Goal: Task Accomplishment & Management: Manage account settings

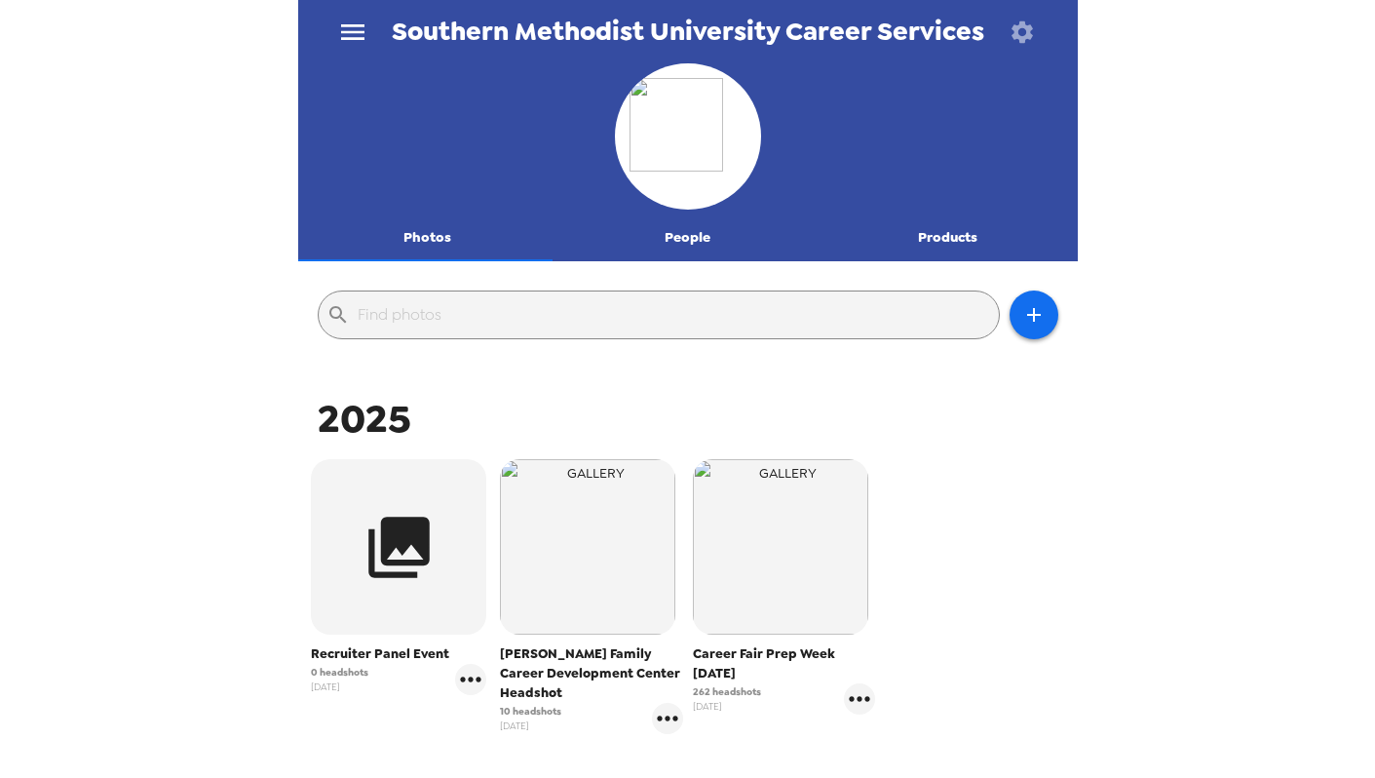
click at [357, 26] on icon "menu" at bounding box center [352, 32] width 31 height 31
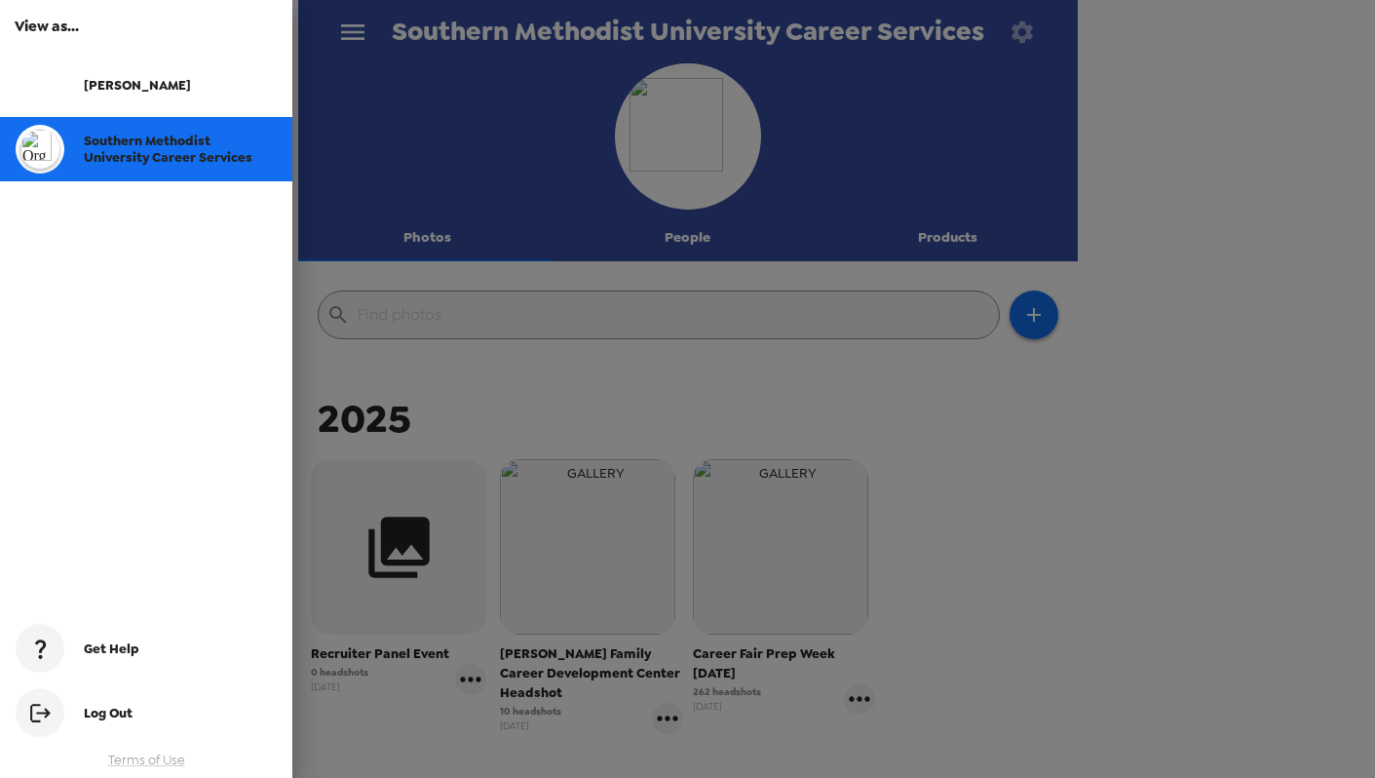
click at [191, 154] on span "Southern Methodist University Career Services" at bounding box center [168, 149] width 169 height 33
click at [567, 249] on div at bounding box center [687, 389] width 1375 height 778
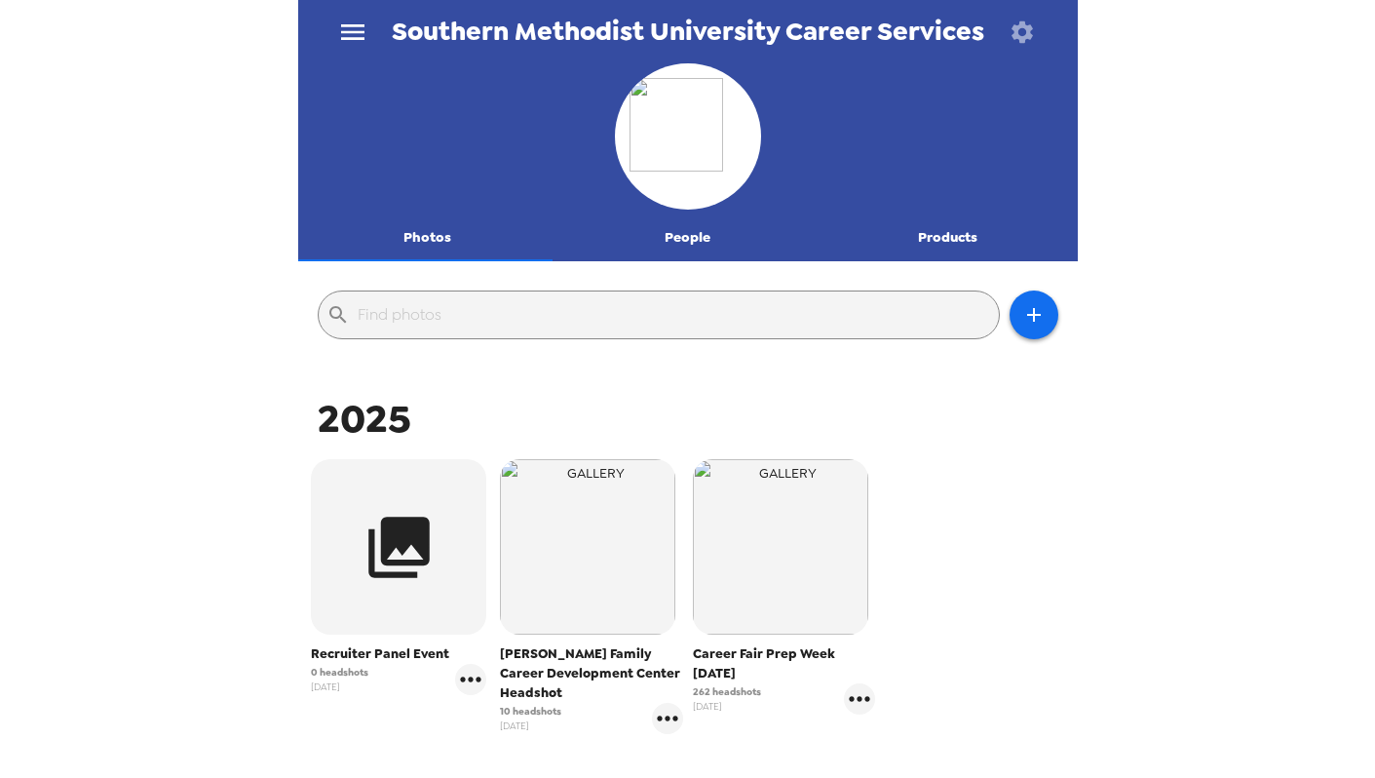
click at [702, 232] on button "People" at bounding box center [687, 237] width 260 height 47
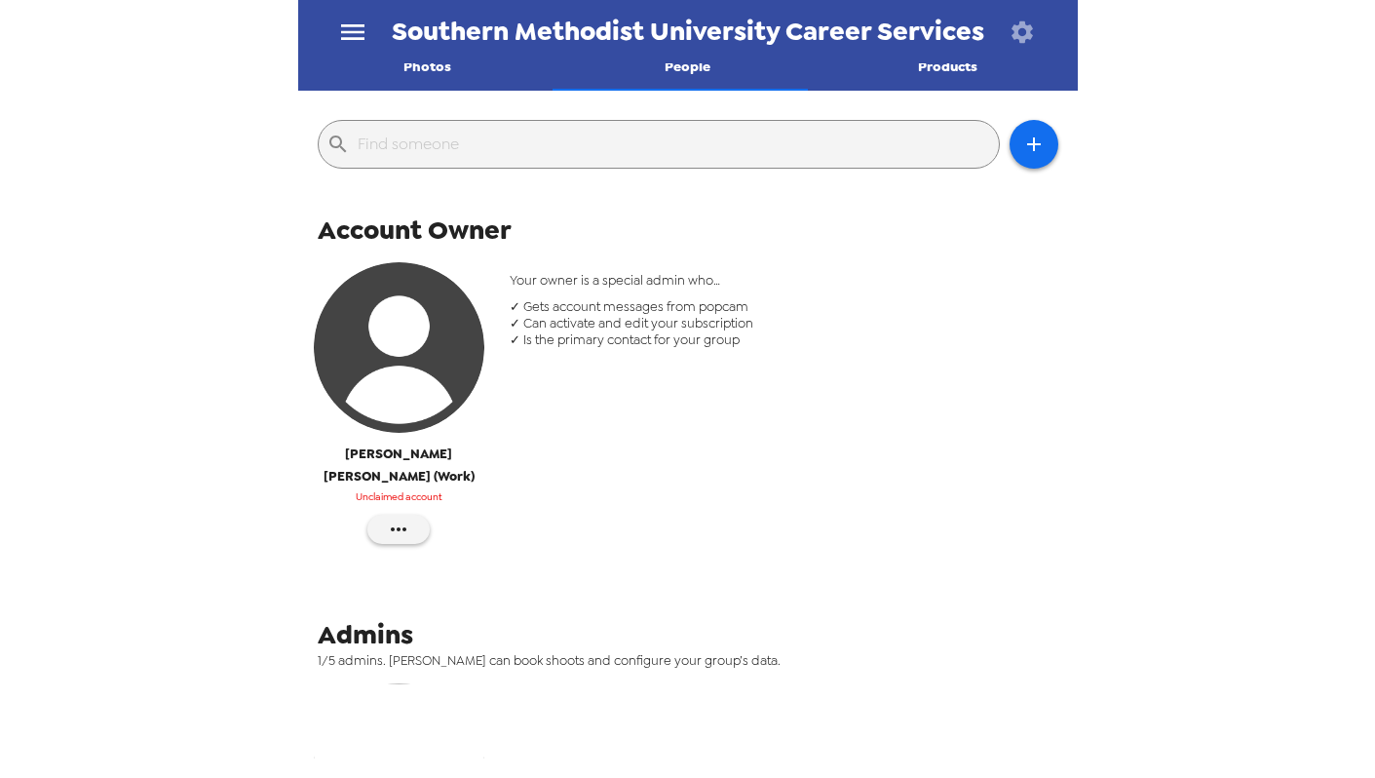
scroll to position [176, 0]
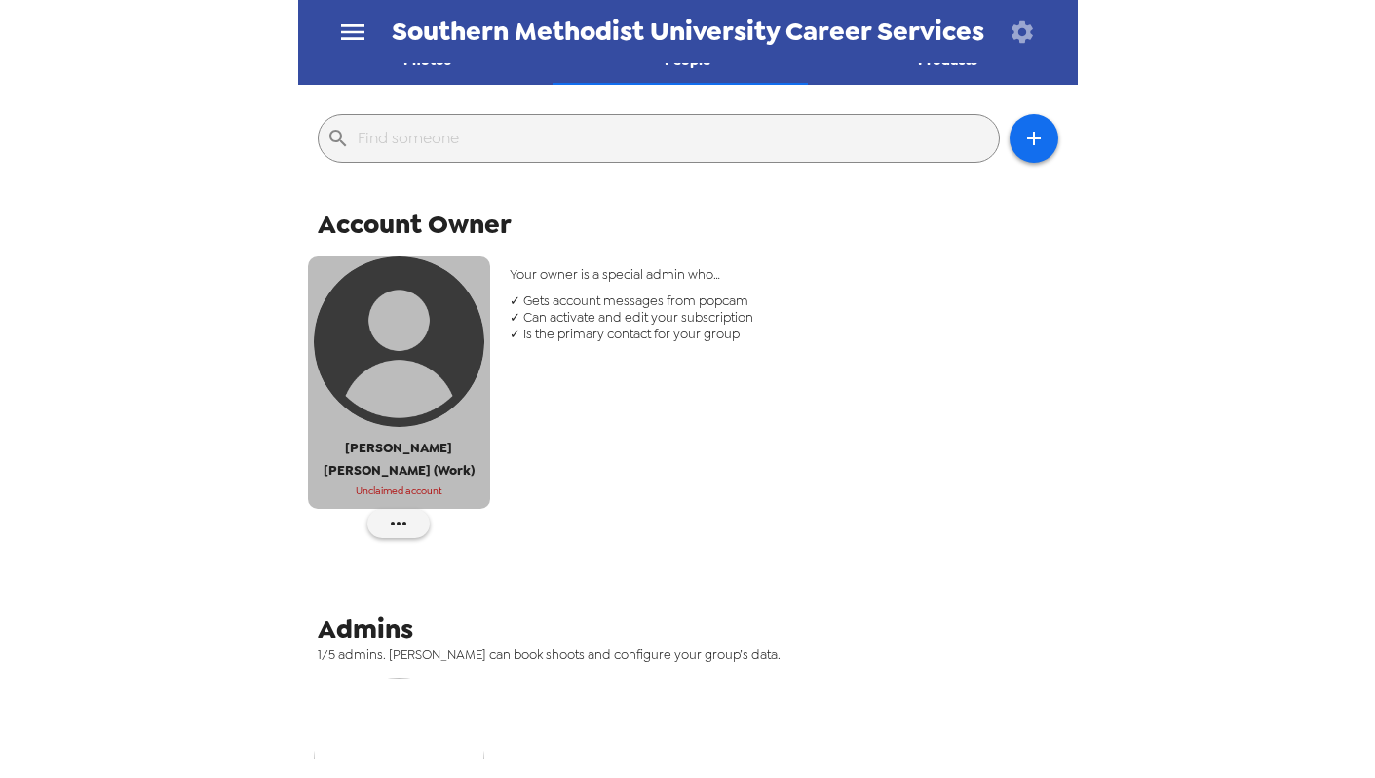
click at [404, 482] on span "Unclaimed account" at bounding box center [399, 491] width 87 height 18
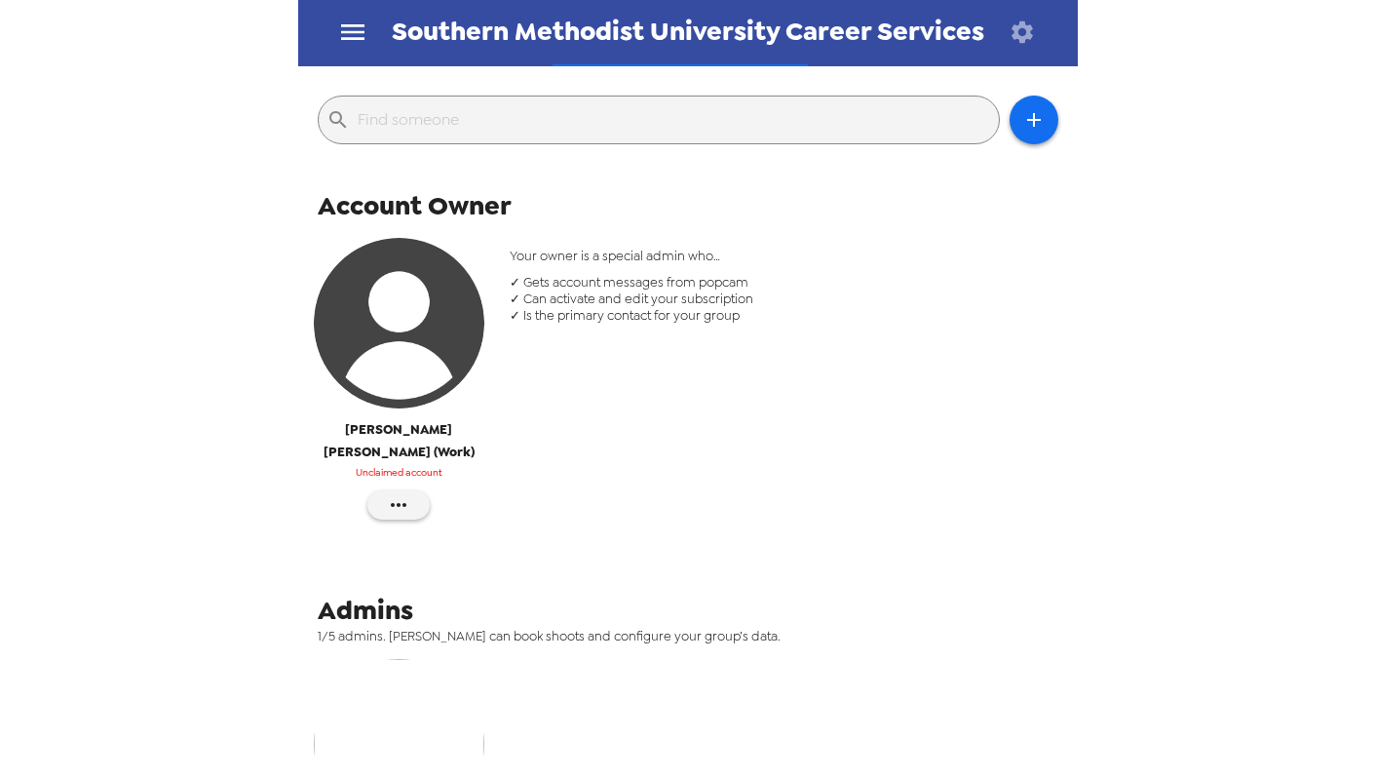
scroll to position [187, 0]
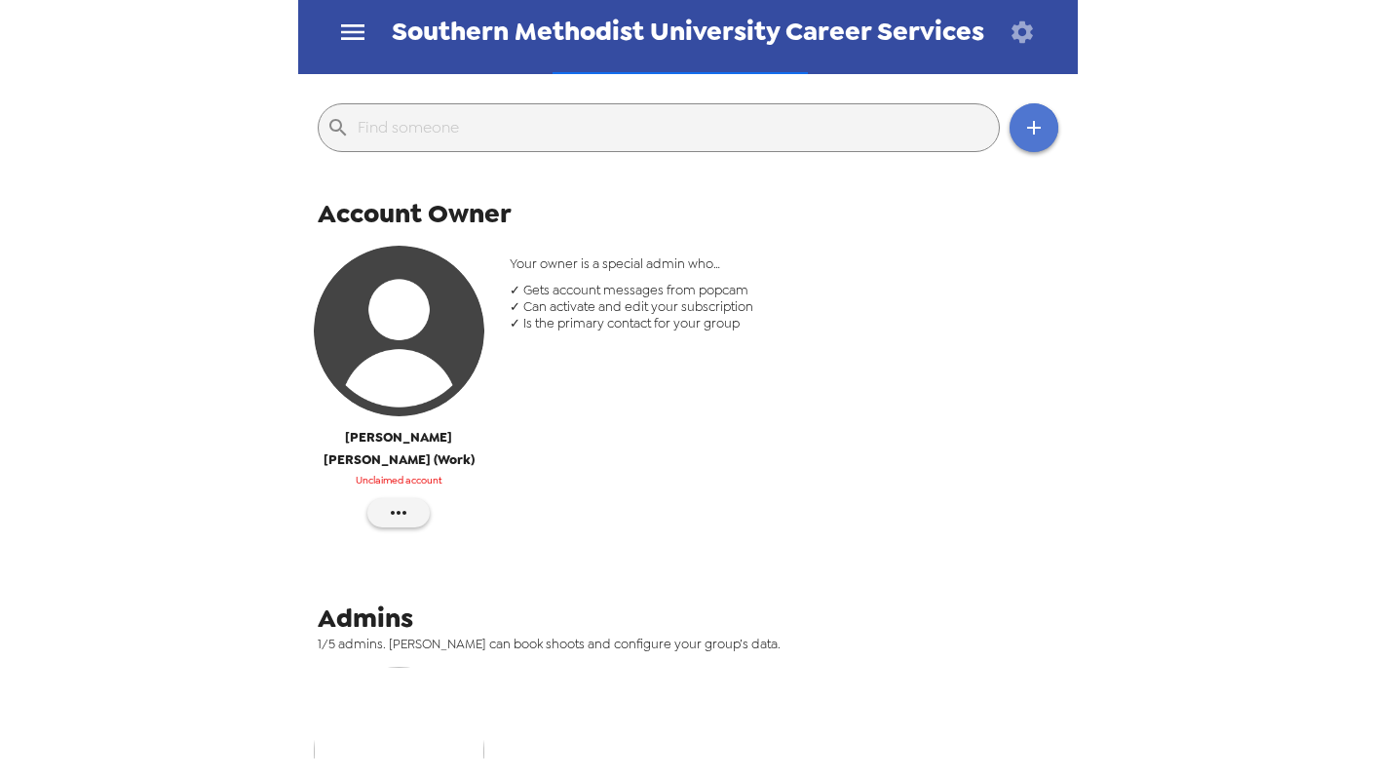
click at [1022, 125] on icon "button" at bounding box center [1033, 127] width 23 height 23
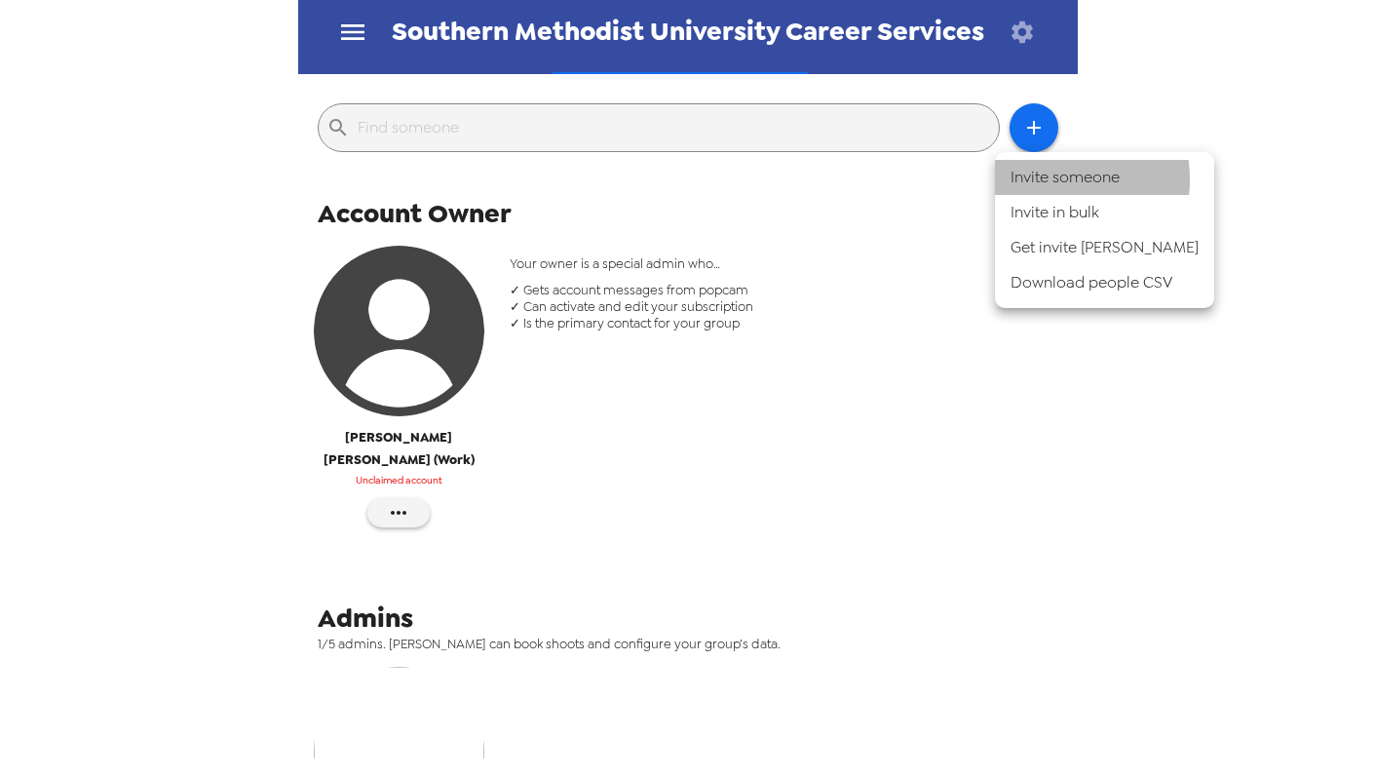
click at [1048, 179] on li "Invite someone" at bounding box center [1104, 177] width 219 height 35
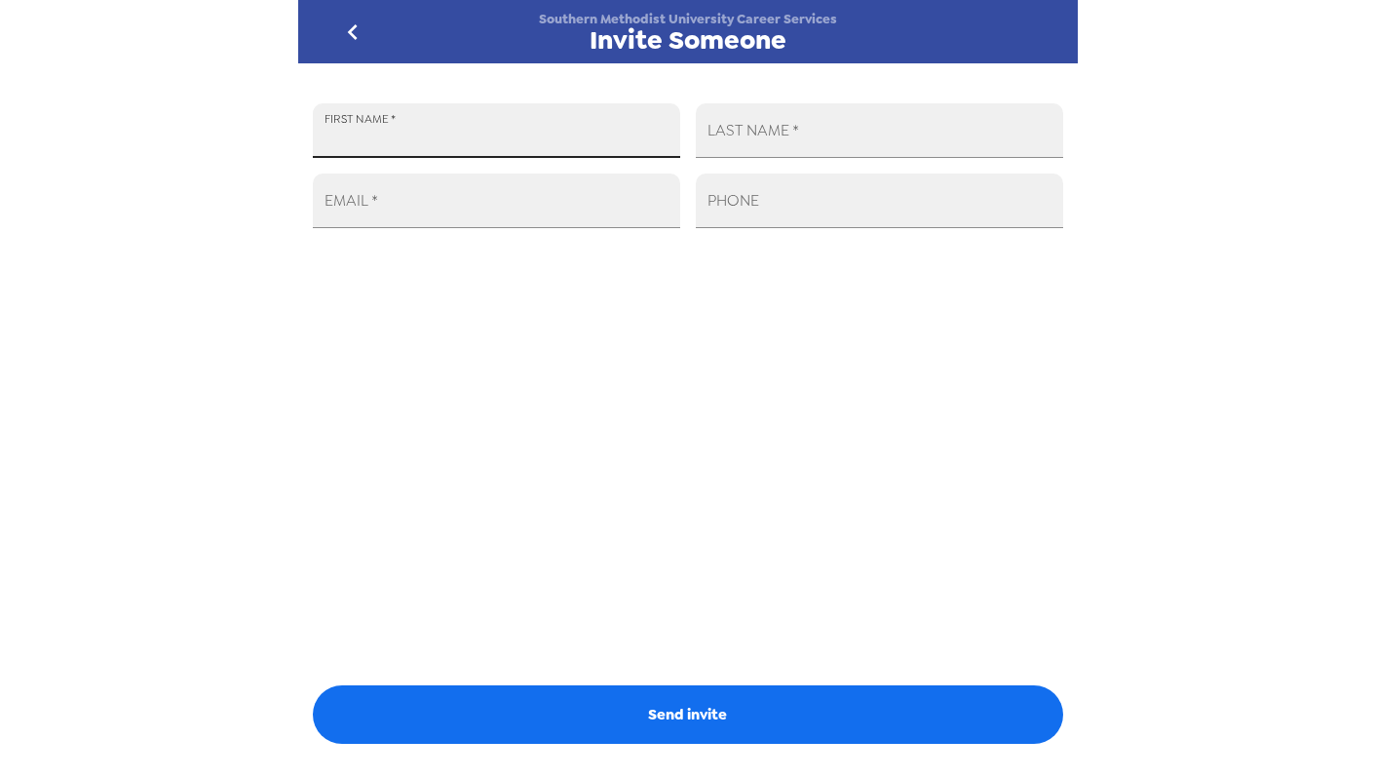
click at [515, 154] on input "FIRST NAME   *" at bounding box center [496, 130] width 367 height 55
type input "Amanda"
type input "Bobo"
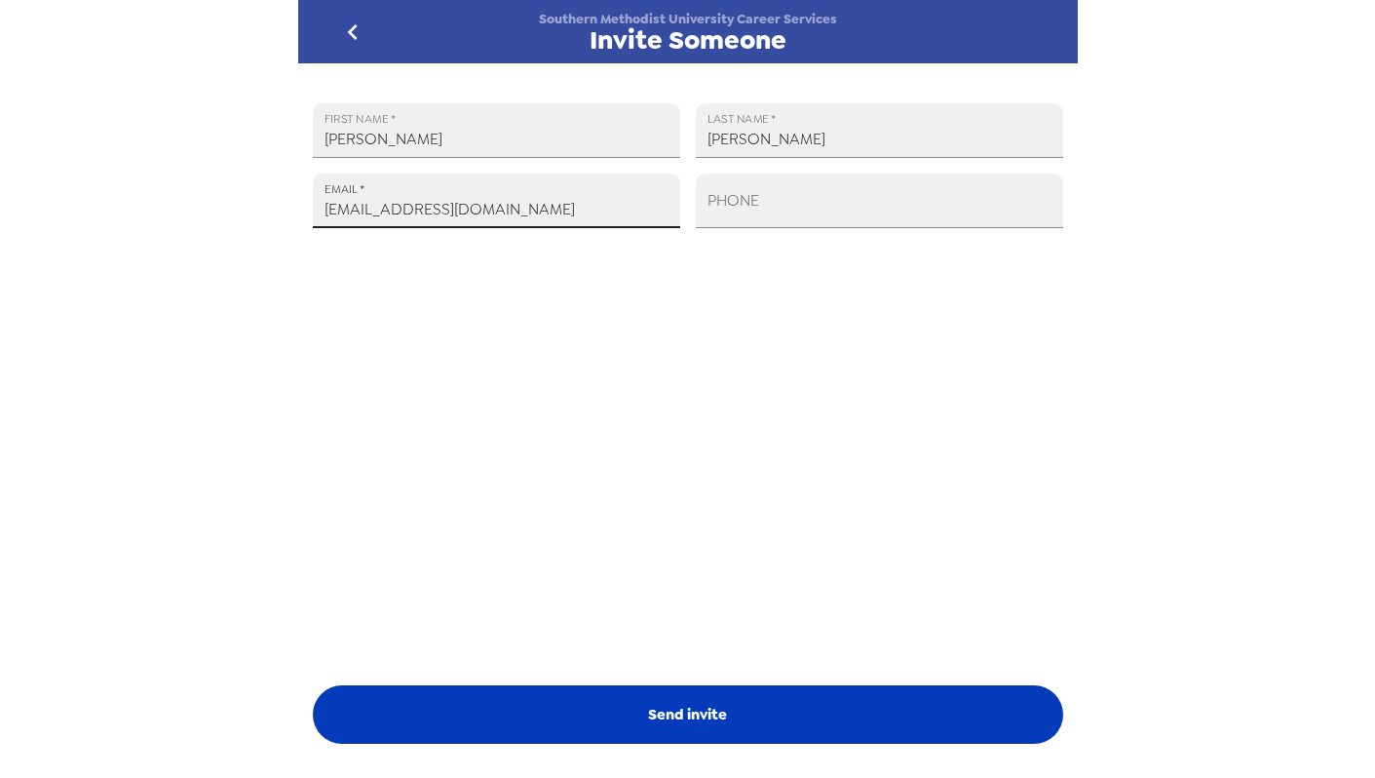
type input "abobo@smu.edu"
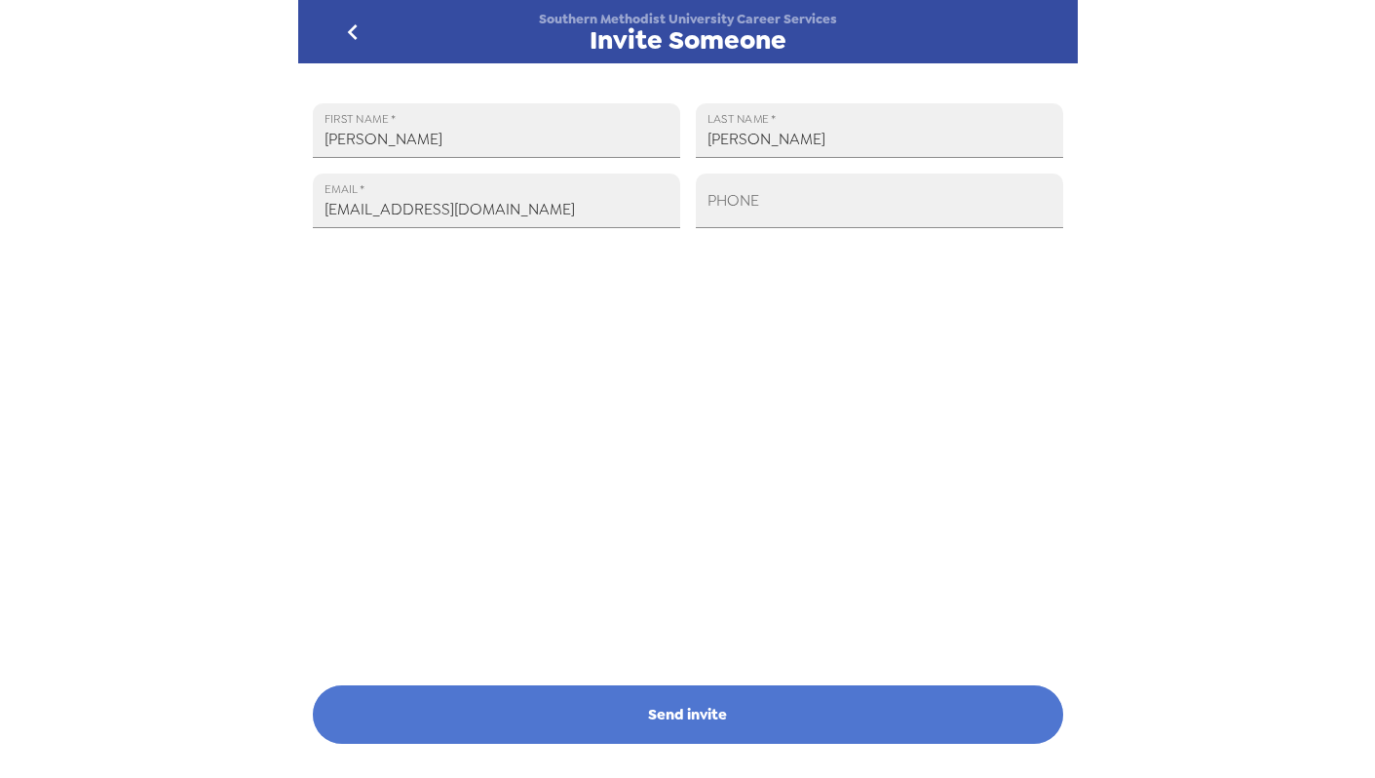
click at [706, 706] on button "Send invite" at bounding box center [688, 714] width 750 height 58
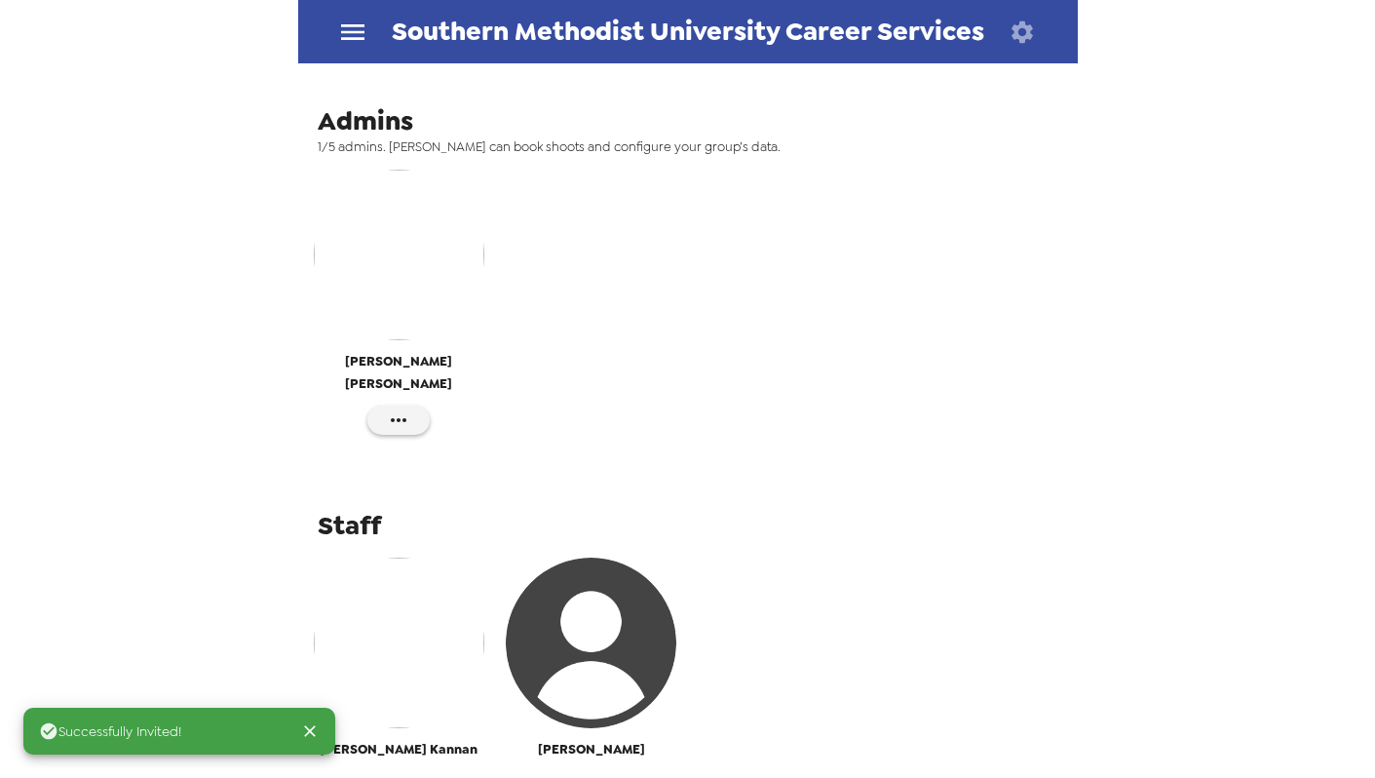
scroll to position [764, 0]
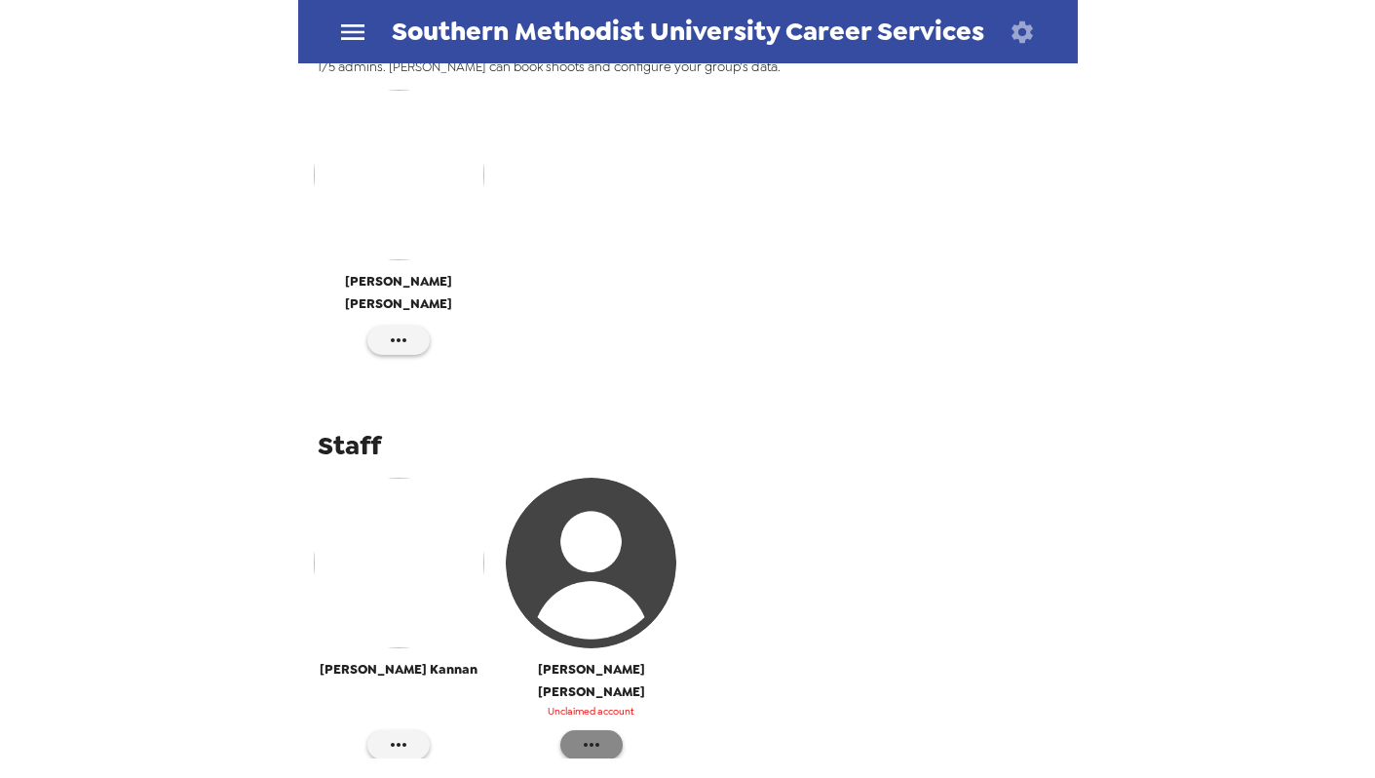
click at [595, 733] on icon "button" at bounding box center [591, 744] width 23 height 23
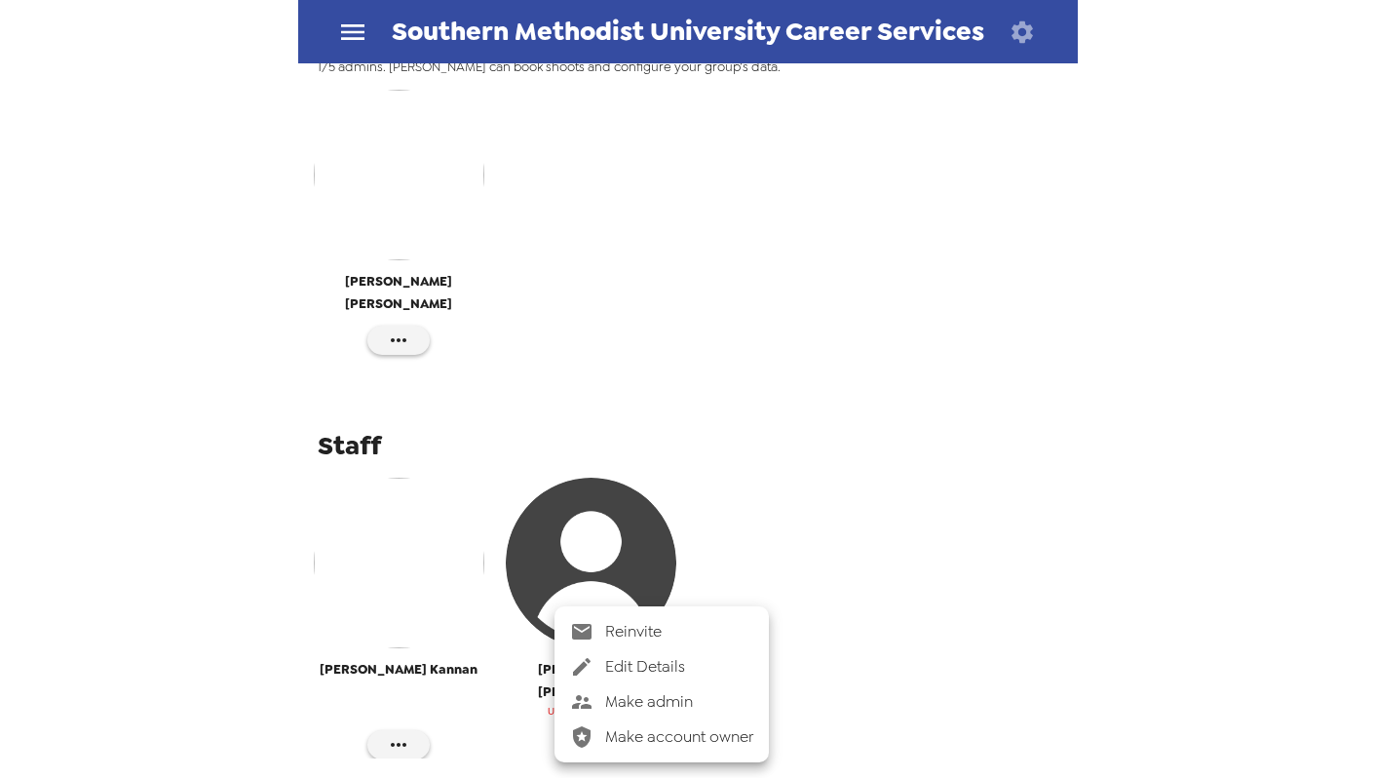
click at [630, 697] on span "Make admin" at bounding box center [679, 701] width 148 height 23
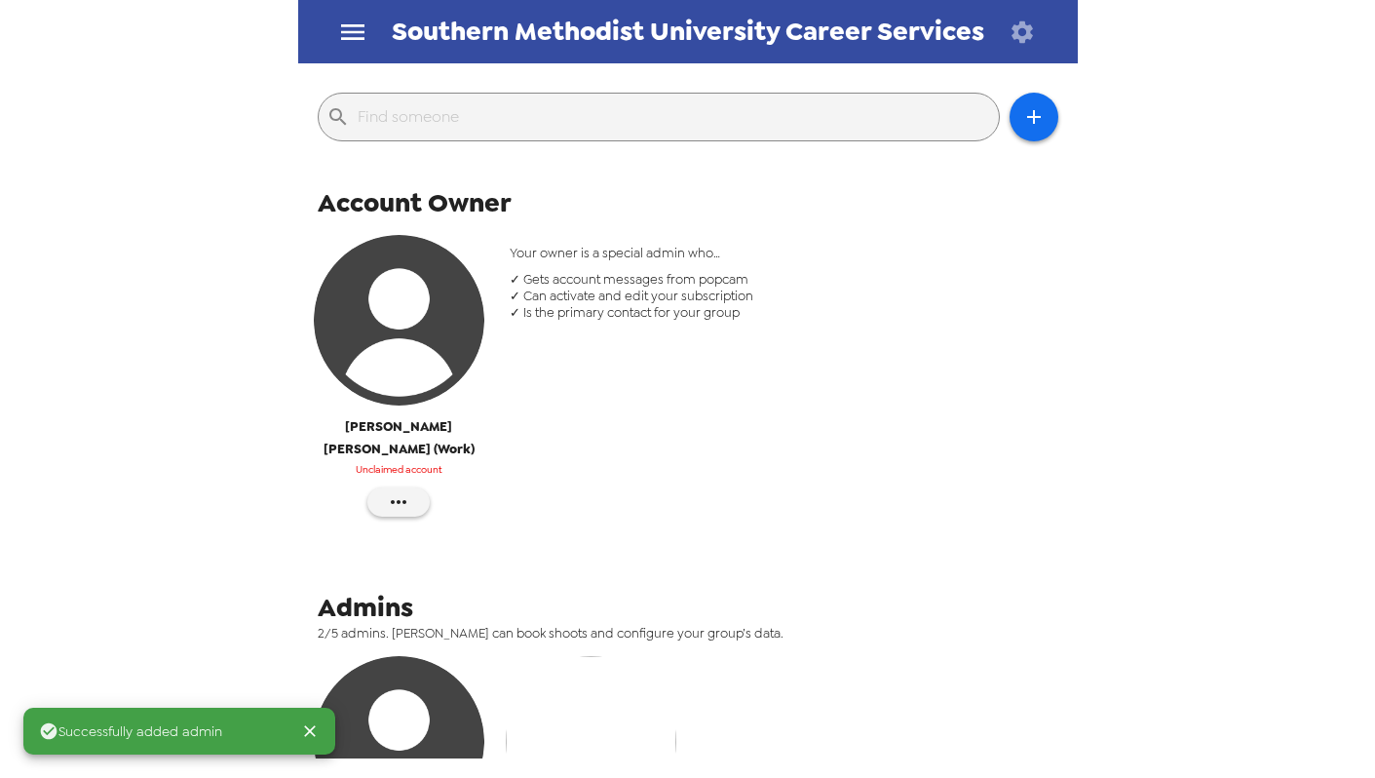
scroll to position [132, 0]
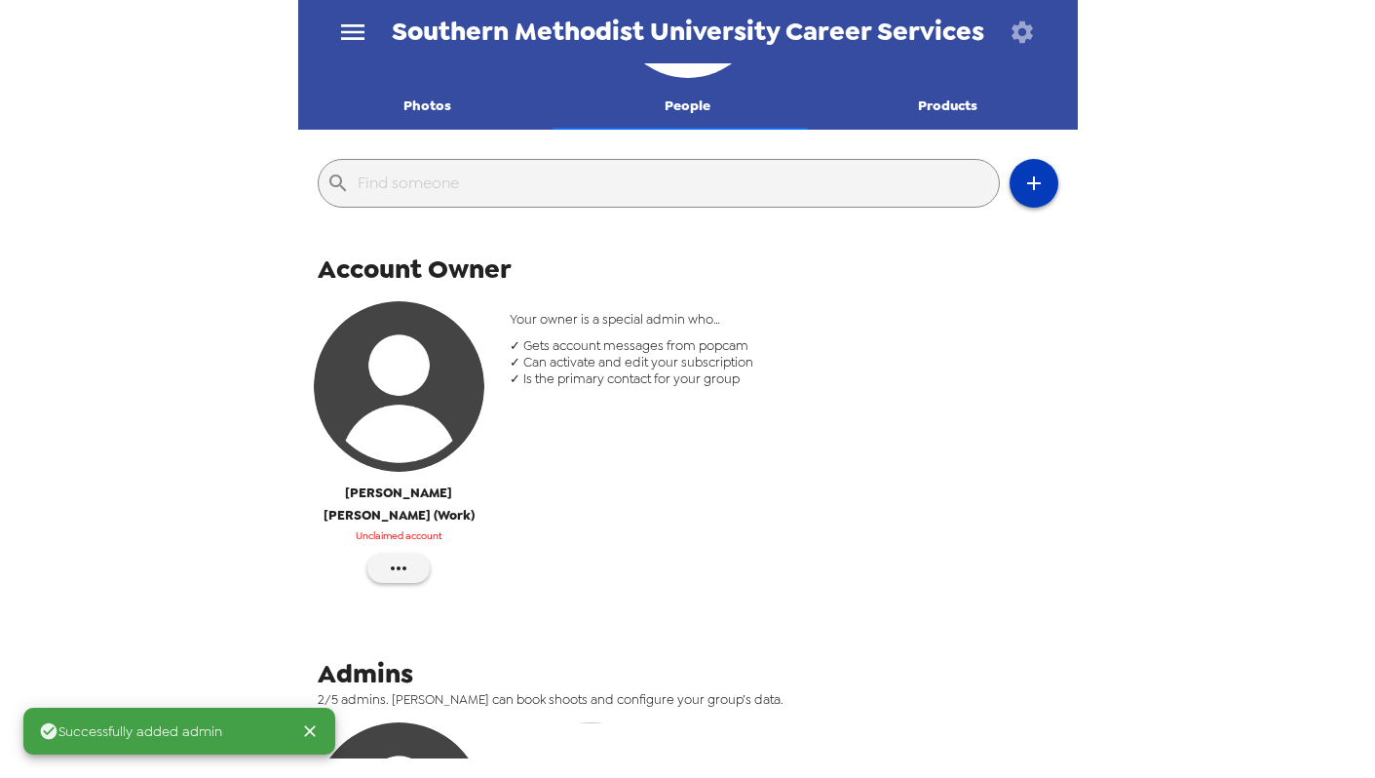
click at [1032, 168] on button "button" at bounding box center [1034, 183] width 49 height 49
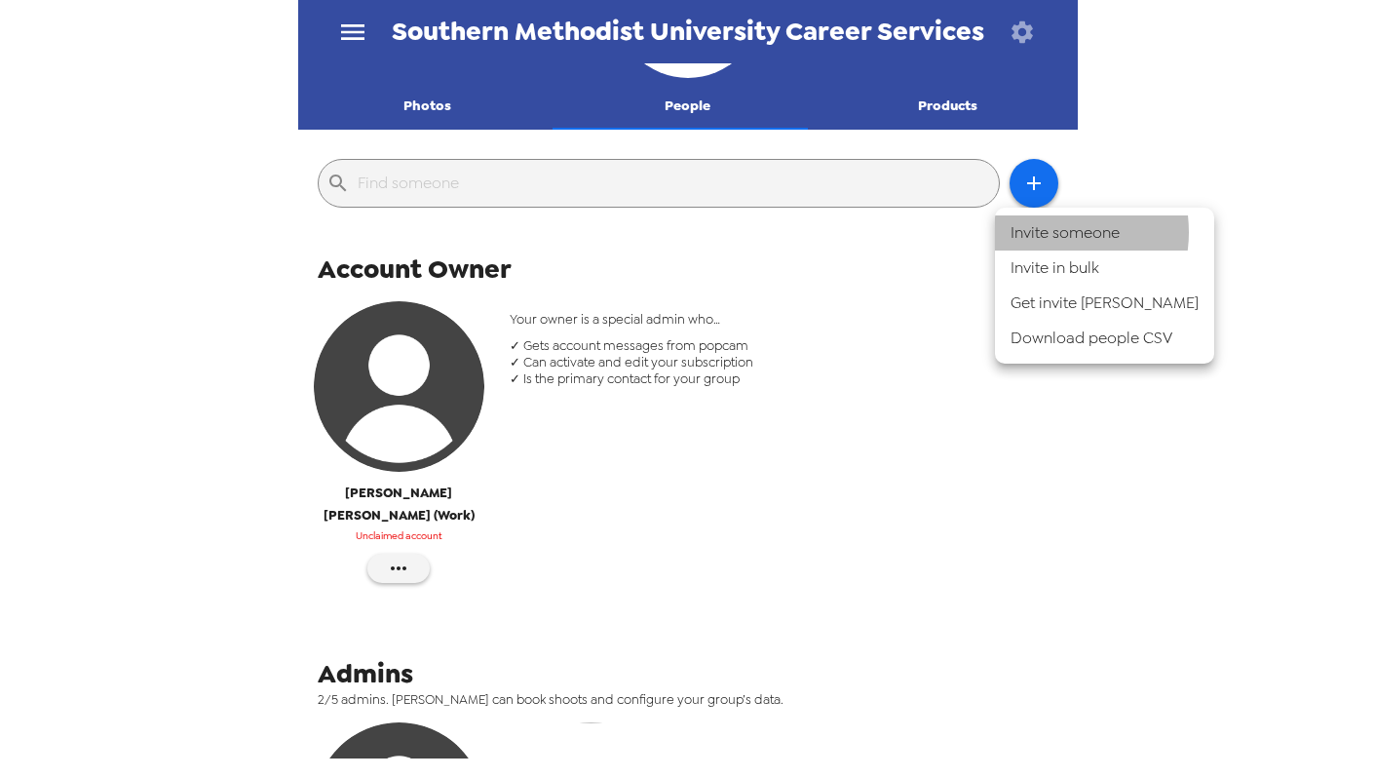
click at [1047, 232] on li "Invite someone" at bounding box center [1104, 232] width 219 height 35
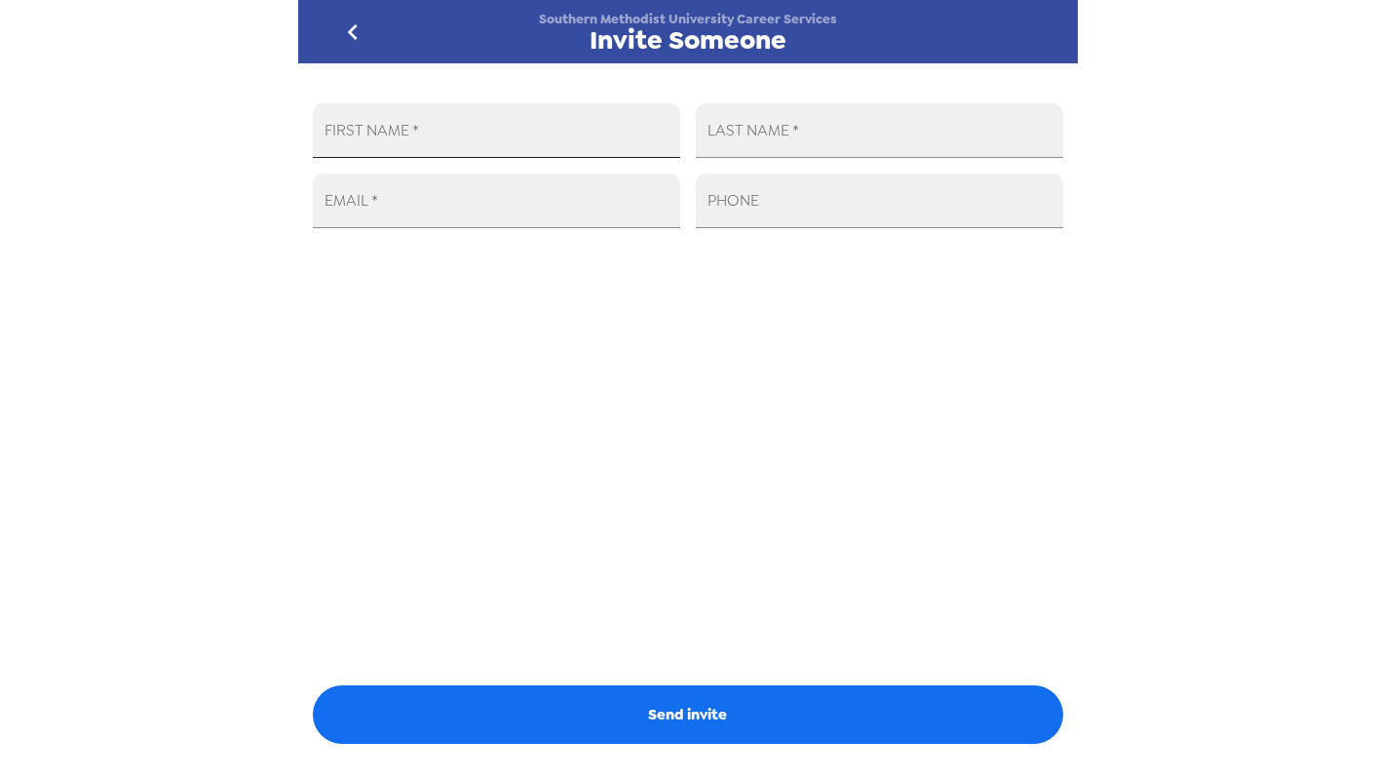
click at [564, 146] on input "FIRST NAME   *" at bounding box center [496, 130] width 367 height 55
type input "Nyta"
type input "Rider"
type input "srider@smu.edu"
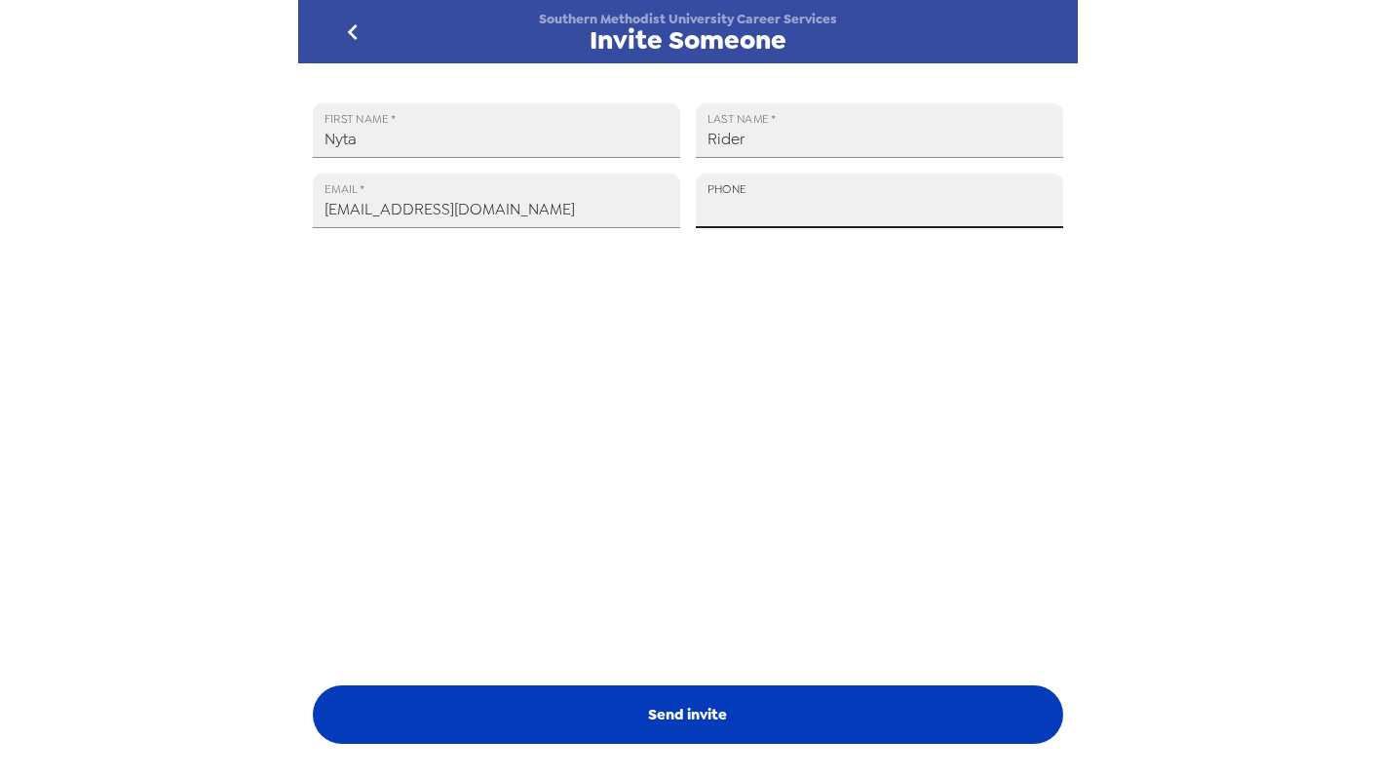
click at [657, 708] on button "Send invite" at bounding box center [688, 714] width 750 height 58
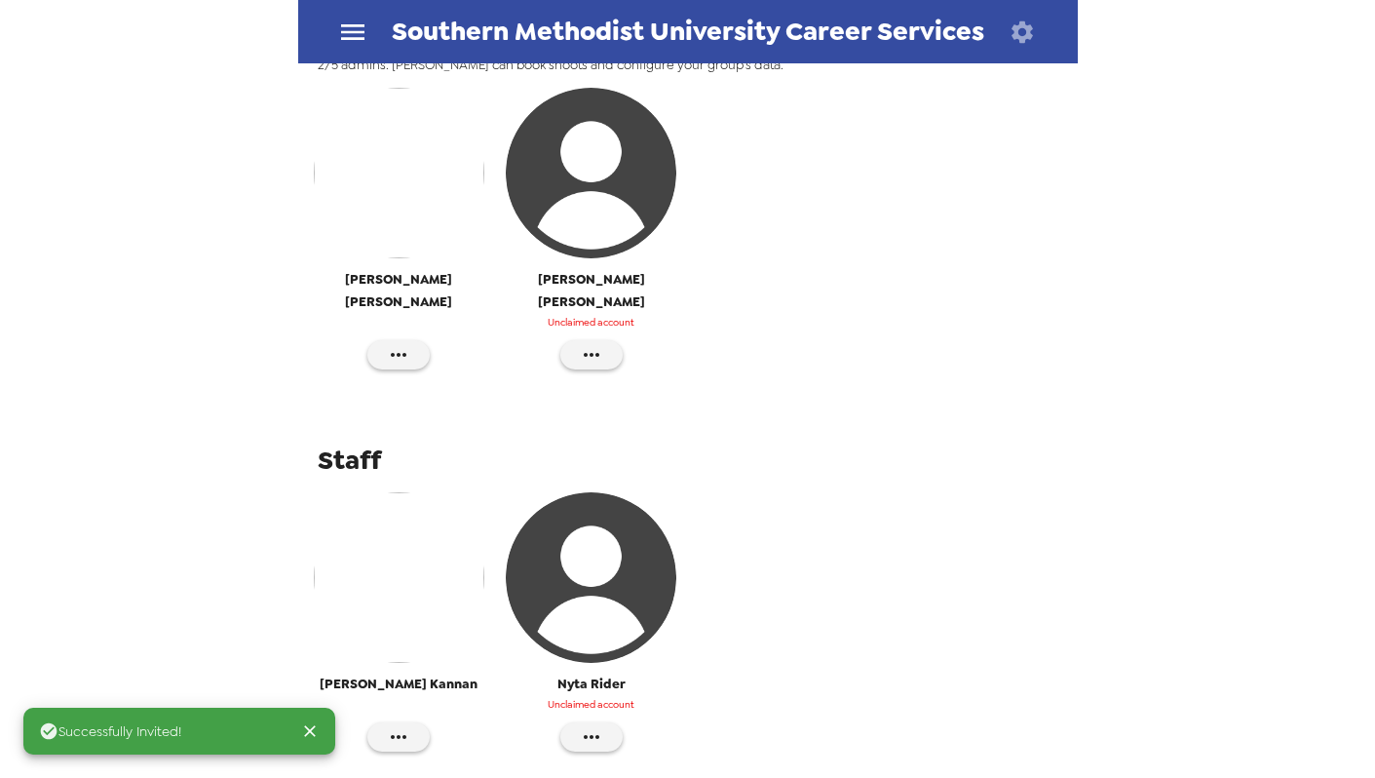
scroll to position [782, 0]
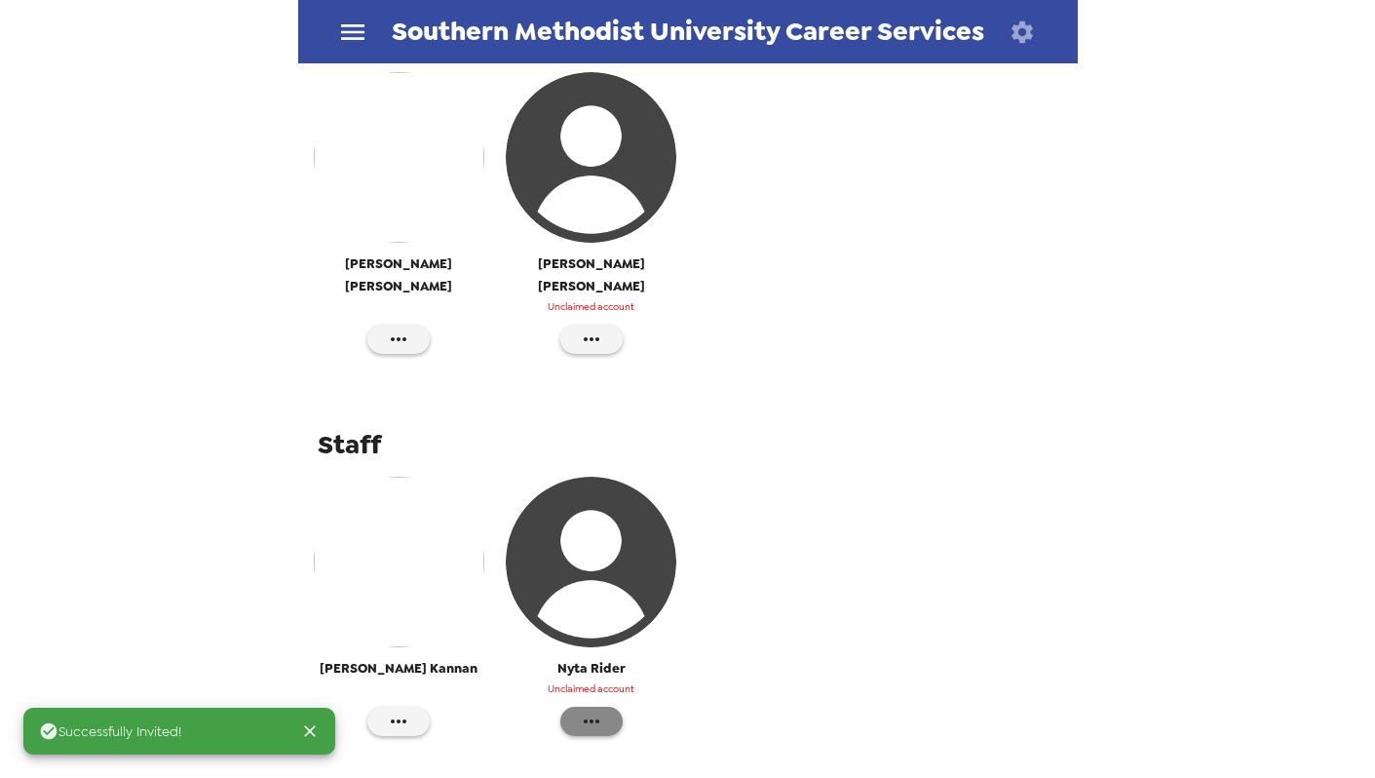
click at [596, 710] on icon "button" at bounding box center [591, 721] width 23 height 23
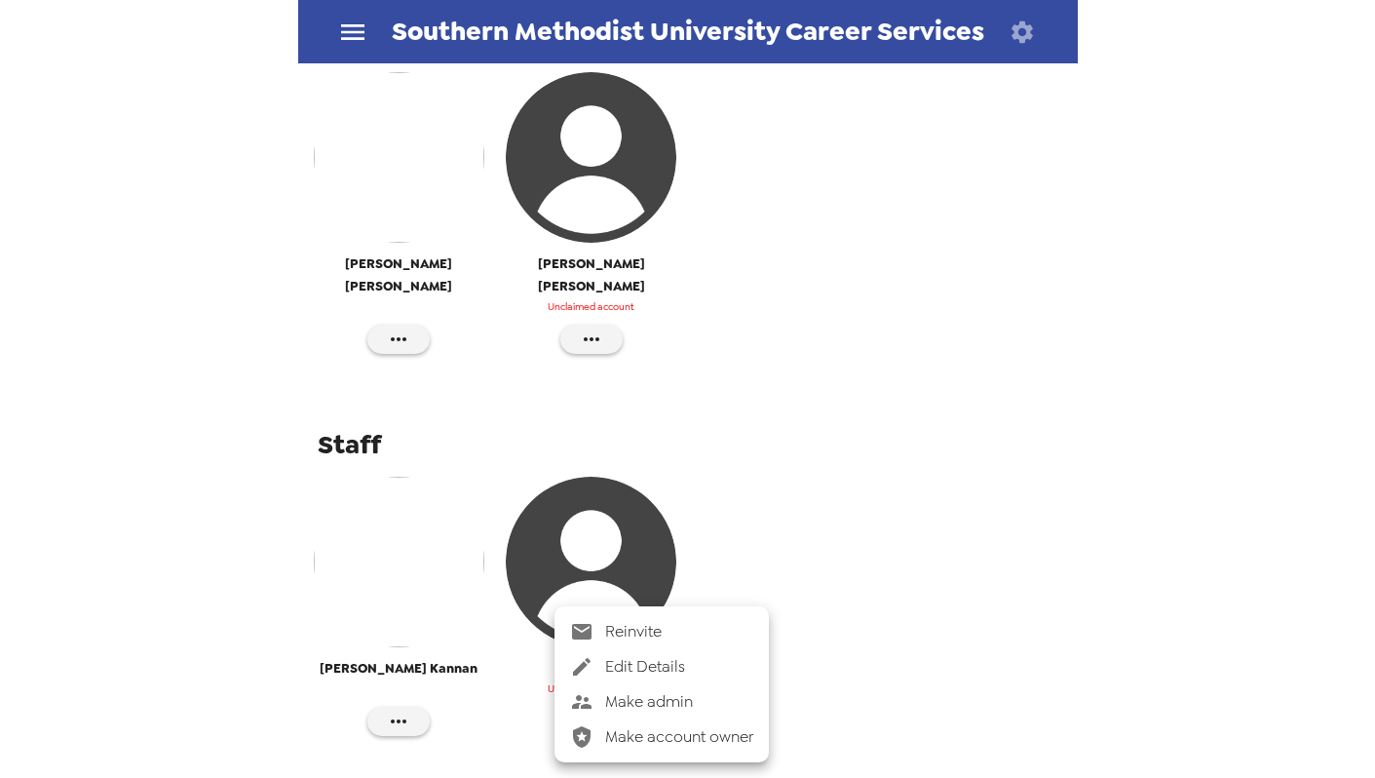
click at [646, 692] on span "Make admin" at bounding box center [679, 701] width 148 height 23
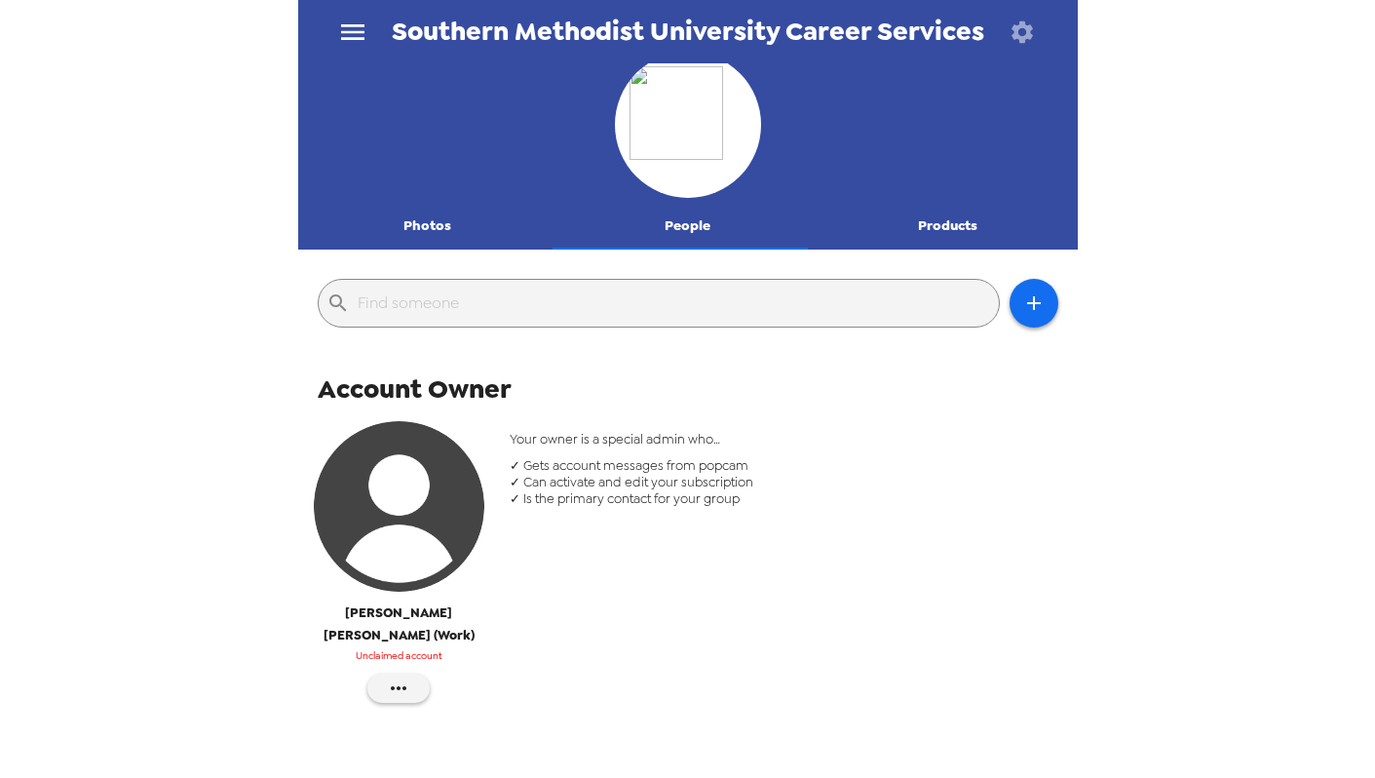
scroll to position [8, 0]
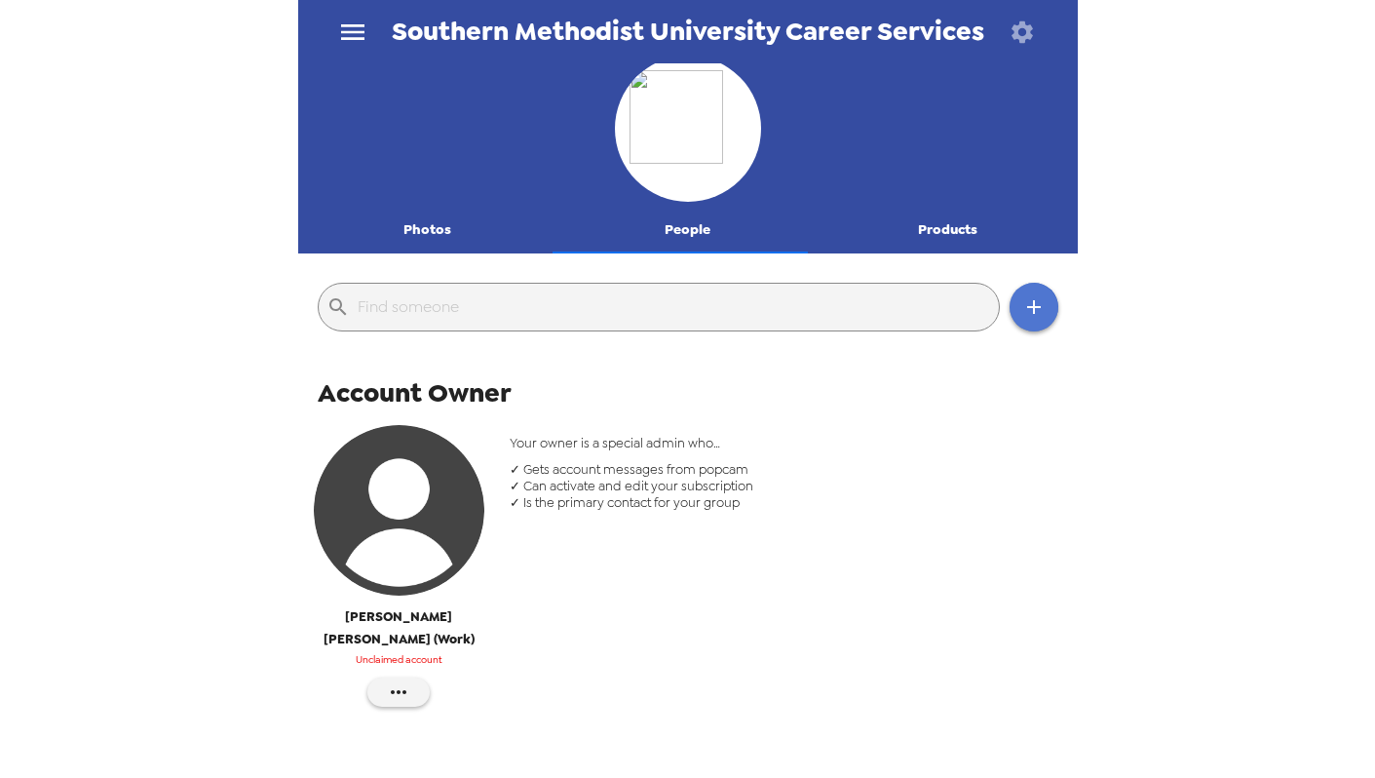
click at [1022, 299] on icon "button" at bounding box center [1033, 306] width 23 height 23
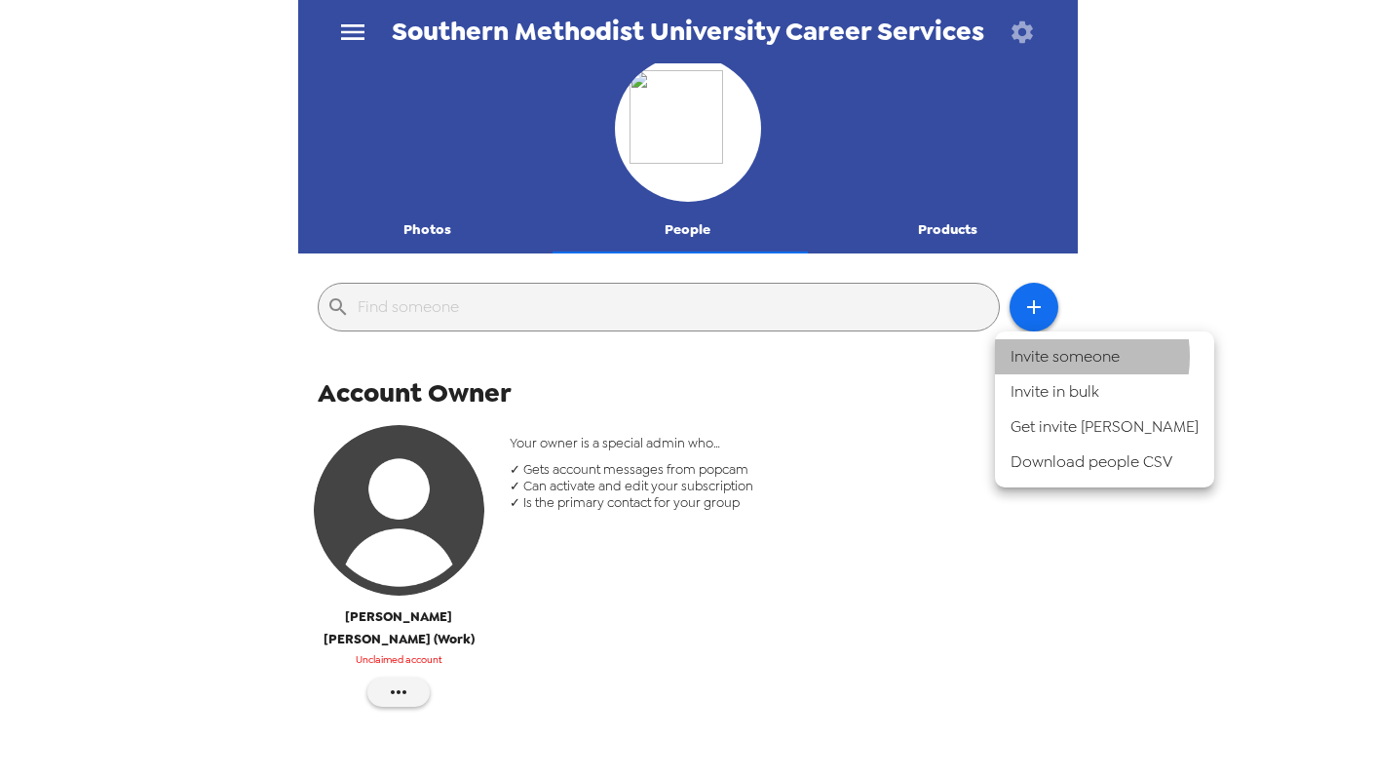
click at [1059, 356] on li "Invite someone" at bounding box center [1104, 356] width 219 height 35
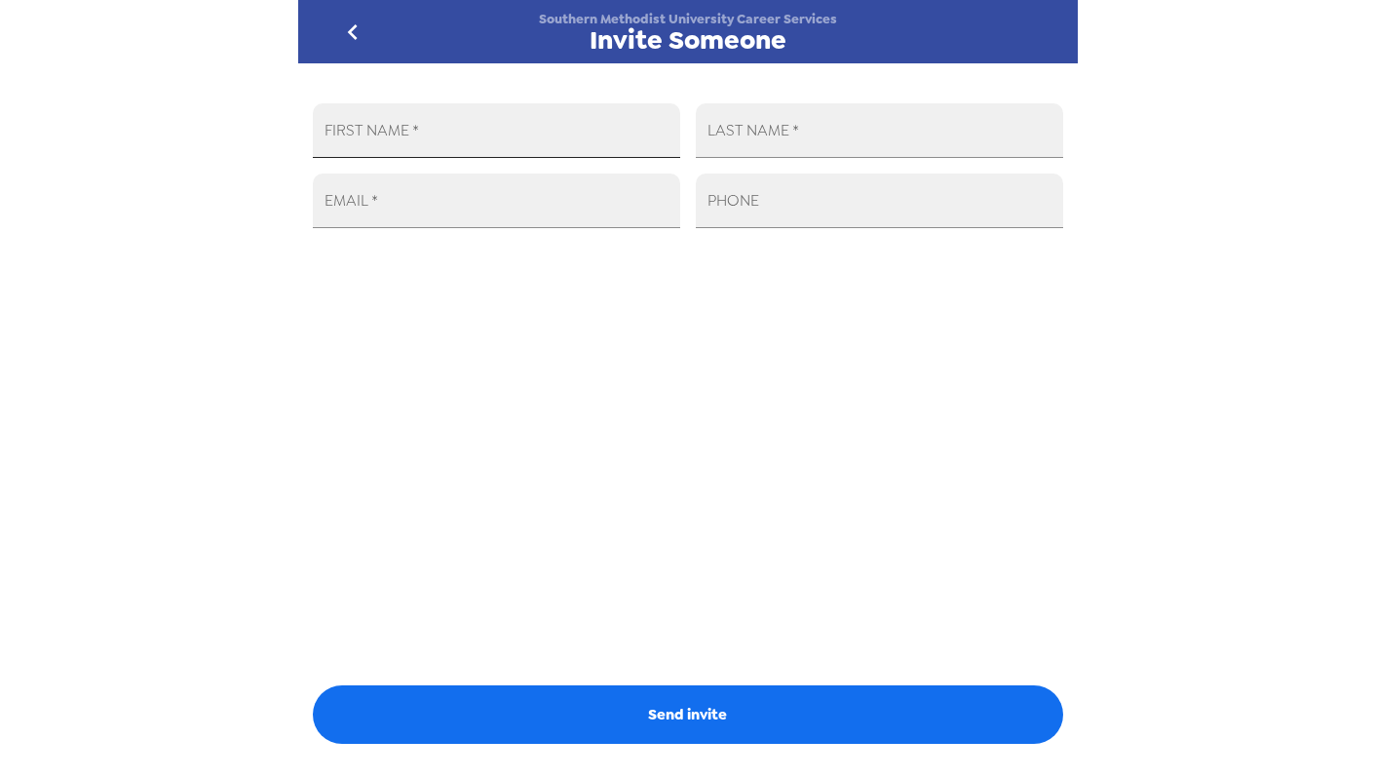
click at [536, 153] on input "FIRST NAME   *" at bounding box center [496, 130] width 367 height 55
type input "Crystal"
type input "Clayton"
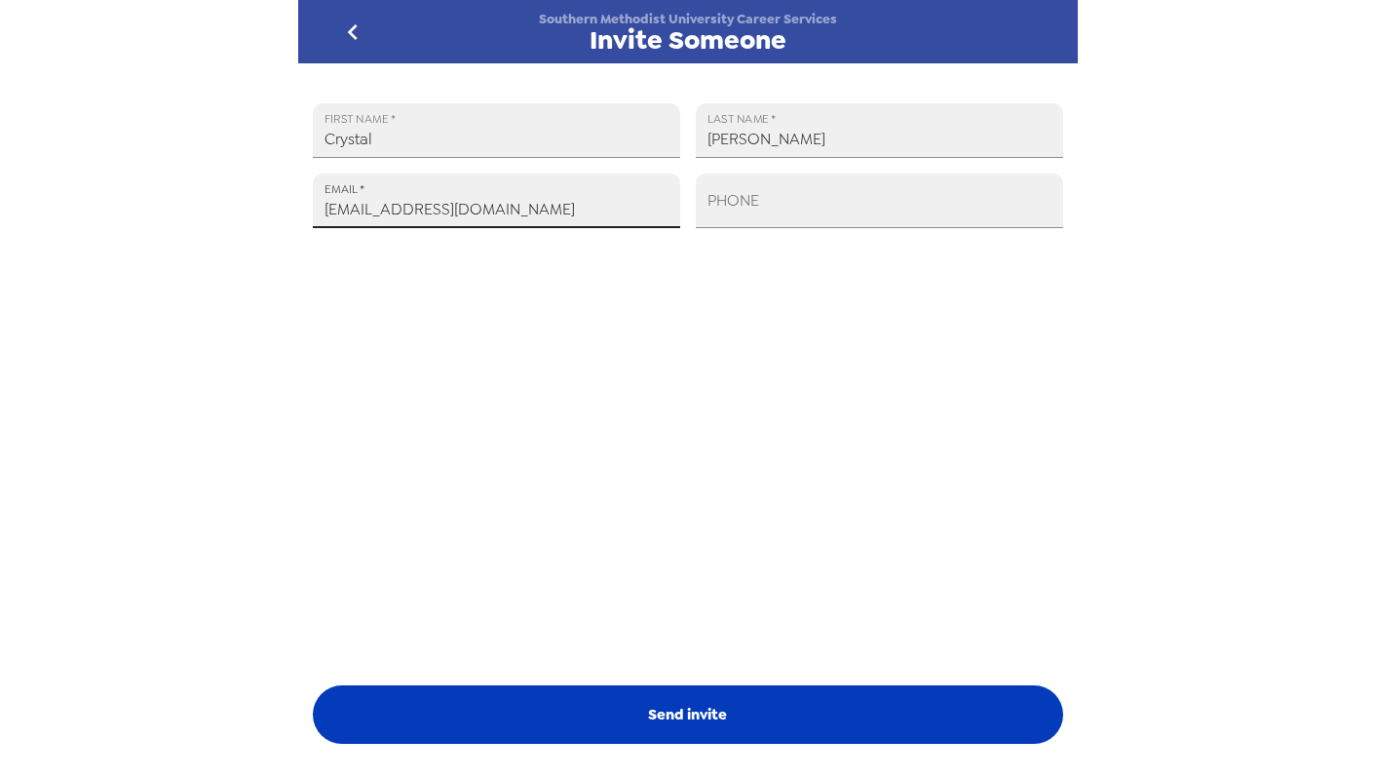
type input "cclayton@smu.edu"
click at [734, 720] on button "Send invite" at bounding box center [688, 714] width 750 height 58
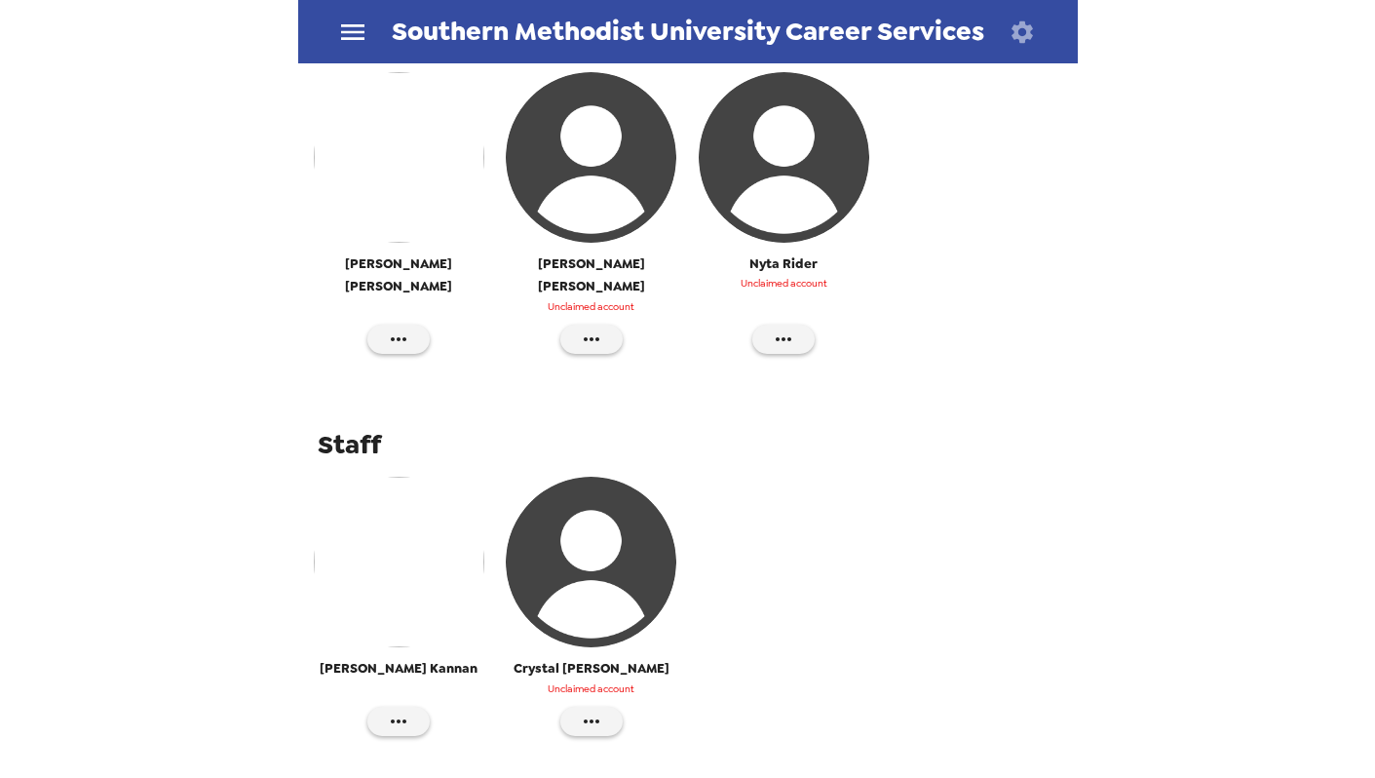
scroll to position [780, 0]
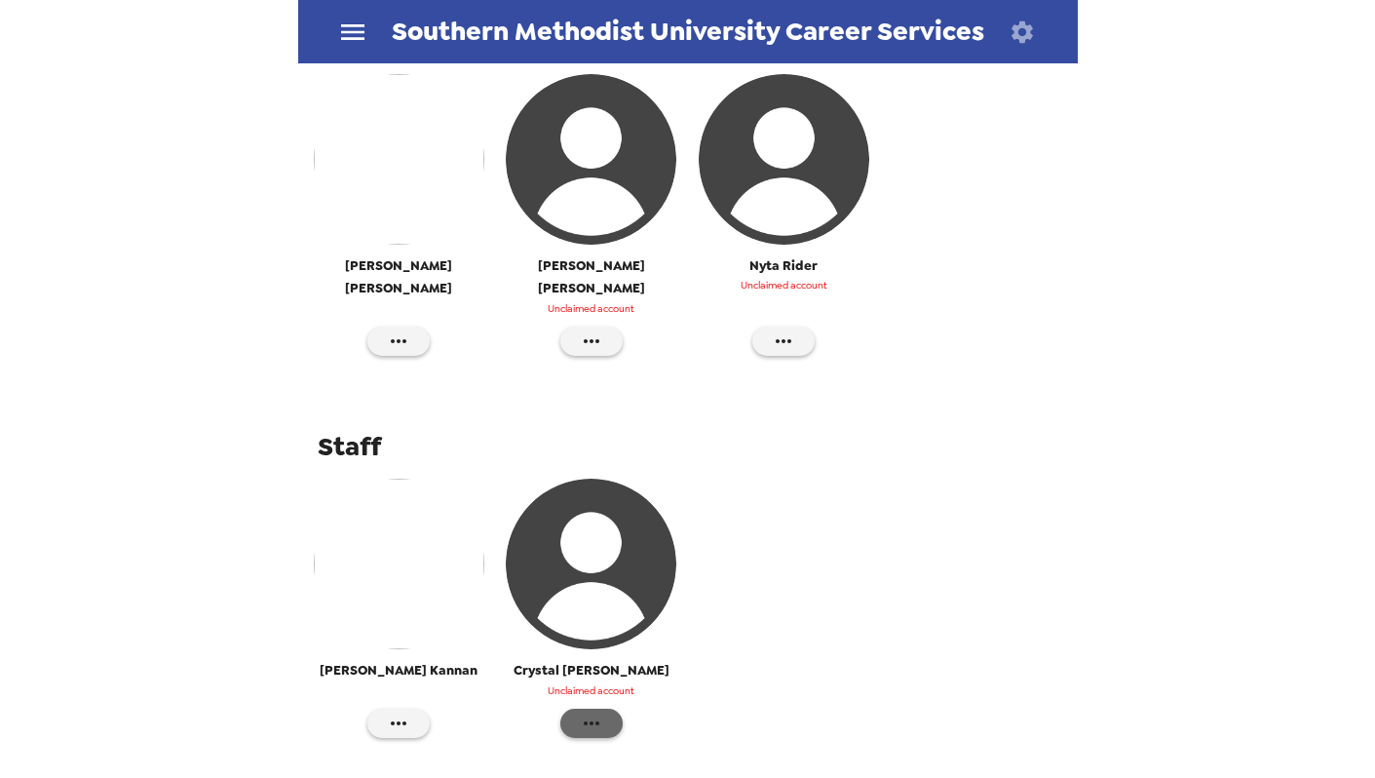
click at [598, 709] on button "button" at bounding box center [591, 723] width 62 height 29
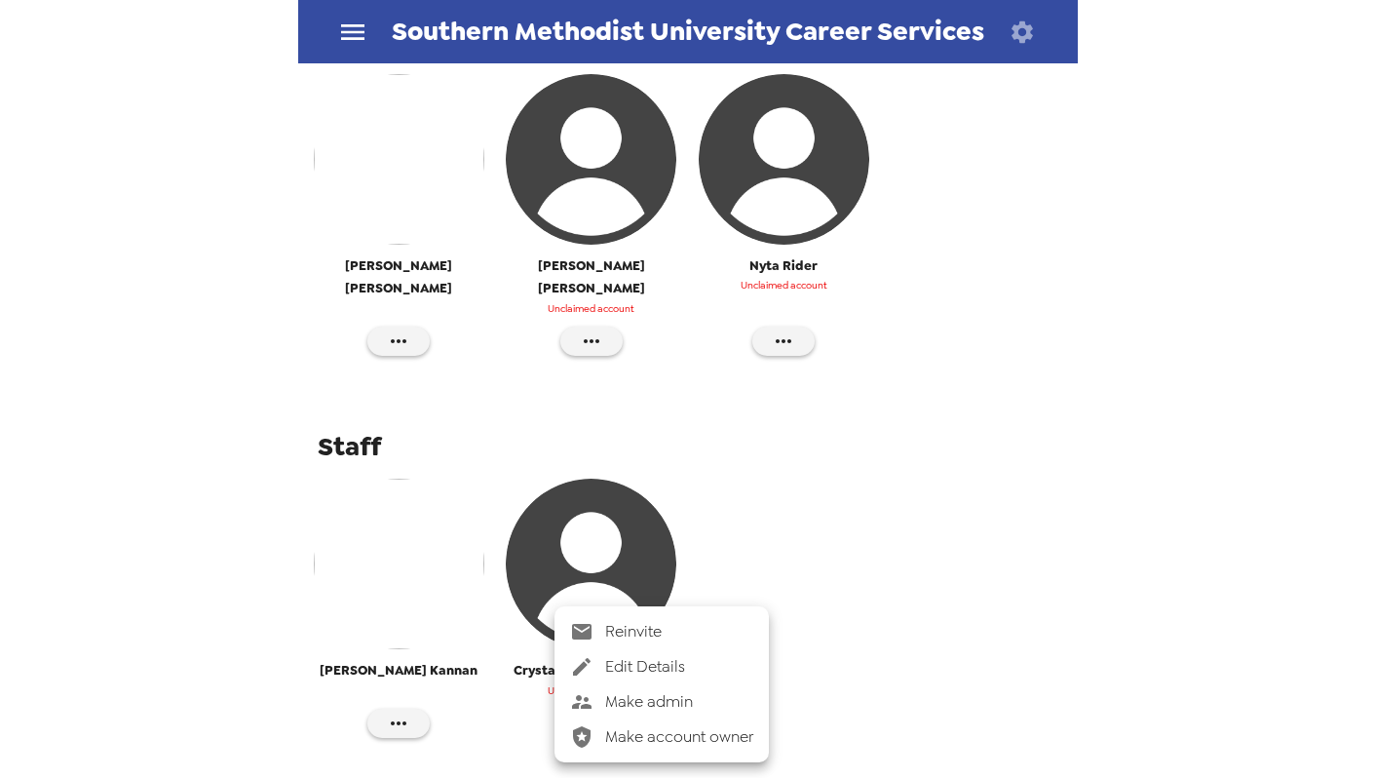
click at [641, 706] on span "Make admin" at bounding box center [679, 701] width 148 height 23
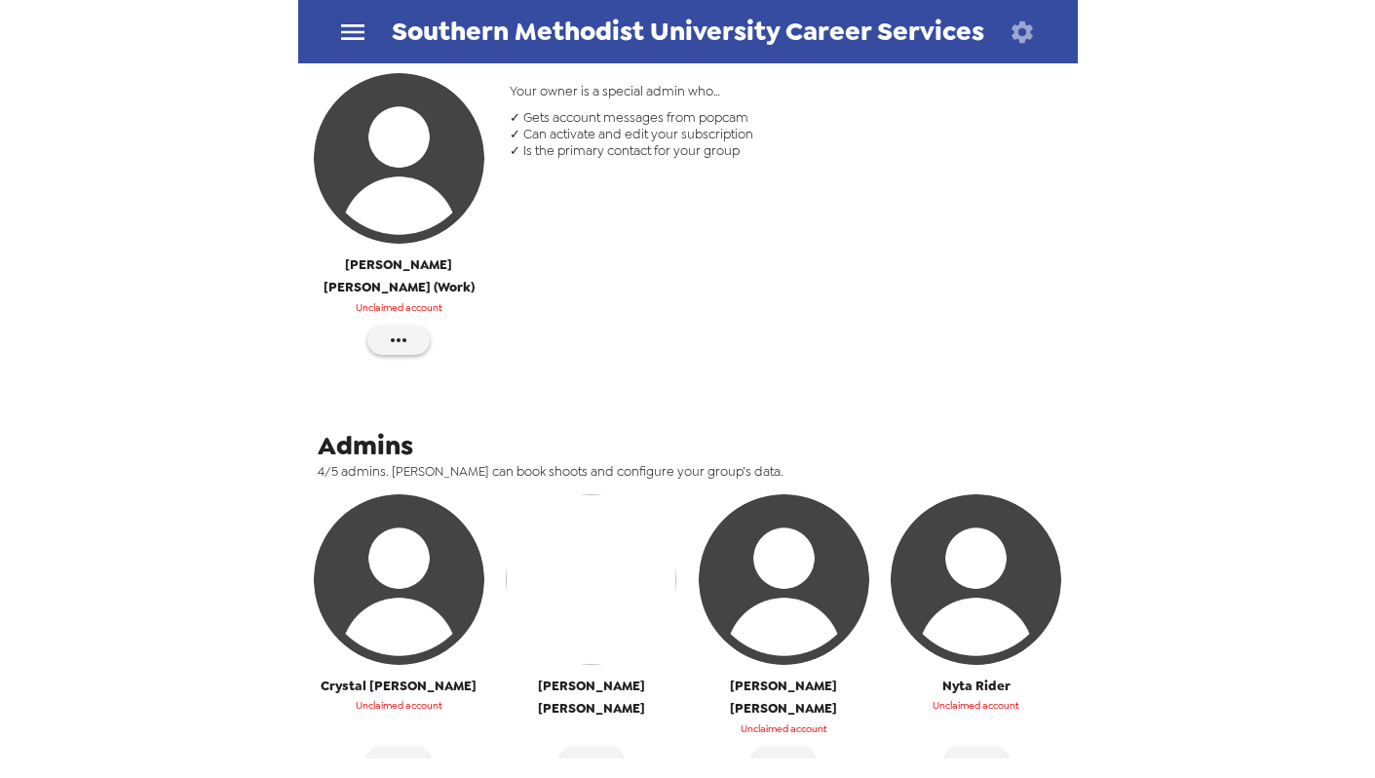
scroll to position [290, 0]
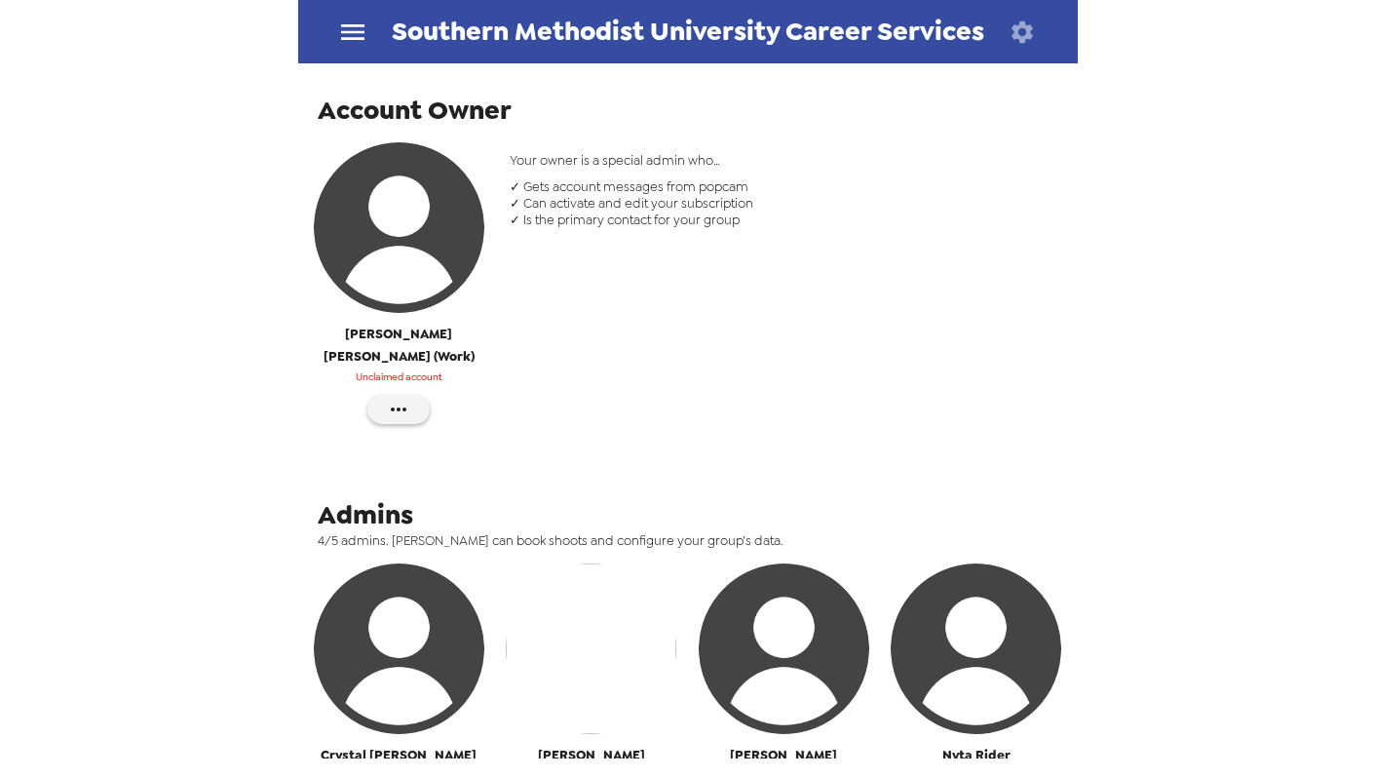
click at [1018, 34] on icon "button" at bounding box center [1022, 30] width 21 height 21
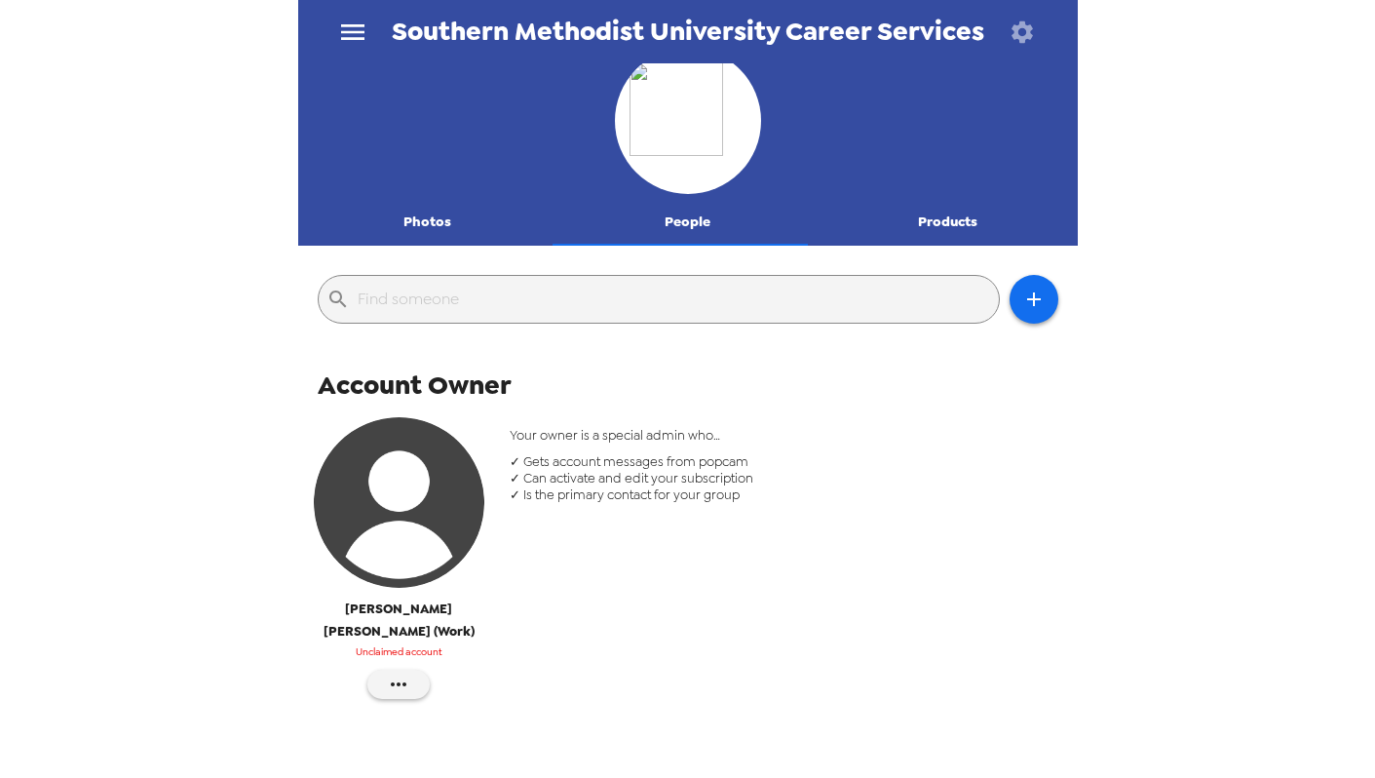
scroll to position [764, 0]
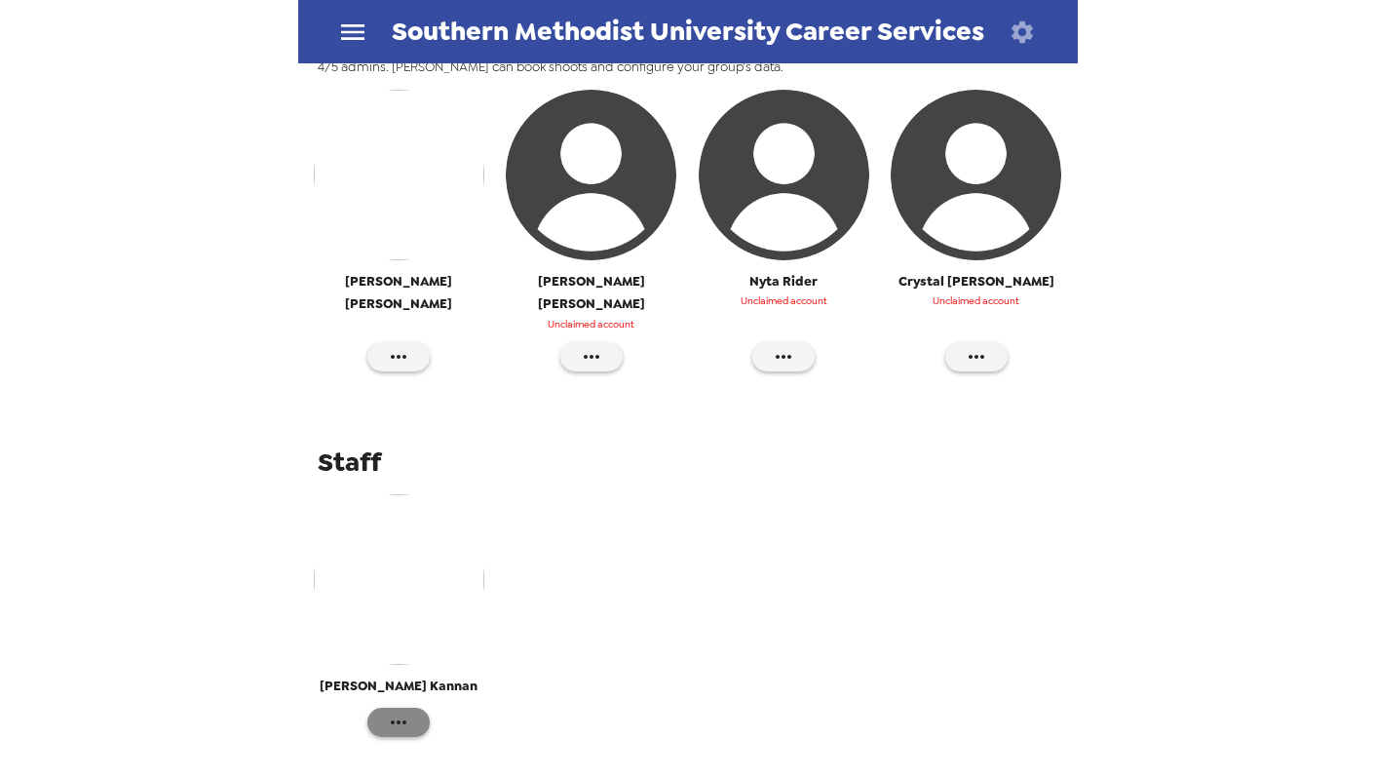
click at [395, 711] on icon "button" at bounding box center [398, 722] width 23 height 23
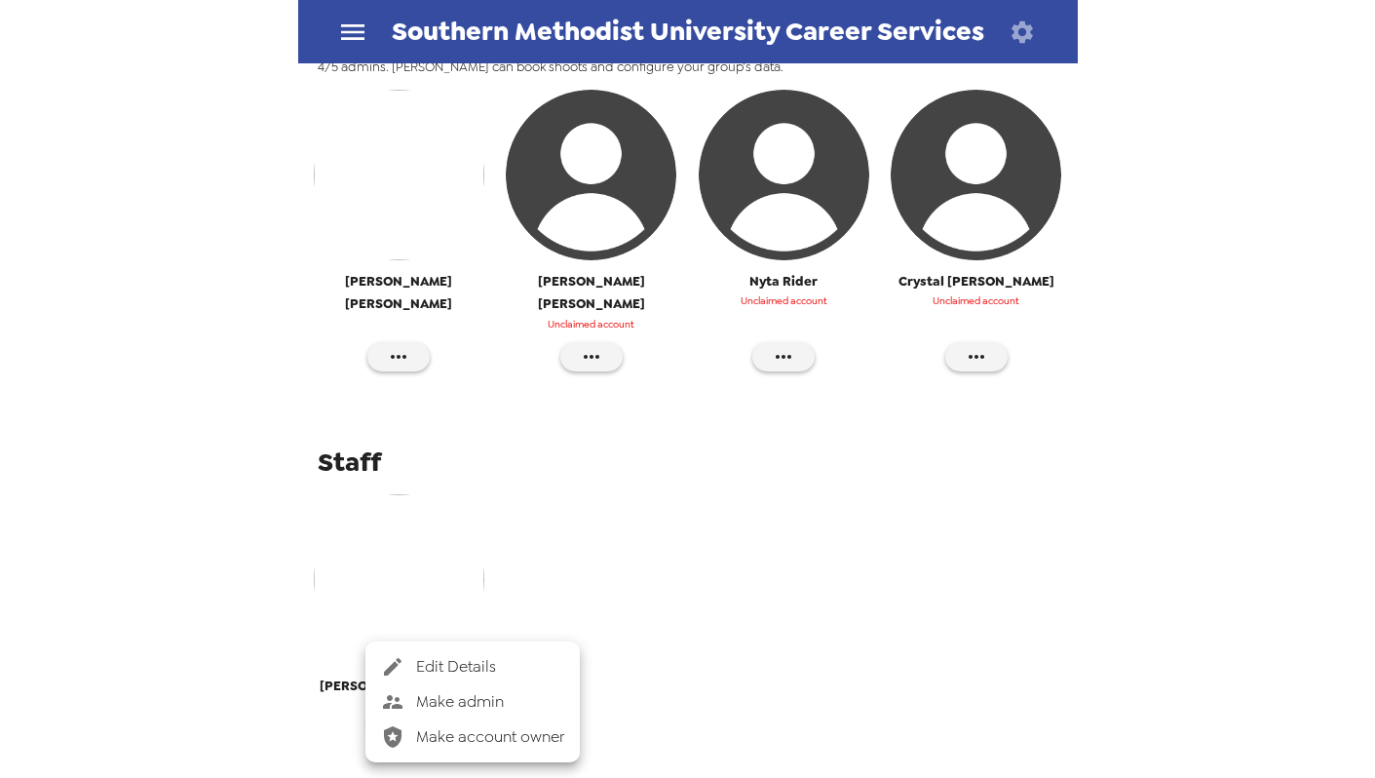
click at [460, 661] on span "Edit Details" at bounding box center [490, 666] width 148 height 23
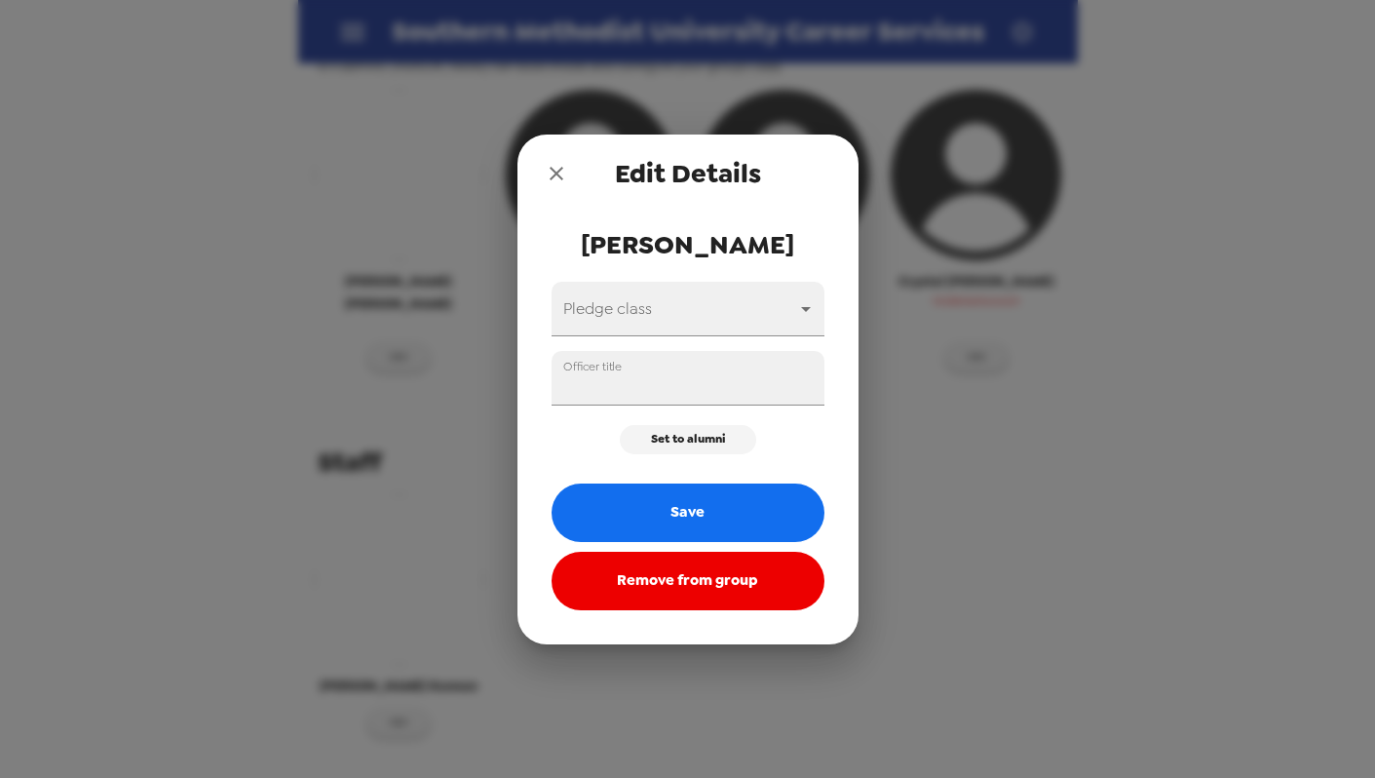
click at [665, 579] on button "Remove from group" at bounding box center [688, 581] width 273 height 58
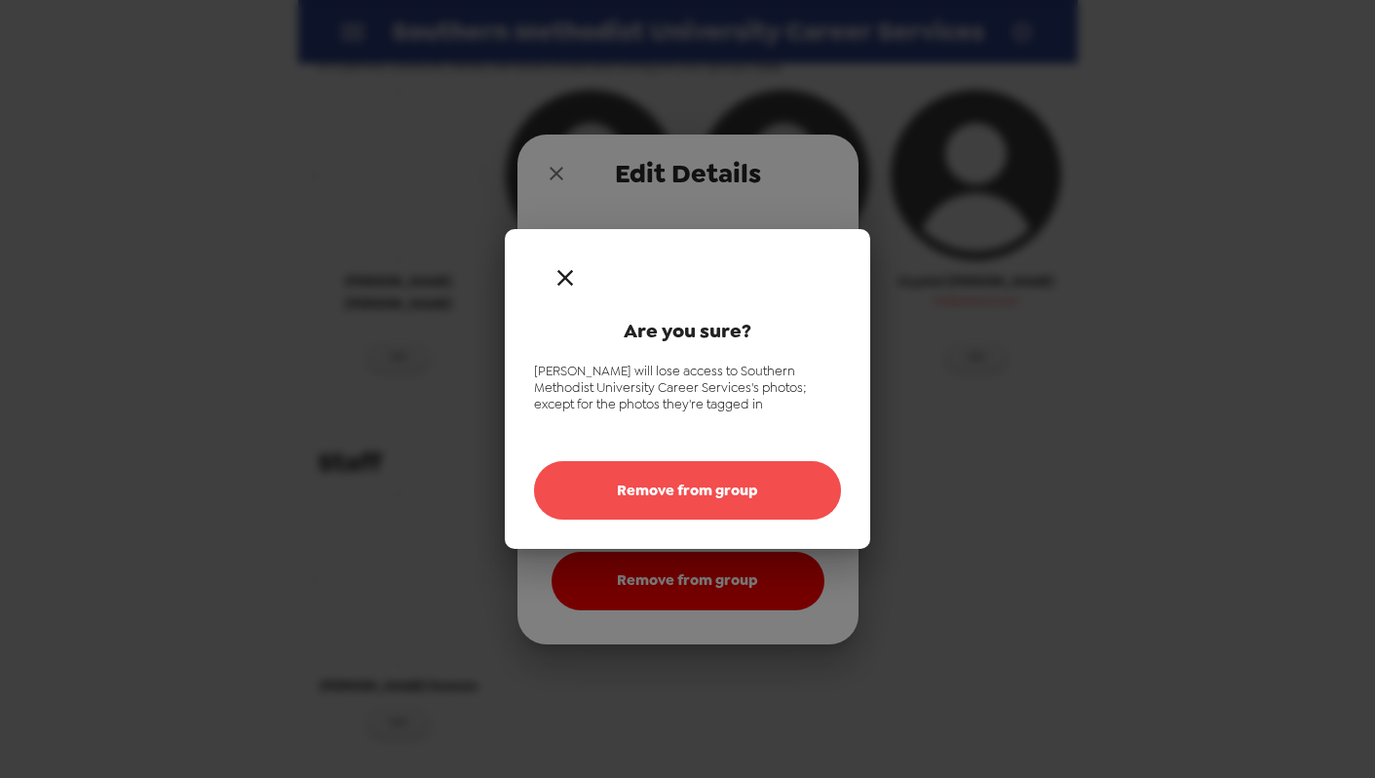
click at [702, 484] on button "Remove from group" at bounding box center [687, 490] width 307 height 58
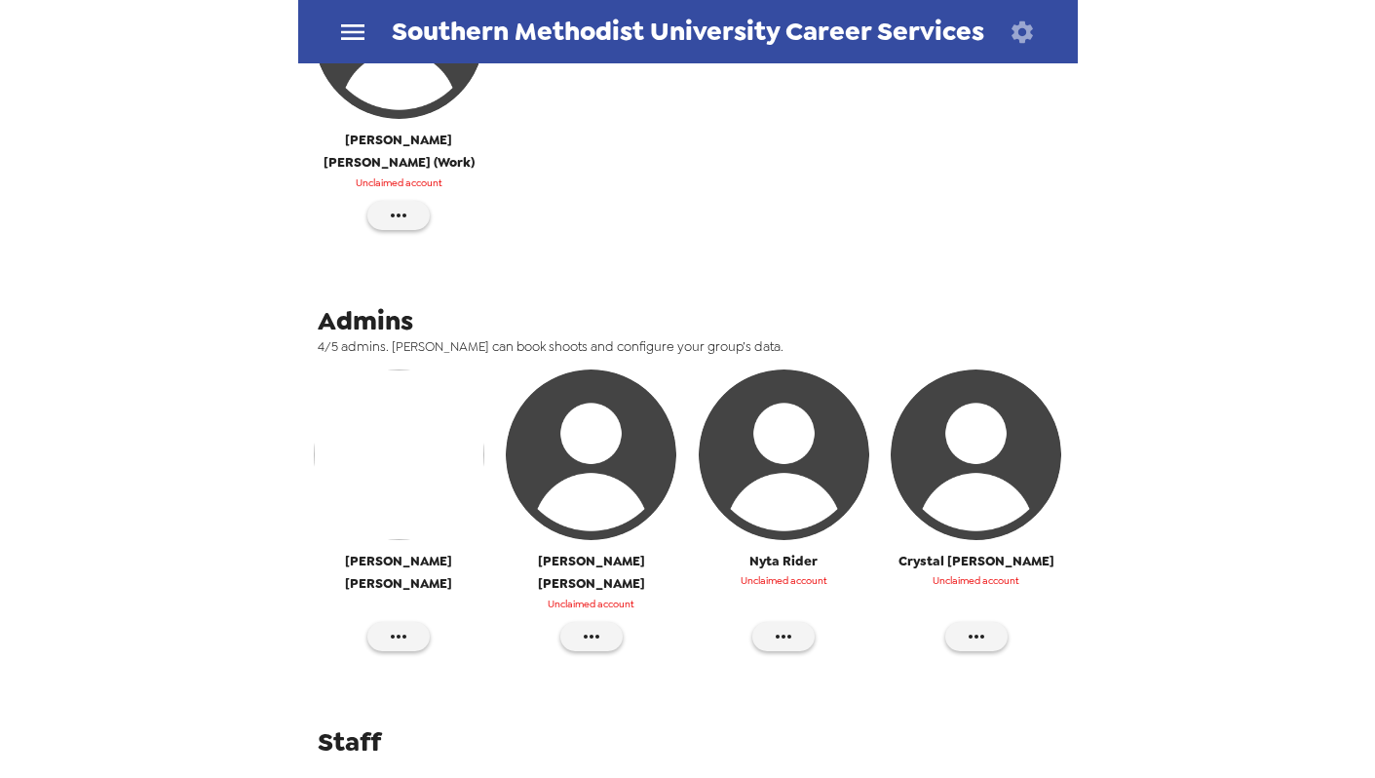
scroll to position [322, 0]
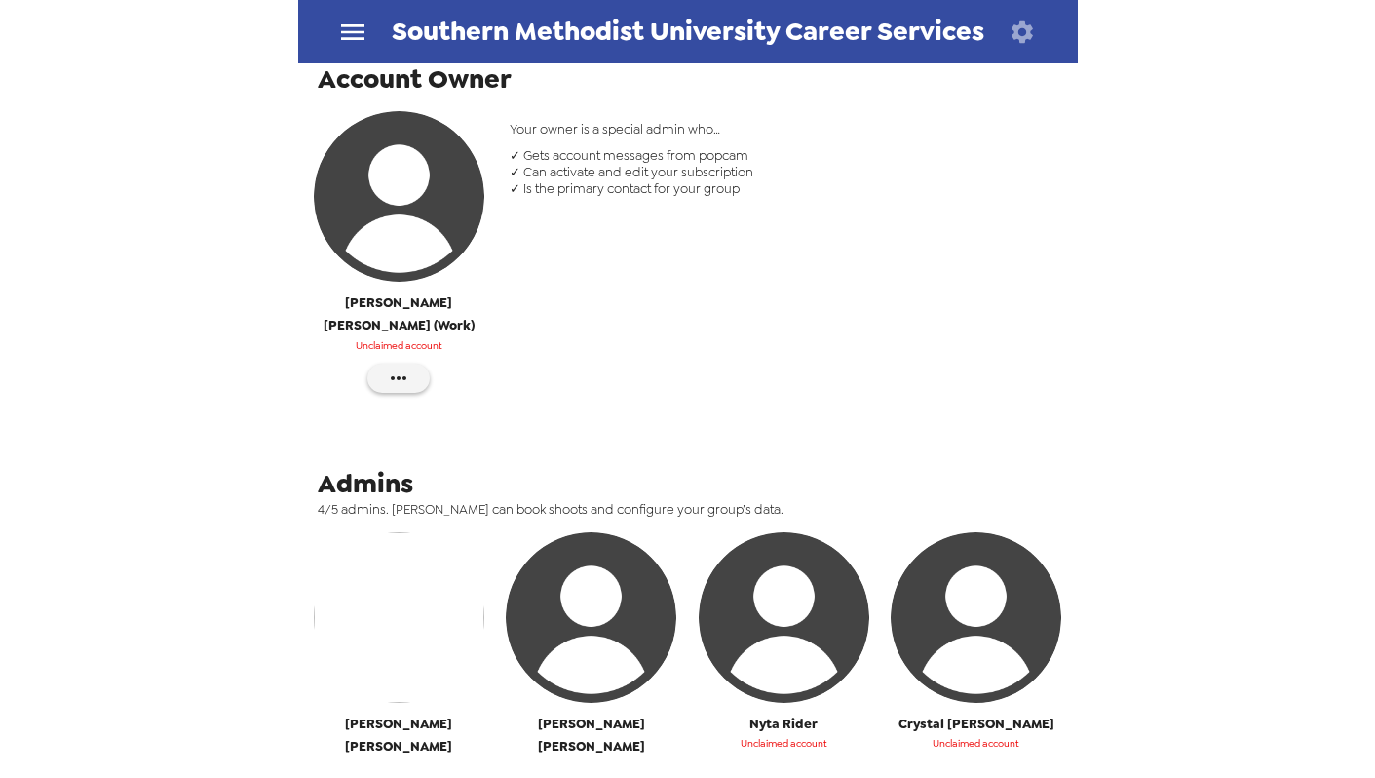
click at [1021, 44] on icon "button" at bounding box center [1022, 32] width 27 height 27
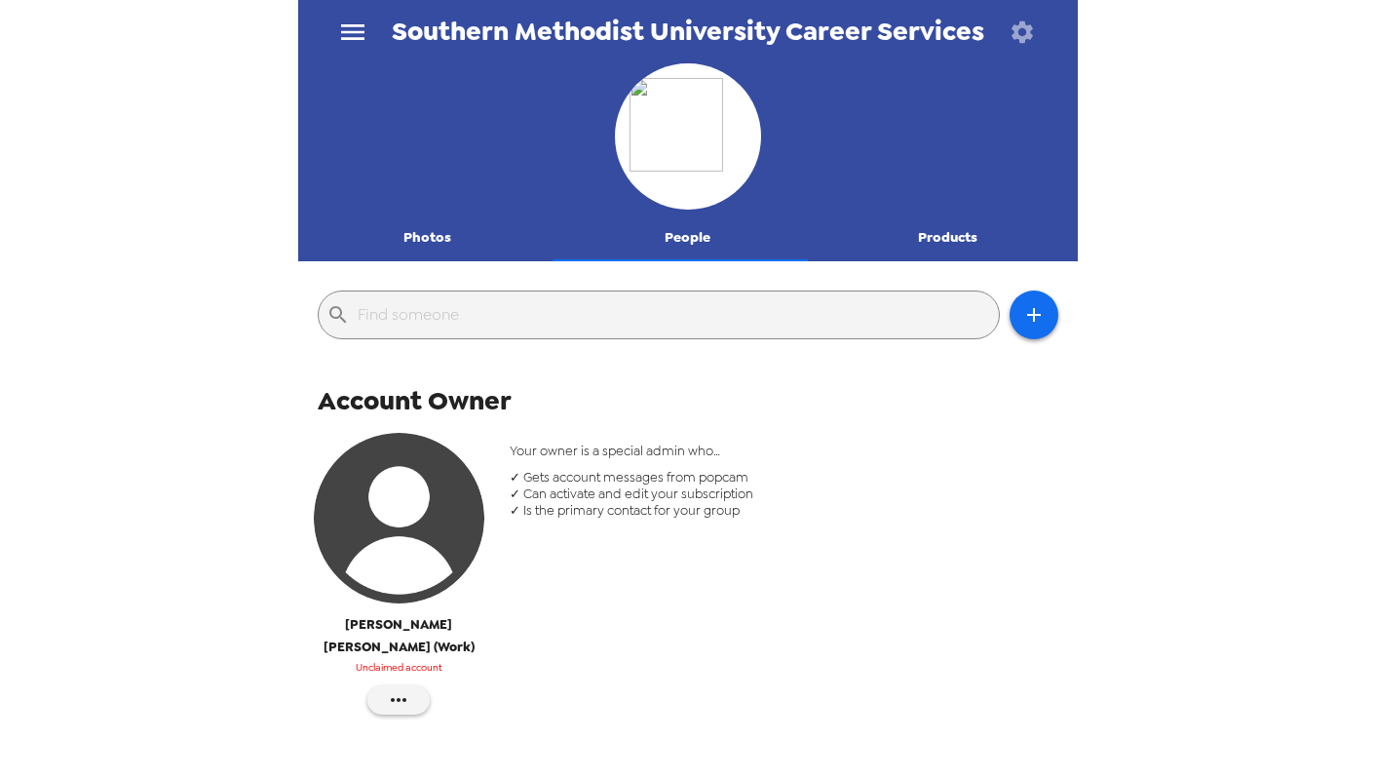
click at [796, 519] on span "✓ Is the primary contact for your group" at bounding box center [784, 510] width 549 height 17
click at [378, 685] on button "button" at bounding box center [398, 699] width 62 height 29
click at [651, 564] on div at bounding box center [687, 389] width 1375 height 778
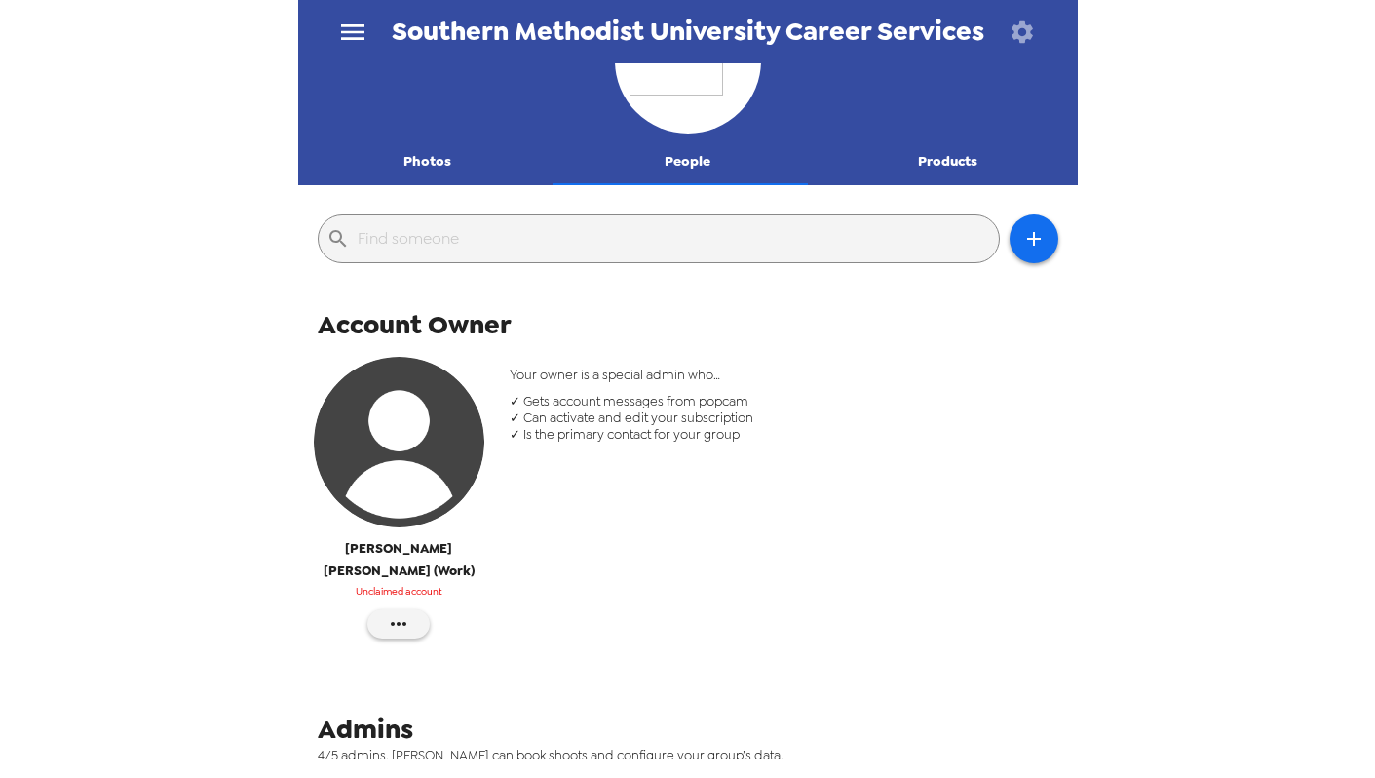
scroll to position [14, 0]
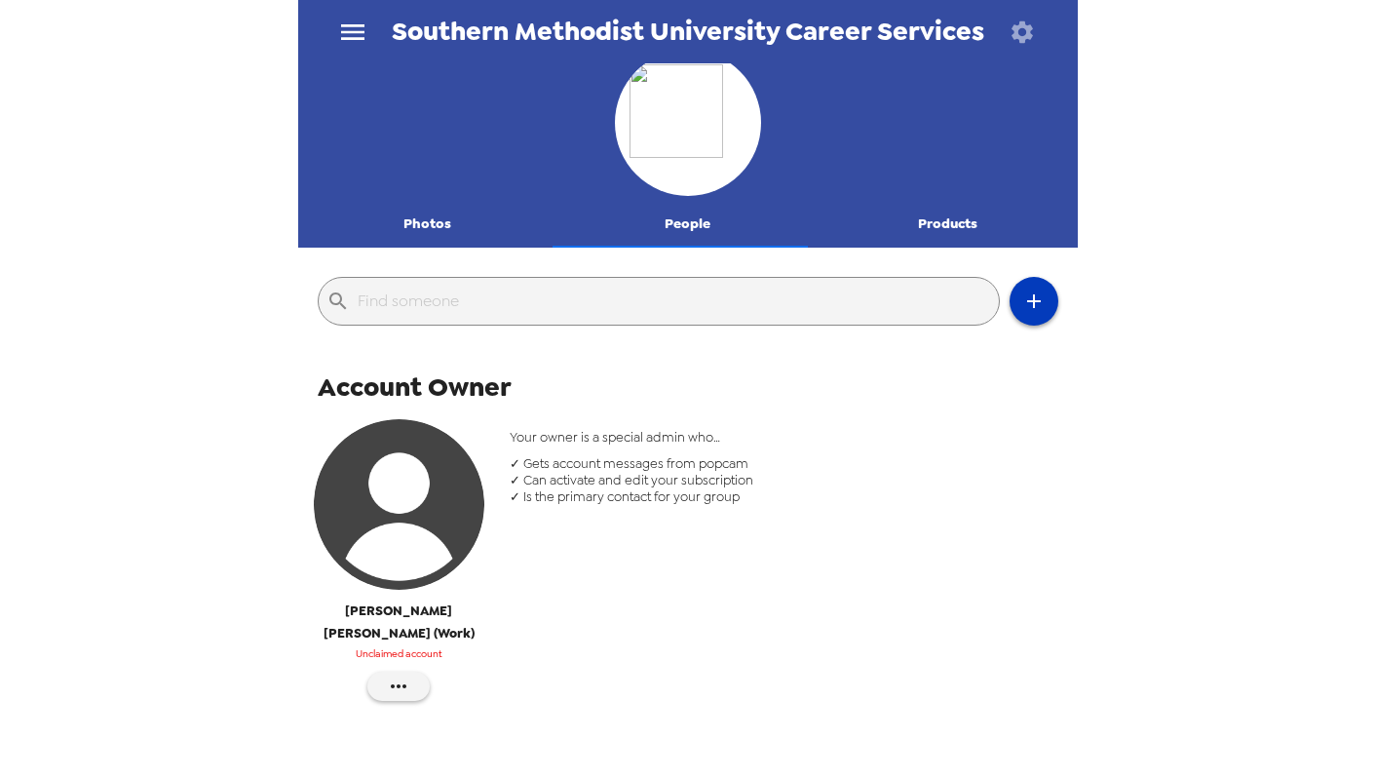
click at [1022, 308] on icon "button" at bounding box center [1033, 300] width 23 height 23
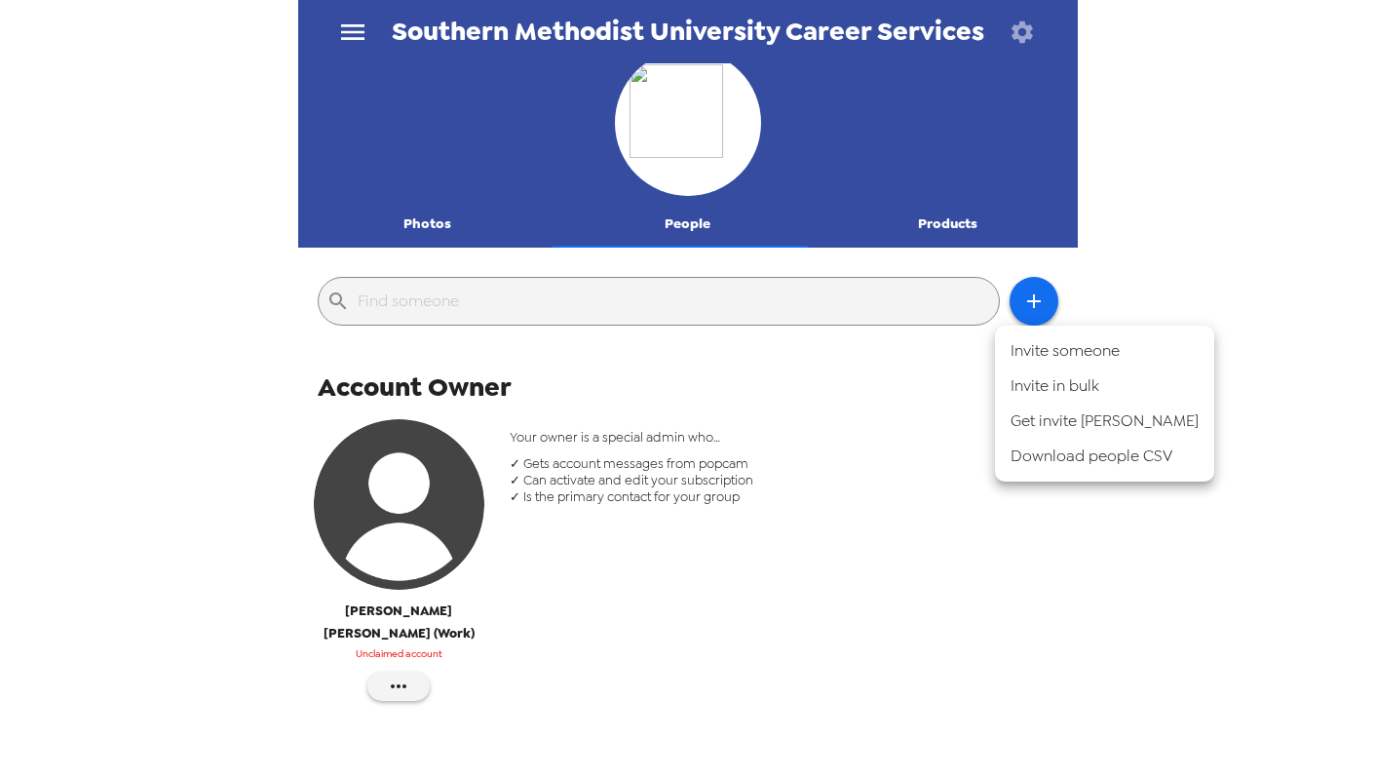
click at [1033, 344] on li "Invite someone" at bounding box center [1104, 350] width 219 height 35
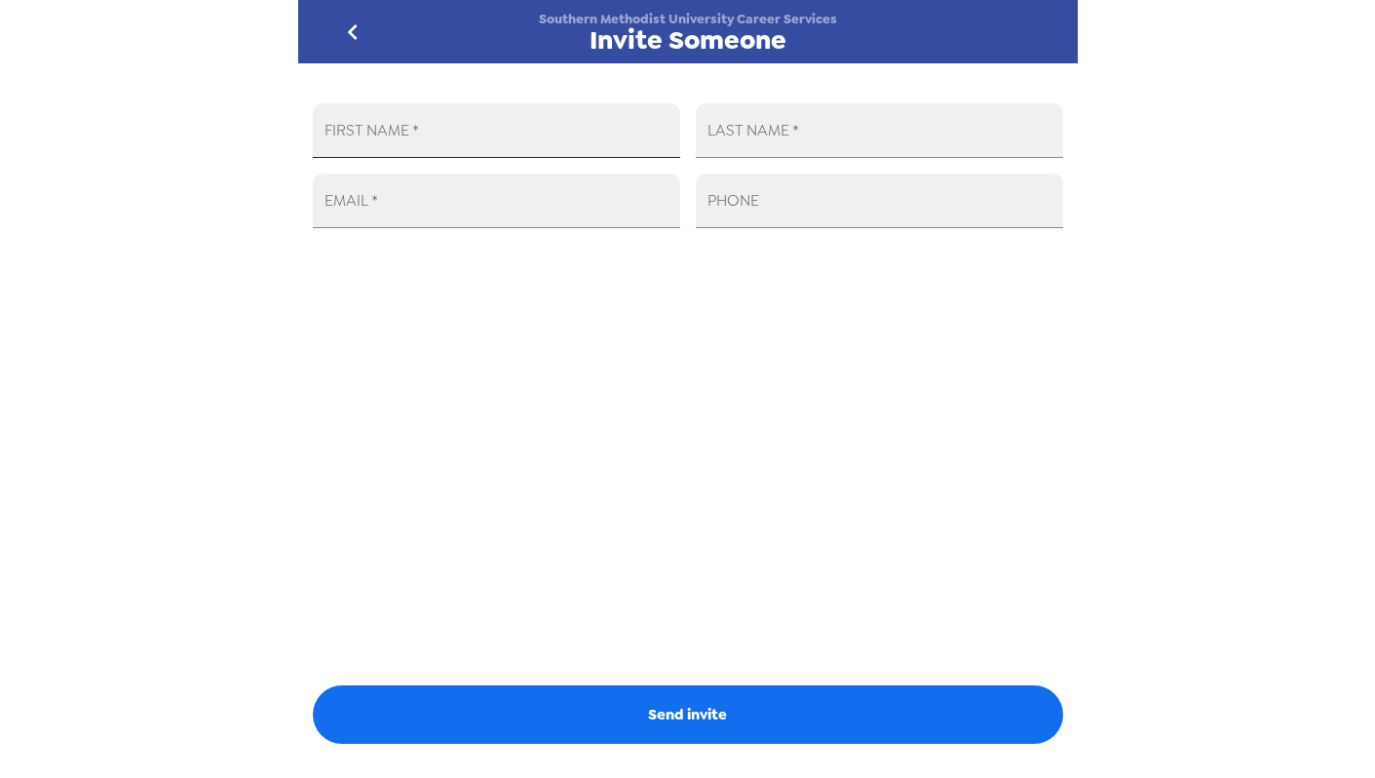
click at [529, 139] on input "FIRST NAME   *" at bounding box center [496, 130] width 367 height 55
type input "Jade"
type input "Weaver"
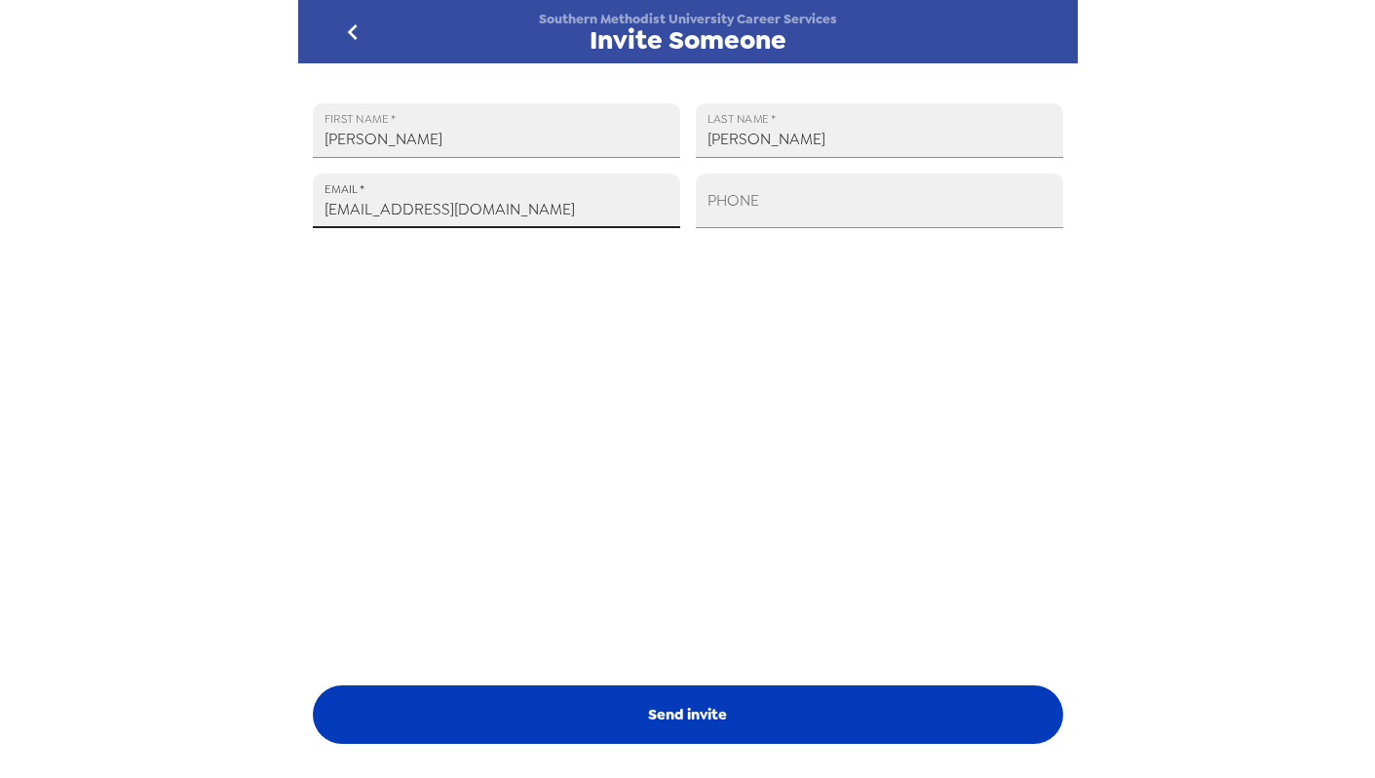
type input "jadew@smu.edu"
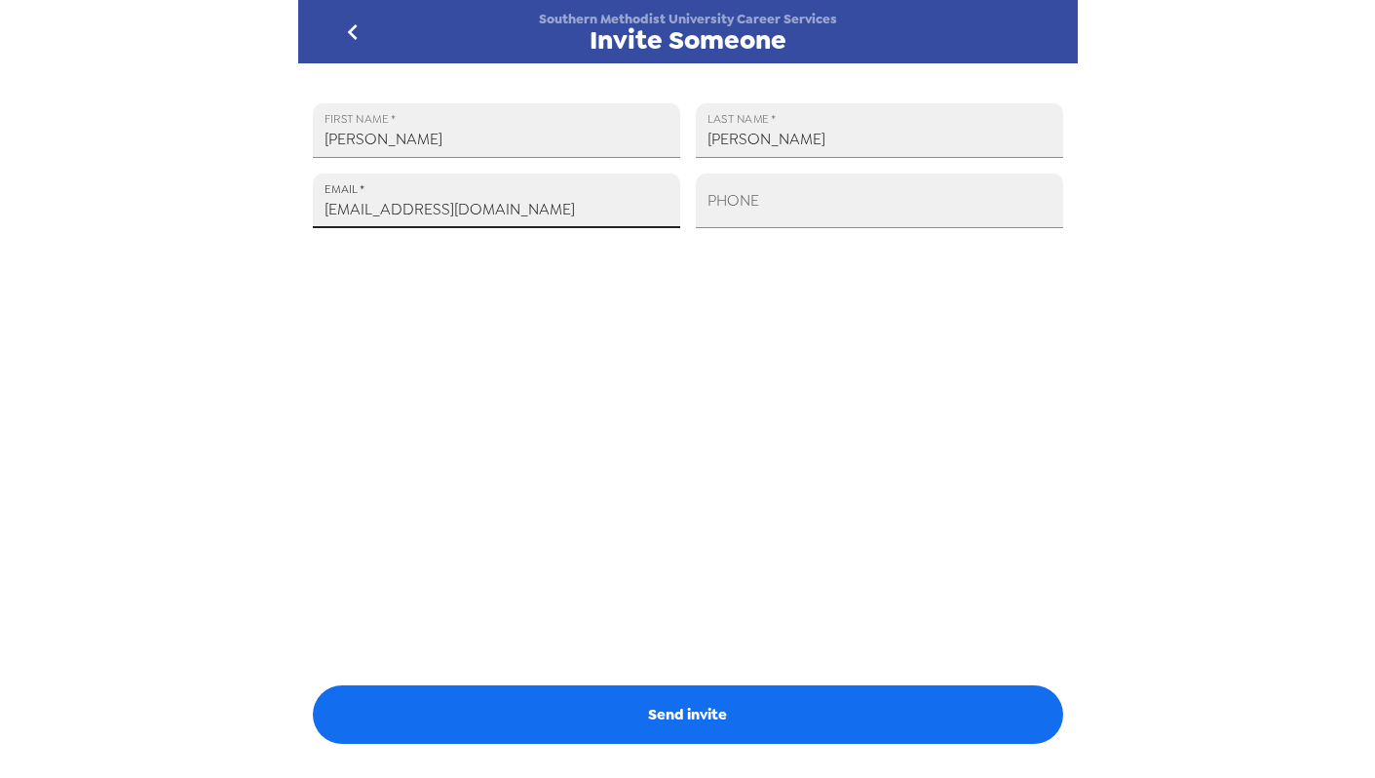
click at [774, 690] on button "Send invite" at bounding box center [688, 714] width 750 height 58
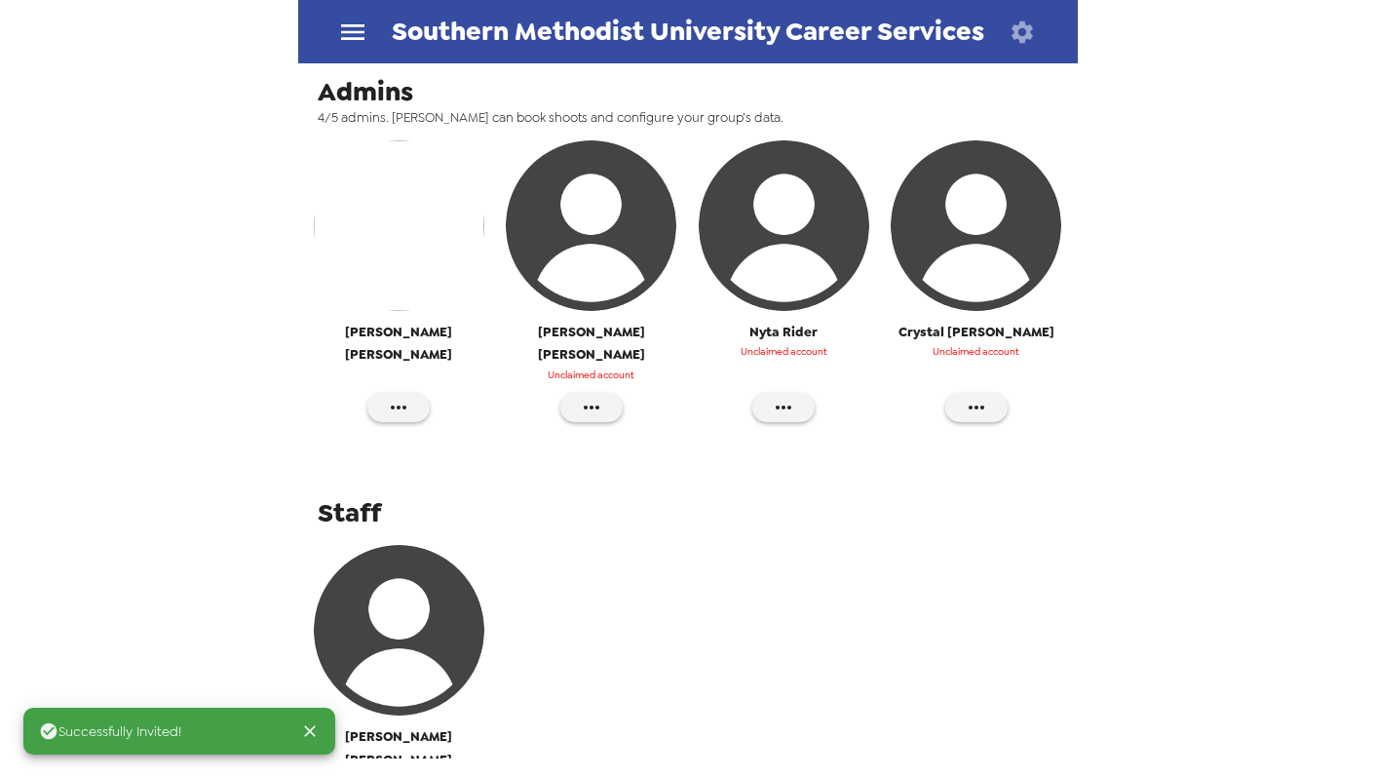
scroll to position [781, 0]
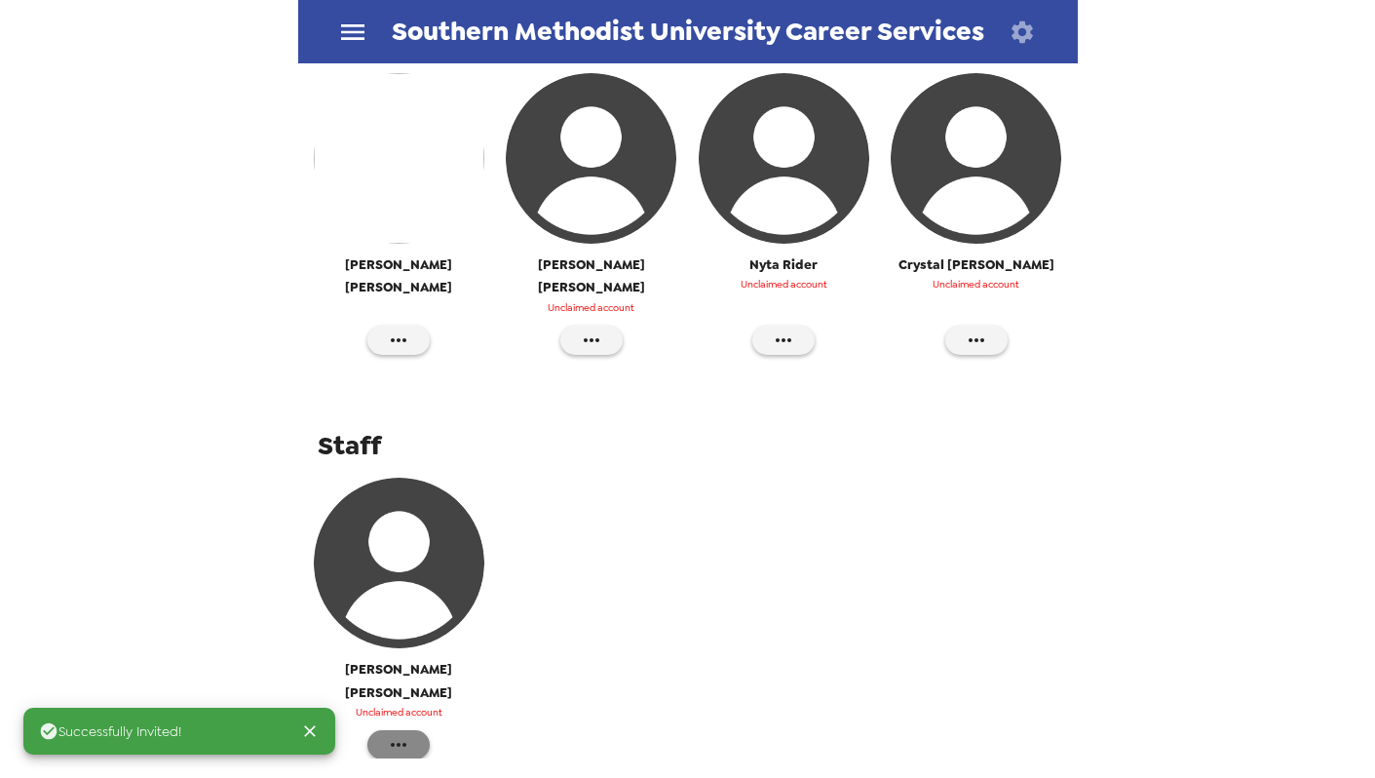
click at [412, 730] on button "button" at bounding box center [398, 744] width 62 height 29
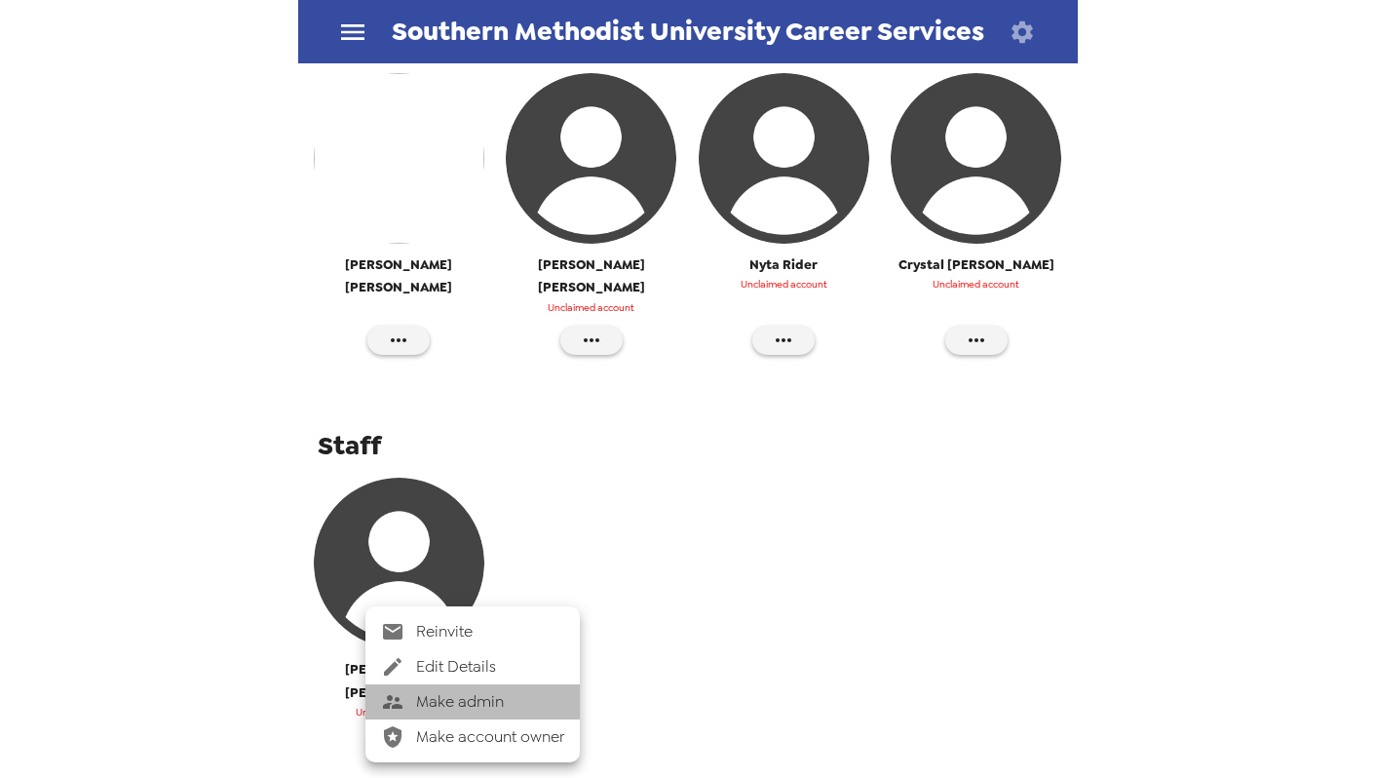
click at [509, 709] on span "Make admin" at bounding box center [490, 701] width 148 height 23
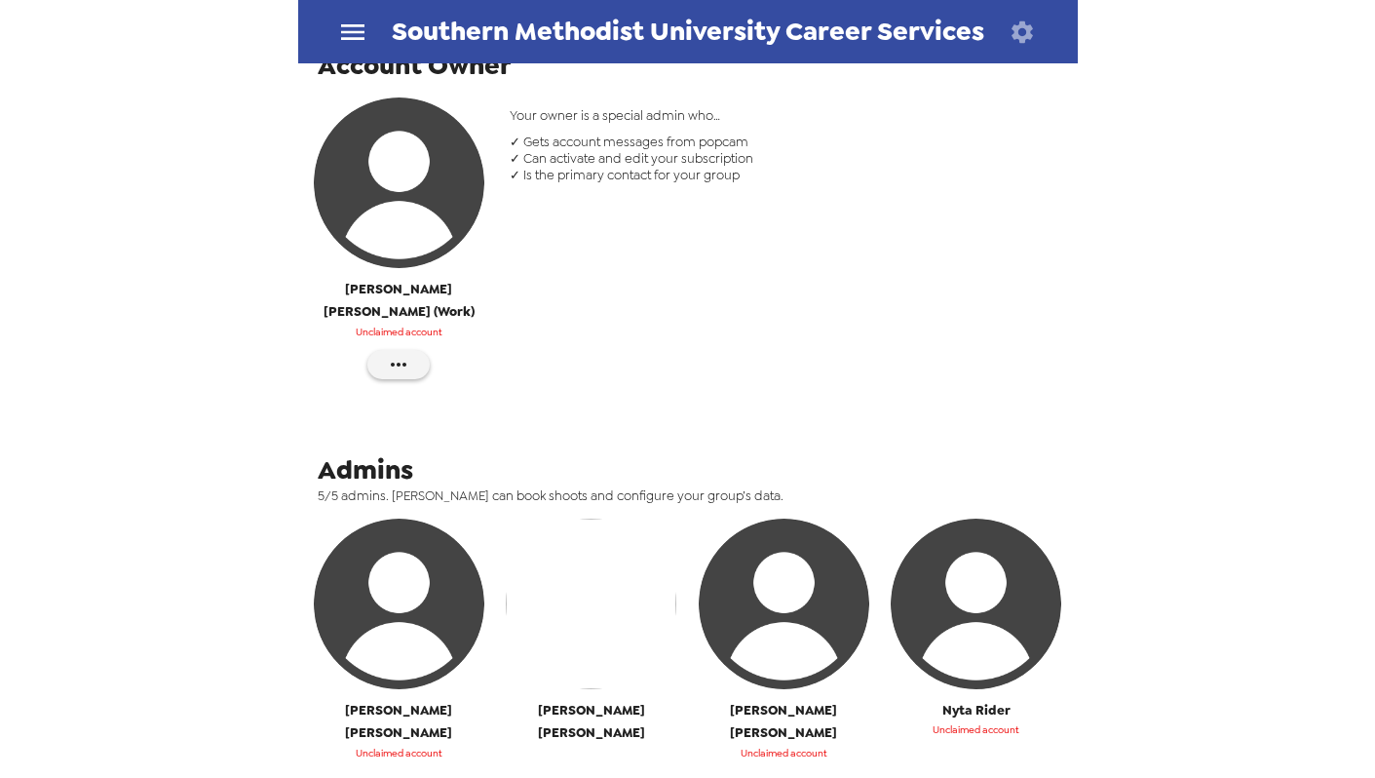
scroll to position [118, 0]
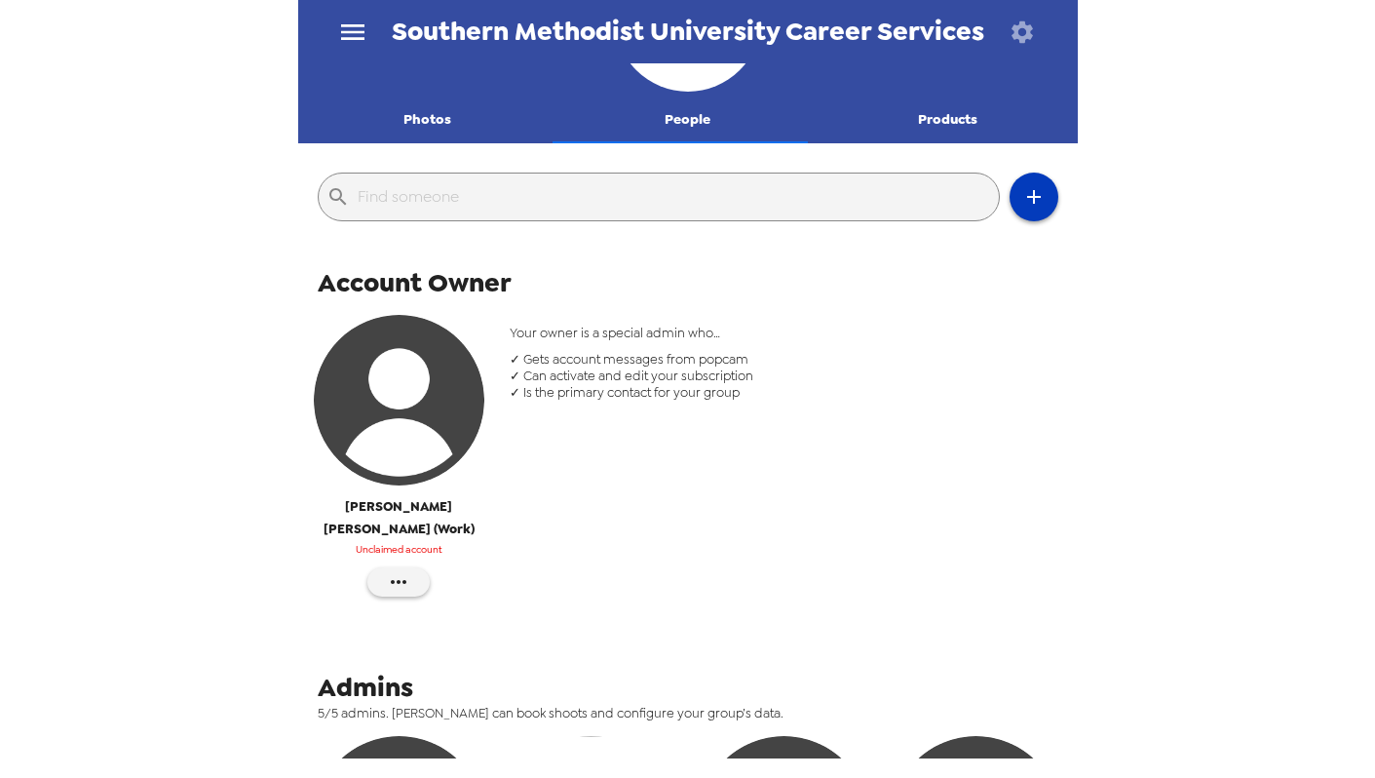
click at [1013, 218] on button "button" at bounding box center [1034, 197] width 49 height 49
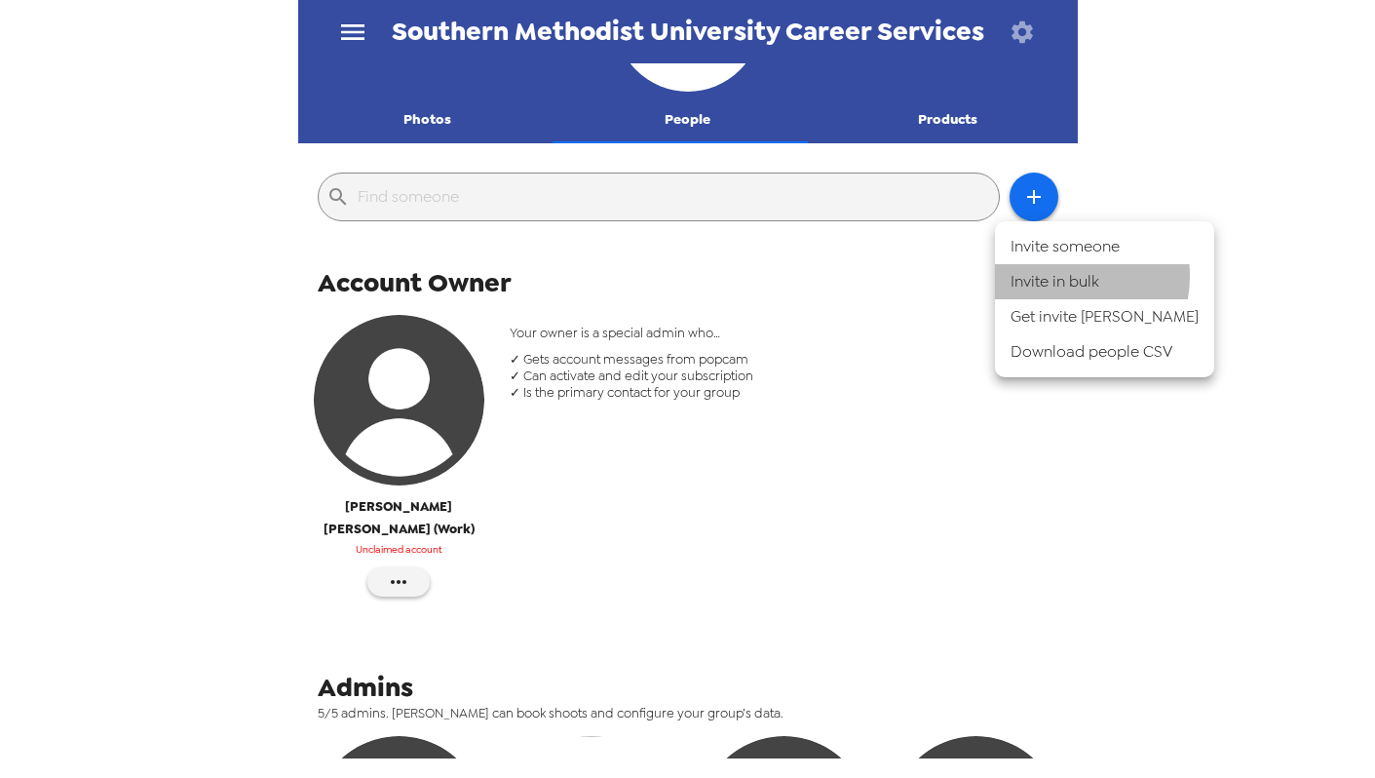
click at [1052, 276] on li "Invite in bulk" at bounding box center [1104, 281] width 219 height 35
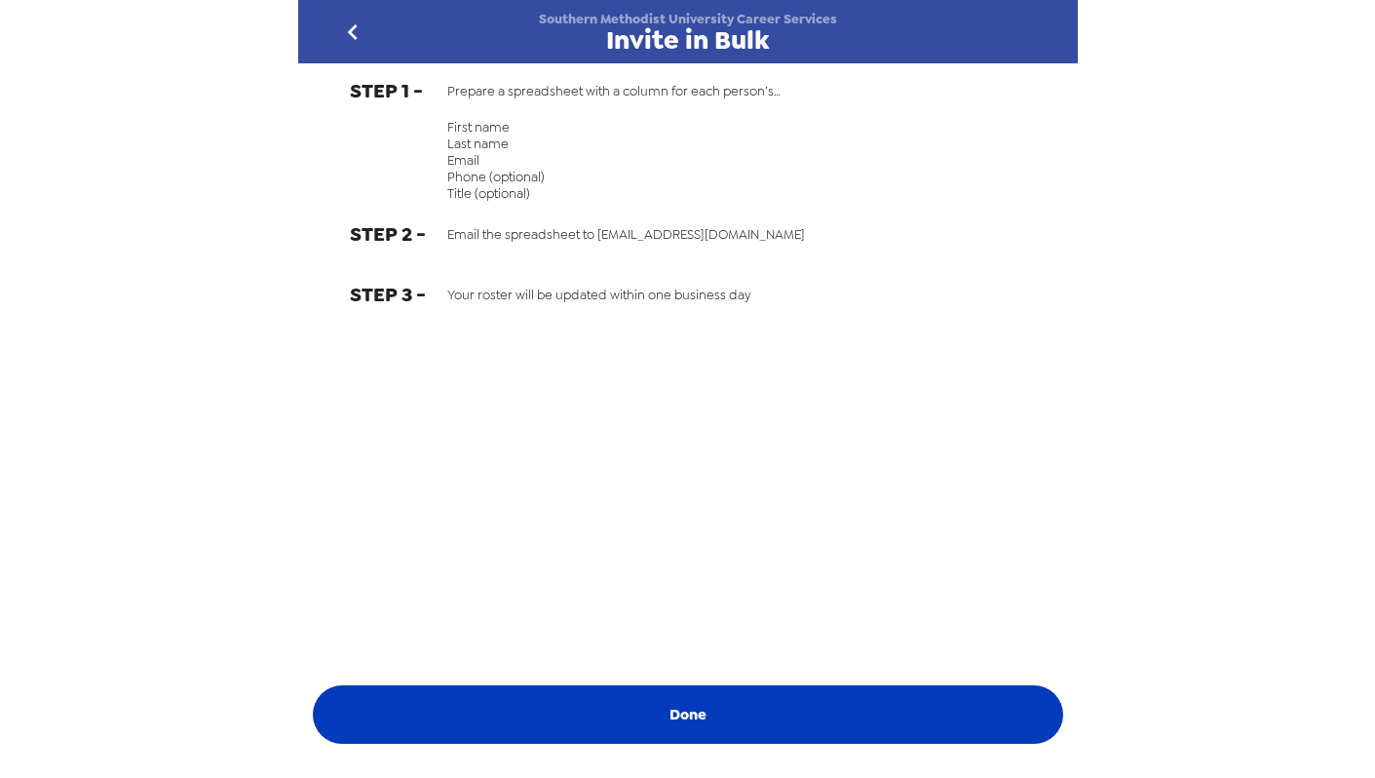
click at [749, 704] on button "Done" at bounding box center [688, 714] width 750 height 58
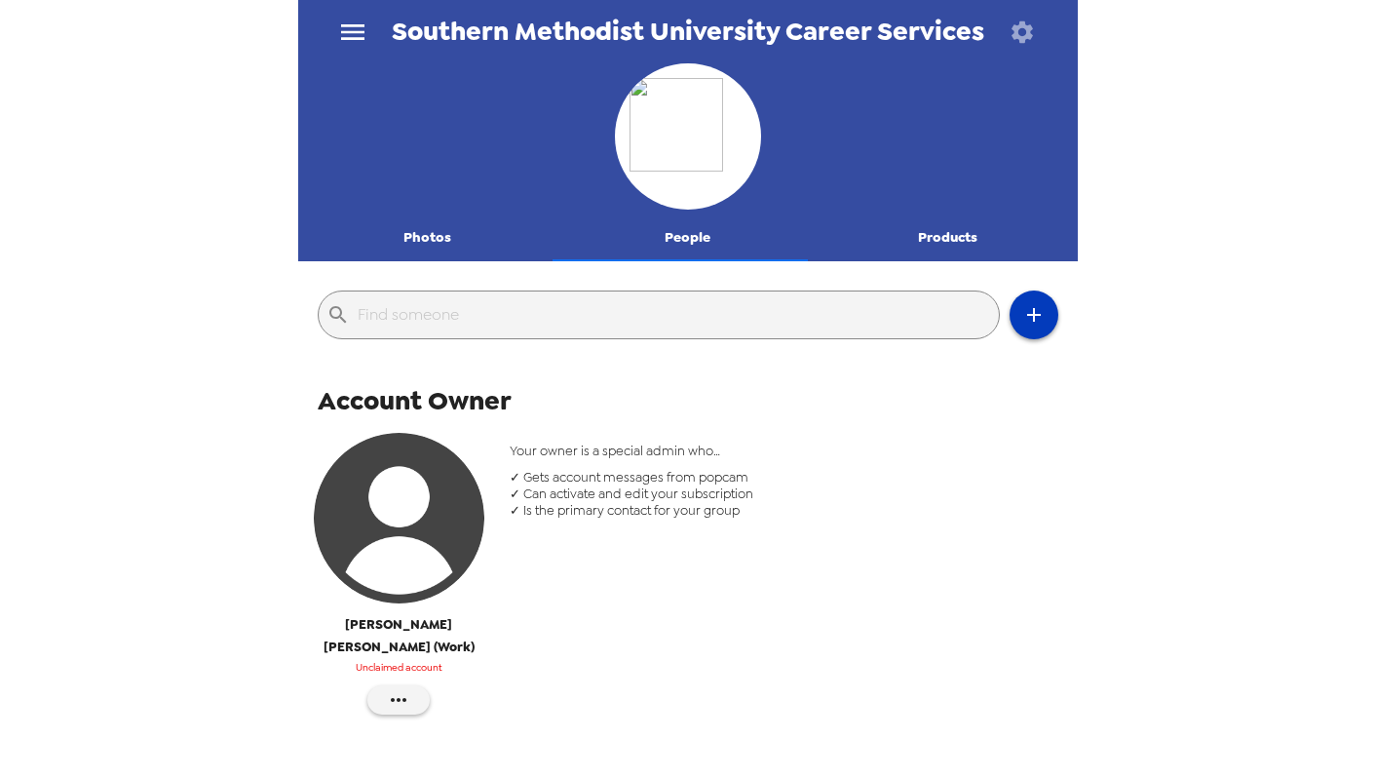
click at [1031, 322] on button "button" at bounding box center [1034, 314] width 49 height 49
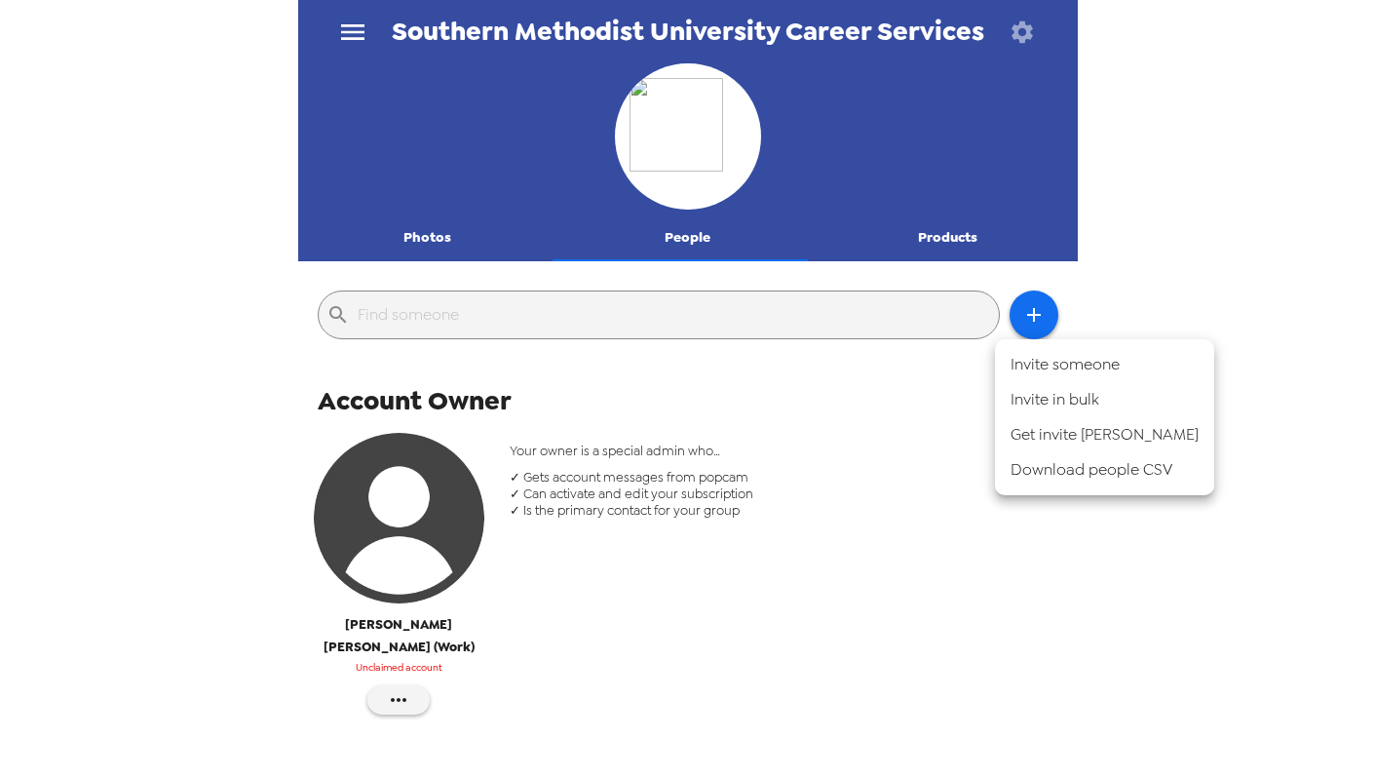
click at [1023, 363] on li "Invite someone" at bounding box center [1104, 364] width 219 height 35
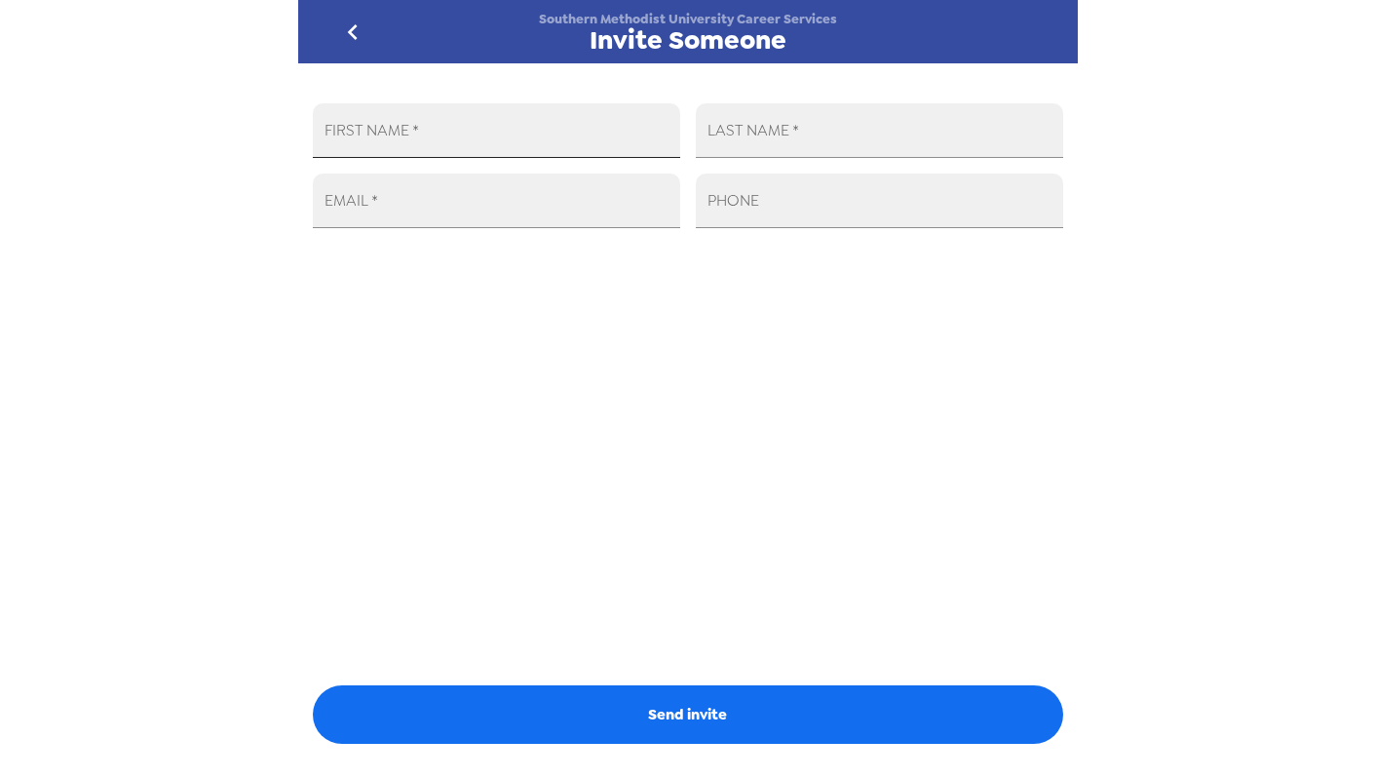
click at [595, 149] on input "FIRST NAME   *" at bounding box center [496, 130] width 367 height 55
type input "Marshay"
type input "Booker"
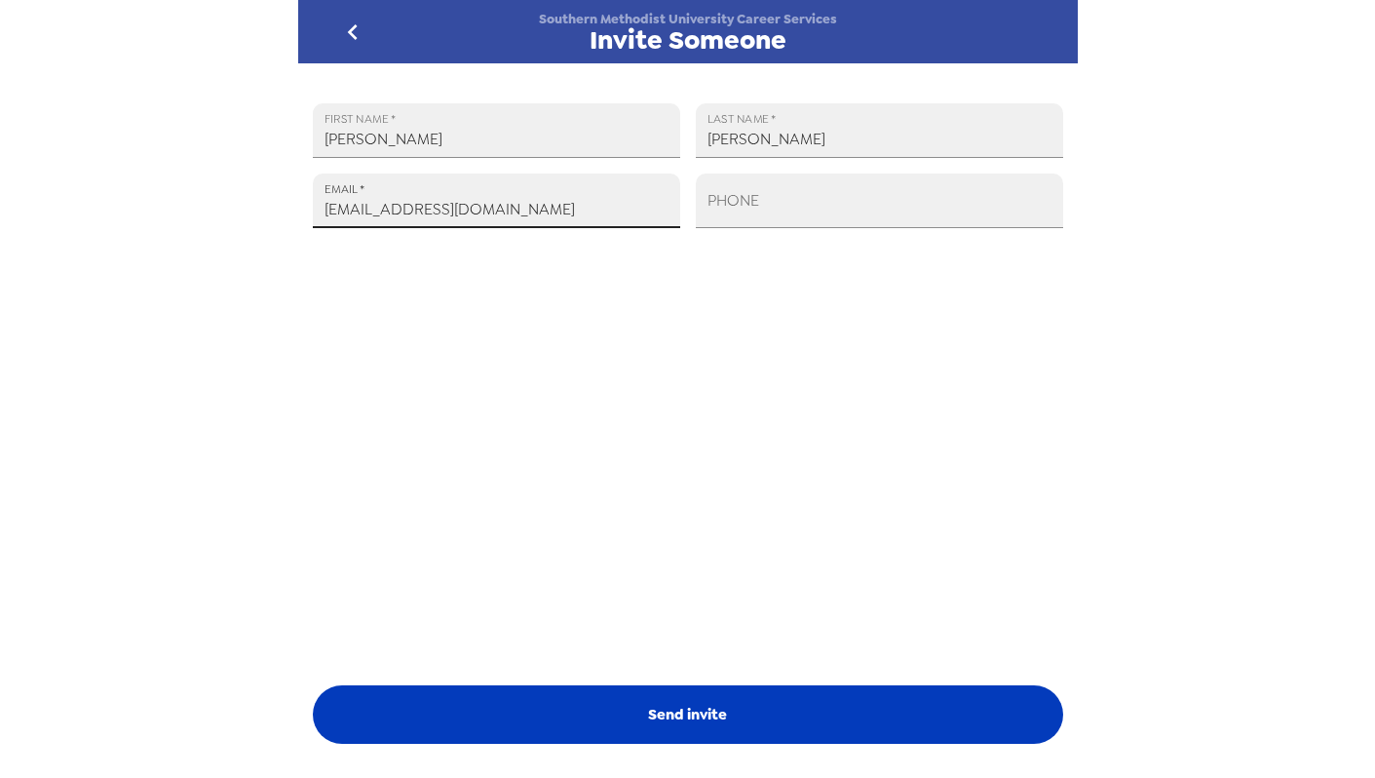
type input "mbooker@smu.edu"
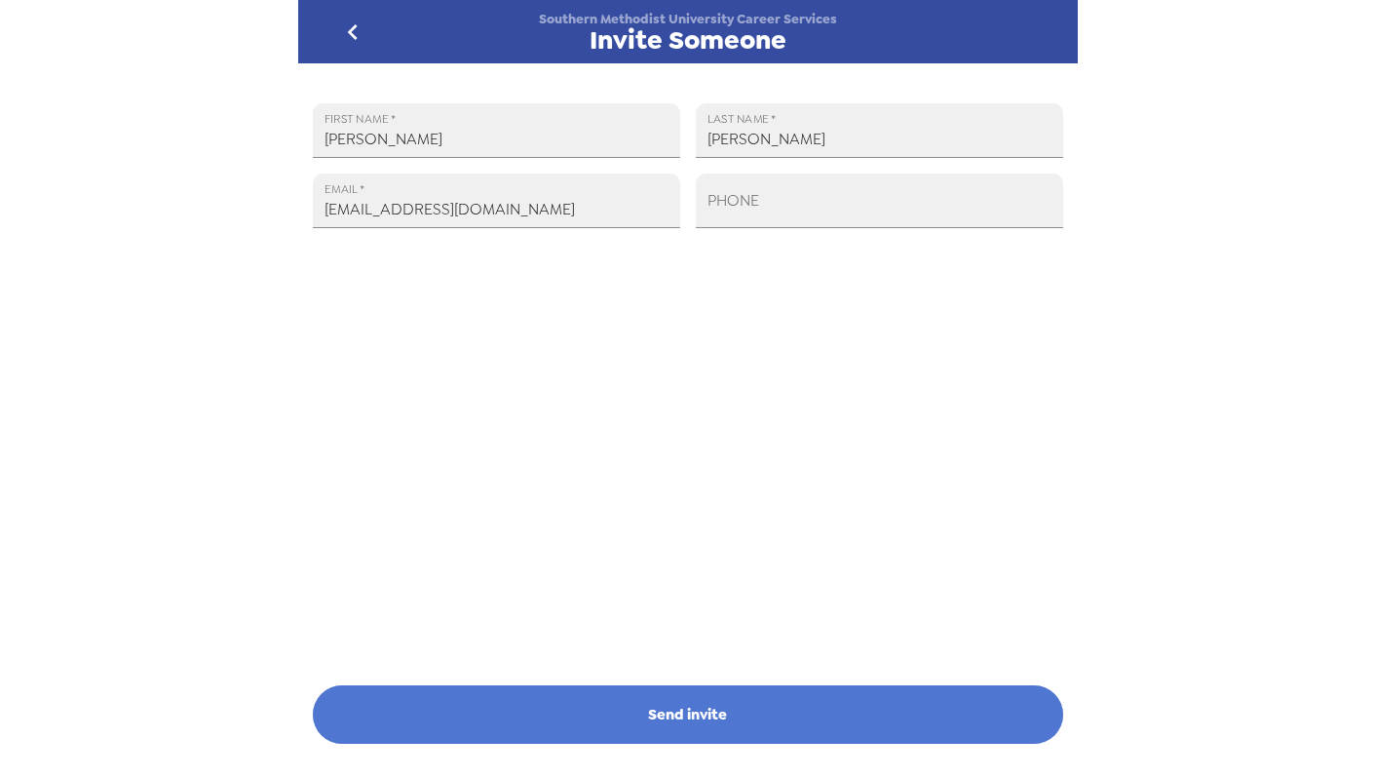
click at [727, 709] on button "Send invite" at bounding box center [688, 714] width 750 height 58
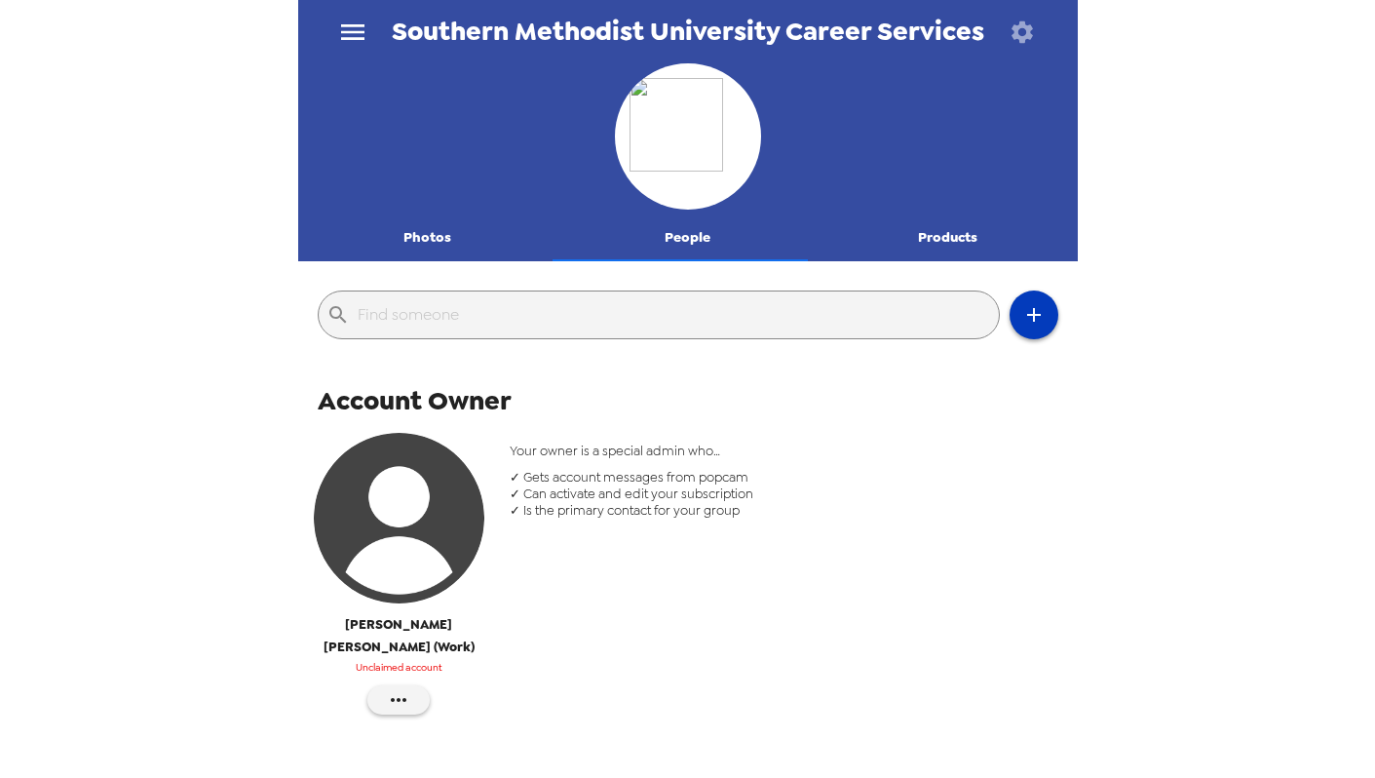
click at [1022, 326] on icon "button" at bounding box center [1033, 314] width 23 height 23
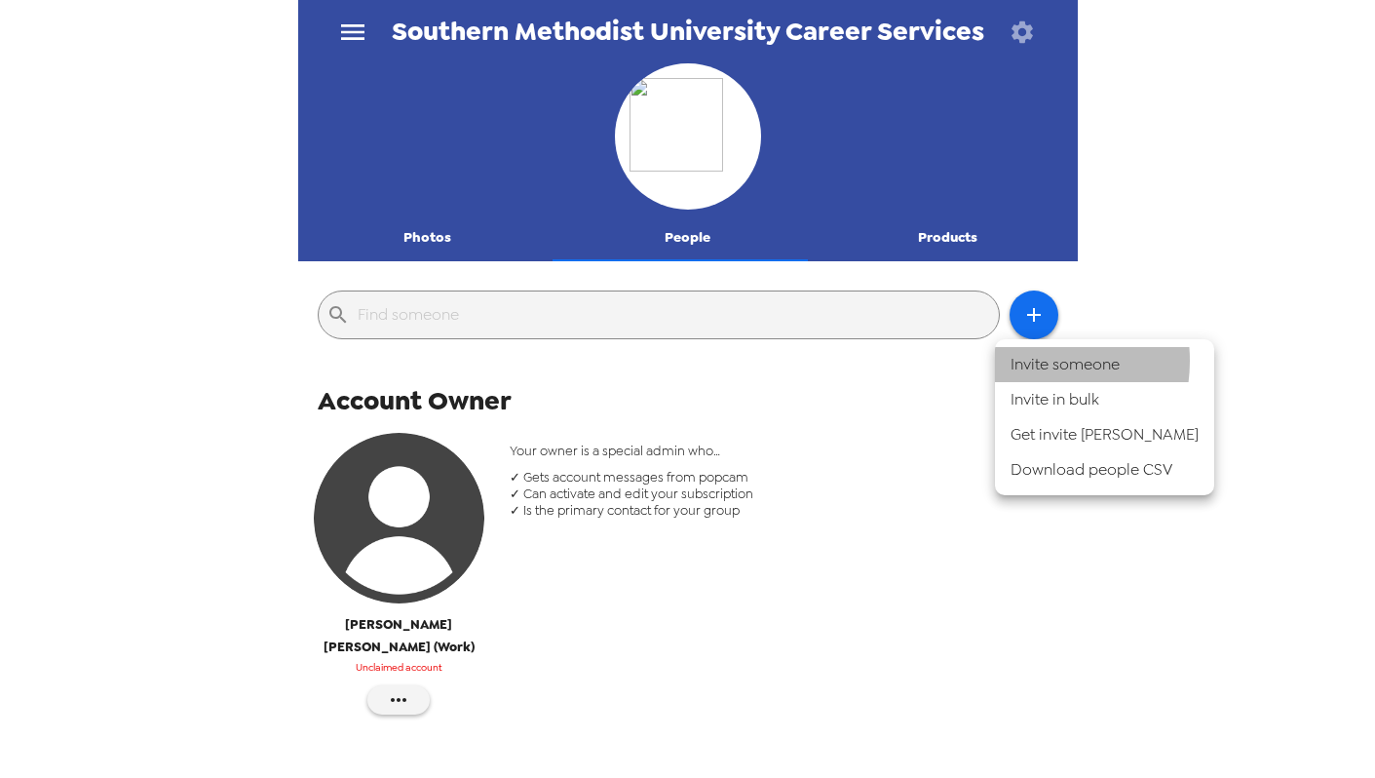
click at [1024, 361] on li "Invite someone" at bounding box center [1104, 364] width 219 height 35
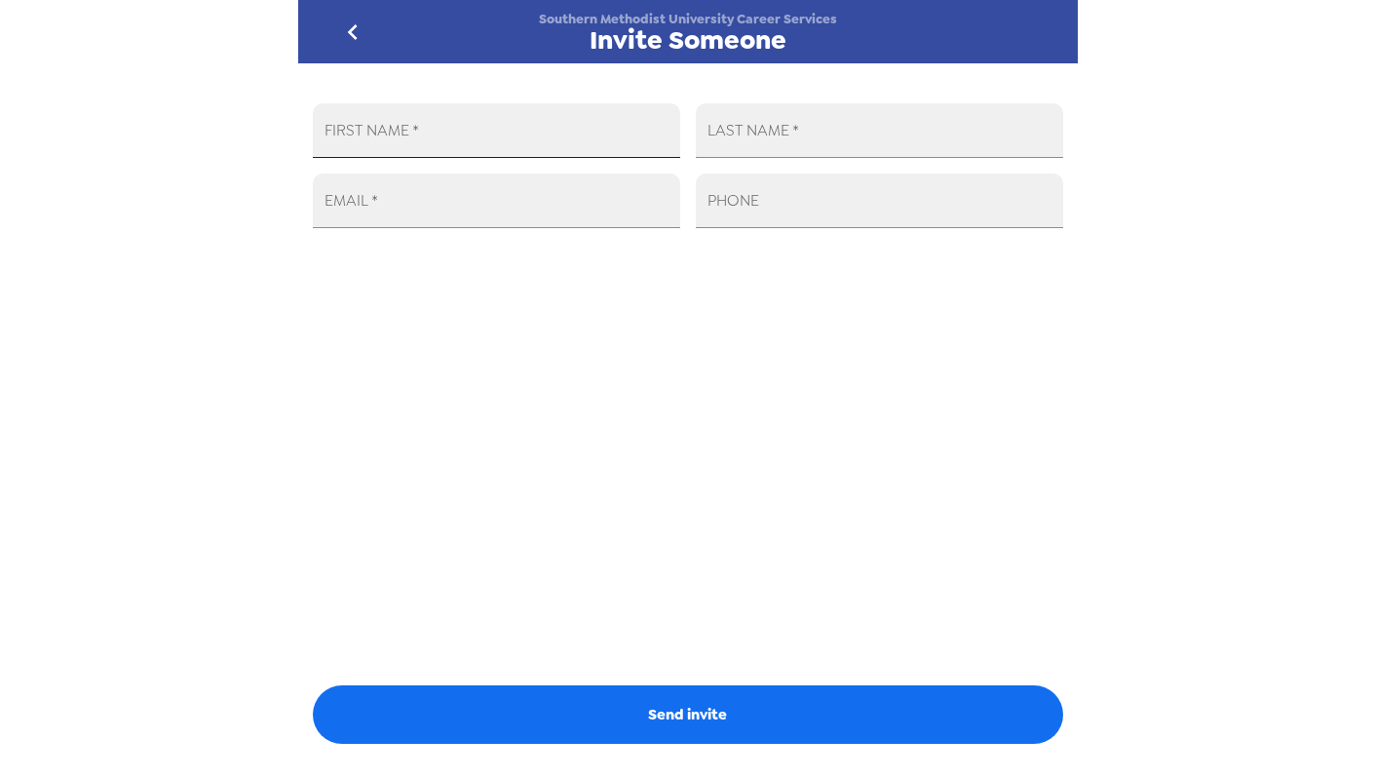
click at [593, 142] on input "FIRST NAME   *" at bounding box center [496, 130] width 367 height 55
type input "m"
type input "Marshay"
type input "Booker"
type input "mbooker@smu.edu"
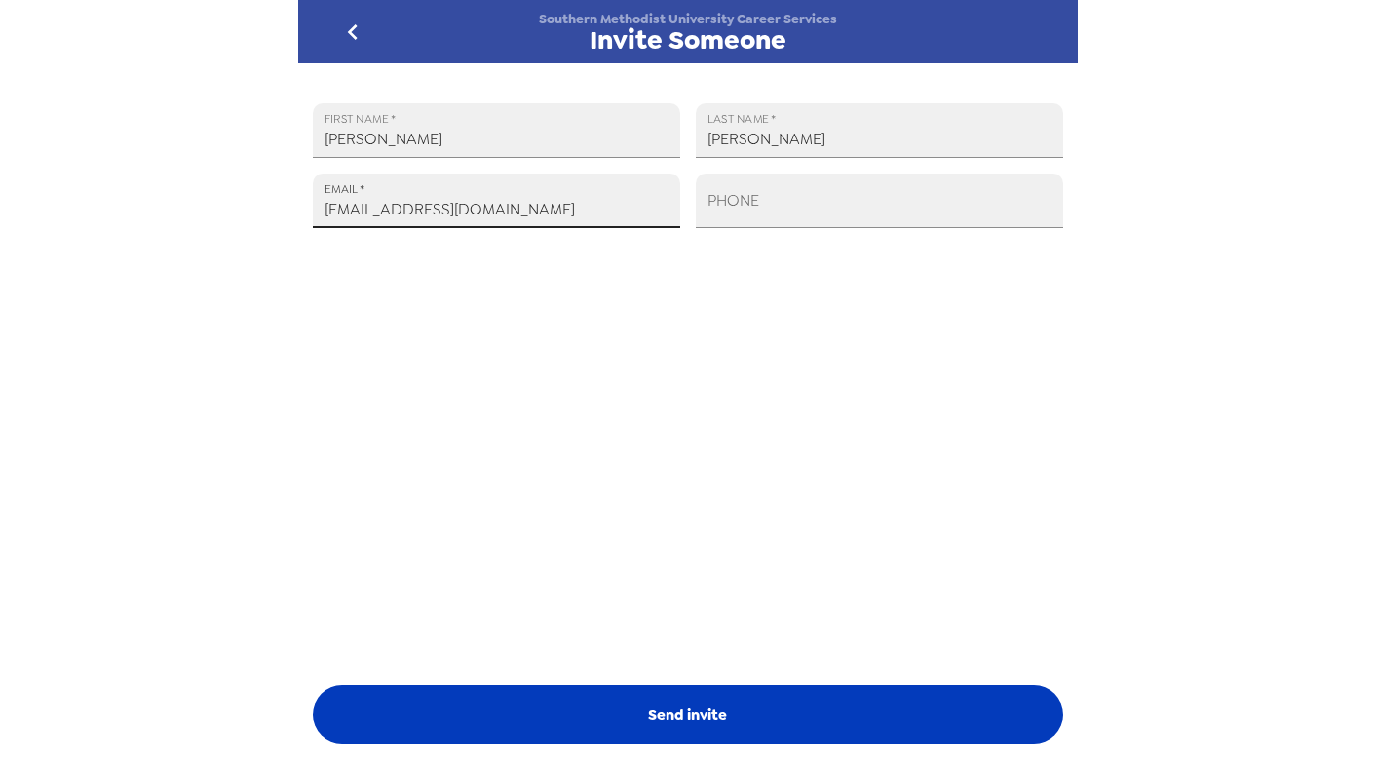
click at [707, 711] on button "Send invite" at bounding box center [688, 714] width 750 height 58
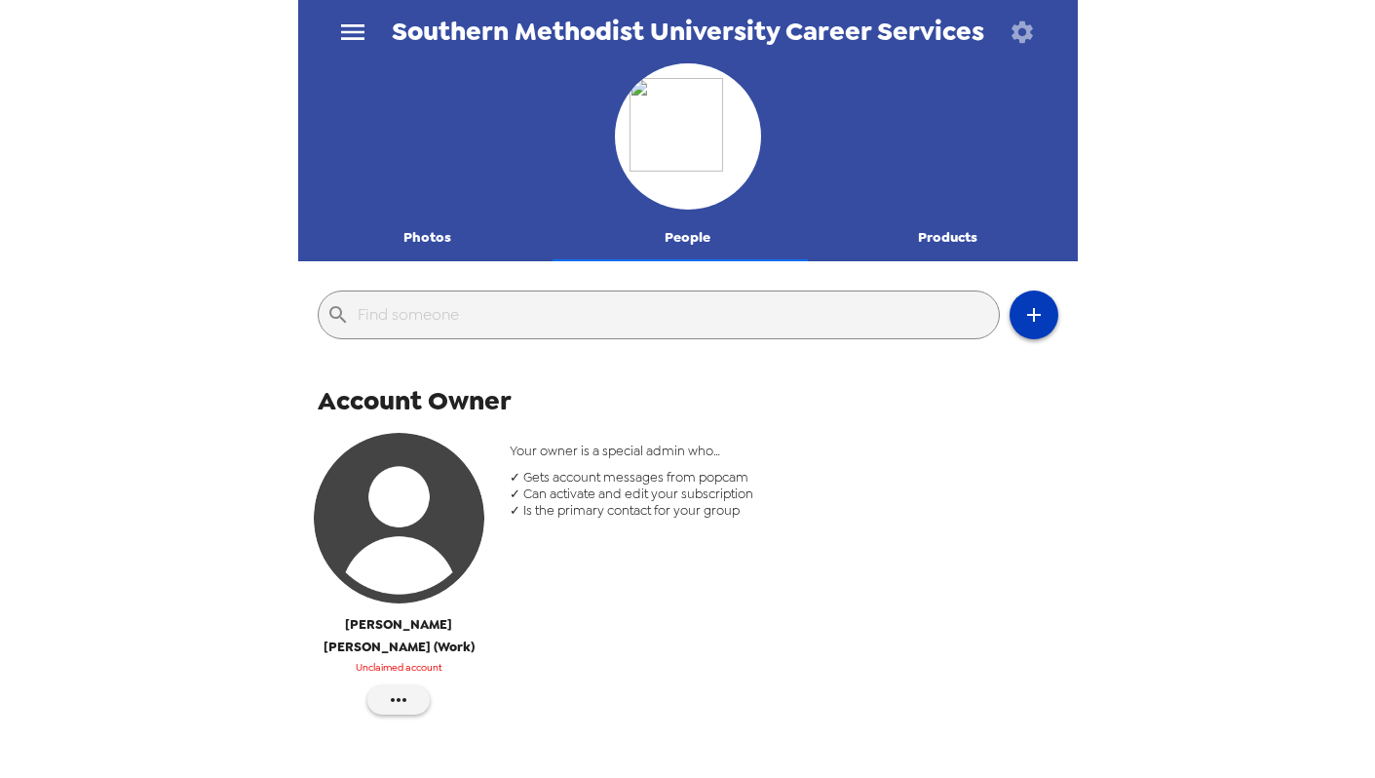
click at [1026, 305] on icon "button" at bounding box center [1033, 314] width 23 height 23
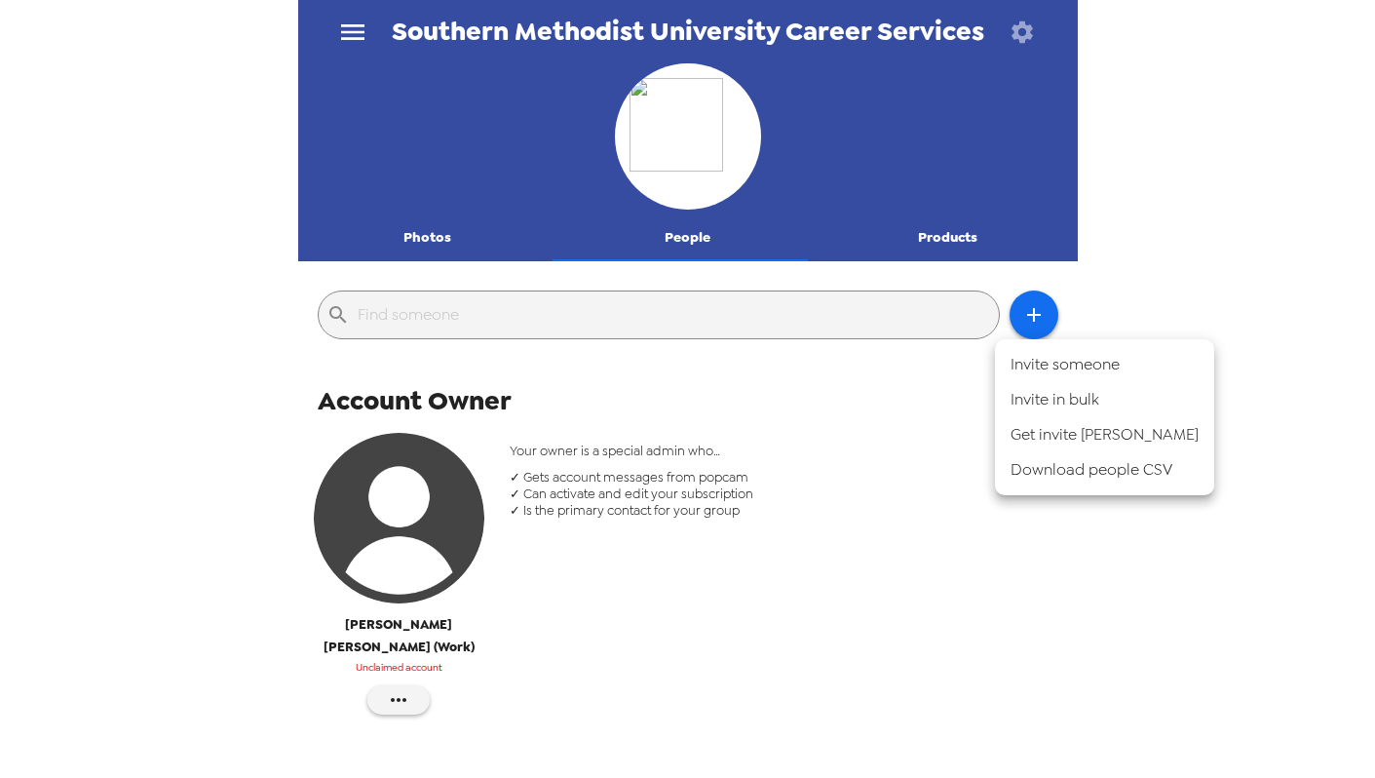
click at [1055, 355] on li "Invite someone" at bounding box center [1104, 364] width 219 height 35
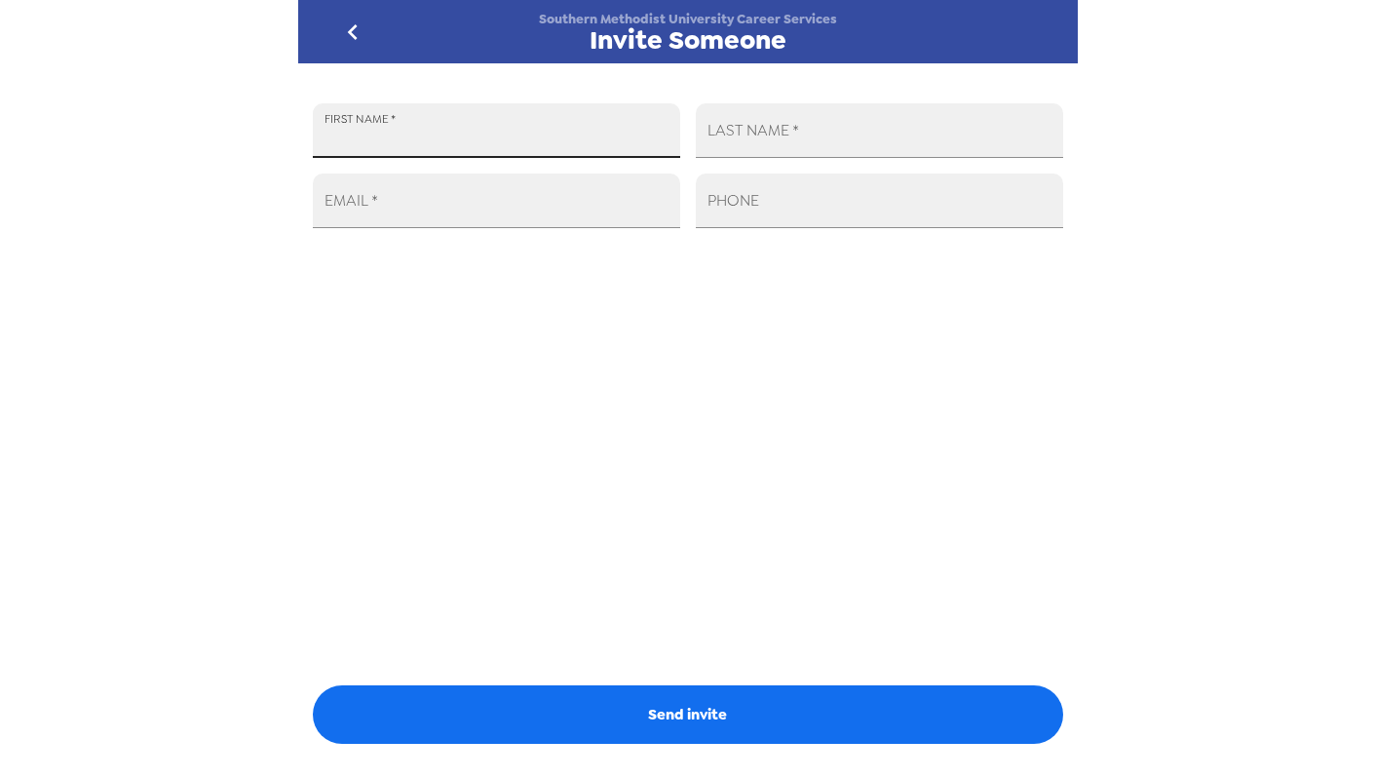
click at [553, 123] on input "FIRST NAME   *" at bounding box center [496, 130] width 367 height 55
type input "Yajaira"
type input "Diaz"
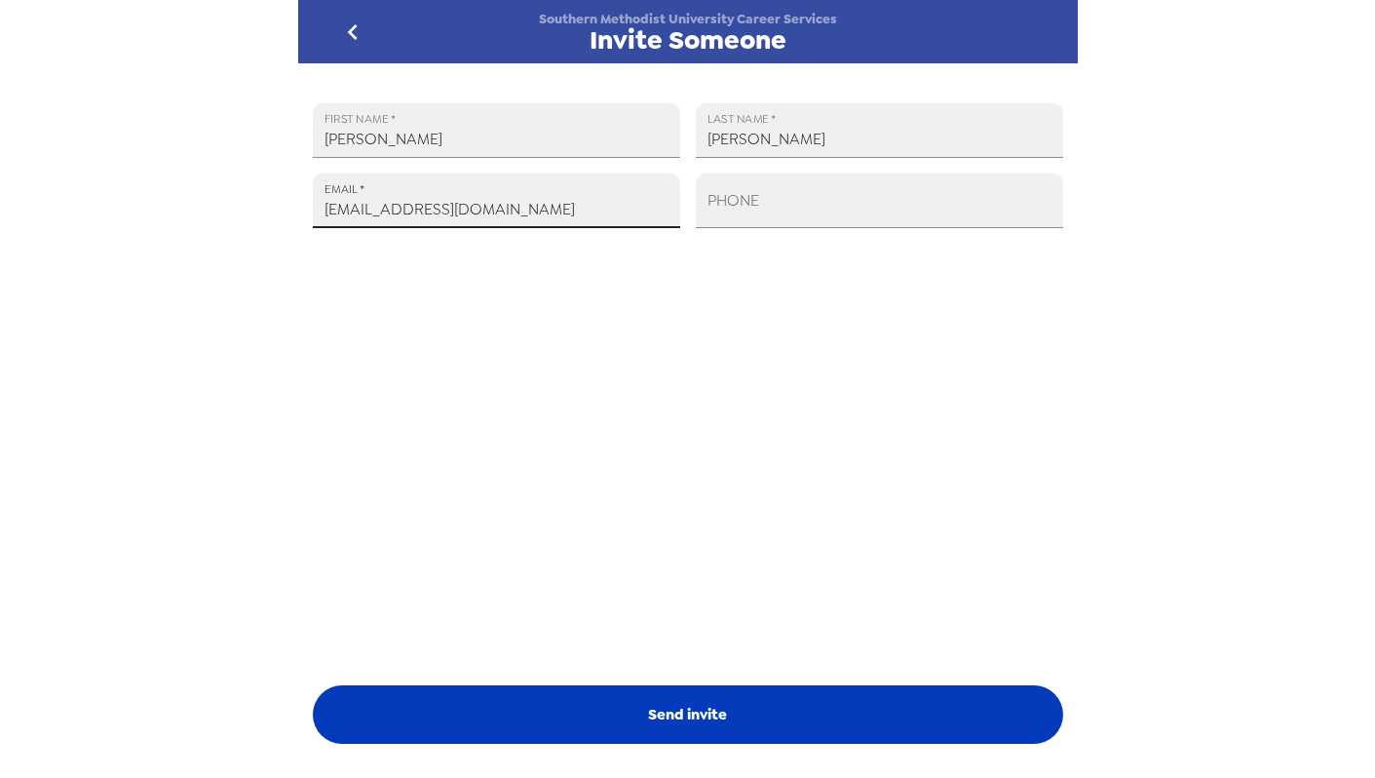
type input "ydiaz@smu.edu"
click at [773, 705] on button "Send invite" at bounding box center [688, 714] width 750 height 58
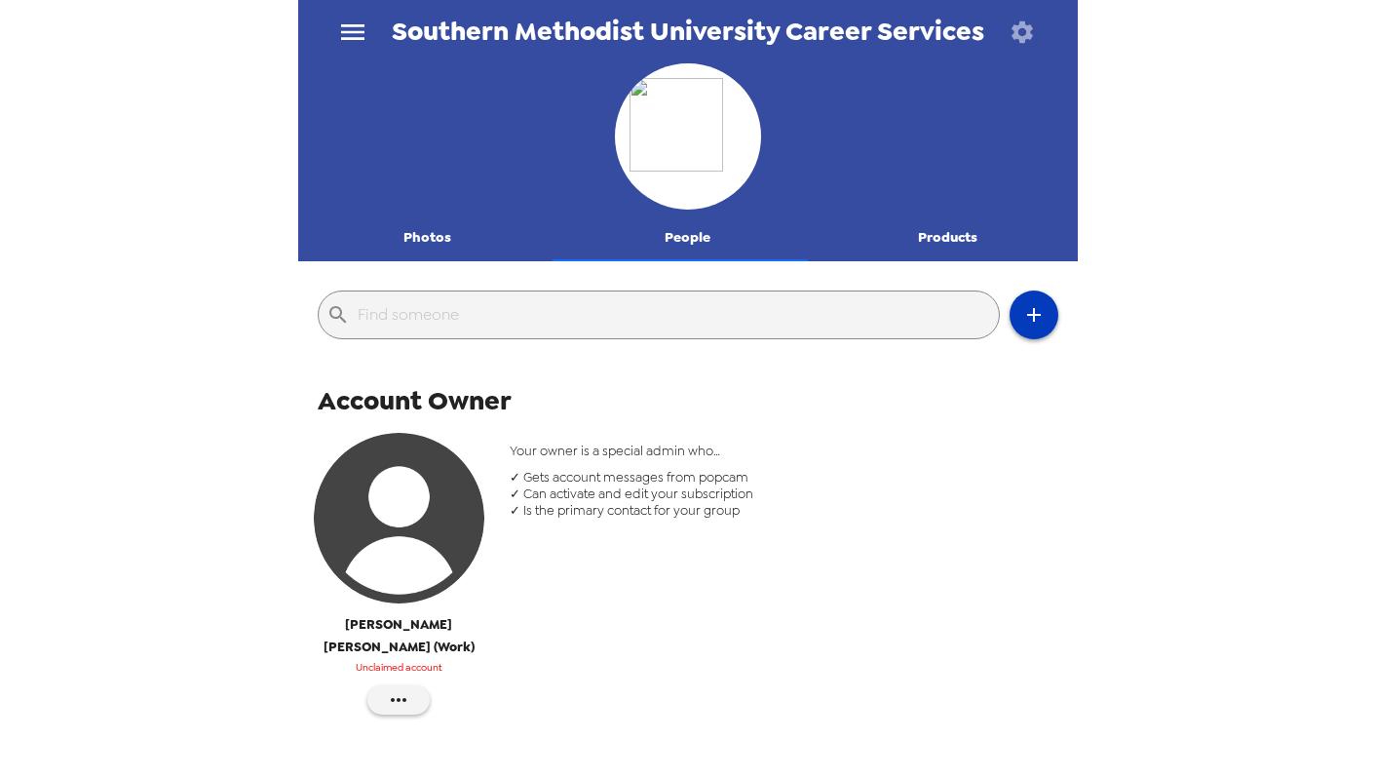
click at [1013, 330] on button "button" at bounding box center [1034, 314] width 49 height 49
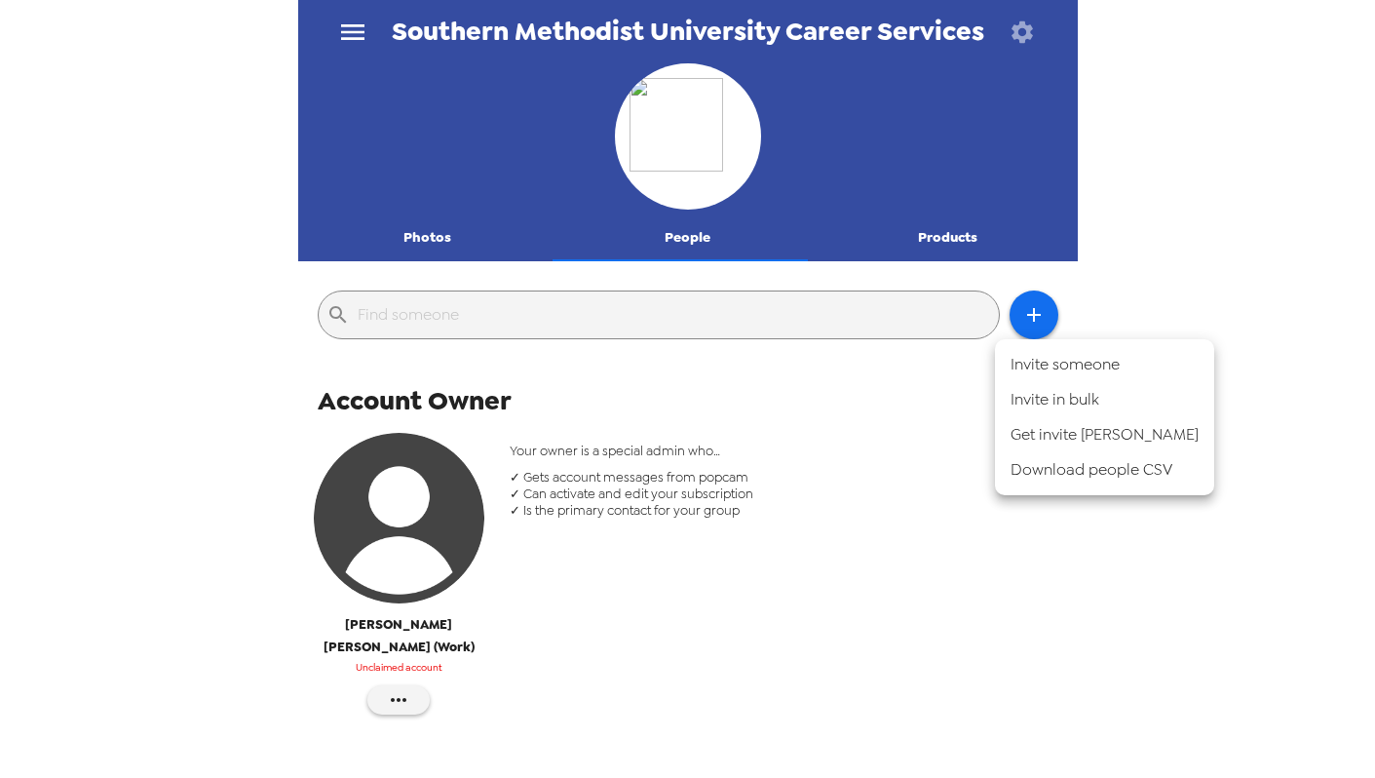
click at [1027, 359] on li "Invite someone" at bounding box center [1104, 364] width 219 height 35
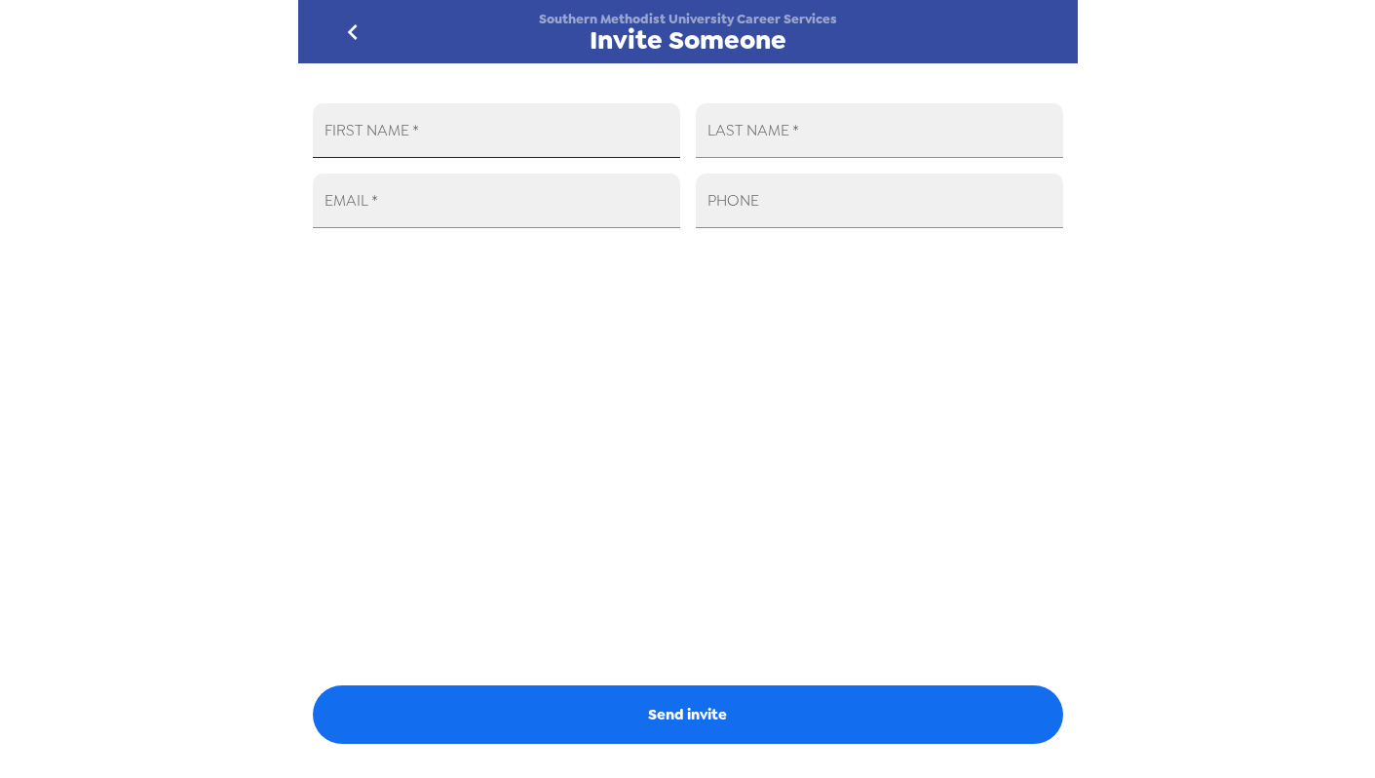
click at [599, 121] on input "FIRST NAME   *" at bounding box center [496, 130] width 367 height 55
click at [546, 124] on input "payton" at bounding box center [496, 130] width 367 height 55
type input "Payton"
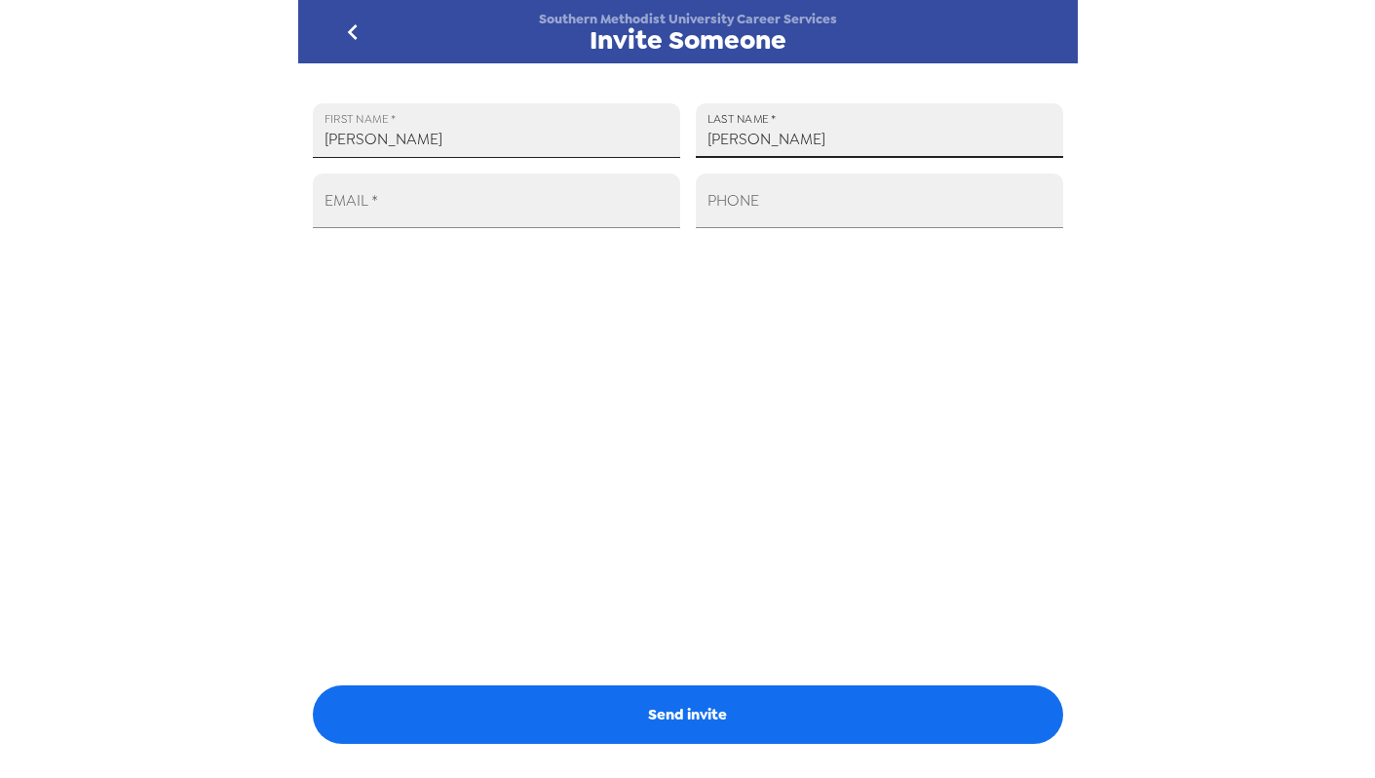
type input "Landrum"
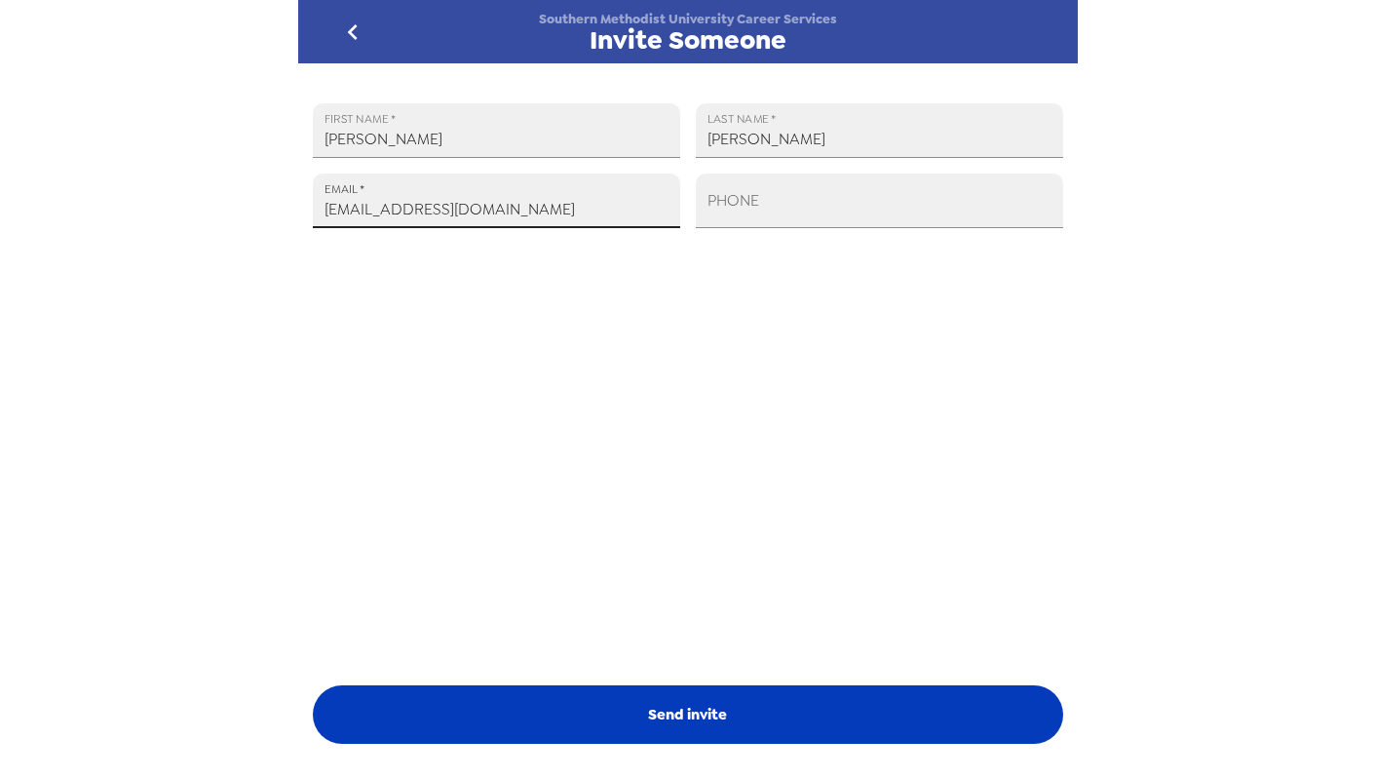
type input "Plandrum@smu.edu"
click at [749, 720] on button "Send invite" at bounding box center [688, 714] width 750 height 58
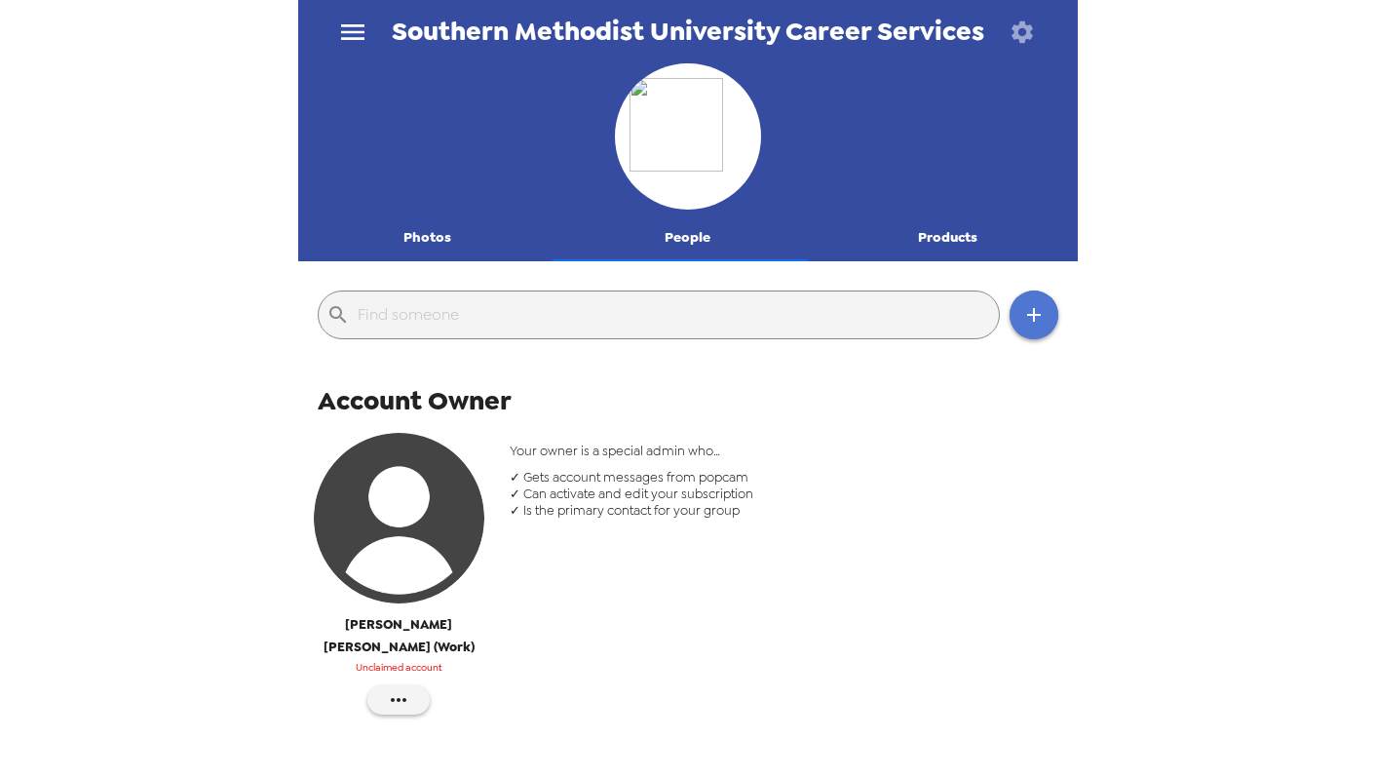
click at [1022, 319] on icon "button" at bounding box center [1033, 314] width 23 height 23
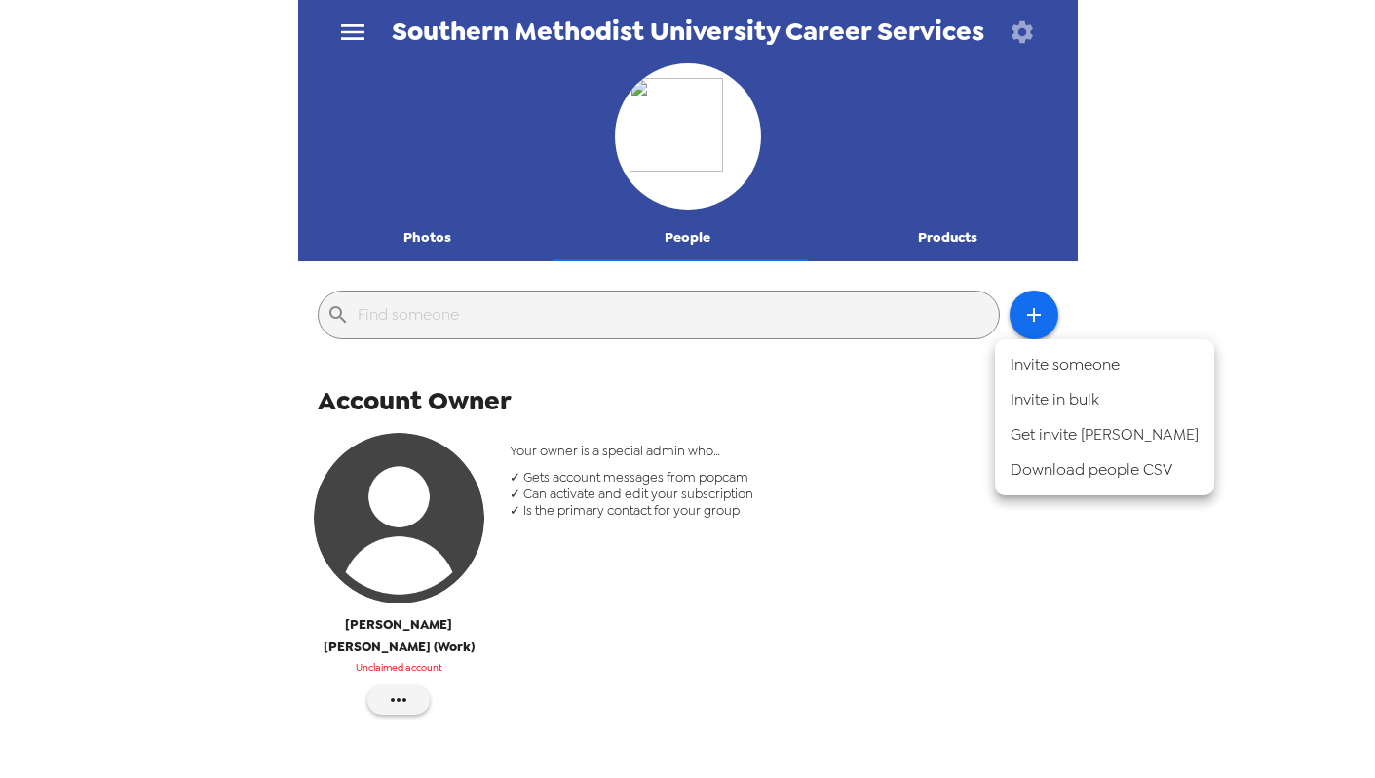
click at [1040, 369] on li "Invite someone" at bounding box center [1104, 364] width 219 height 35
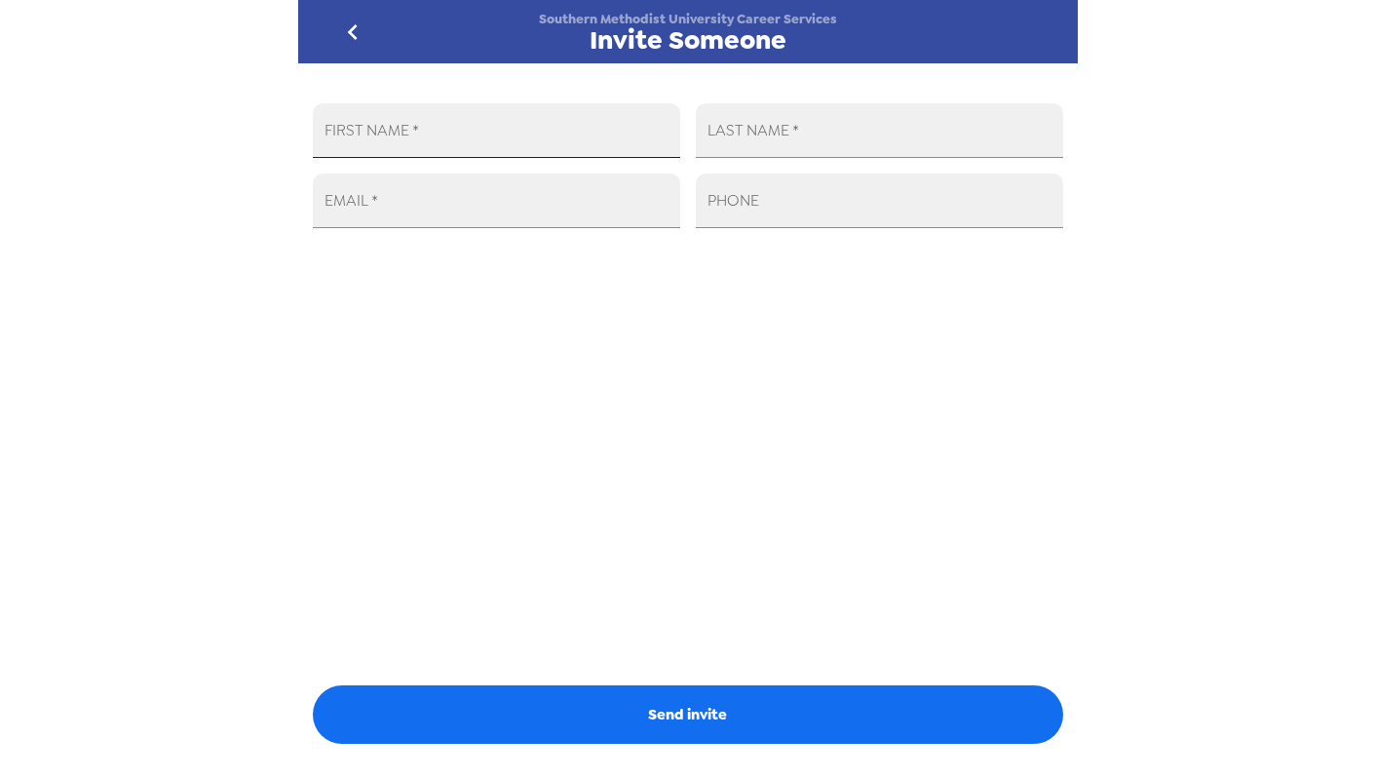
click at [601, 139] on input "FIRST NAME   *" at bounding box center [496, 130] width 367 height 55
type input "David"
type input "Sommers"
click at [504, 201] on input "dsommer" at bounding box center [496, 200] width 367 height 55
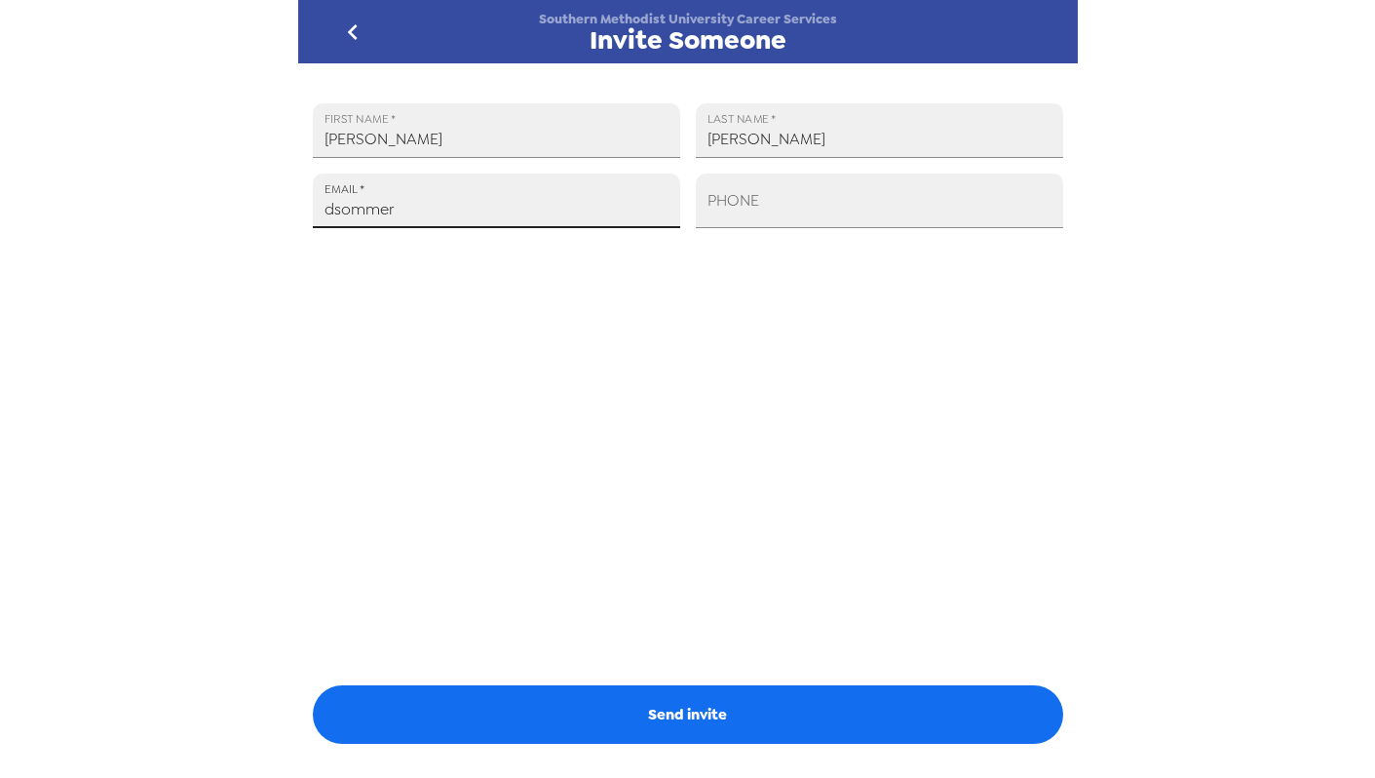
click at [504, 201] on input "dsommer" at bounding box center [496, 200] width 367 height 55
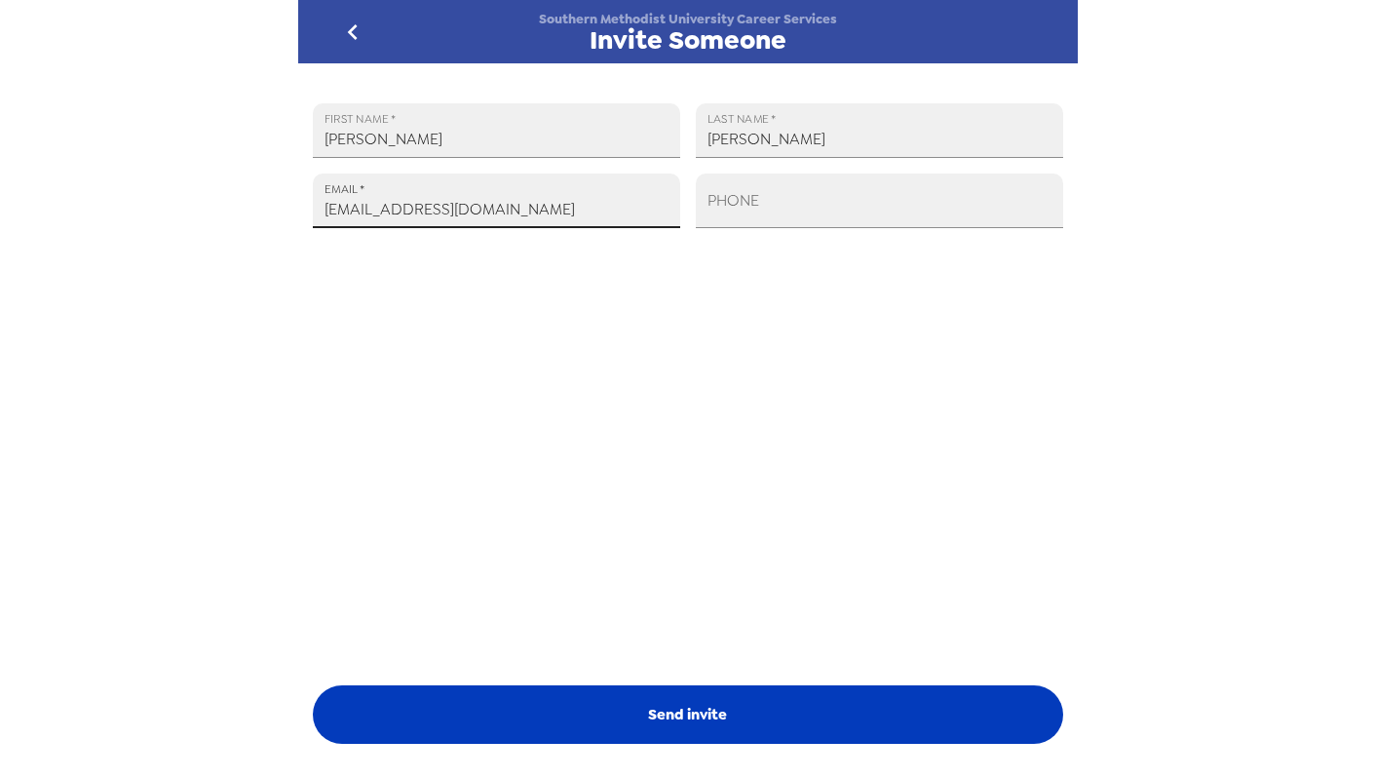
type input "sommersd@smu.edu"
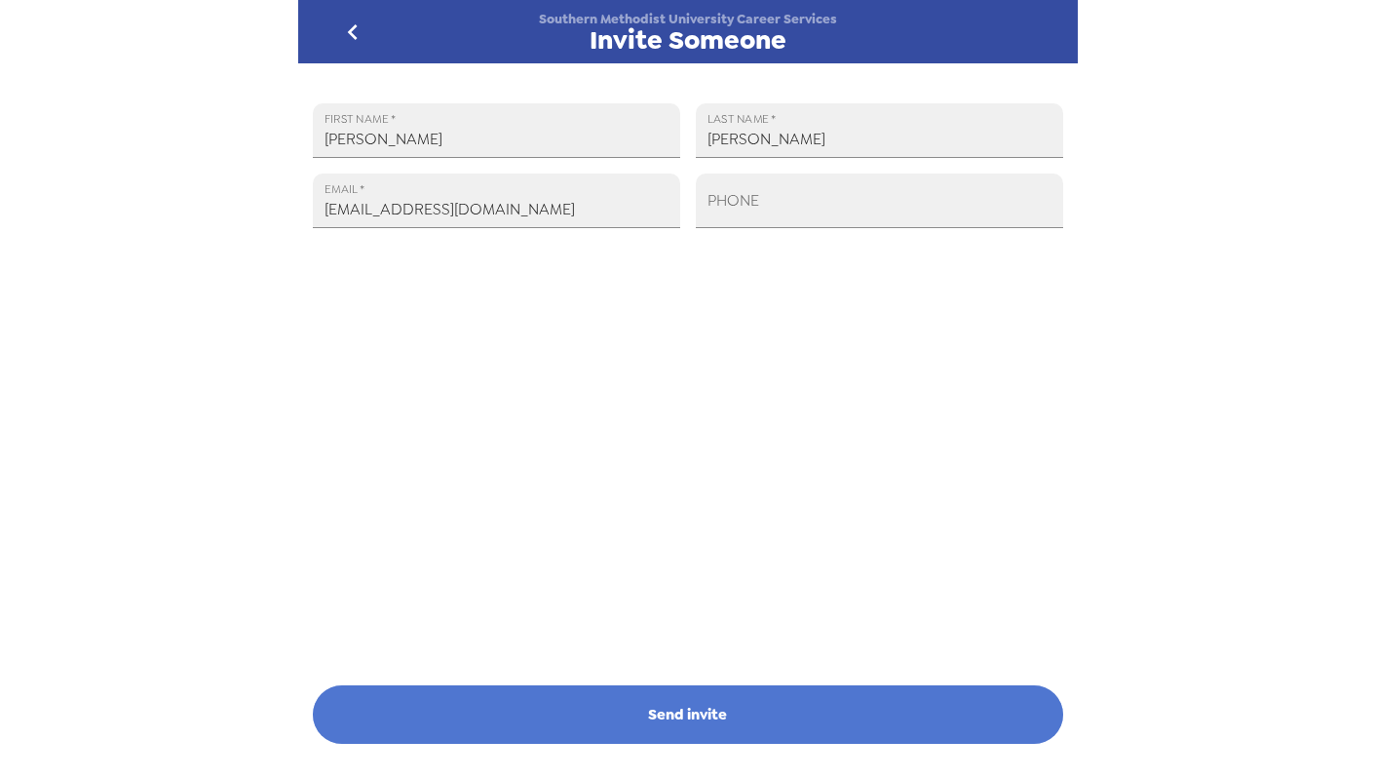
click at [687, 696] on button "Send invite" at bounding box center [688, 714] width 750 height 58
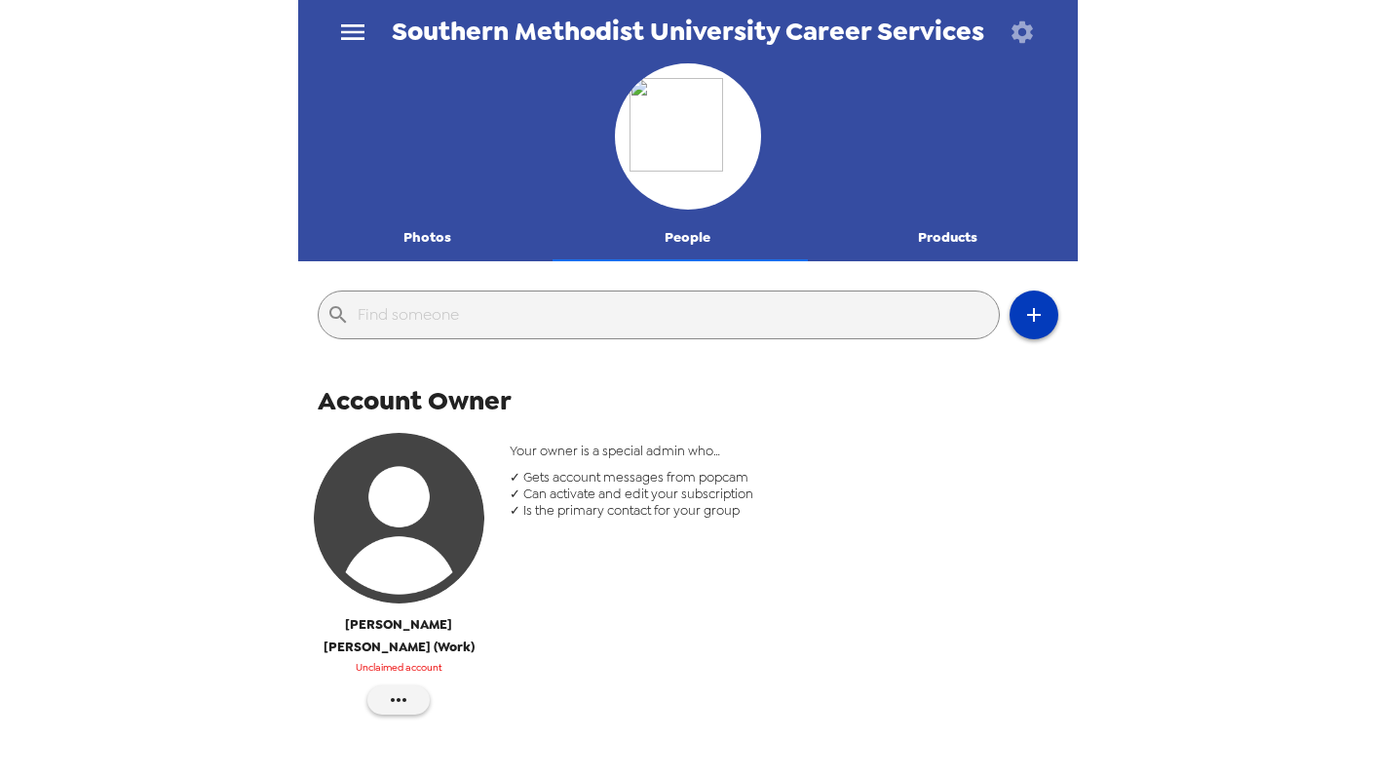
click at [1025, 310] on icon "button" at bounding box center [1033, 314] width 23 height 23
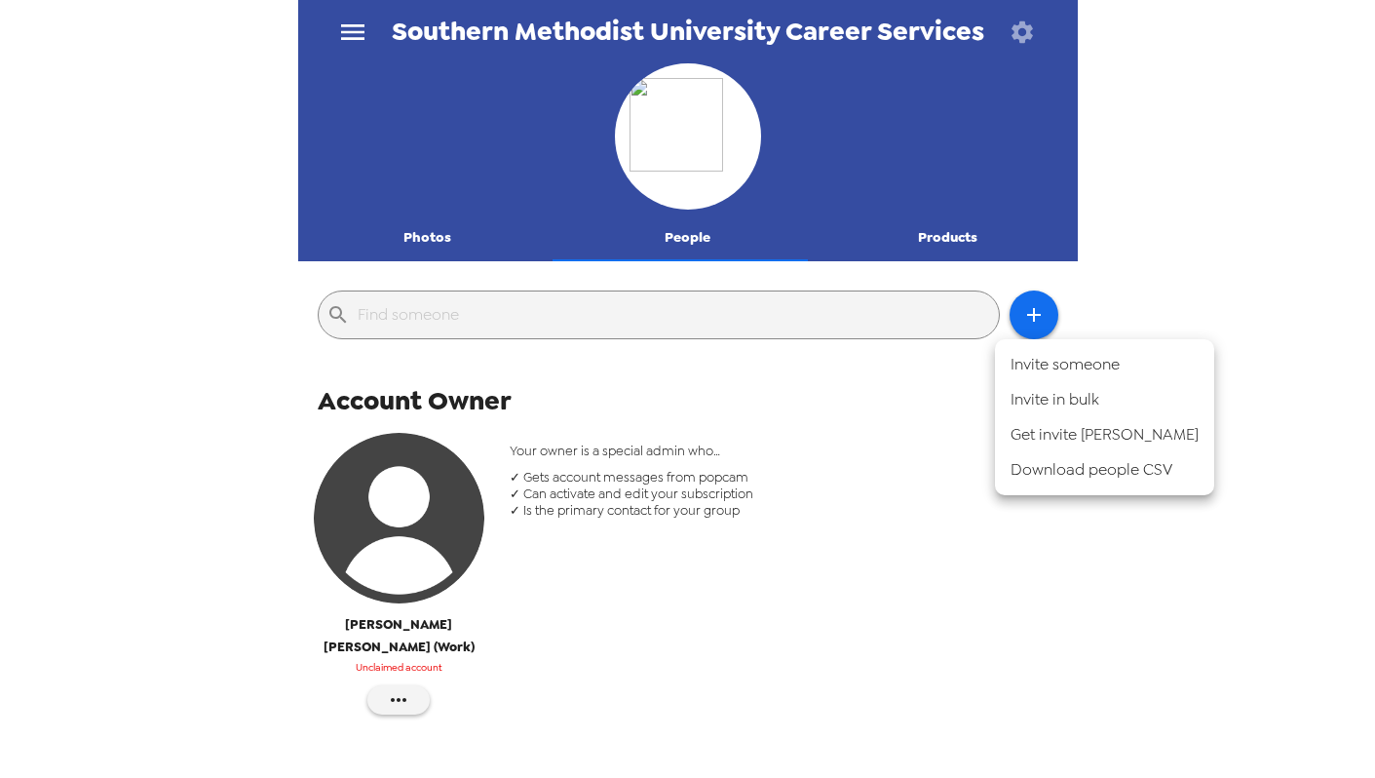
click at [960, 485] on div at bounding box center [687, 389] width 1375 height 778
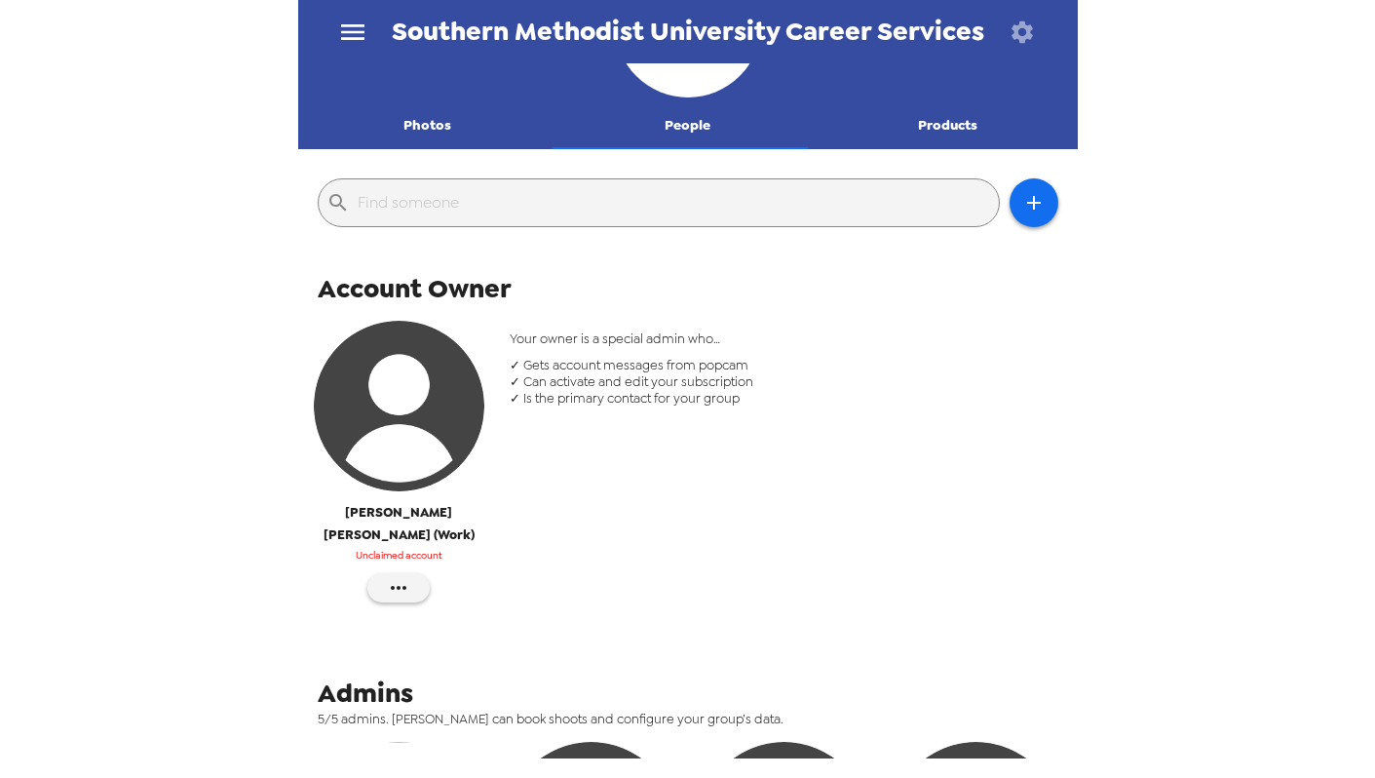
scroll to position [97, 0]
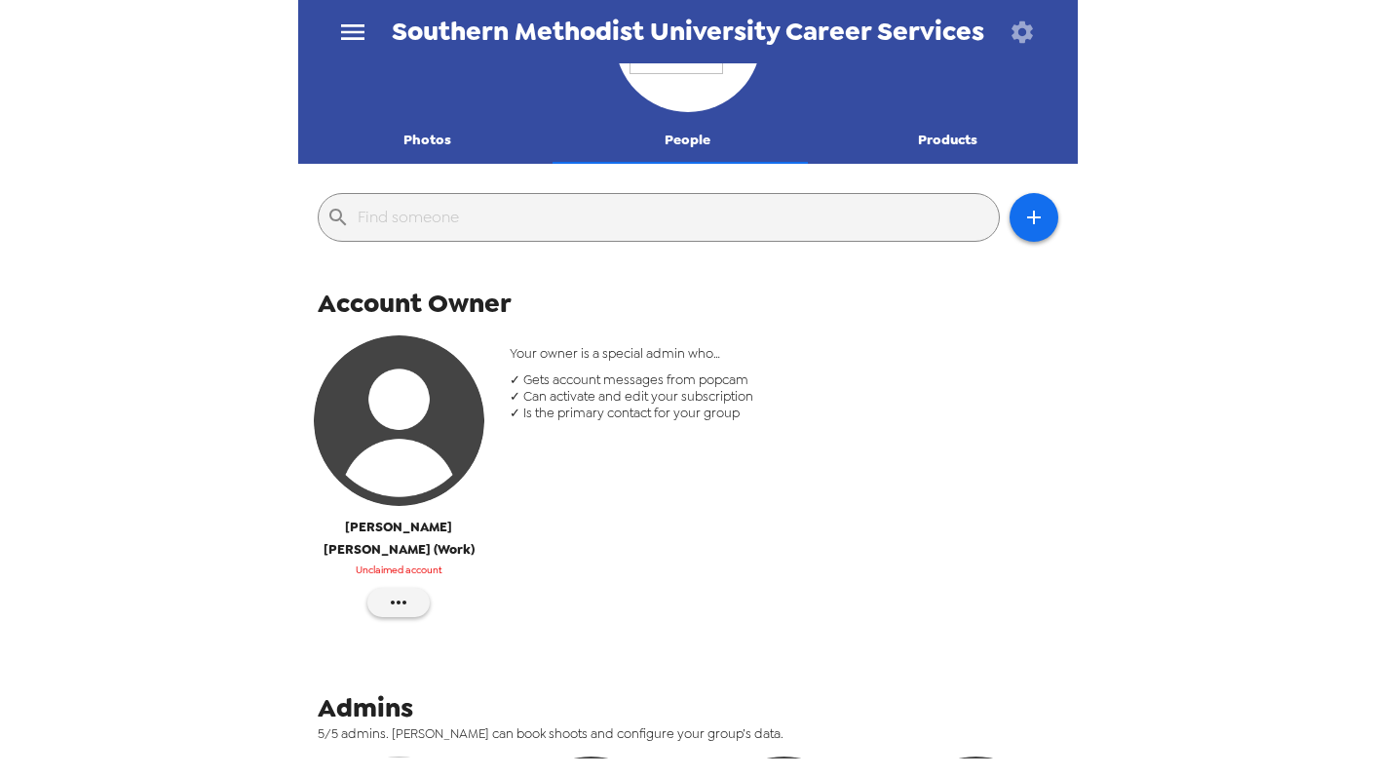
click at [741, 214] on input "text" at bounding box center [675, 217] width 634 height 31
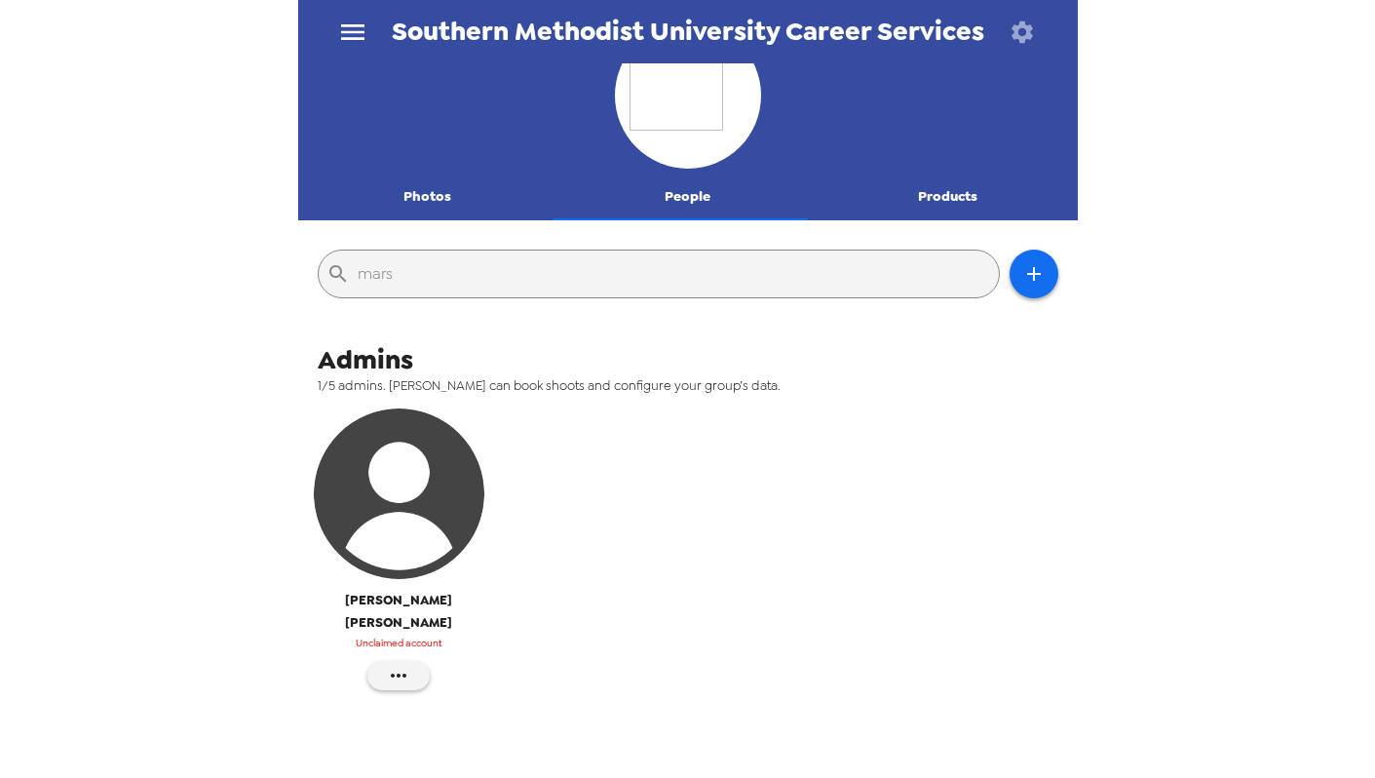
scroll to position [0, 0]
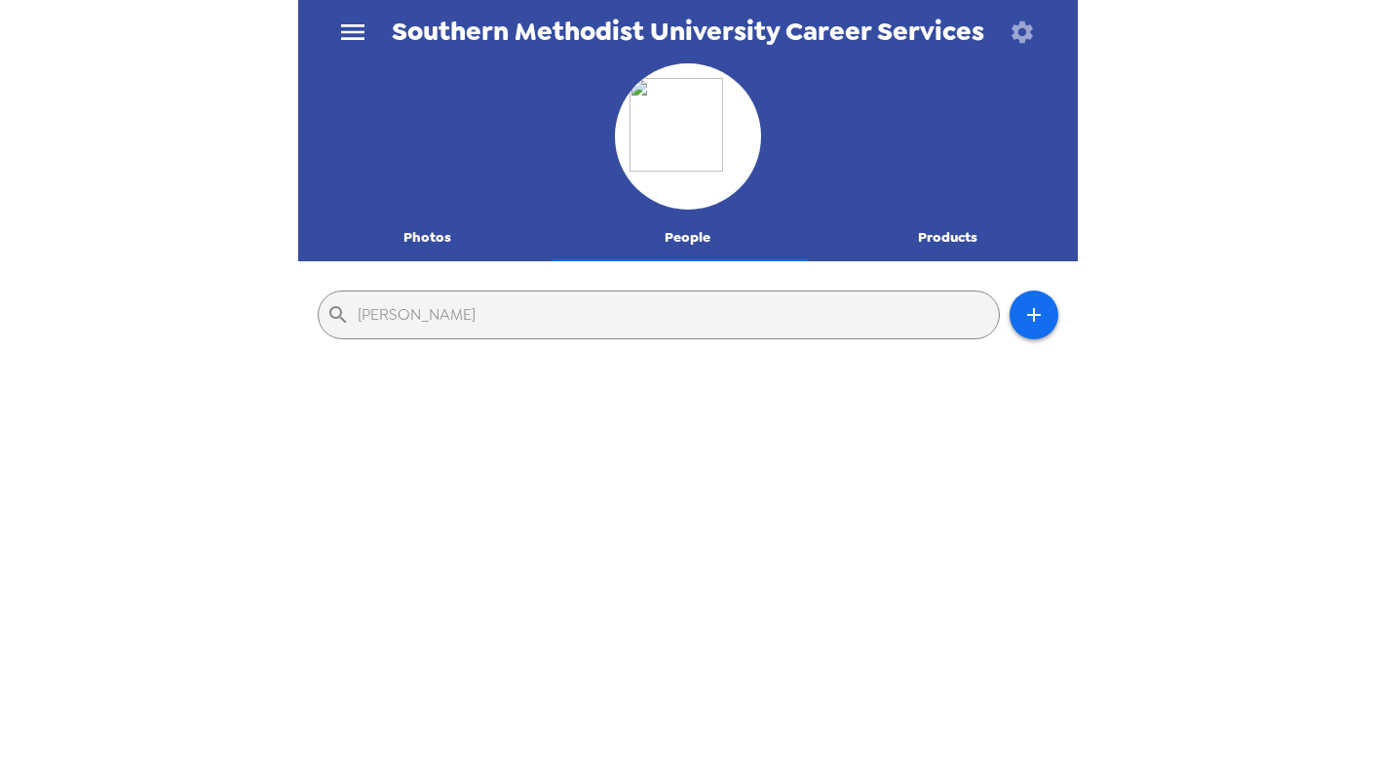
type input "marshay booker"
click at [713, 309] on input "marshay booker" at bounding box center [675, 314] width 634 height 31
click at [709, 310] on input "marshay booker" at bounding box center [675, 314] width 634 height 31
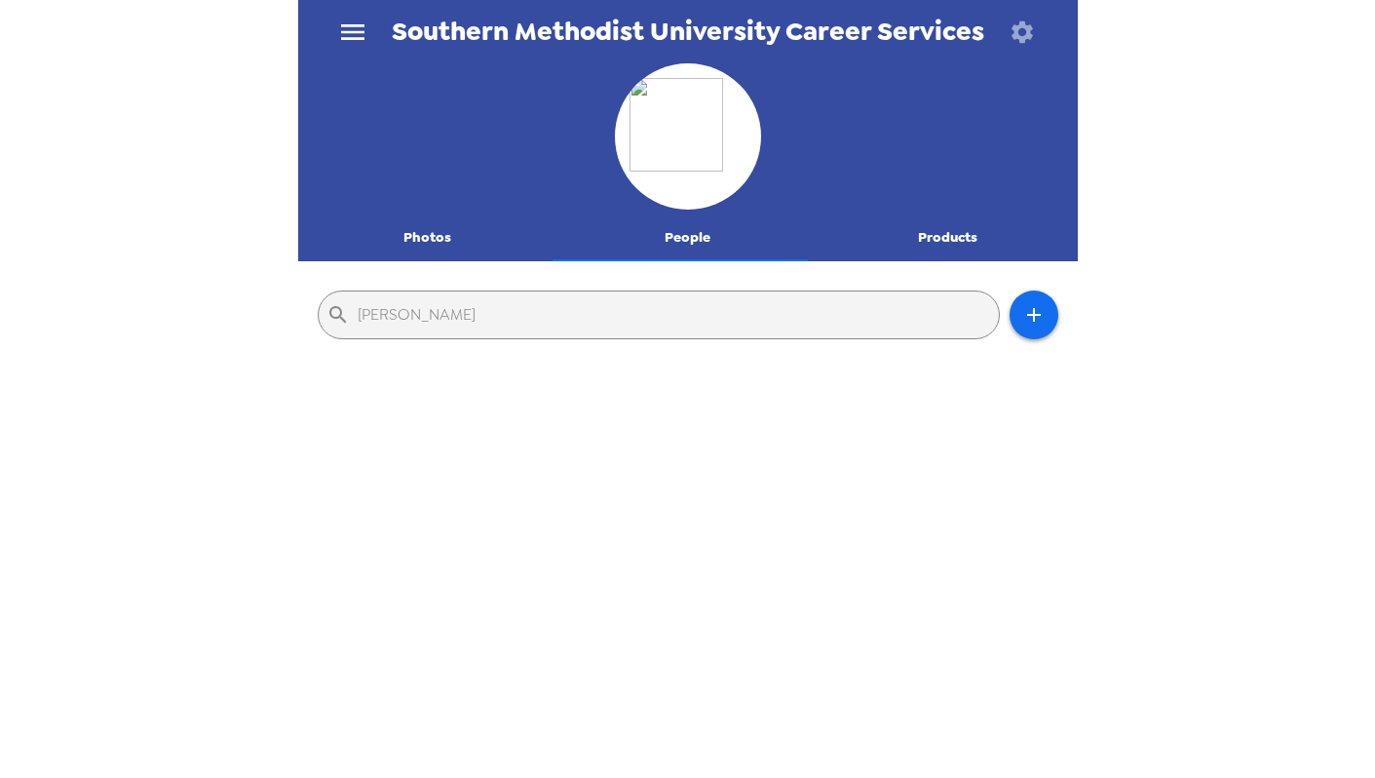
click at [709, 310] on input "marshay booker" at bounding box center [675, 314] width 634 height 31
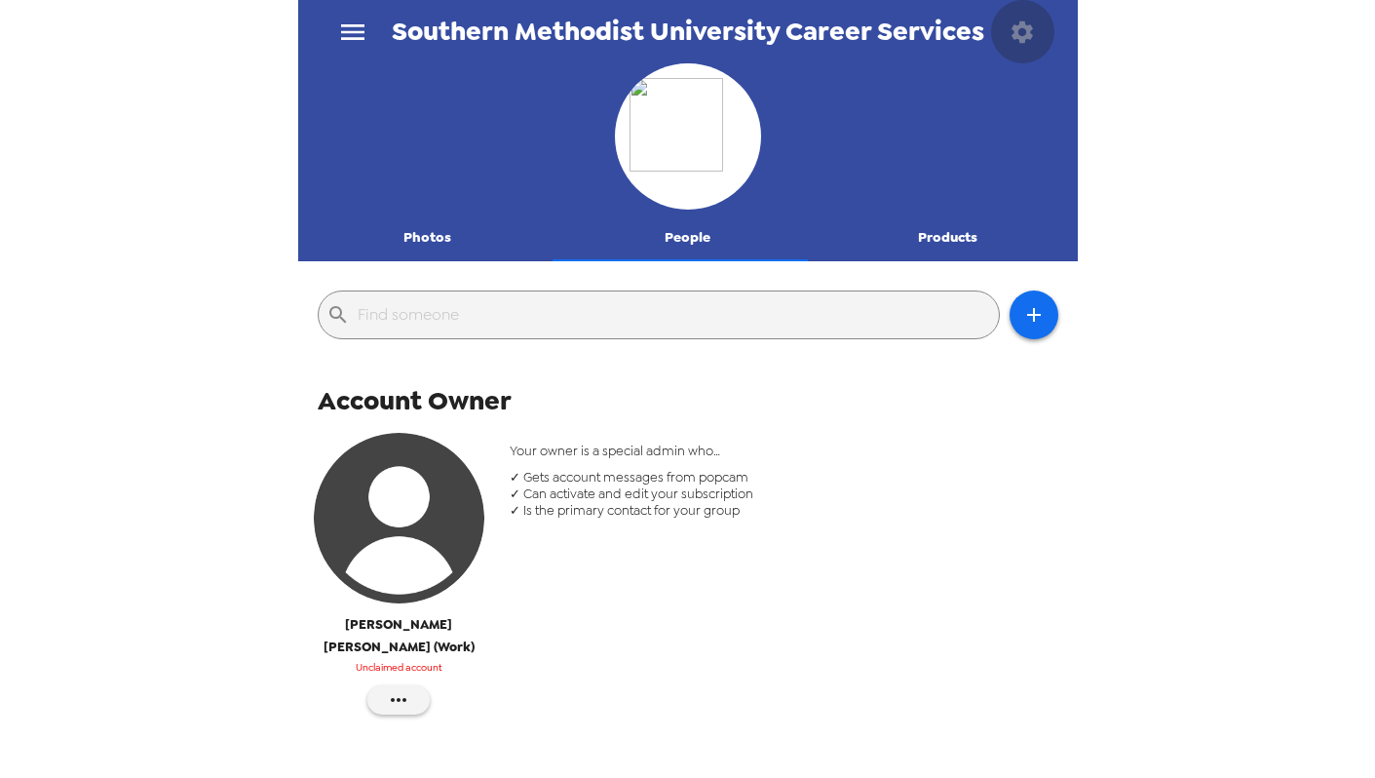
click at [1018, 29] on icon "button" at bounding box center [1022, 32] width 27 height 27
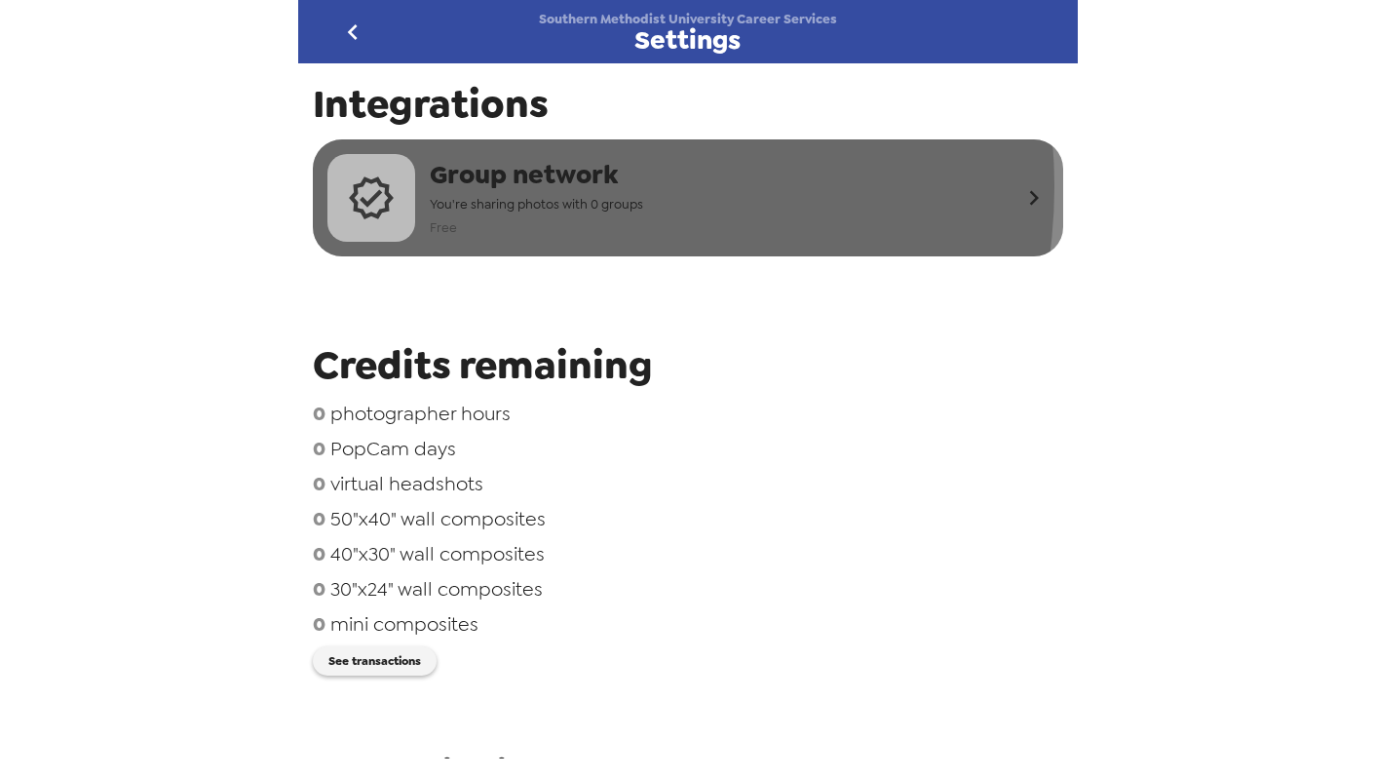
click at [541, 186] on span "Group network" at bounding box center [536, 175] width 213 height 36
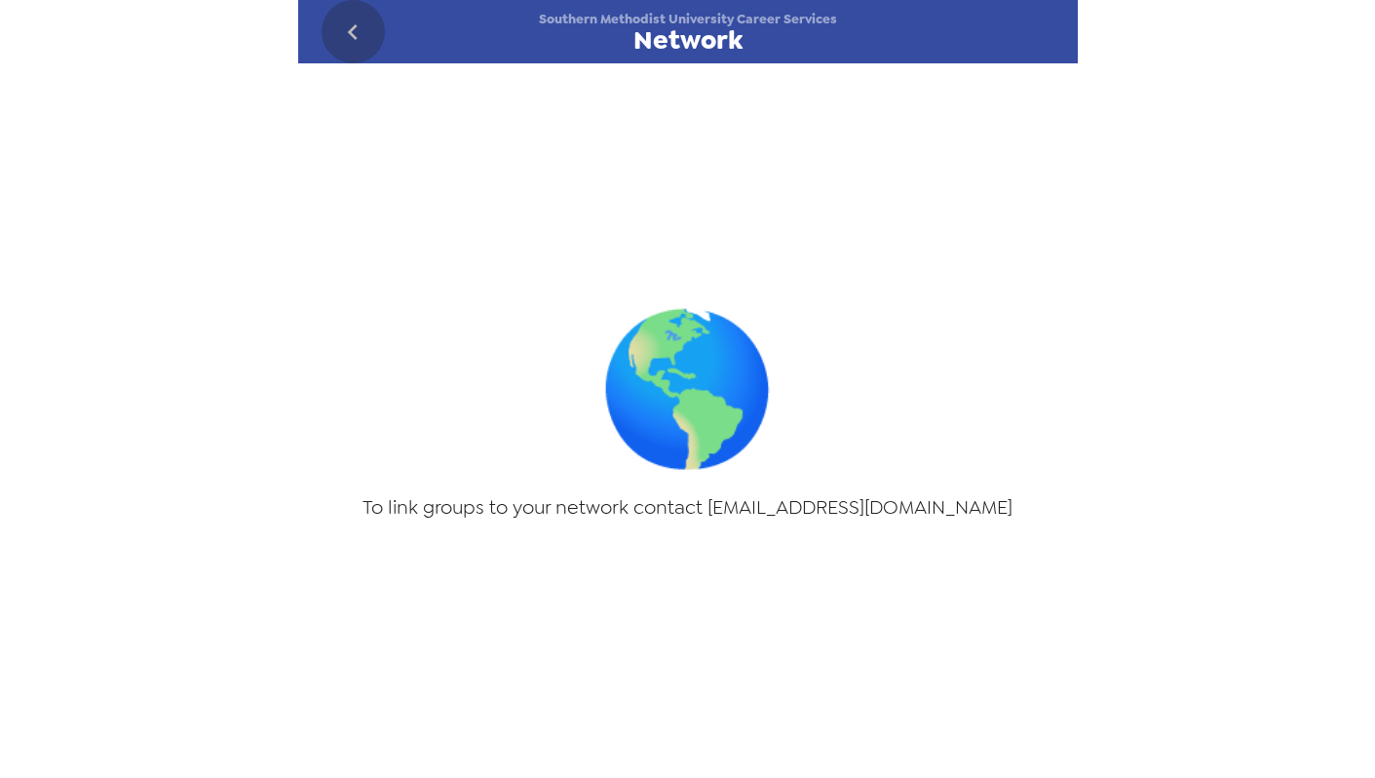
click at [357, 24] on icon "go back" at bounding box center [352, 32] width 31 height 31
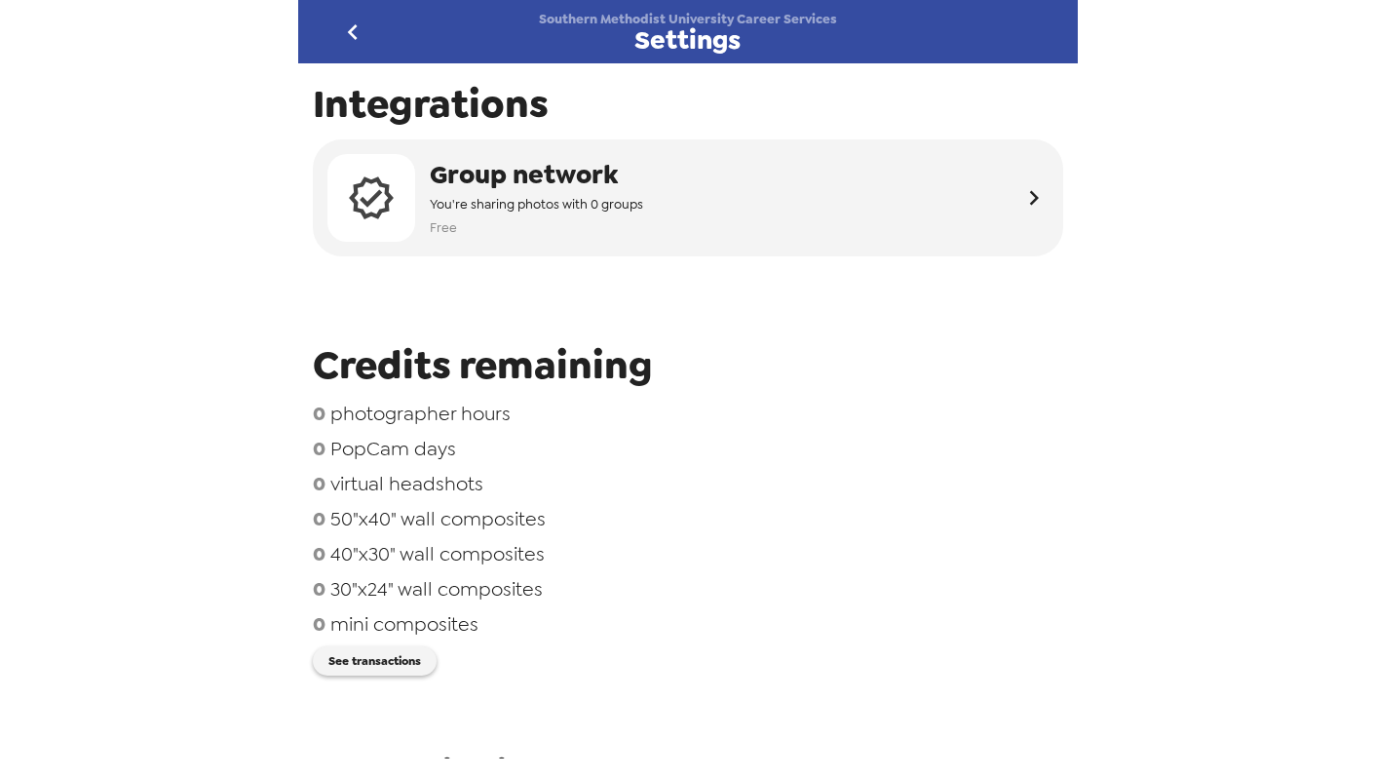
click at [357, 24] on icon "go back" at bounding box center [352, 32] width 31 height 31
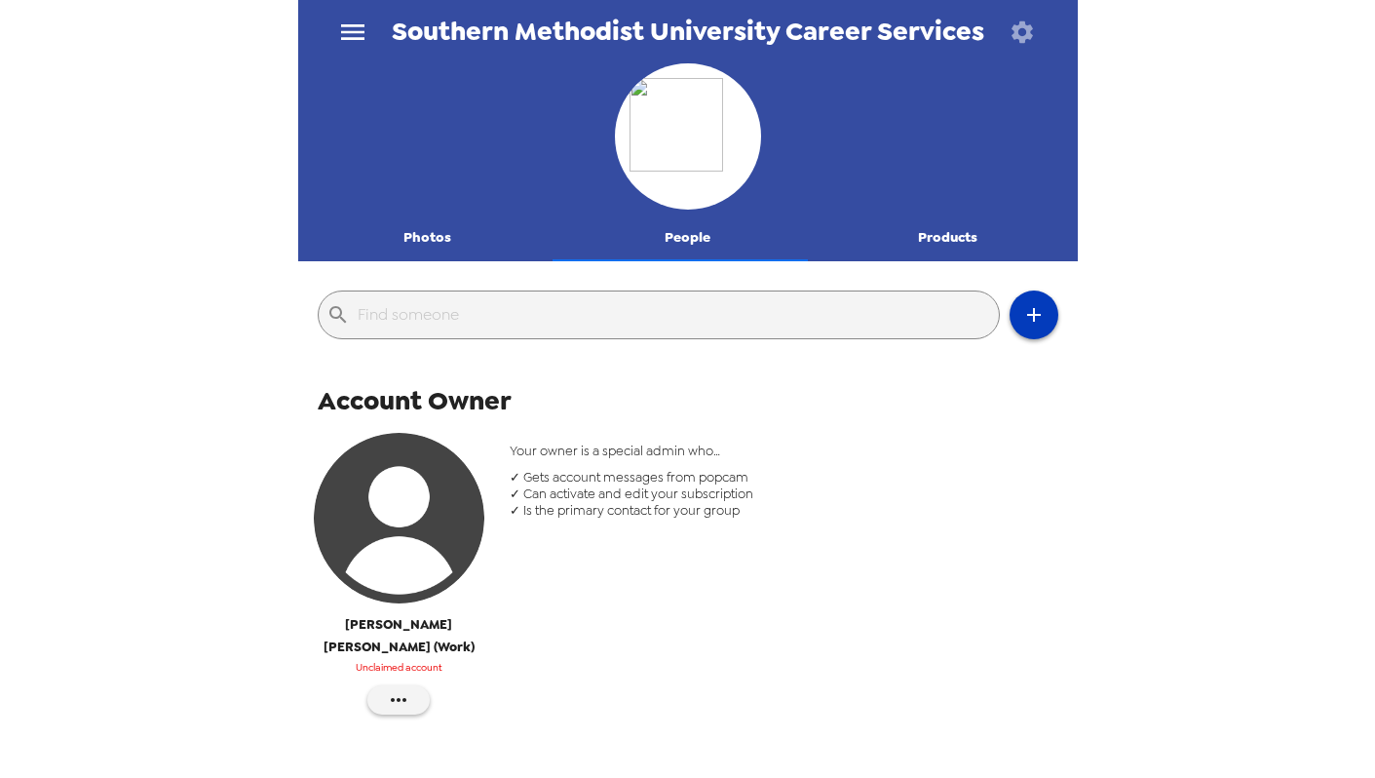
click at [1022, 322] on icon "button" at bounding box center [1033, 314] width 23 height 23
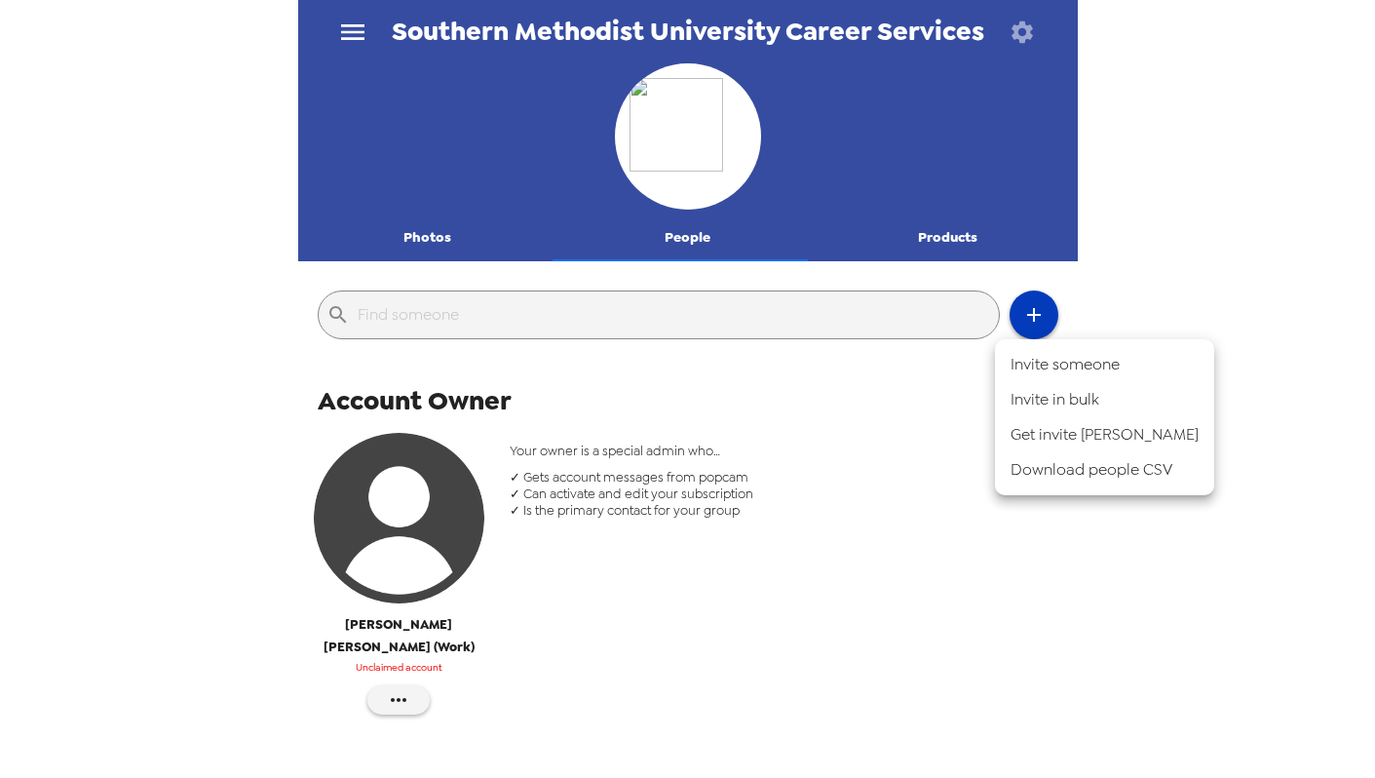
click at [1022, 322] on div at bounding box center [687, 389] width 1375 height 778
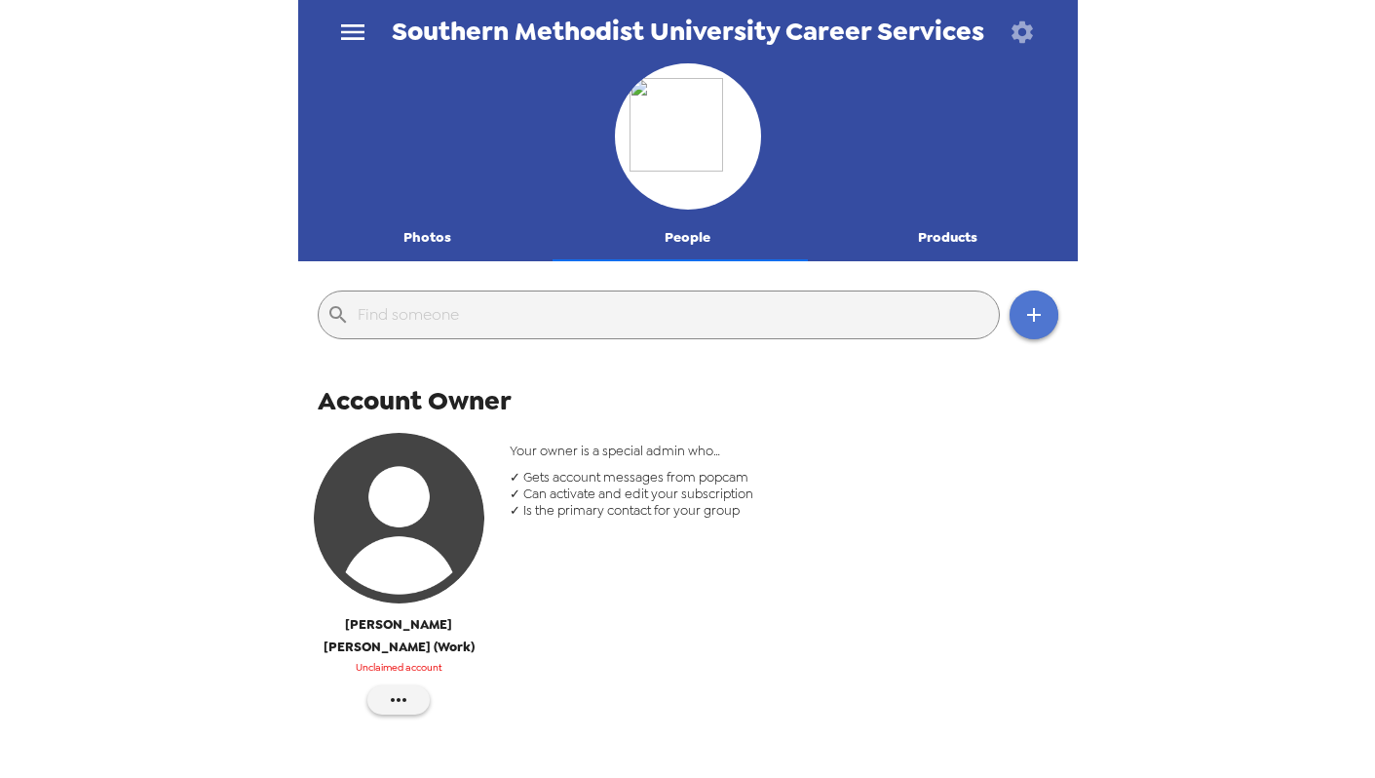
click at [1022, 322] on icon "button" at bounding box center [1033, 314] width 23 height 23
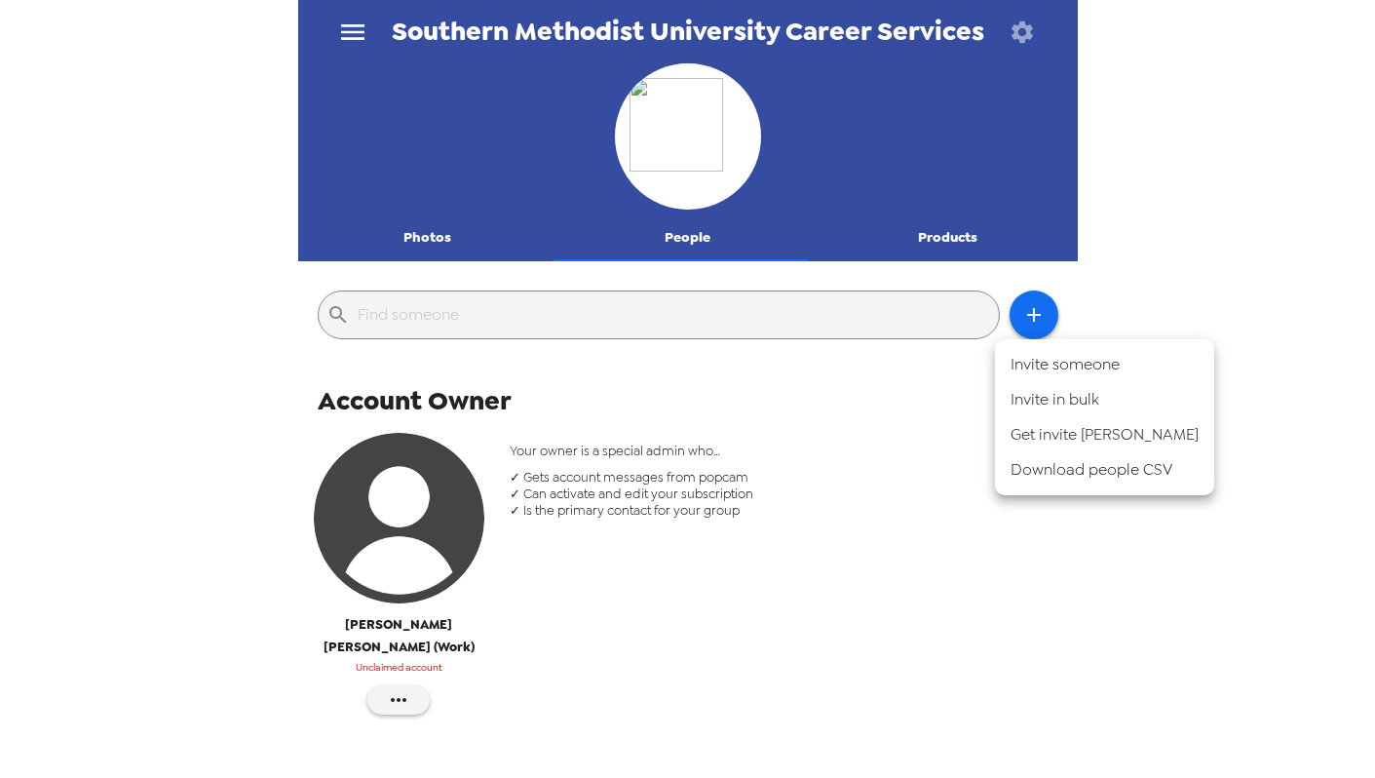
click at [1058, 442] on li "Get invite link" at bounding box center [1104, 434] width 219 height 35
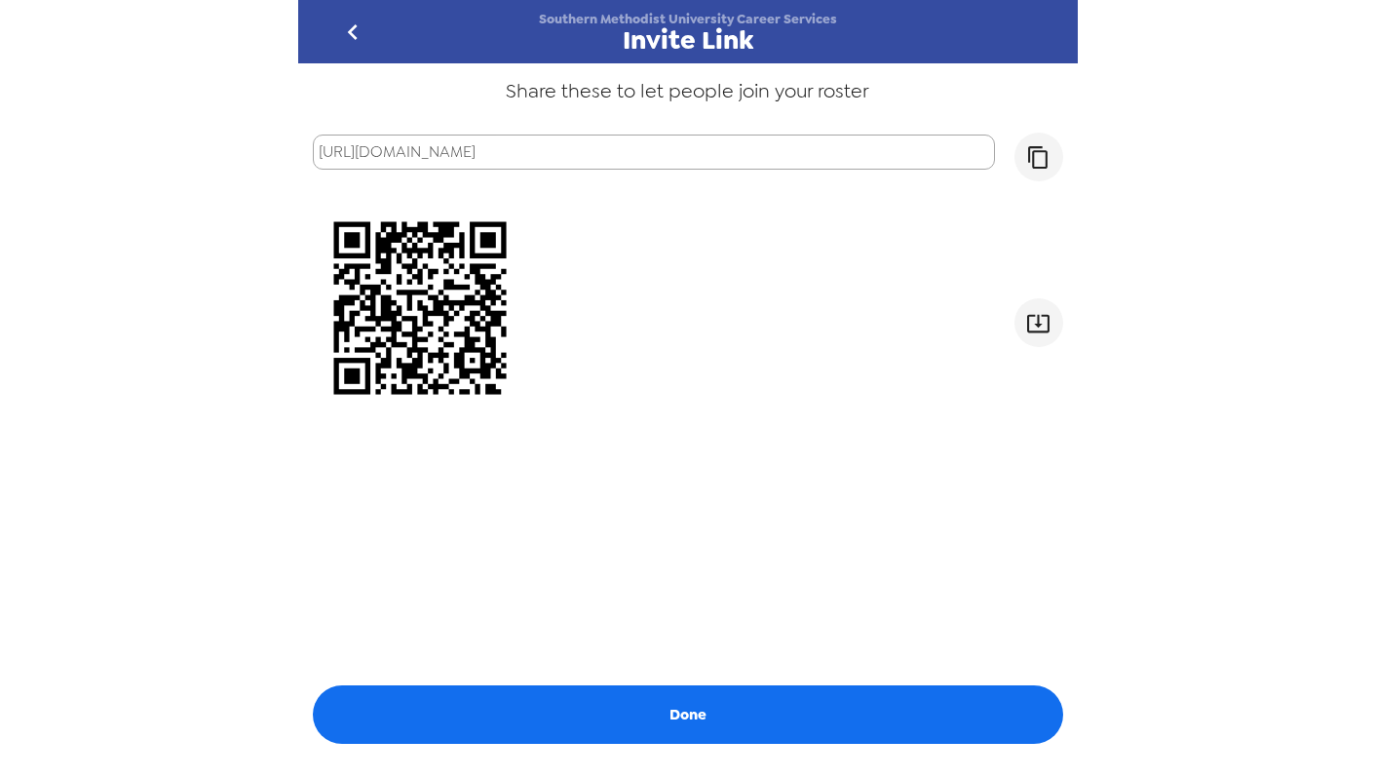
click at [847, 156] on p "https://lumatic.app/signup?invite=NTk4NQ%3D%3D" at bounding box center [654, 151] width 682 height 35
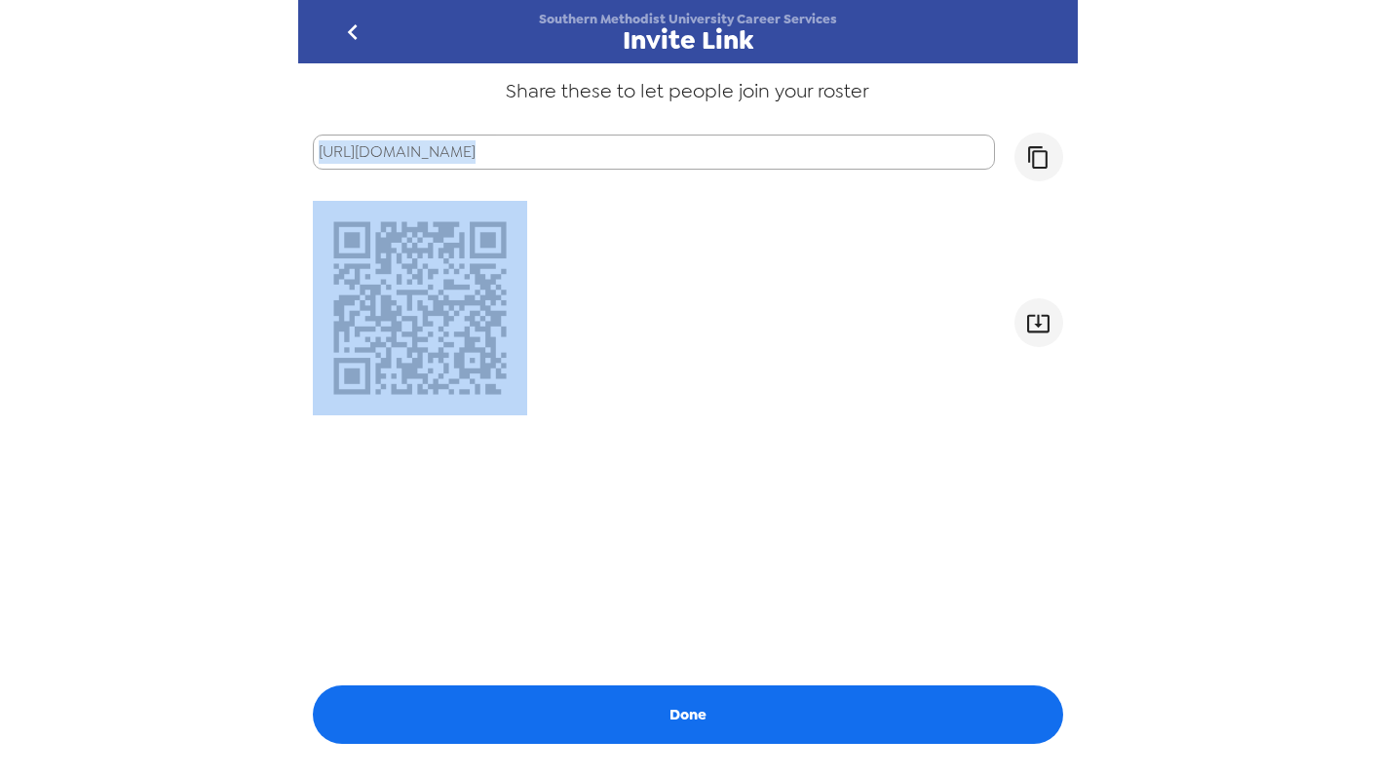
click at [847, 156] on p "https://lumatic.app/signup?invite=NTk4NQ%3D%3D" at bounding box center [654, 151] width 682 height 35
copy div "https://lumatic.app/signup?invite=NTk4NQ%3D%3D"
click at [357, 25] on icon "go back" at bounding box center [352, 32] width 31 height 31
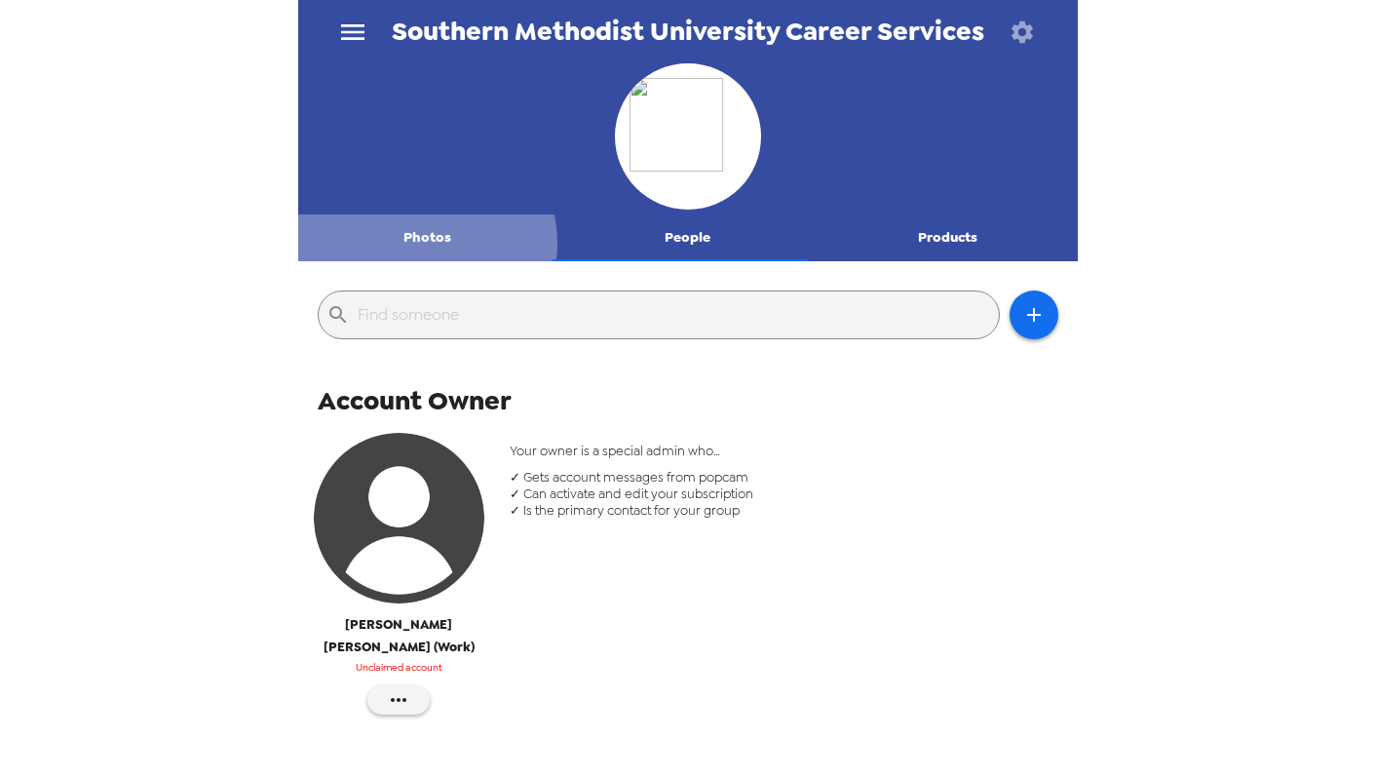
click at [422, 243] on button "Photos" at bounding box center [428, 237] width 260 height 47
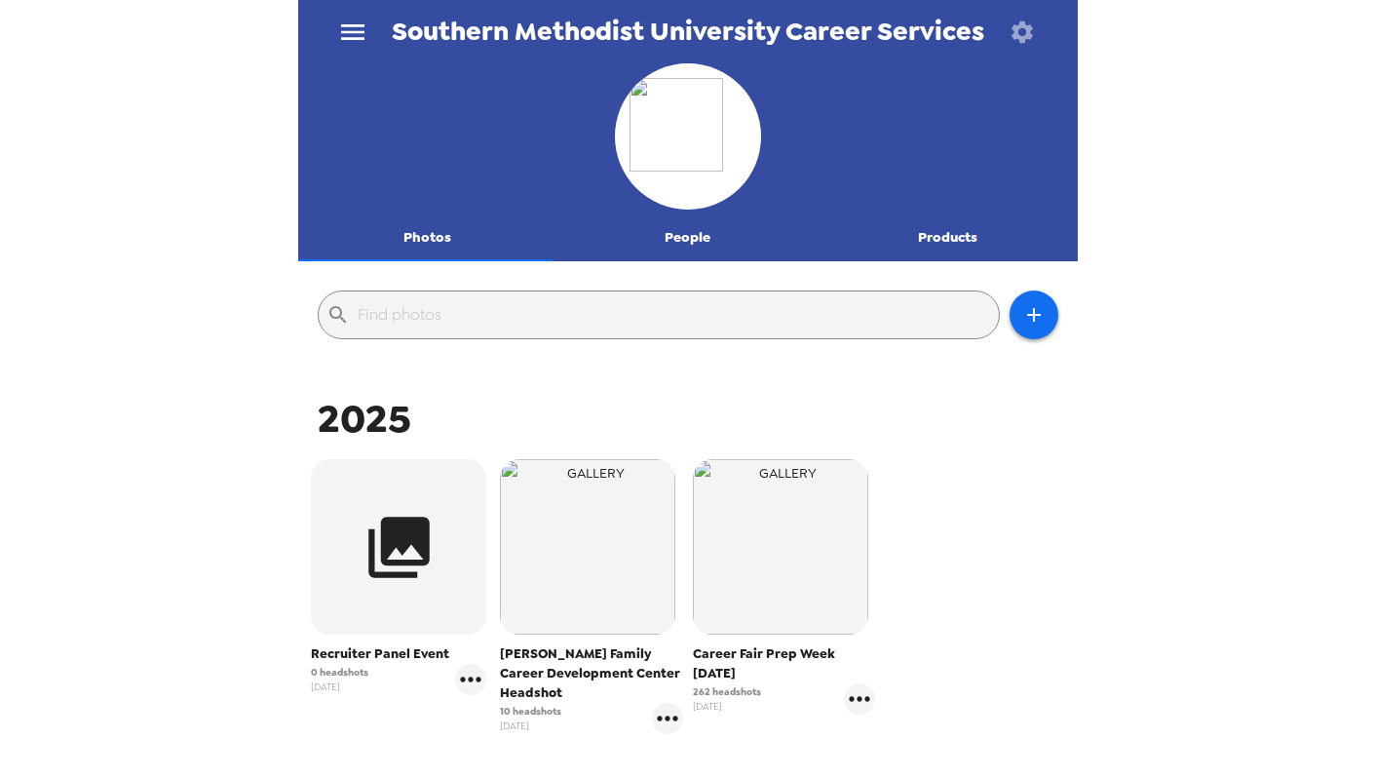
scroll to position [30, 0]
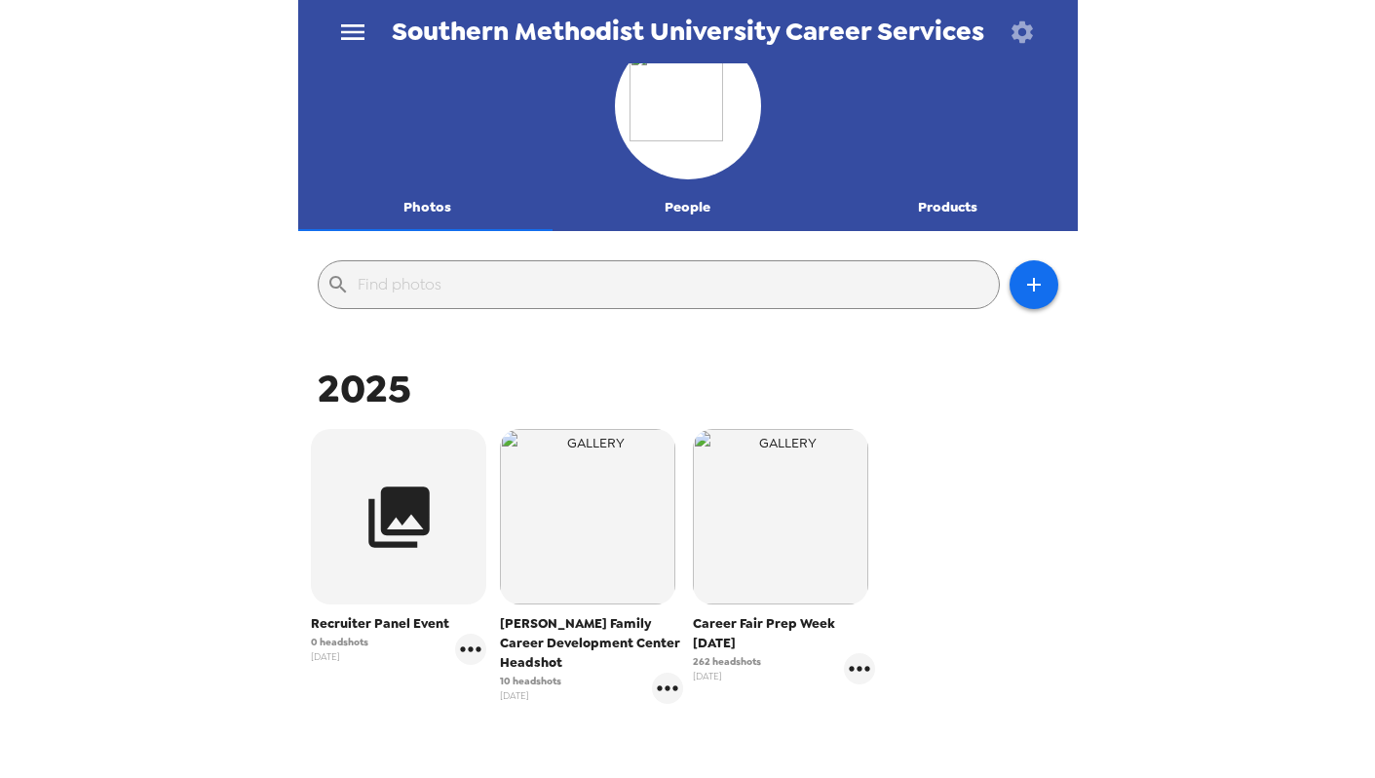
click at [1035, 259] on div "​" at bounding box center [688, 285] width 770 height 78
click at [1029, 283] on icon "button" at bounding box center [1033, 284] width 23 height 23
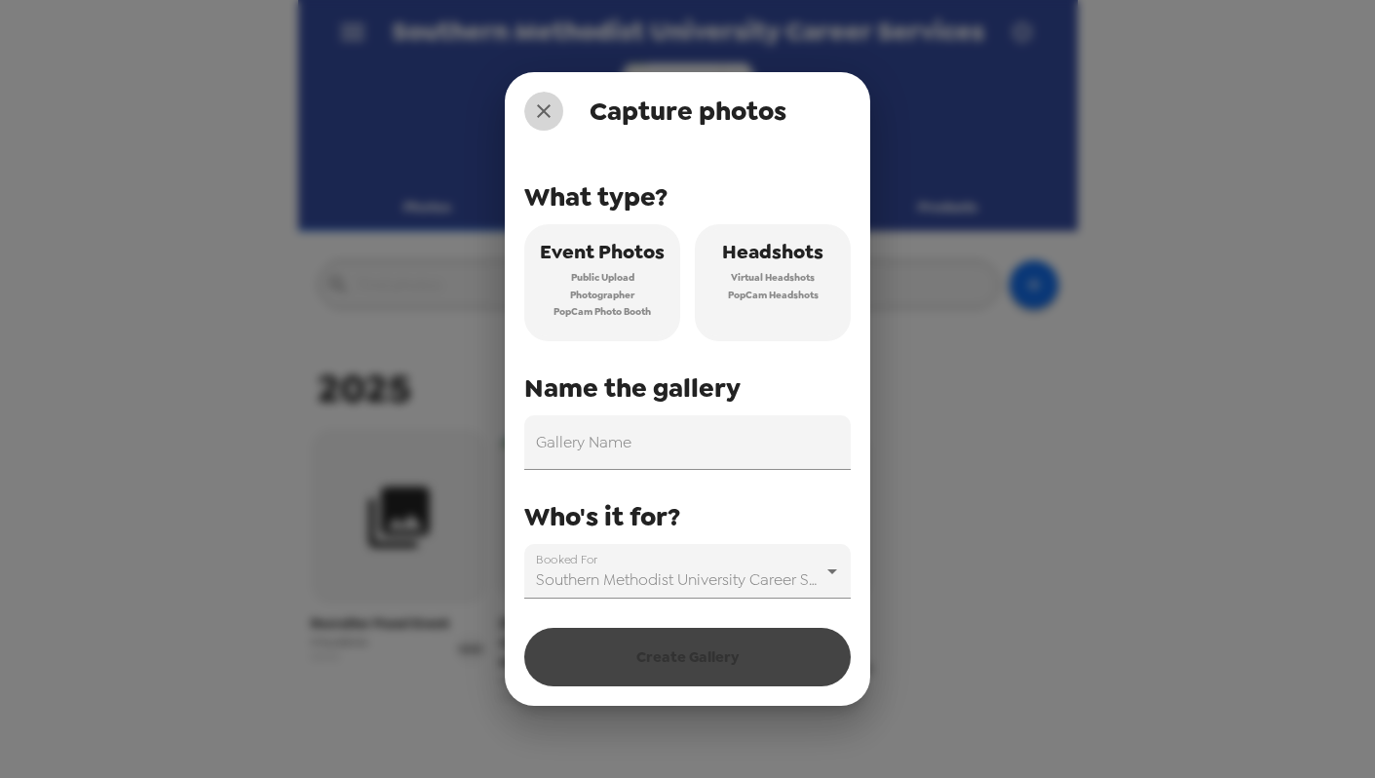
click at [551, 108] on icon "close" at bounding box center [543, 110] width 23 height 23
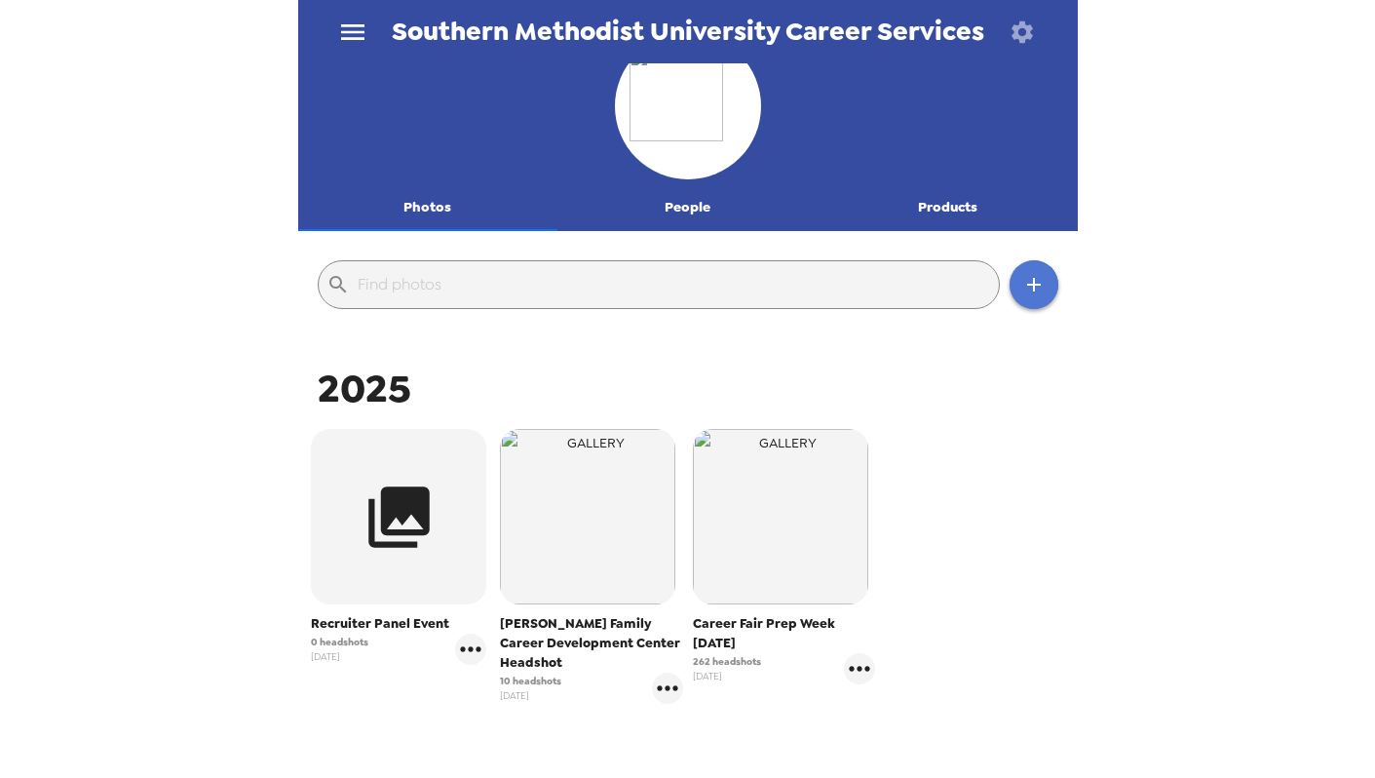
click at [1034, 304] on button "button" at bounding box center [1034, 284] width 49 height 49
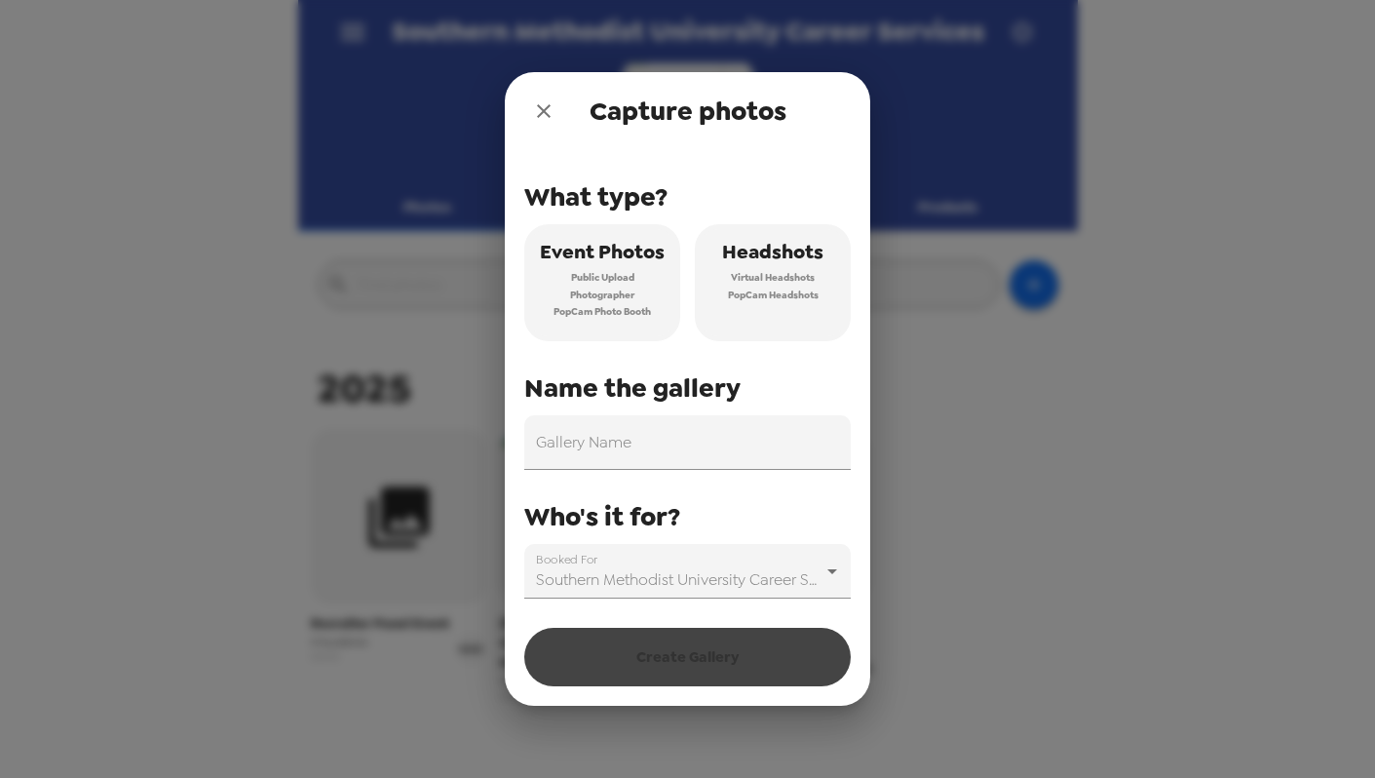
click at [1043, 438] on div "Capture photos What type? Event Photos Public Upload Photographer PopCam Photo …" at bounding box center [687, 389] width 1375 height 778
click at [534, 107] on icon "close" at bounding box center [543, 110] width 23 height 23
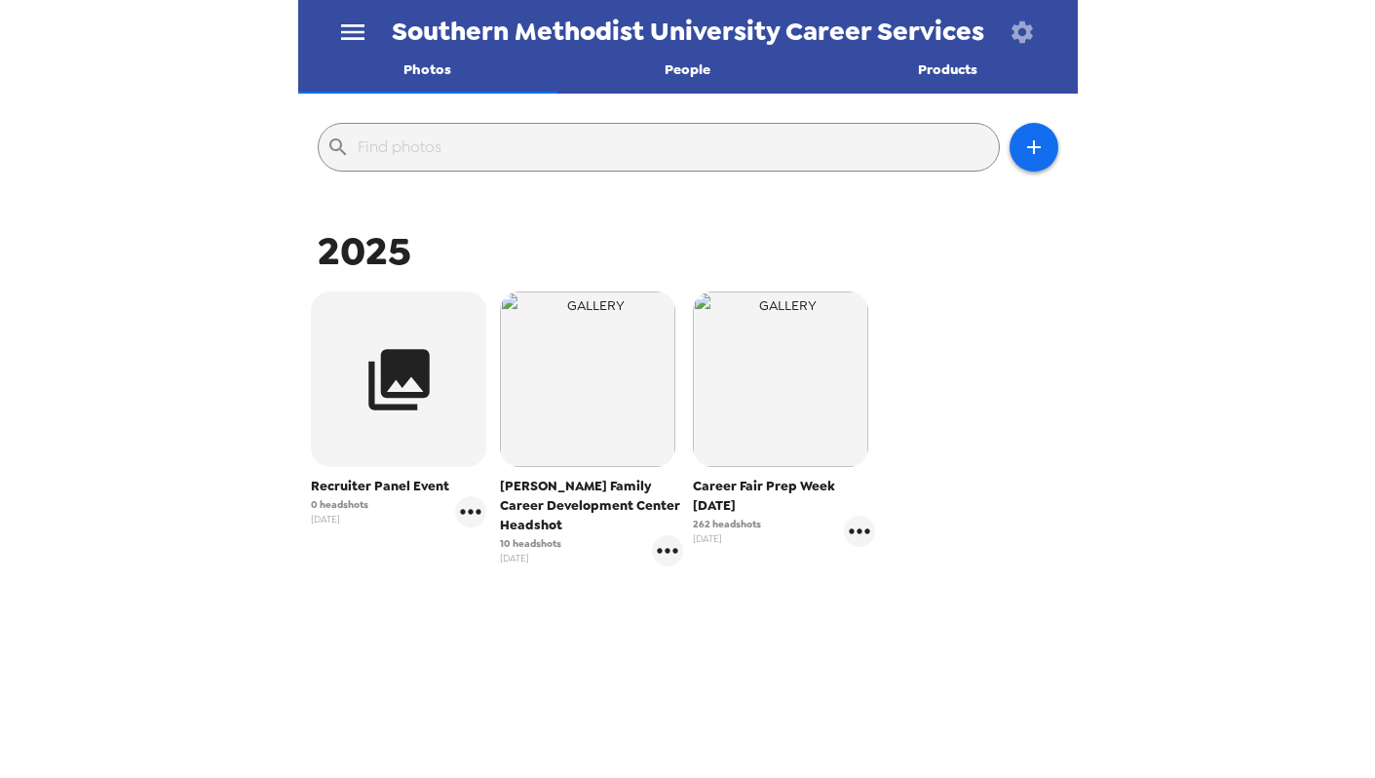
scroll to position [0, 0]
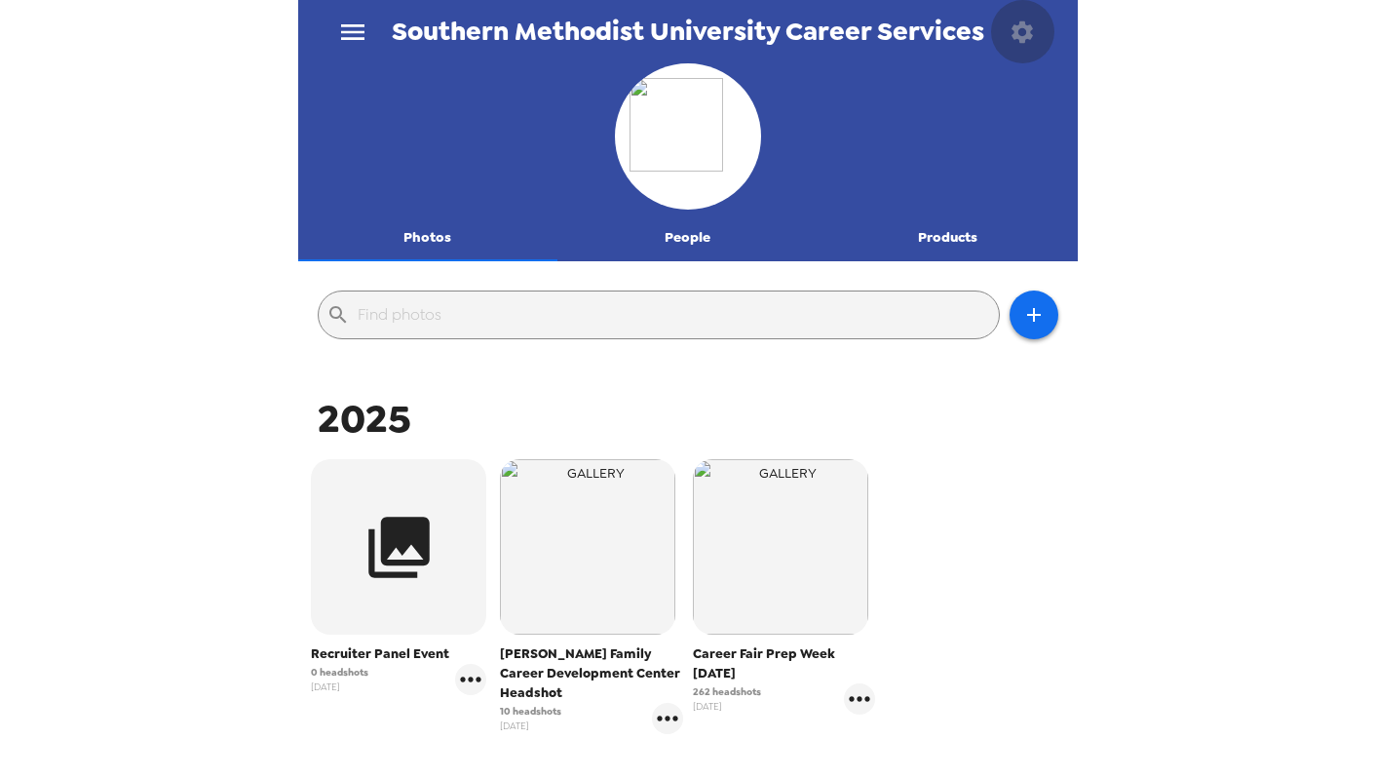
click at [1019, 38] on icon "button" at bounding box center [1022, 30] width 21 height 21
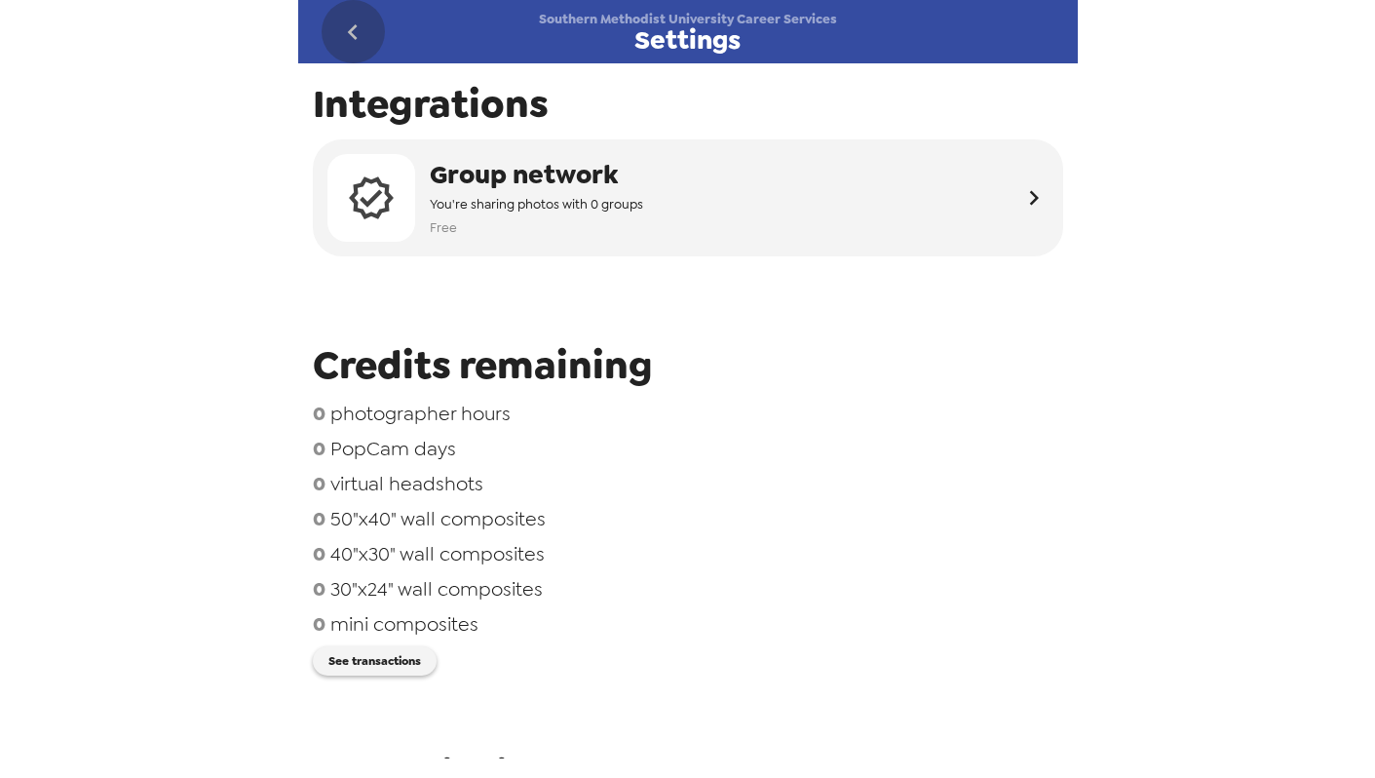
click at [355, 35] on icon "go back" at bounding box center [352, 32] width 31 height 31
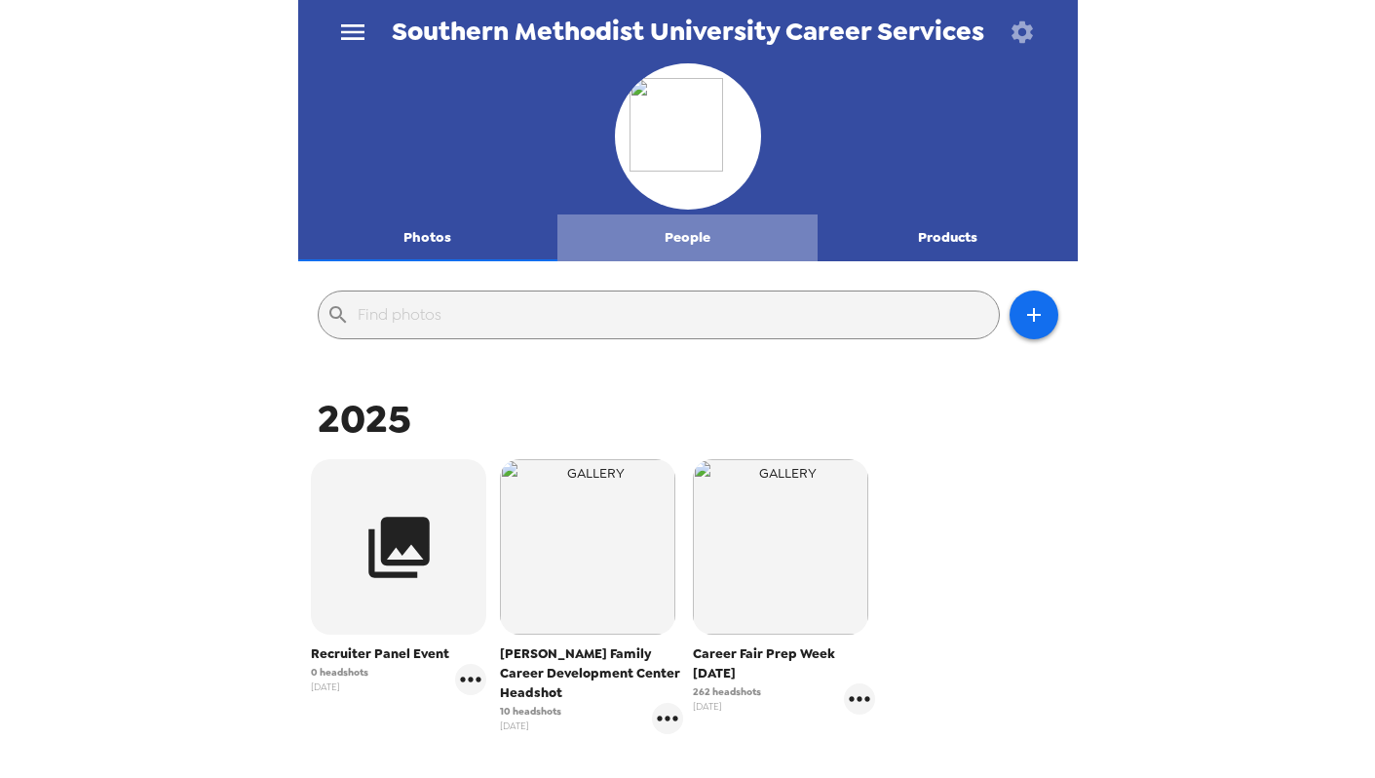
click at [690, 234] on button "People" at bounding box center [687, 237] width 260 height 47
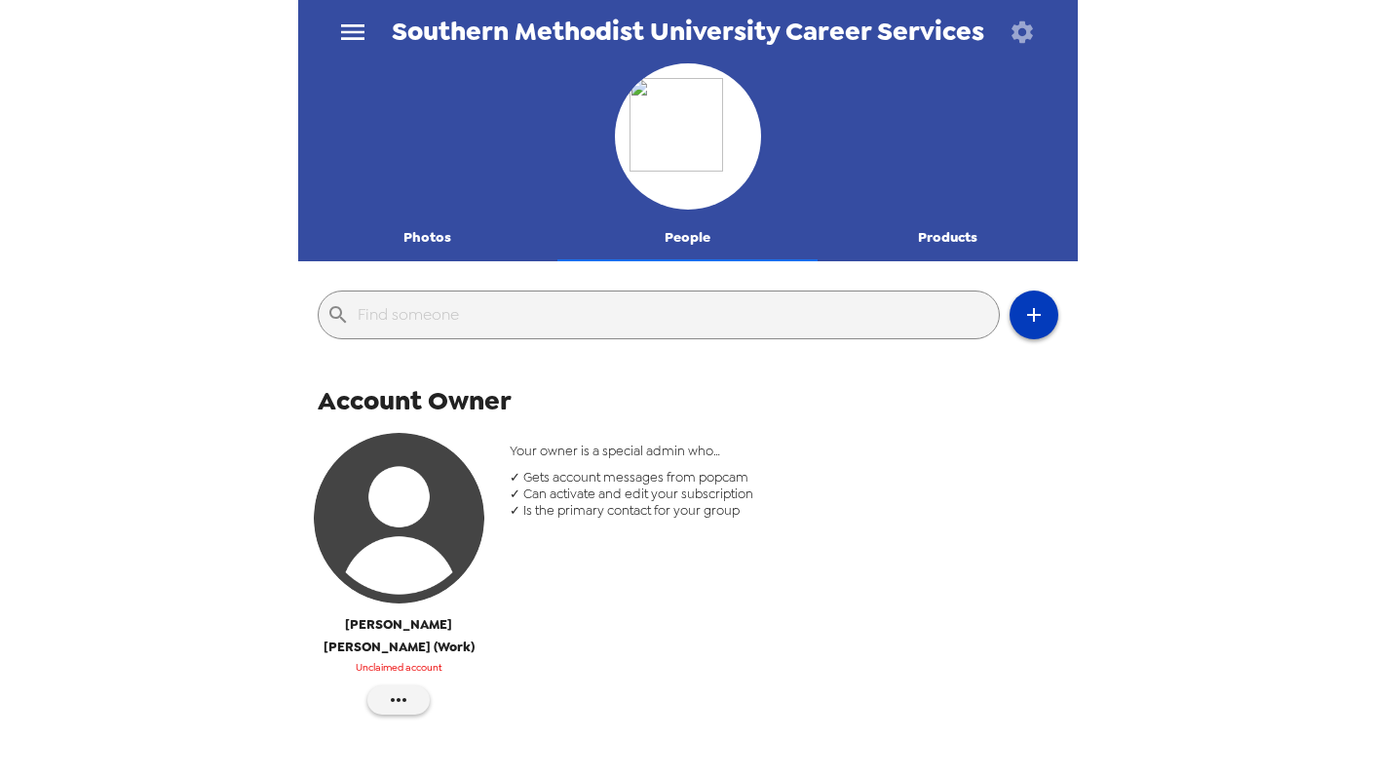
click at [1044, 324] on icon "button" at bounding box center [1033, 314] width 23 height 23
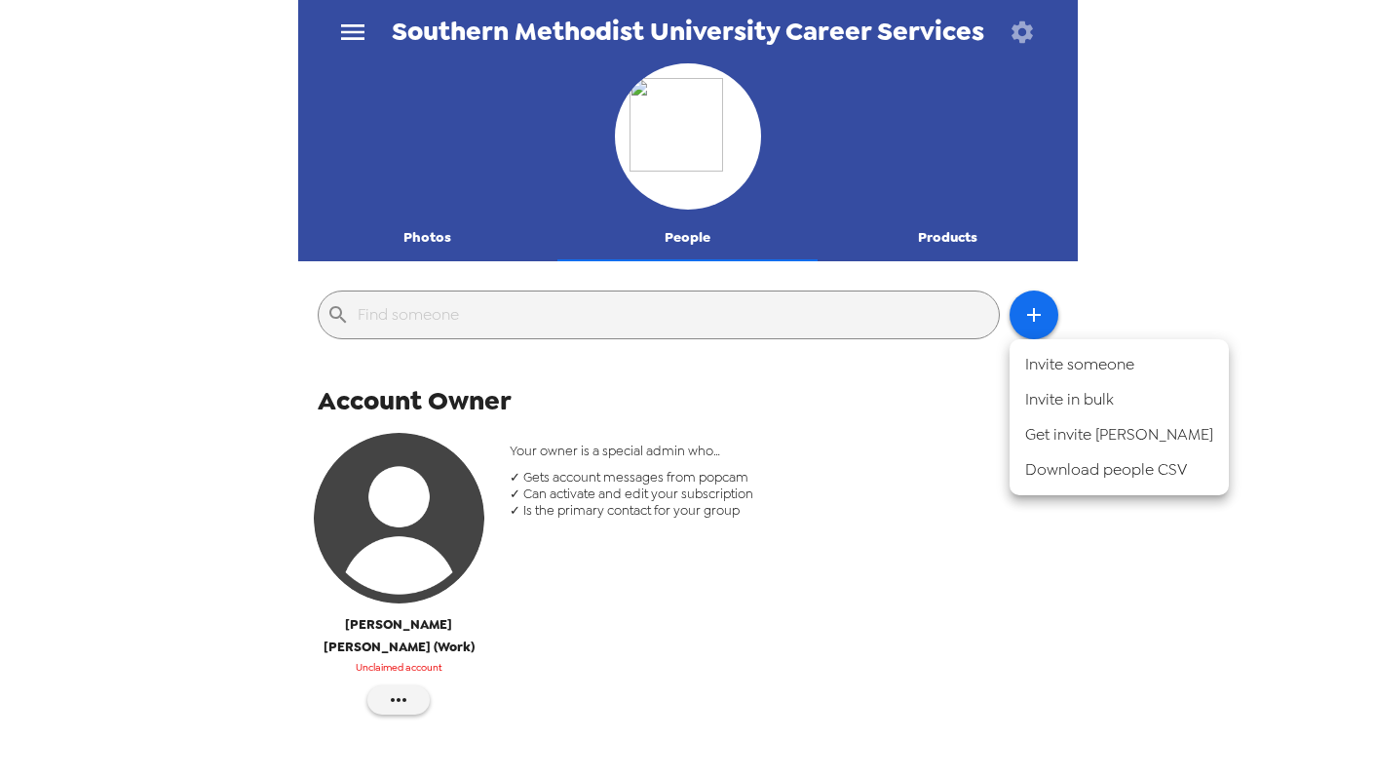
click at [1054, 357] on li "Invite someone" at bounding box center [1119, 364] width 219 height 35
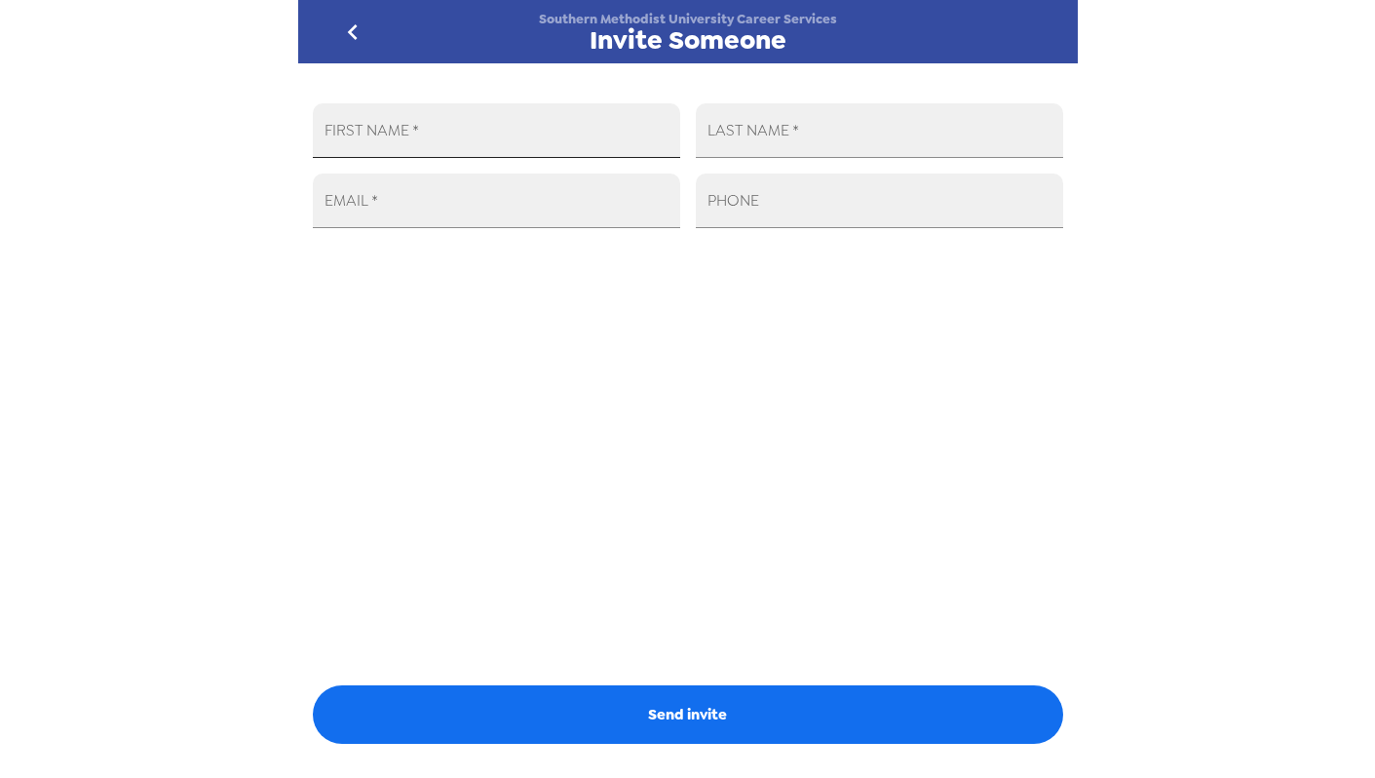
click at [622, 152] on input "FIRST NAME   *" at bounding box center [496, 130] width 367 height 55
type input "kelsey"
type input "c"
type input "Carroll"
click at [337, 142] on input "kelsey" at bounding box center [496, 130] width 367 height 55
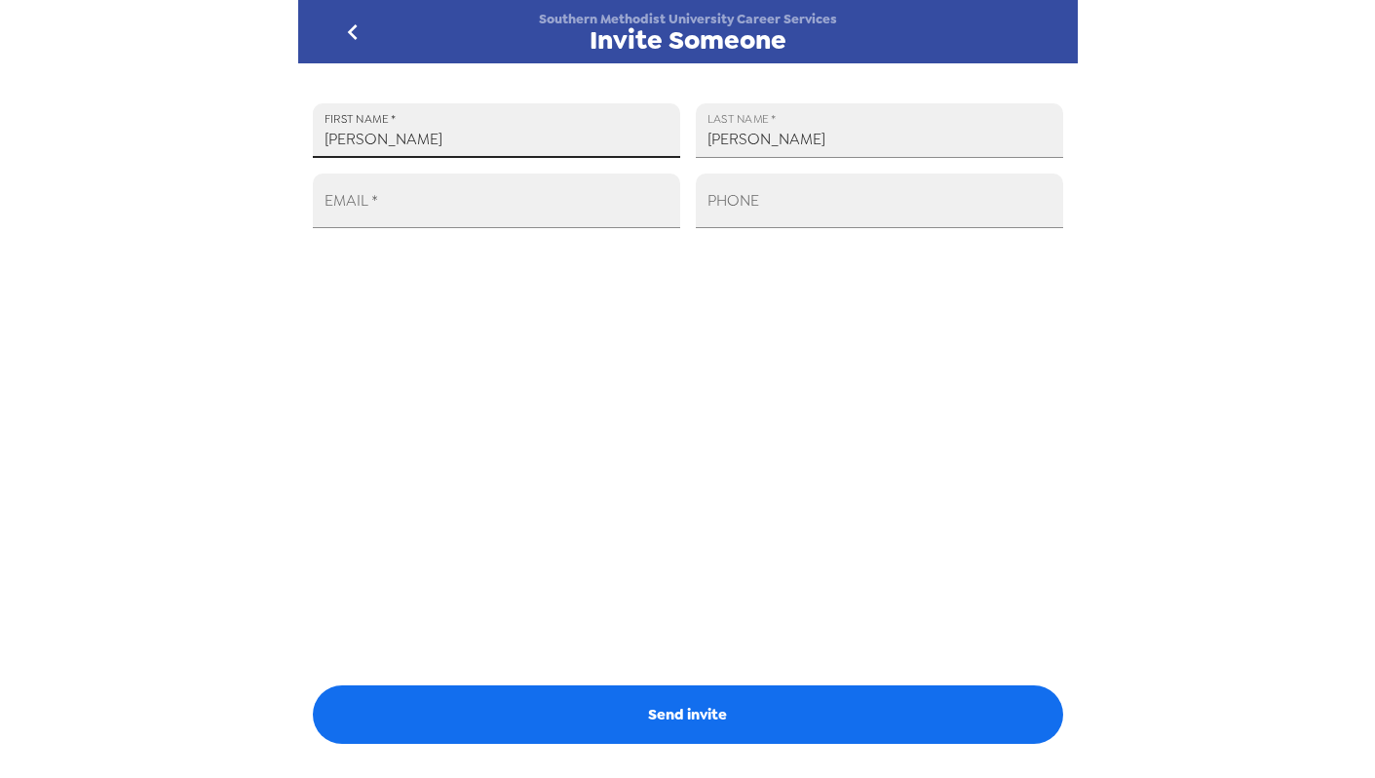
type input "Kelsey"
click at [483, 183] on input "EMAIL   *" at bounding box center [496, 200] width 367 height 55
paste input "carrollk@mail.smu.edu"
click at [410, 208] on input "carrollk@mail.smu.edu" at bounding box center [496, 200] width 367 height 55
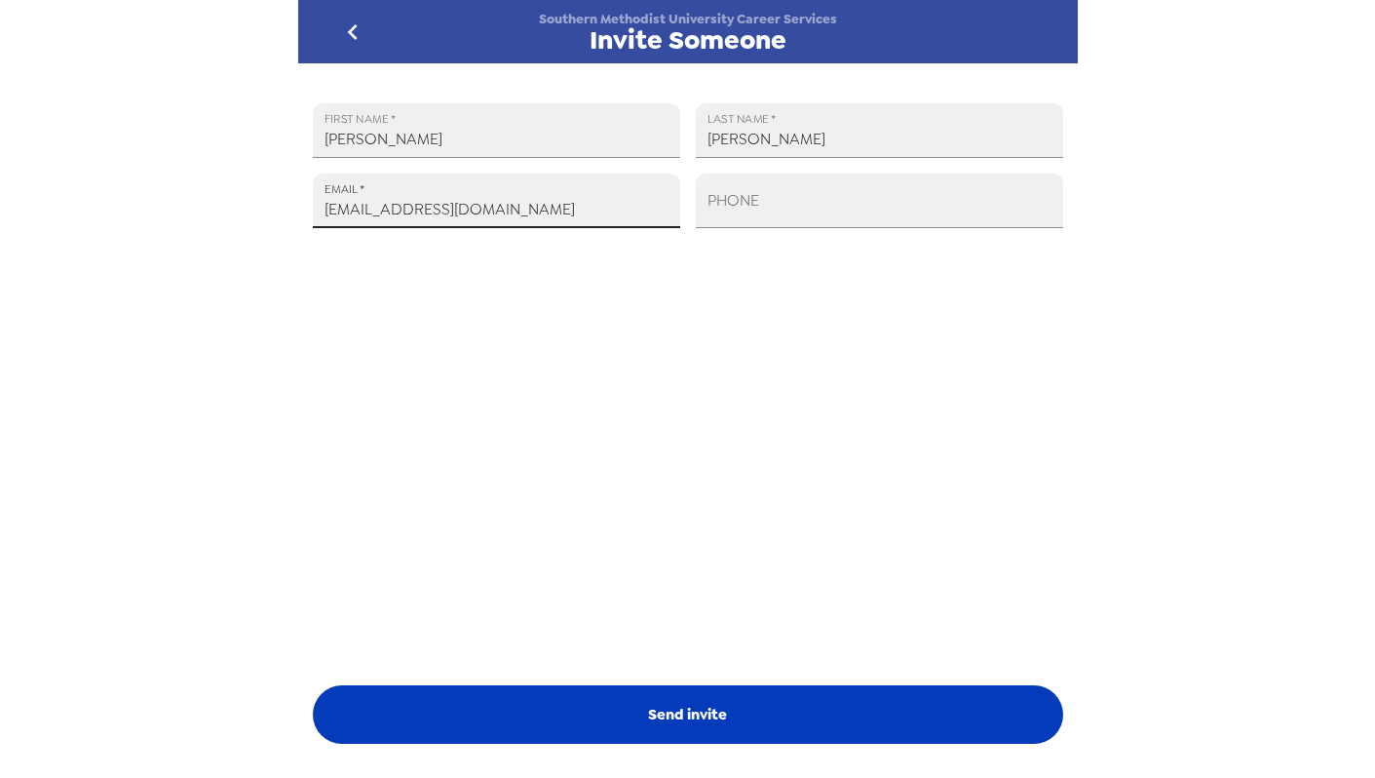
type input "carrollk@smu.edu"
click at [740, 728] on button "Send invite" at bounding box center [688, 714] width 750 height 58
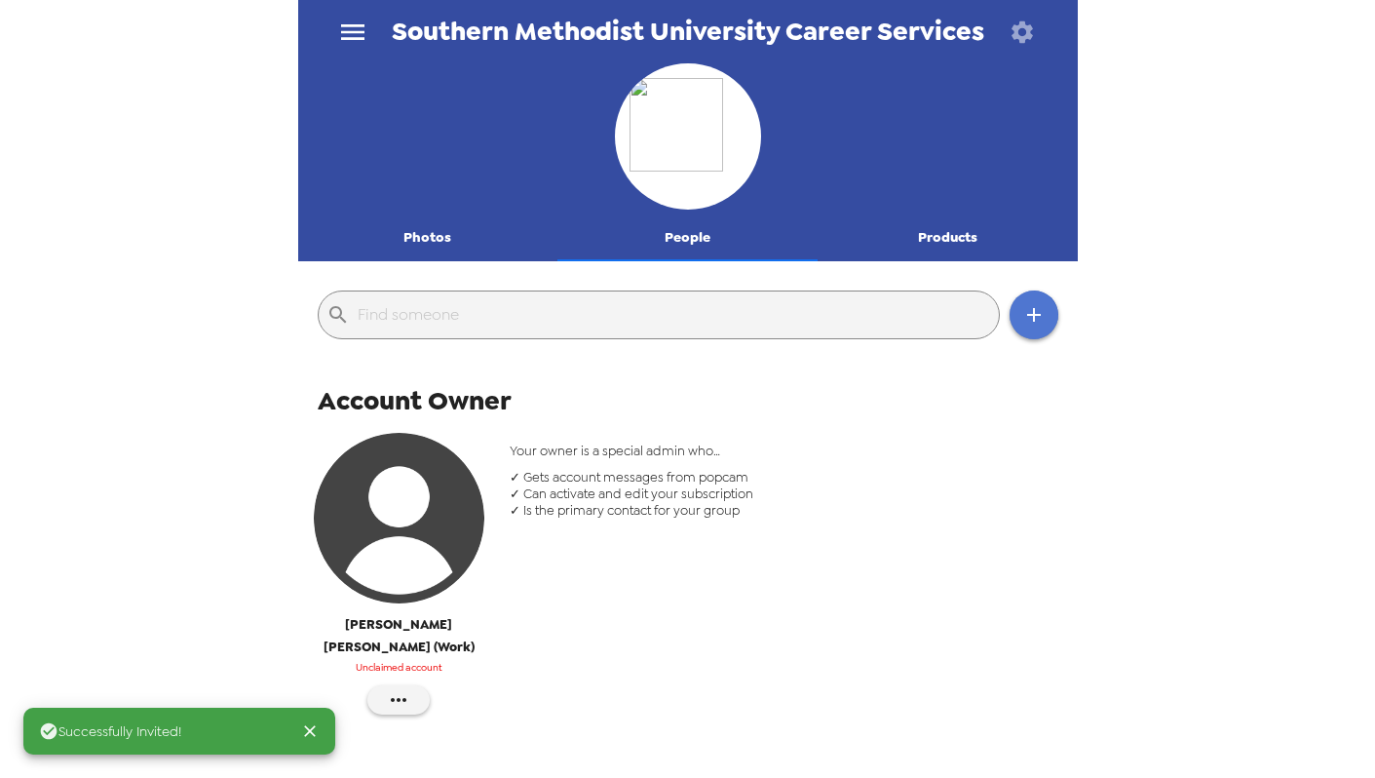
click at [1032, 327] on button "button" at bounding box center [1034, 314] width 49 height 49
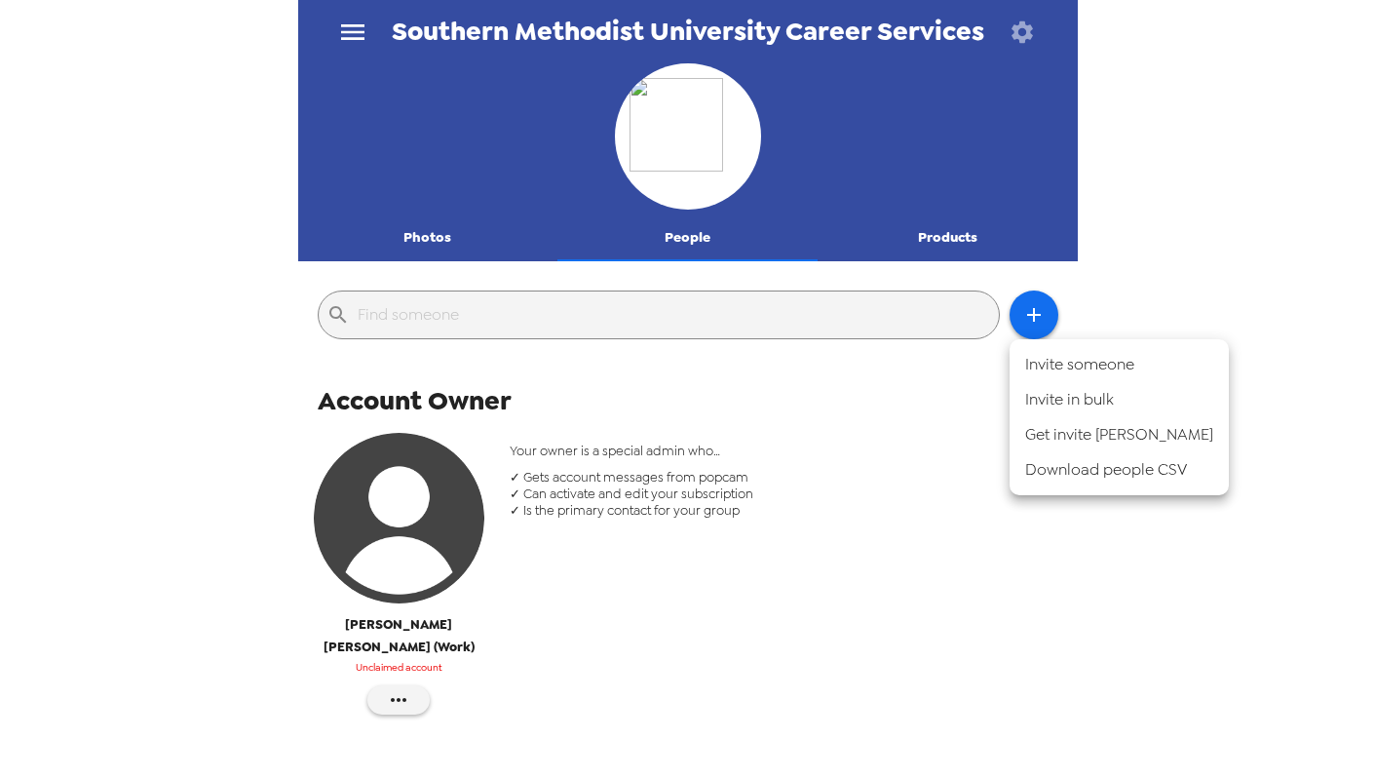
click at [1046, 359] on li "Invite someone" at bounding box center [1119, 364] width 219 height 35
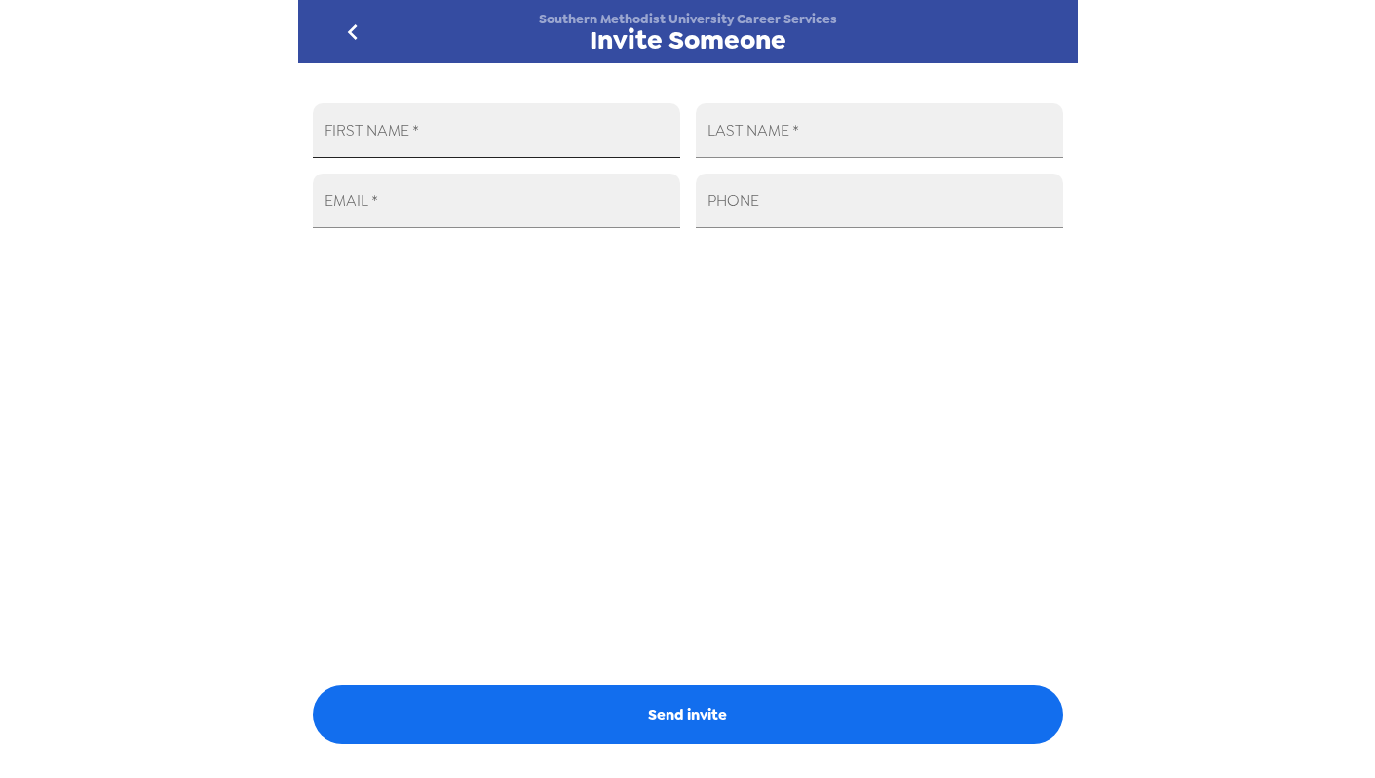
click at [616, 152] on input "FIRST NAME   *" at bounding box center [496, 130] width 367 height 55
type input "David"
type input "Sommers"
paste input "sommersd@mail.smu.edu"
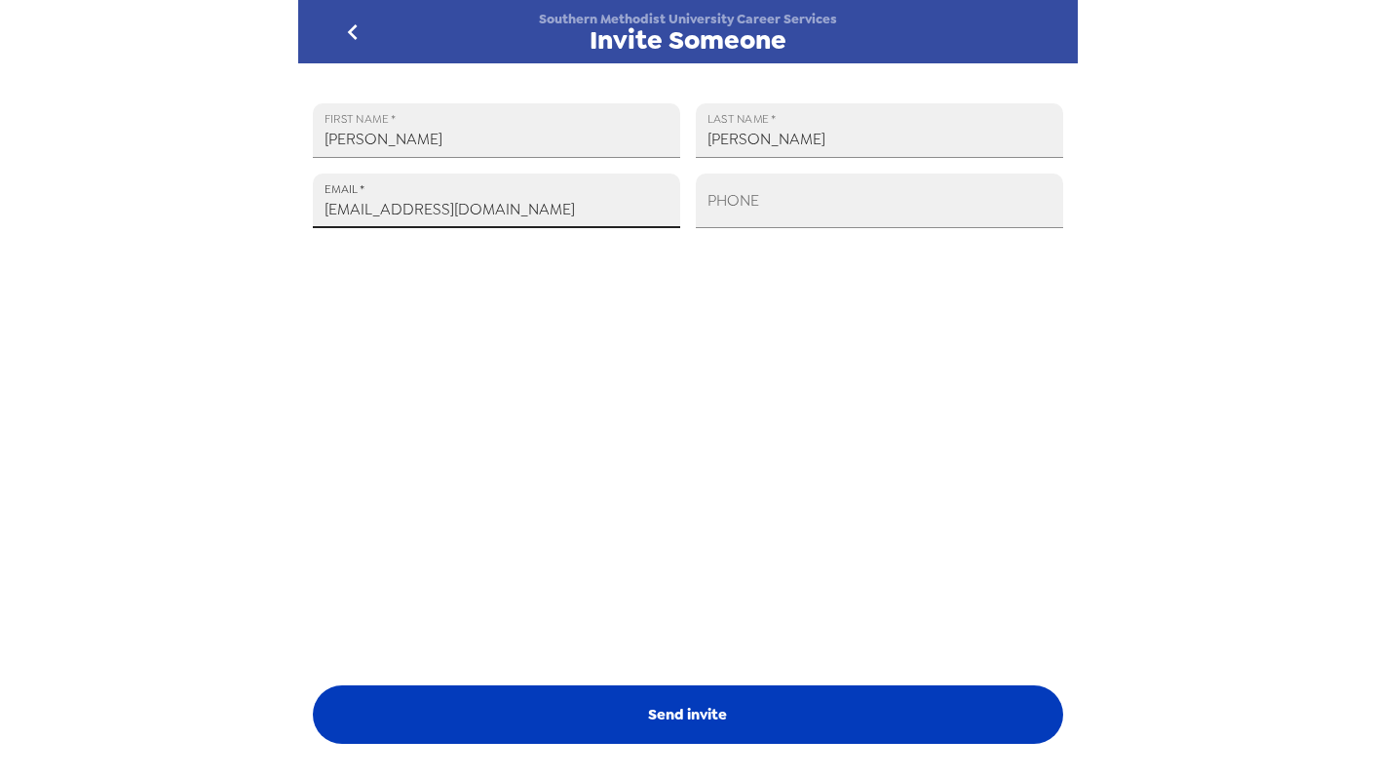
type input "sommersd@mail.smu.edu"
click at [802, 712] on button "Send invite" at bounding box center [688, 714] width 750 height 58
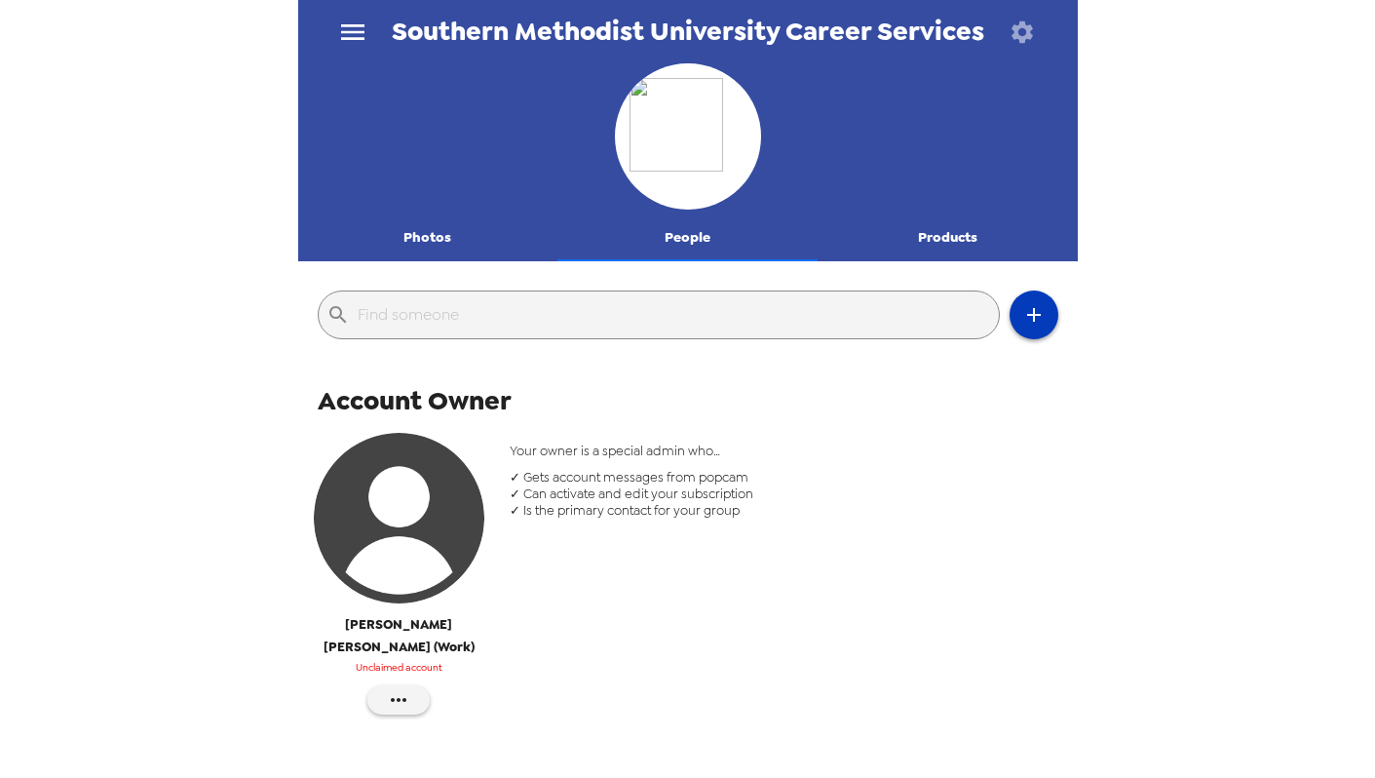
click at [1036, 313] on icon "button" at bounding box center [1033, 314] width 23 height 23
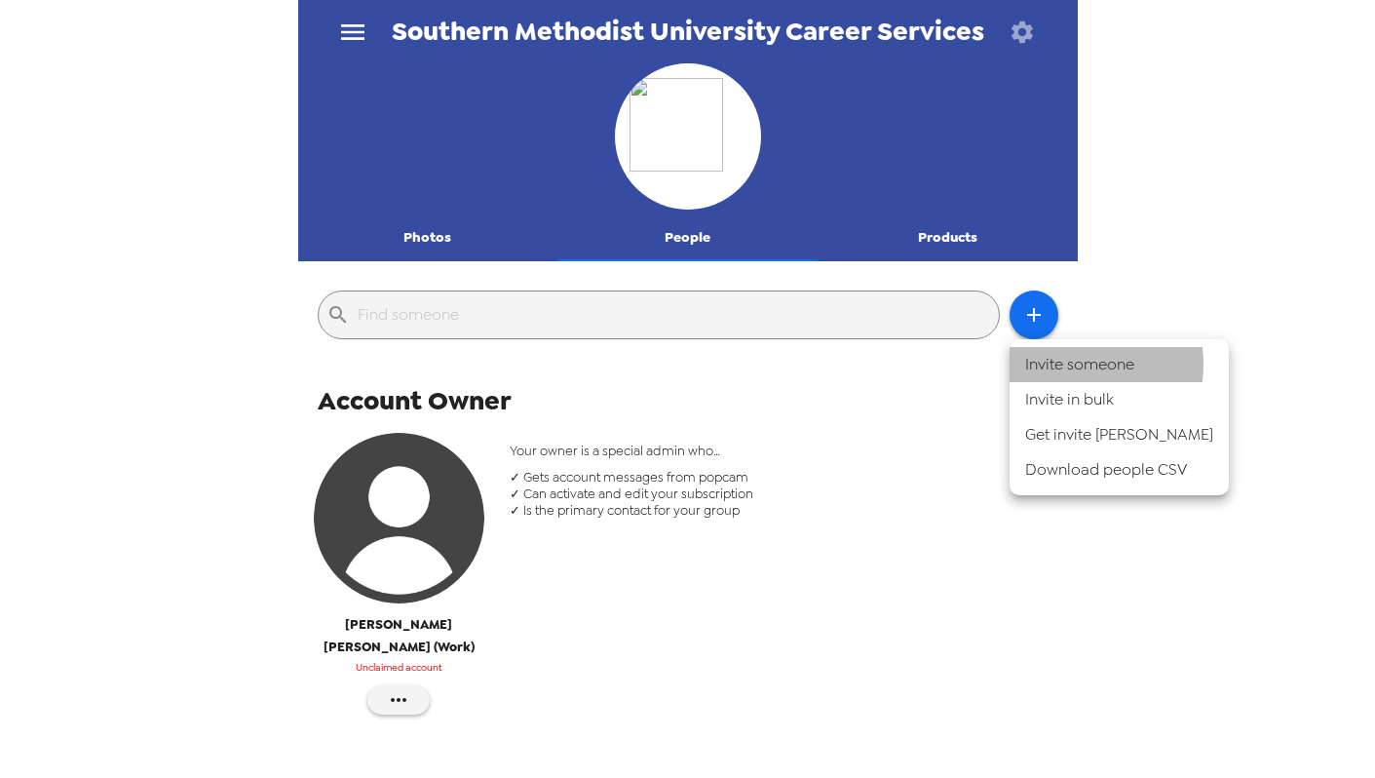
click at [1064, 365] on li "Invite someone" at bounding box center [1119, 364] width 219 height 35
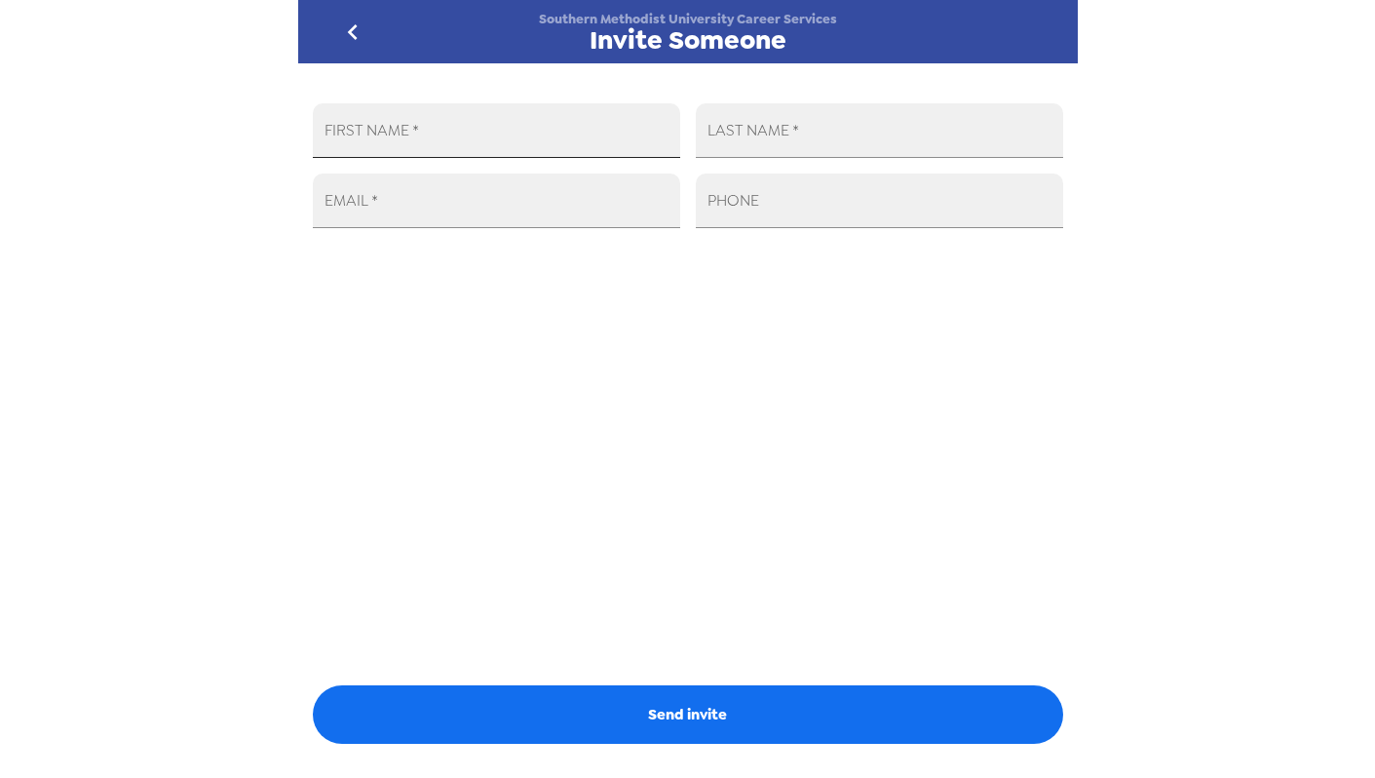
click at [596, 134] on input "FIRST NAME   *" at bounding box center [496, 130] width 367 height 55
type input "Lauren"
type input "Searway"
click at [541, 214] on input "EMAIL   *" at bounding box center [496, 200] width 367 height 55
paste input "lsearway@mail.smu.edu"
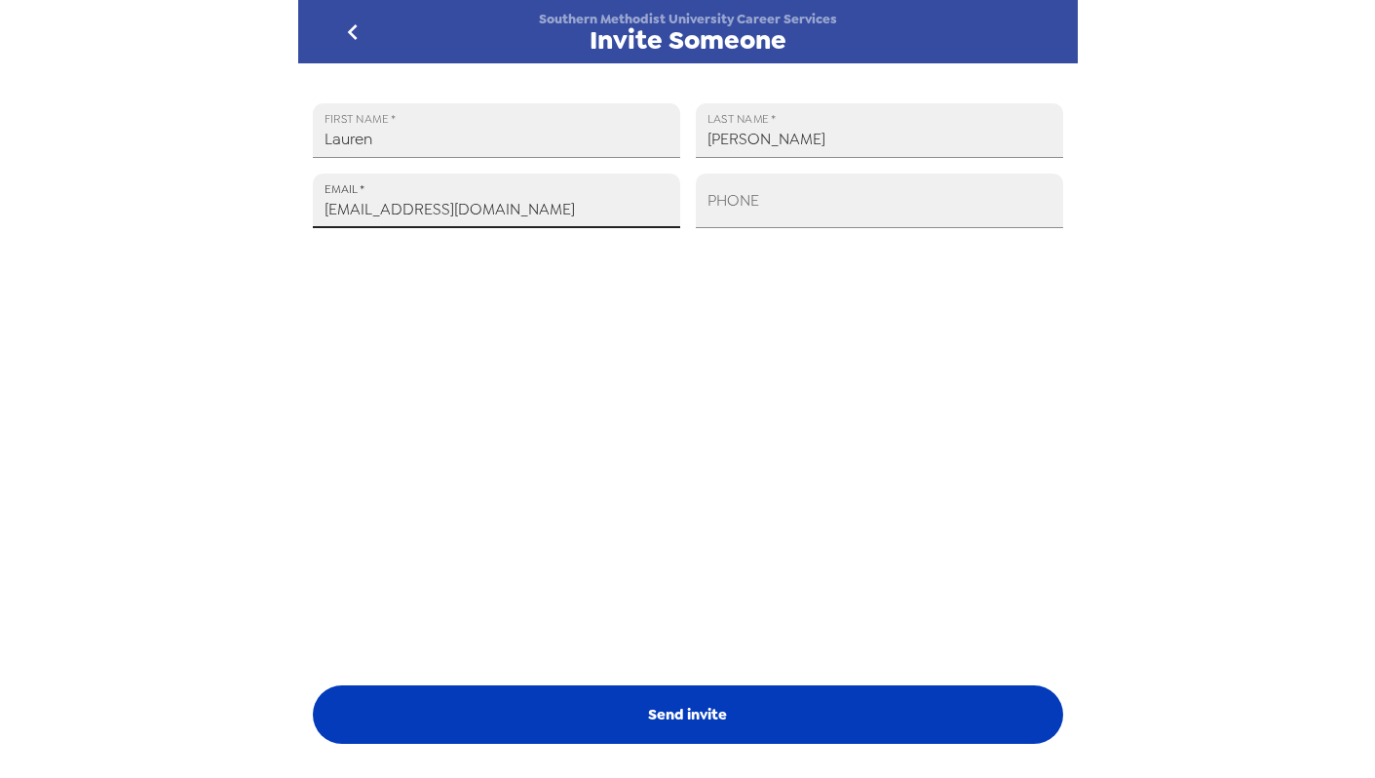
type input "lsearway@mail.smu.edu"
click at [682, 687] on button "Send invite" at bounding box center [688, 714] width 750 height 58
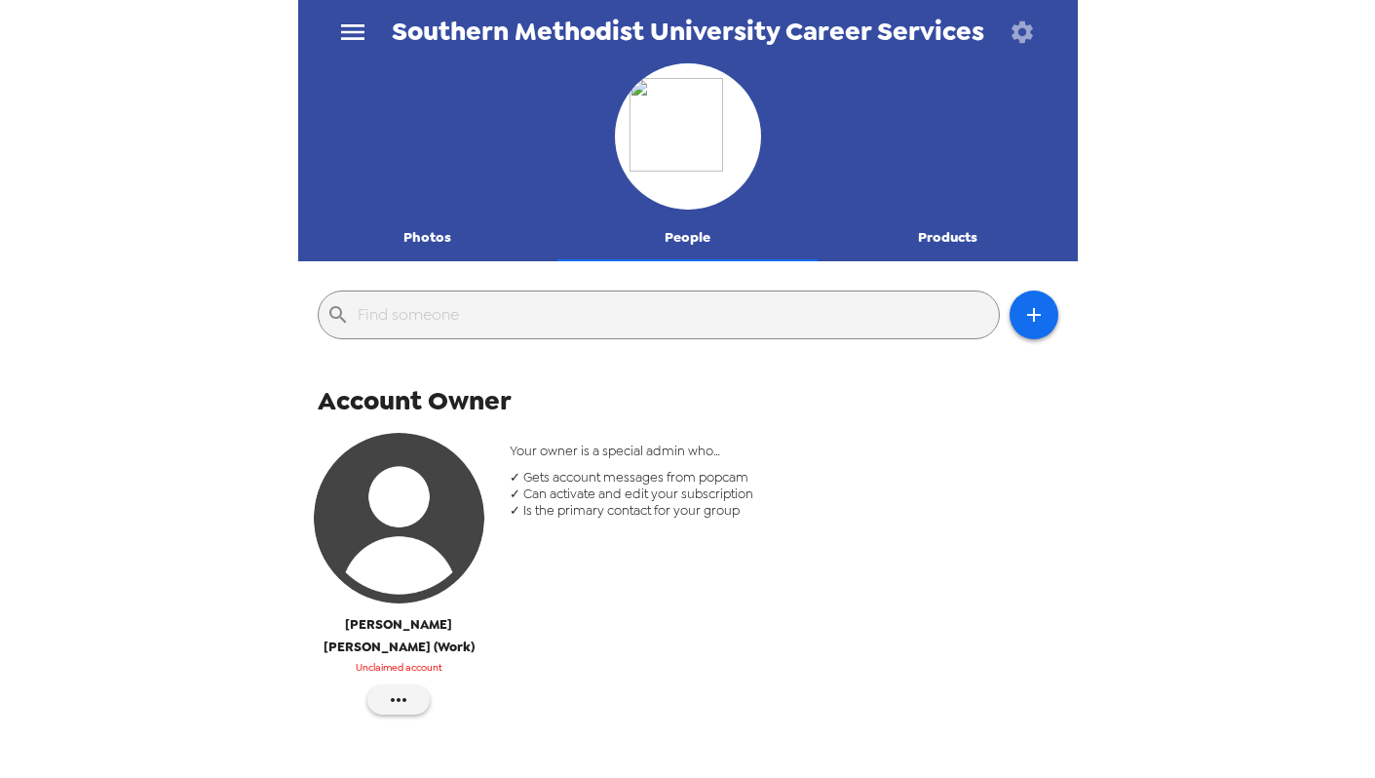
click at [673, 237] on button "People" at bounding box center [687, 237] width 260 height 47
click at [1024, 297] on button "button" at bounding box center [1034, 314] width 49 height 49
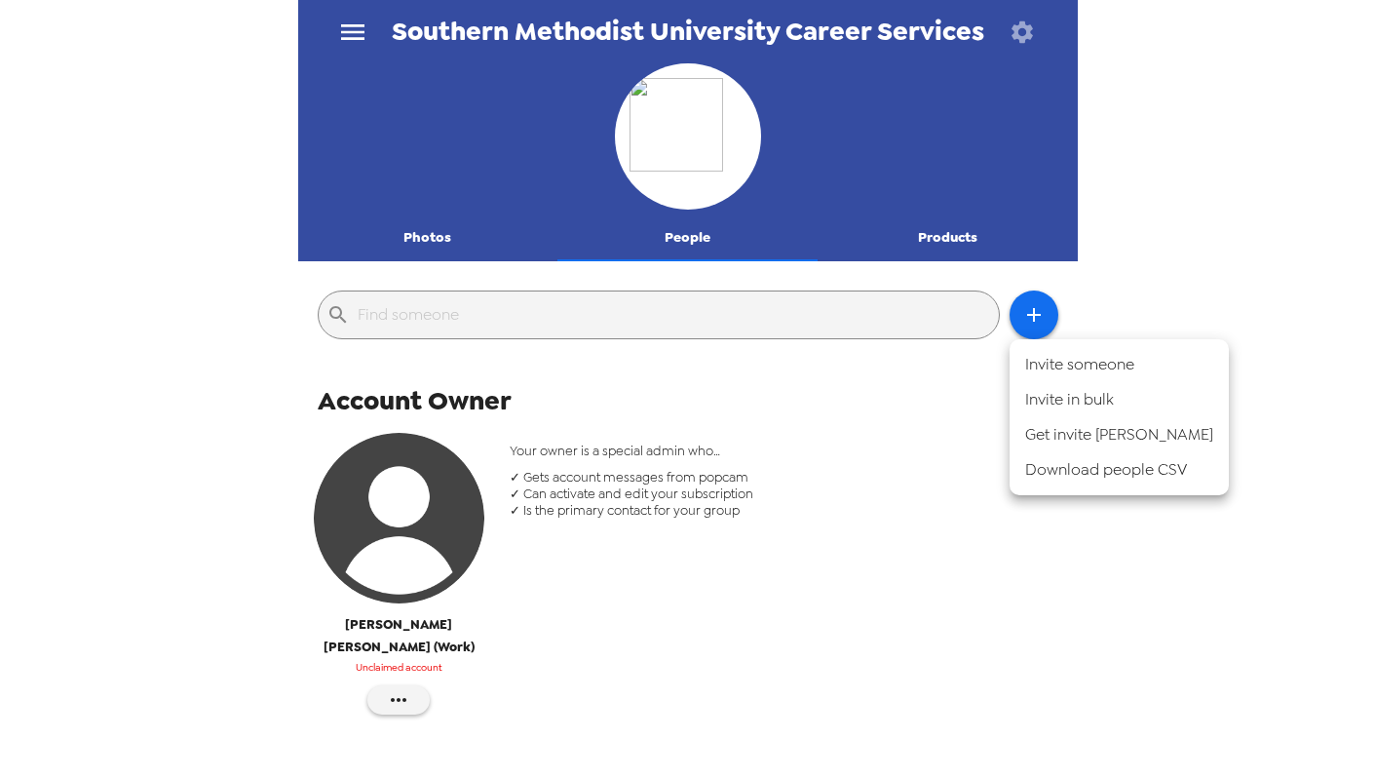
click at [1049, 370] on li "Invite someone" at bounding box center [1119, 364] width 219 height 35
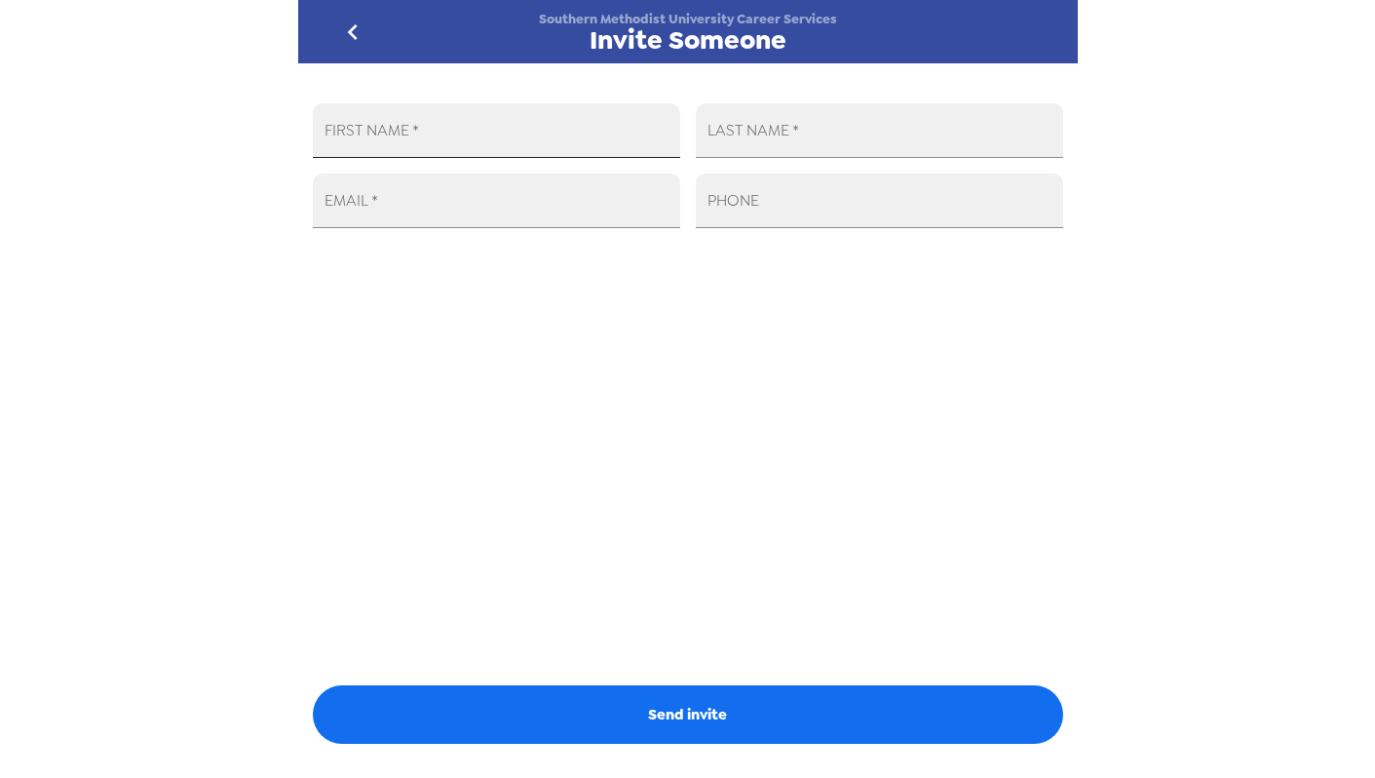
click at [590, 116] on input "FIRST NAME   *" at bounding box center [496, 130] width 367 height 55
type input "Marshay"
type input "Booker"
click at [617, 211] on input "EMAIL   *" at bounding box center [496, 200] width 367 height 55
paste input "lsearway@mail.smu.edu"
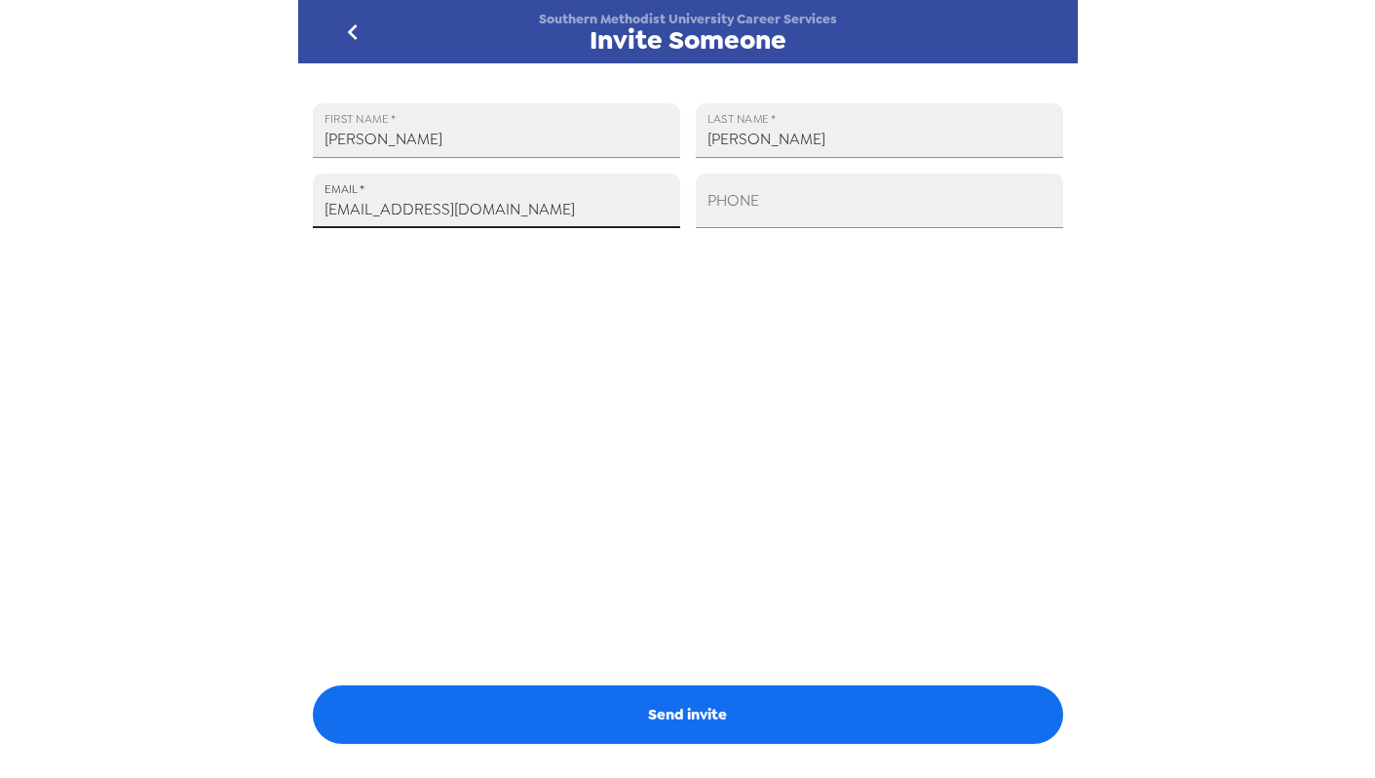
click at [325, 212] on input "lsearway@mail.smu.edu" at bounding box center [496, 200] width 367 height 55
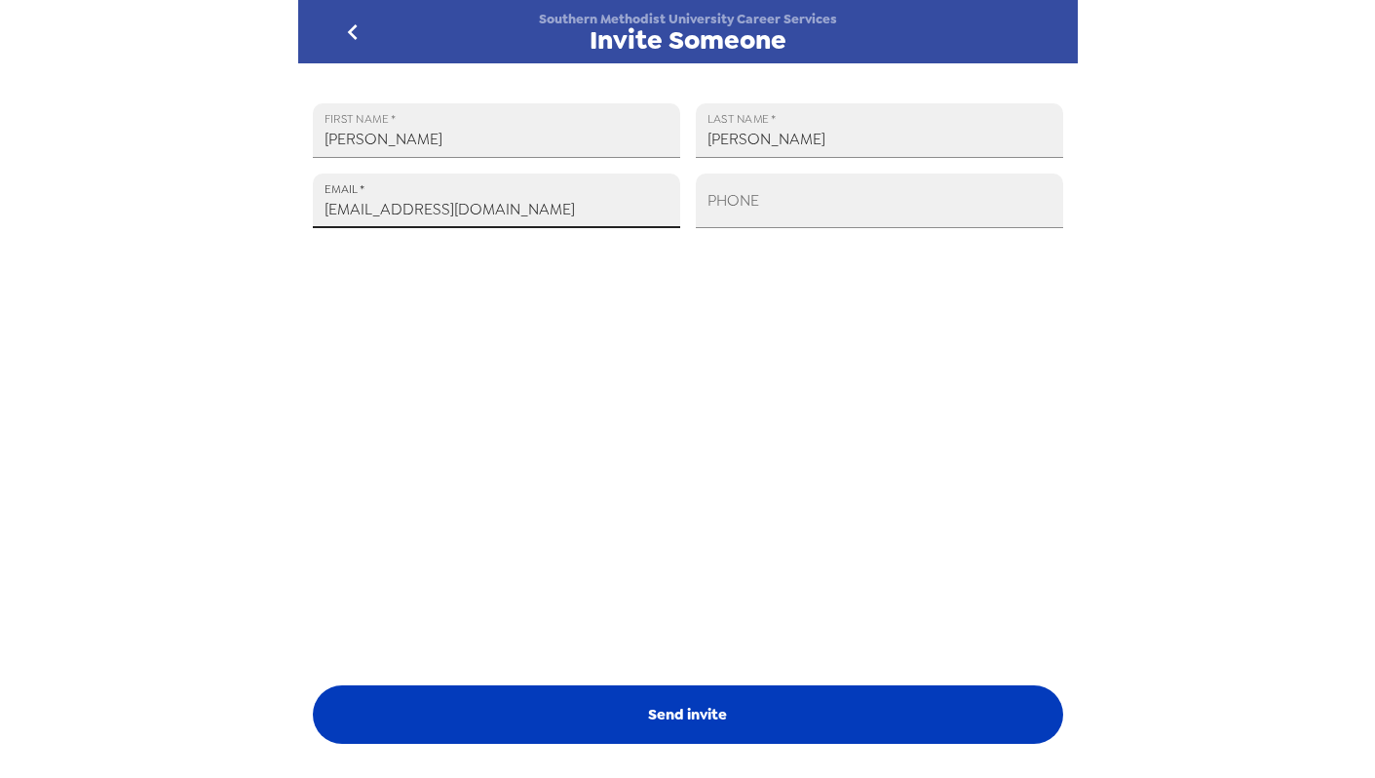
type input "mbooker@mail.smu.edu"
click at [757, 703] on button "Send invite" at bounding box center [688, 714] width 750 height 58
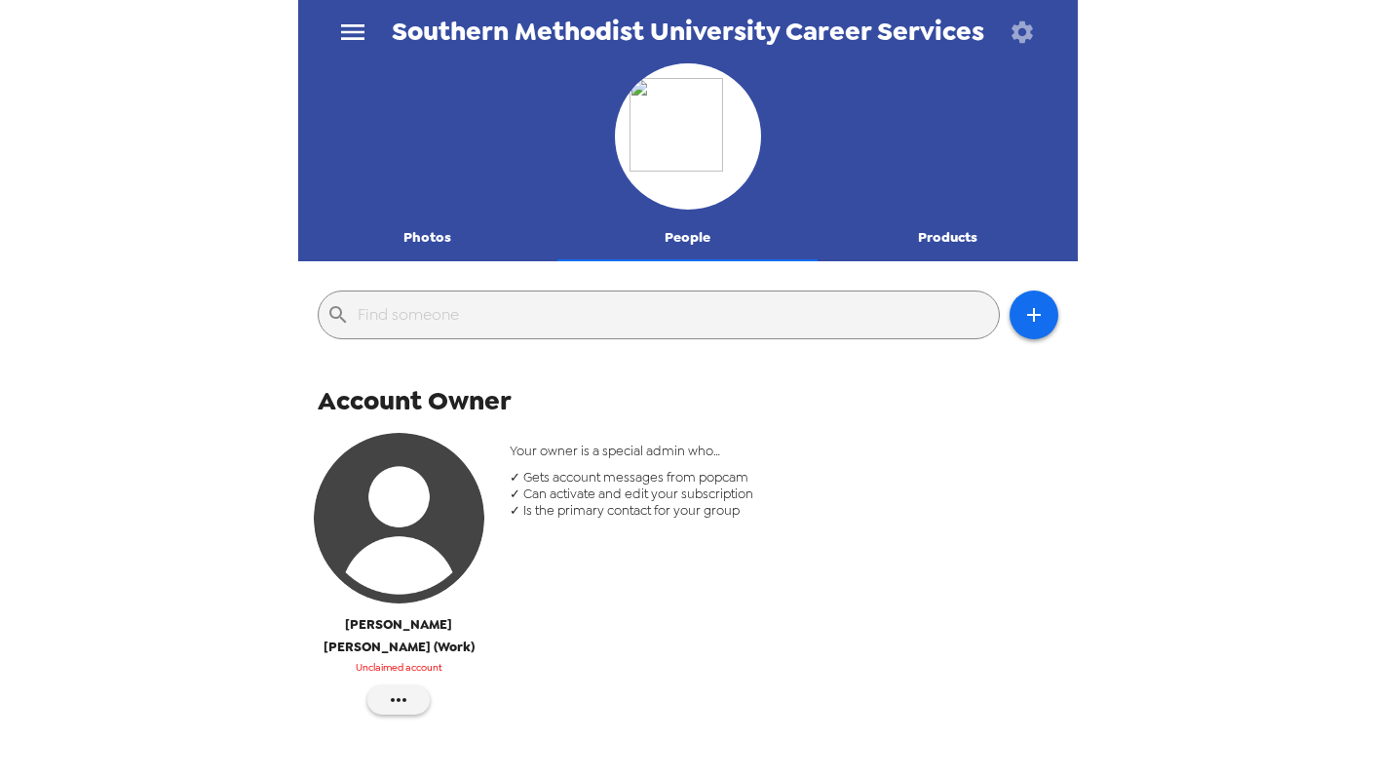
click at [701, 259] on span at bounding box center [687, 260] width 260 height 2
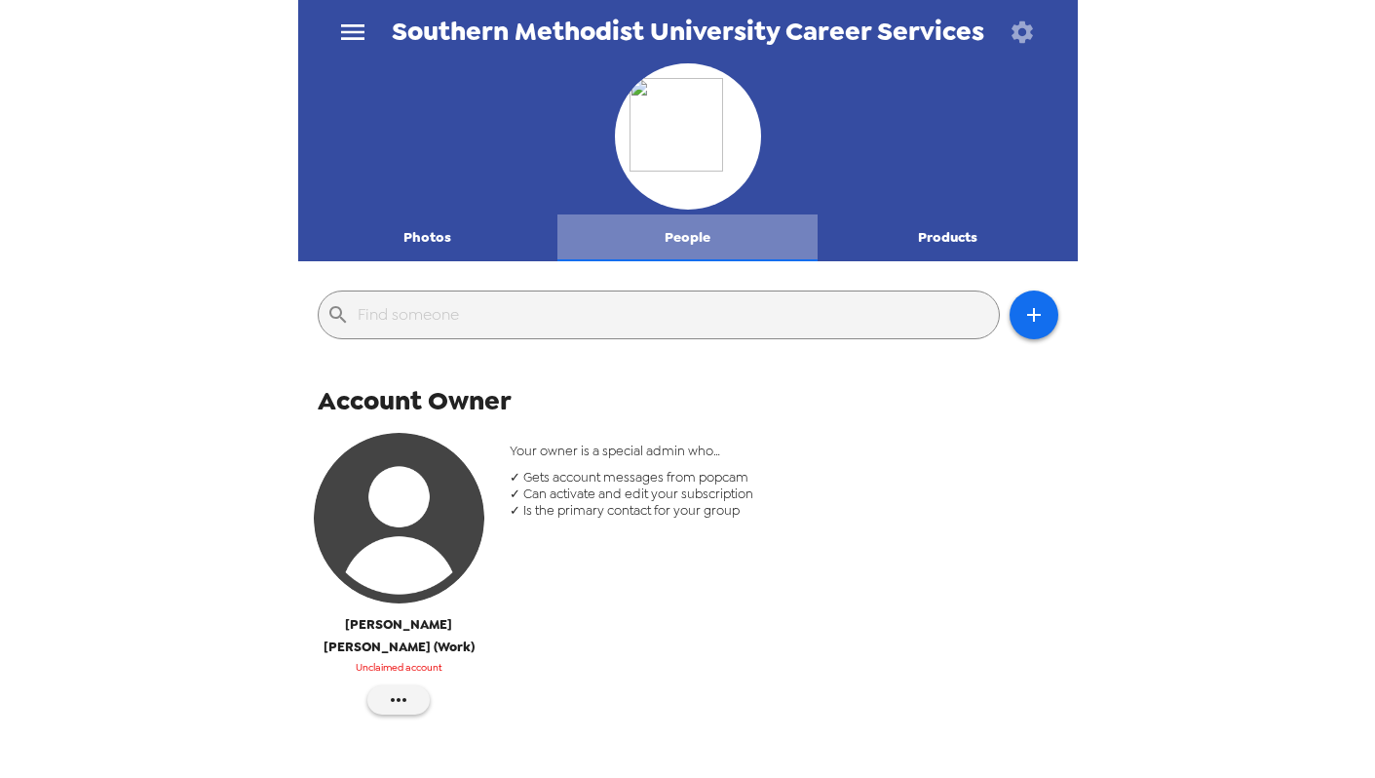
click at [701, 248] on button "People" at bounding box center [687, 237] width 260 height 47
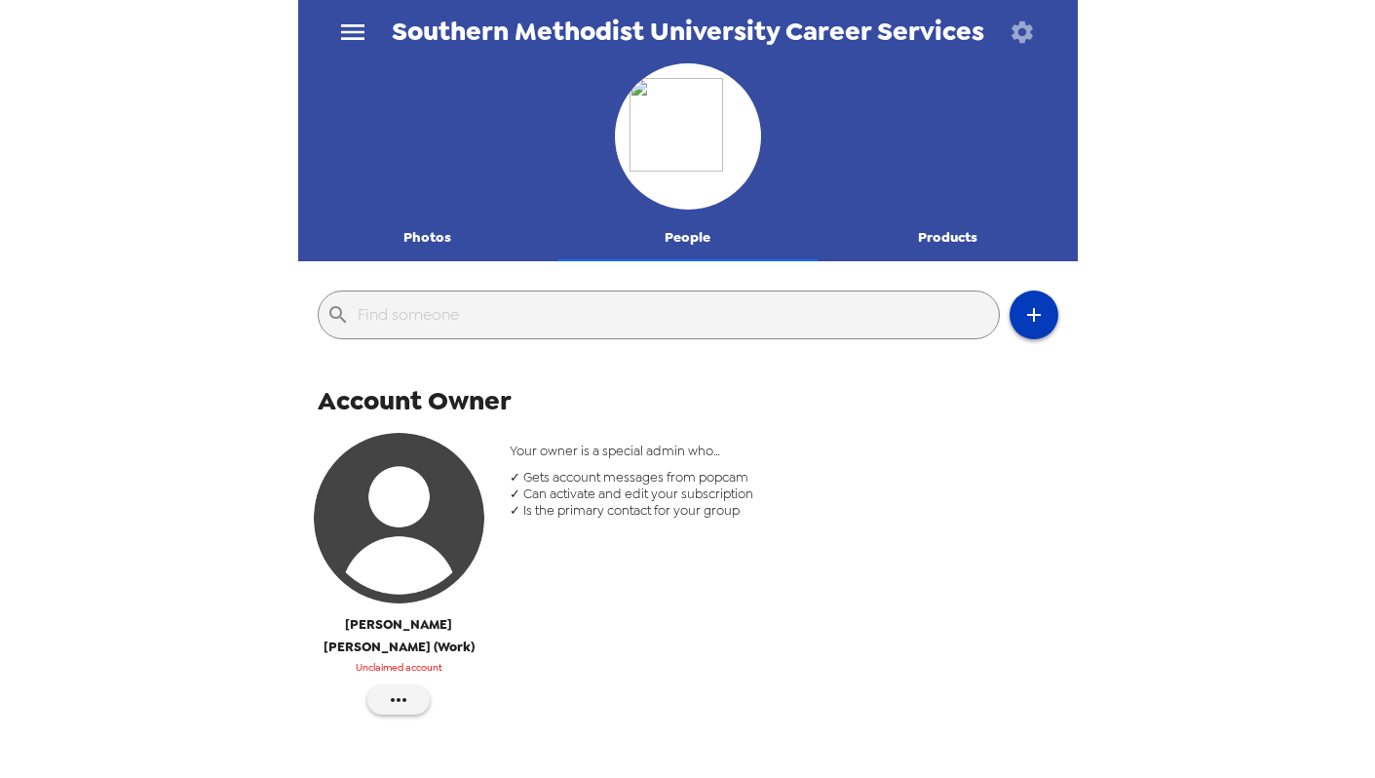
click at [1025, 318] on icon "button" at bounding box center [1033, 314] width 23 height 23
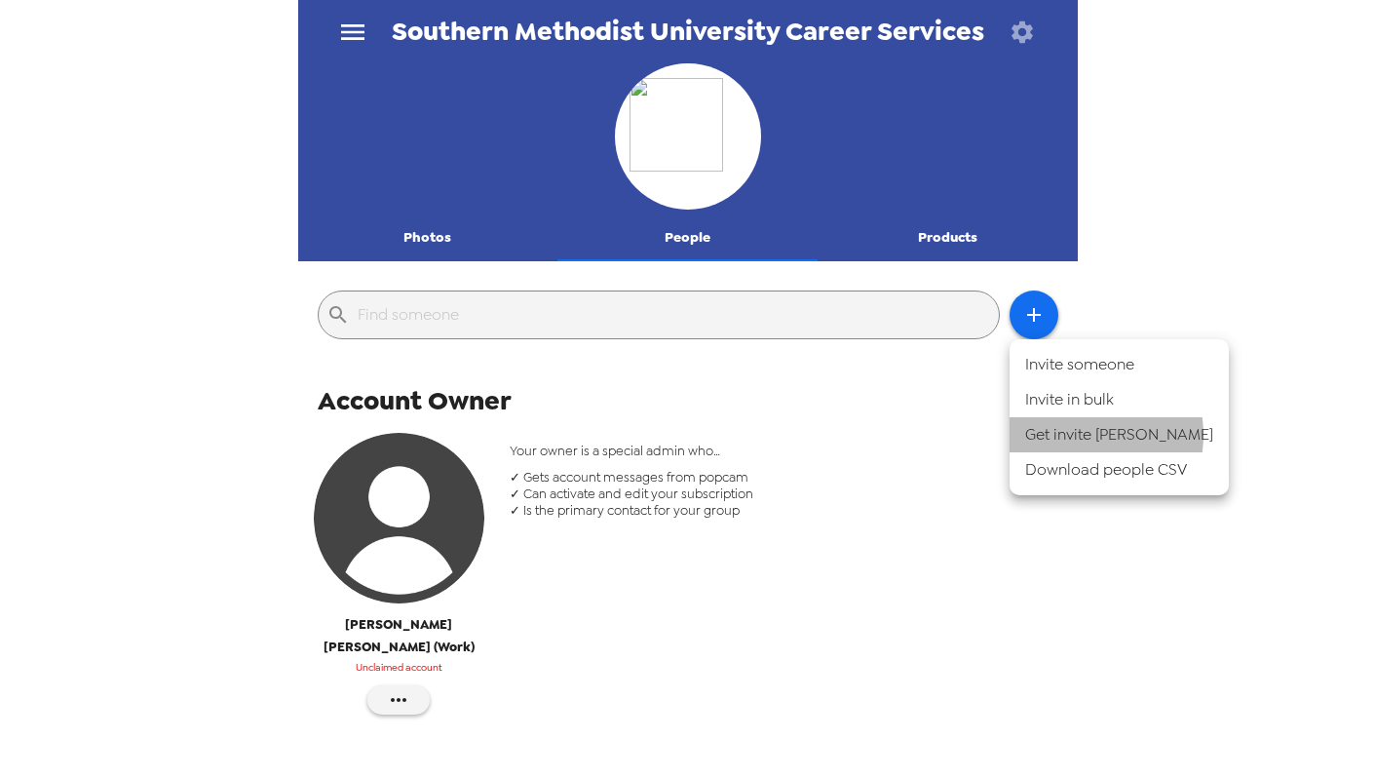
click at [1072, 435] on li "Get invite link" at bounding box center [1119, 434] width 219 height 35
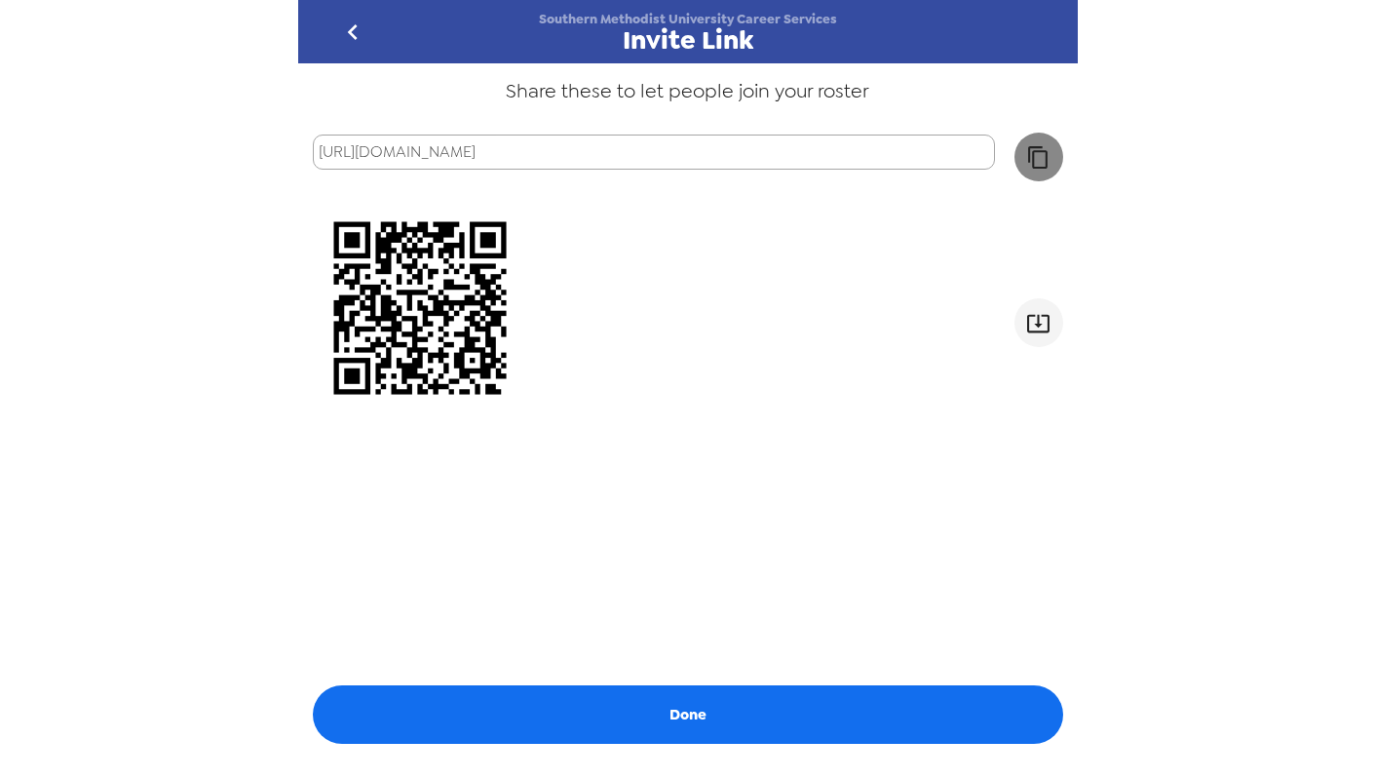
click at [1035, 151] on icon "button" at bounding box center [1037, 157] width 19 height 22
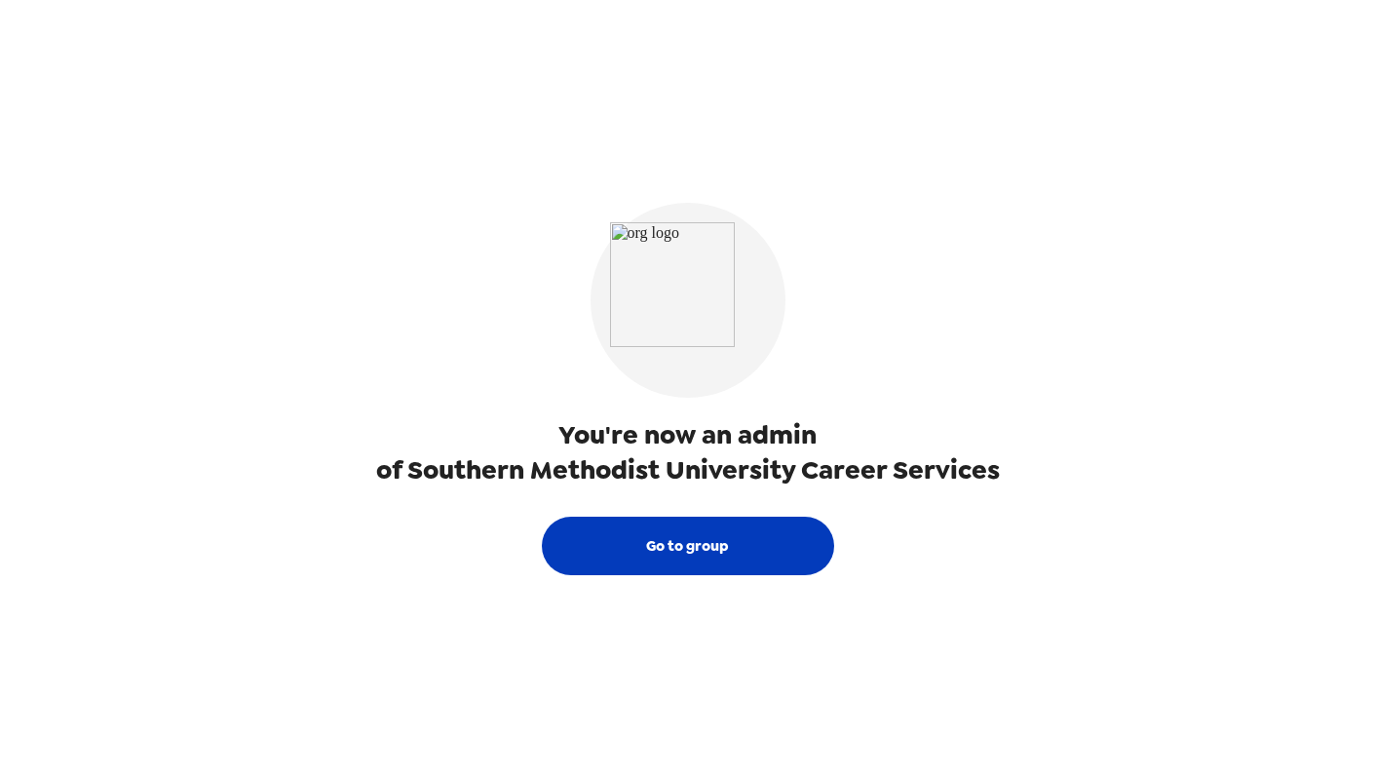
click at [712, 547] on button "Go to group" at bounding box center [688, 546] width 292 height 58
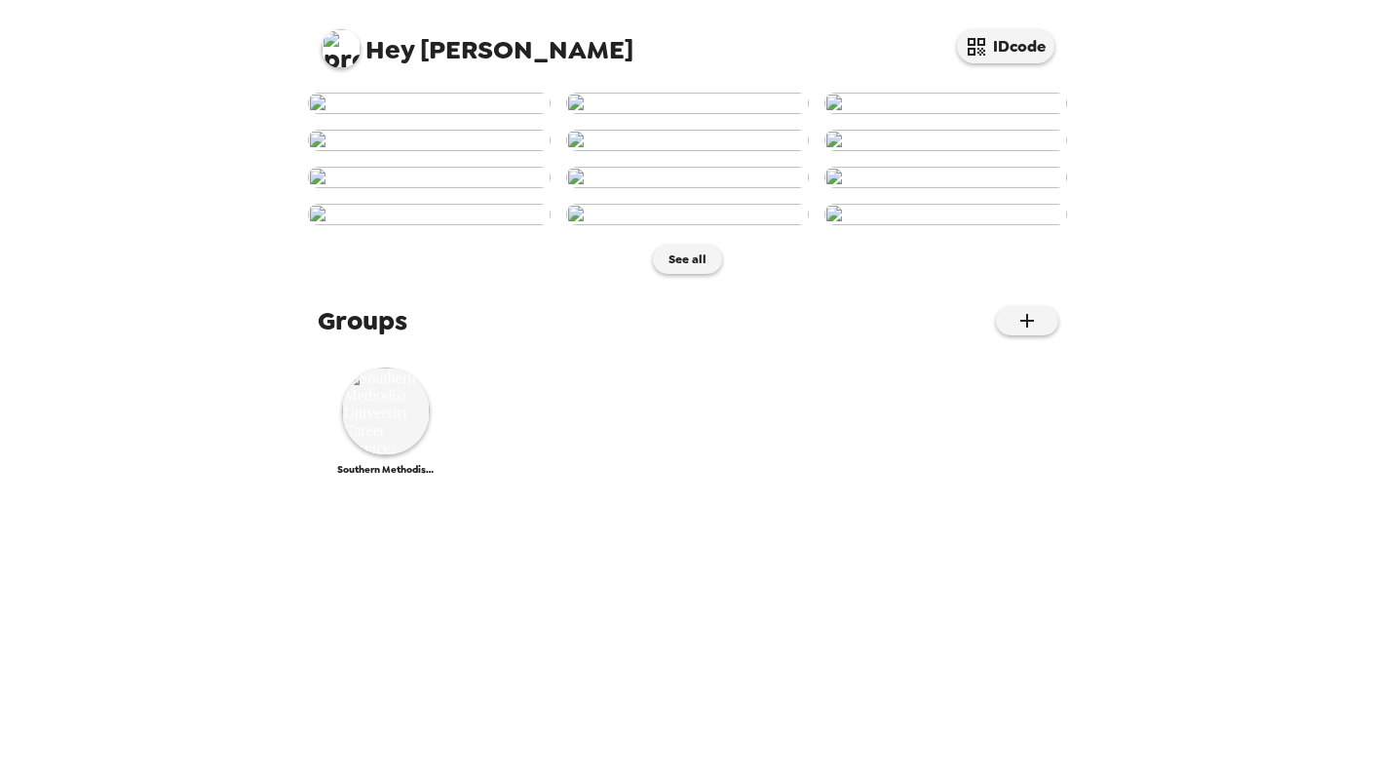
scroll to position [886, 0]
click at [385, 455] on img at bounding box center [386, 411] width 88 height 88
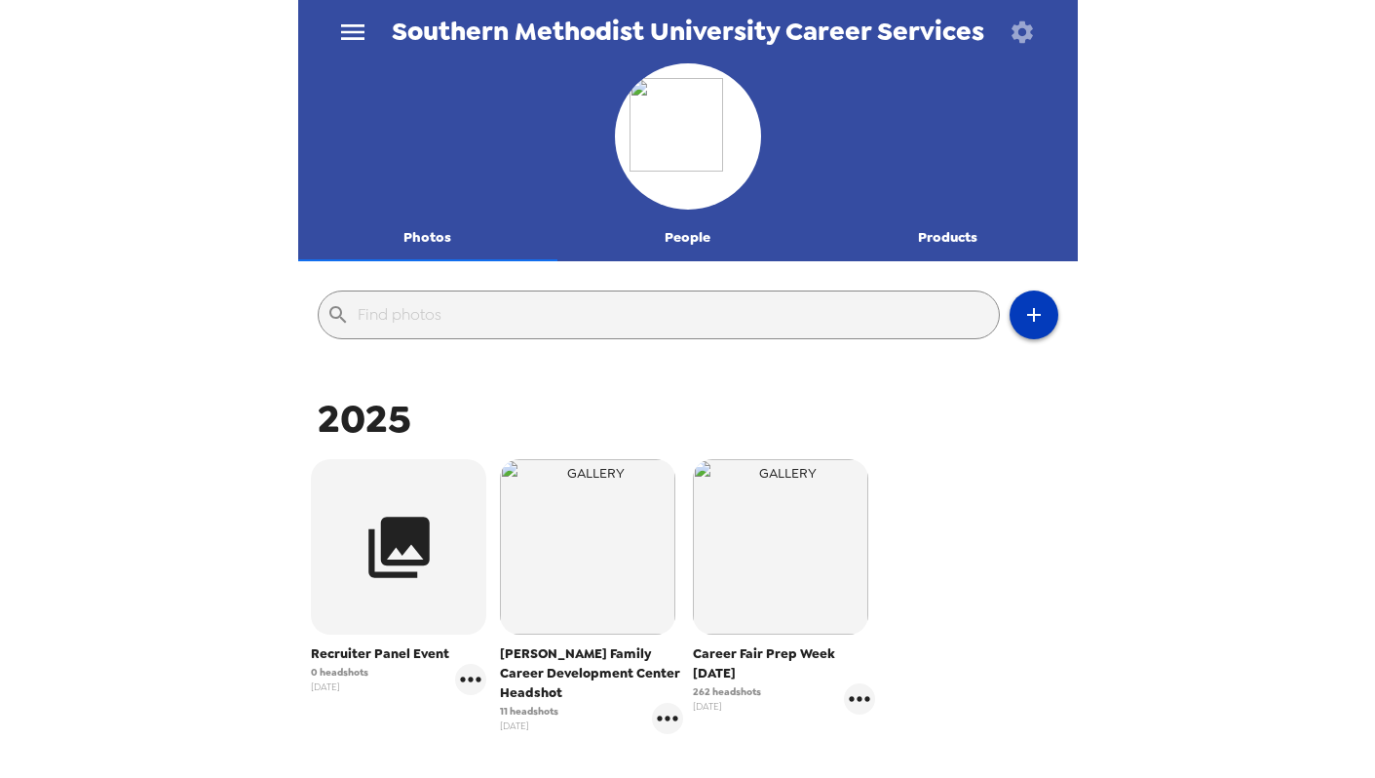
click at [1031, 316] on icon "button" at bounding box center [1033, 314] width 23 height 23
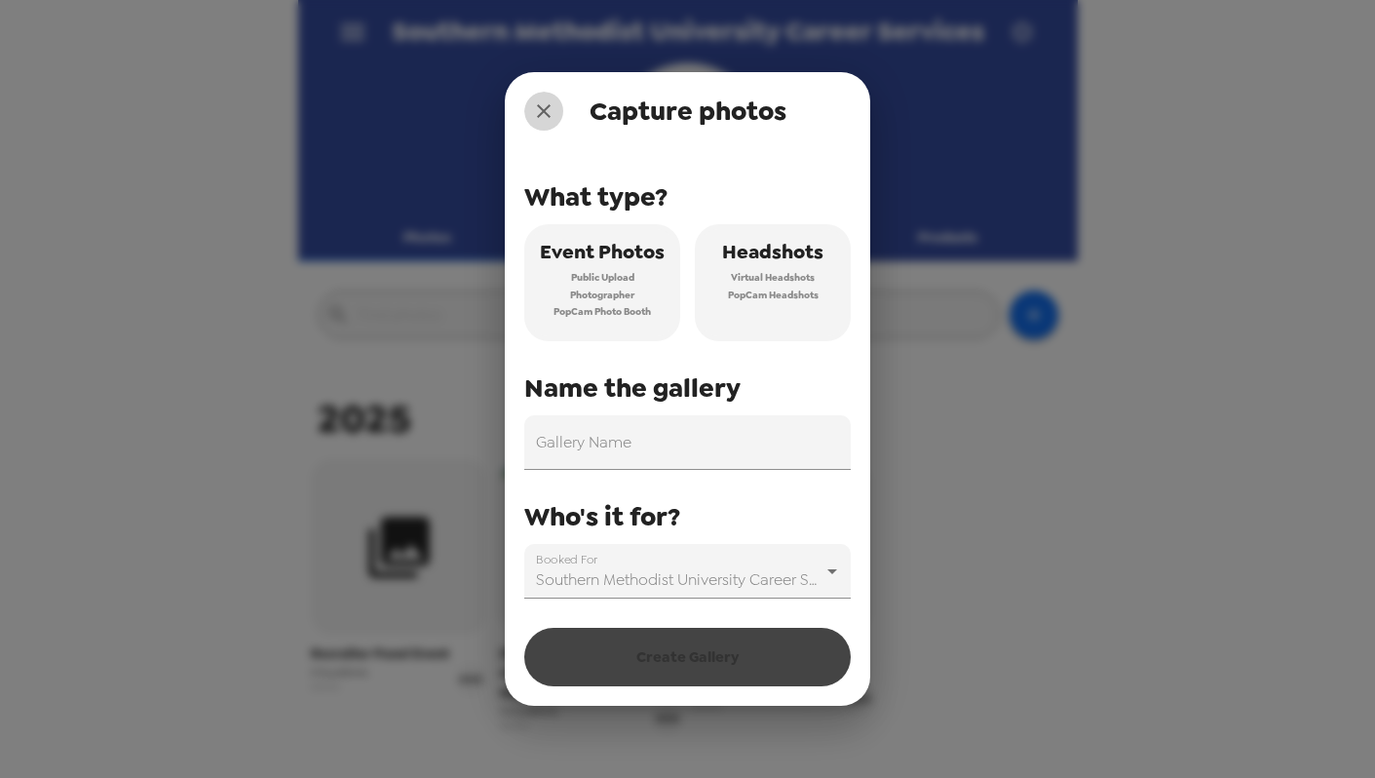
click at [552, 111] on icon "close" at bounding box center [543, 110] width 23 height 23
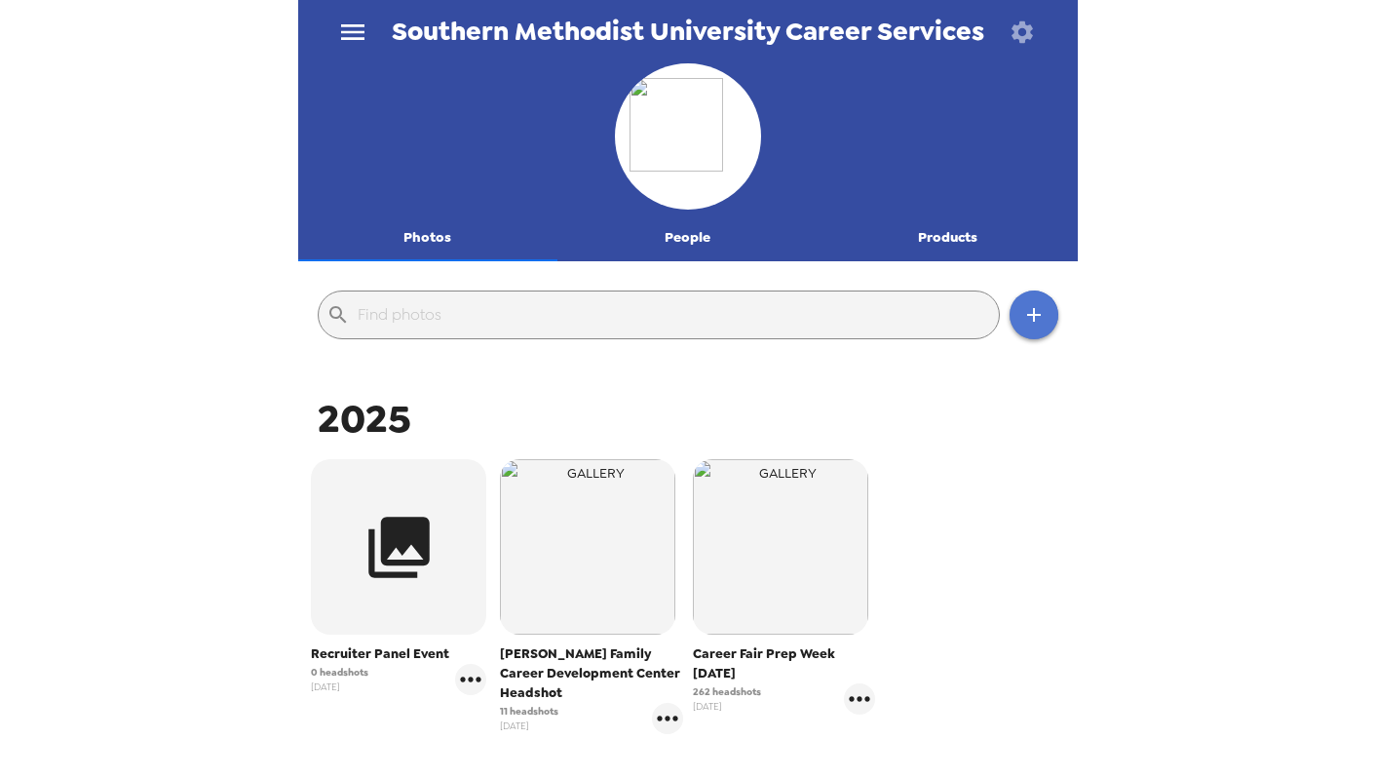
click at [1022, 323] on icon "button" at bounding box center [1033, 314] width 23 height 23
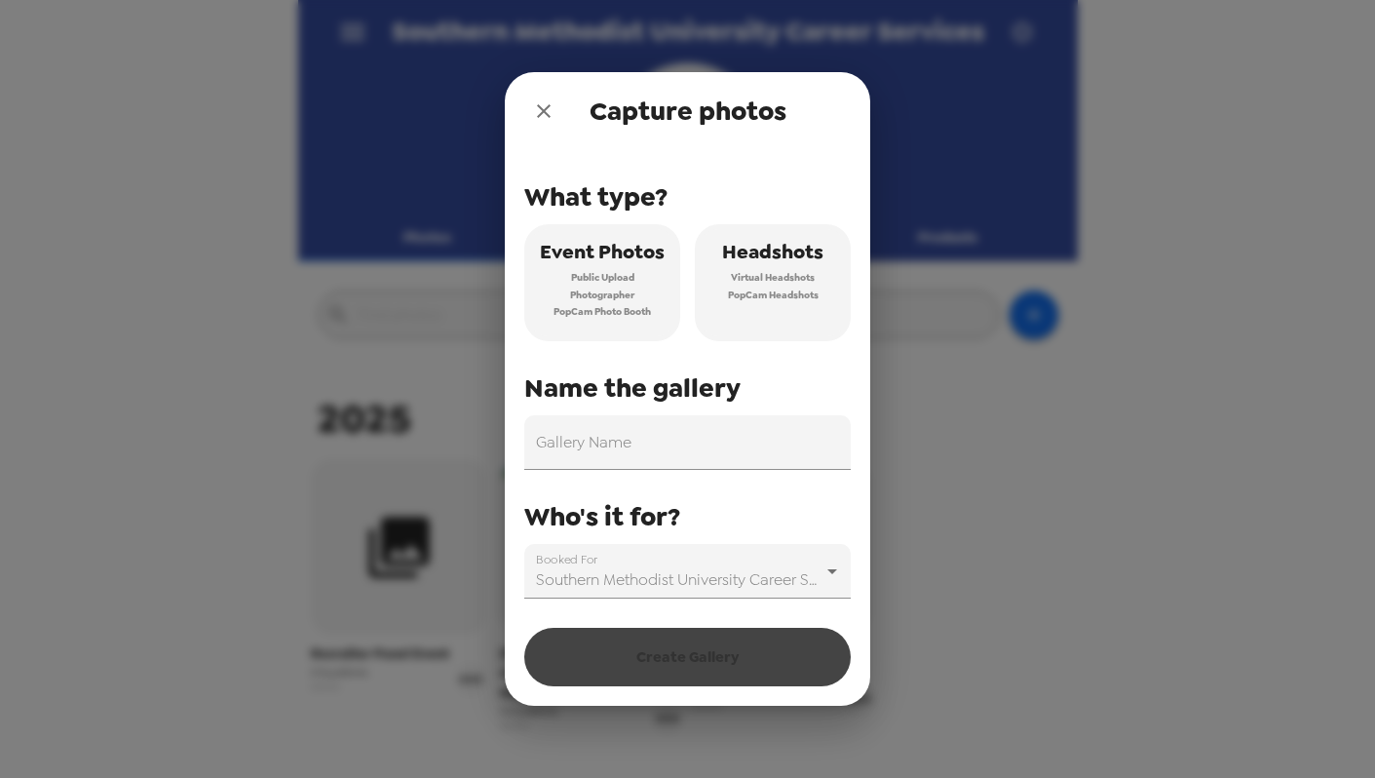
click at [594, 252] on span "Event Photos" at bounding box center [602, 252] width 125 height 34
click at [817, 309] on button "Headshots Virtual Headshots PopCam Headshots" at bounding box center [773, 282] width 156 height 117
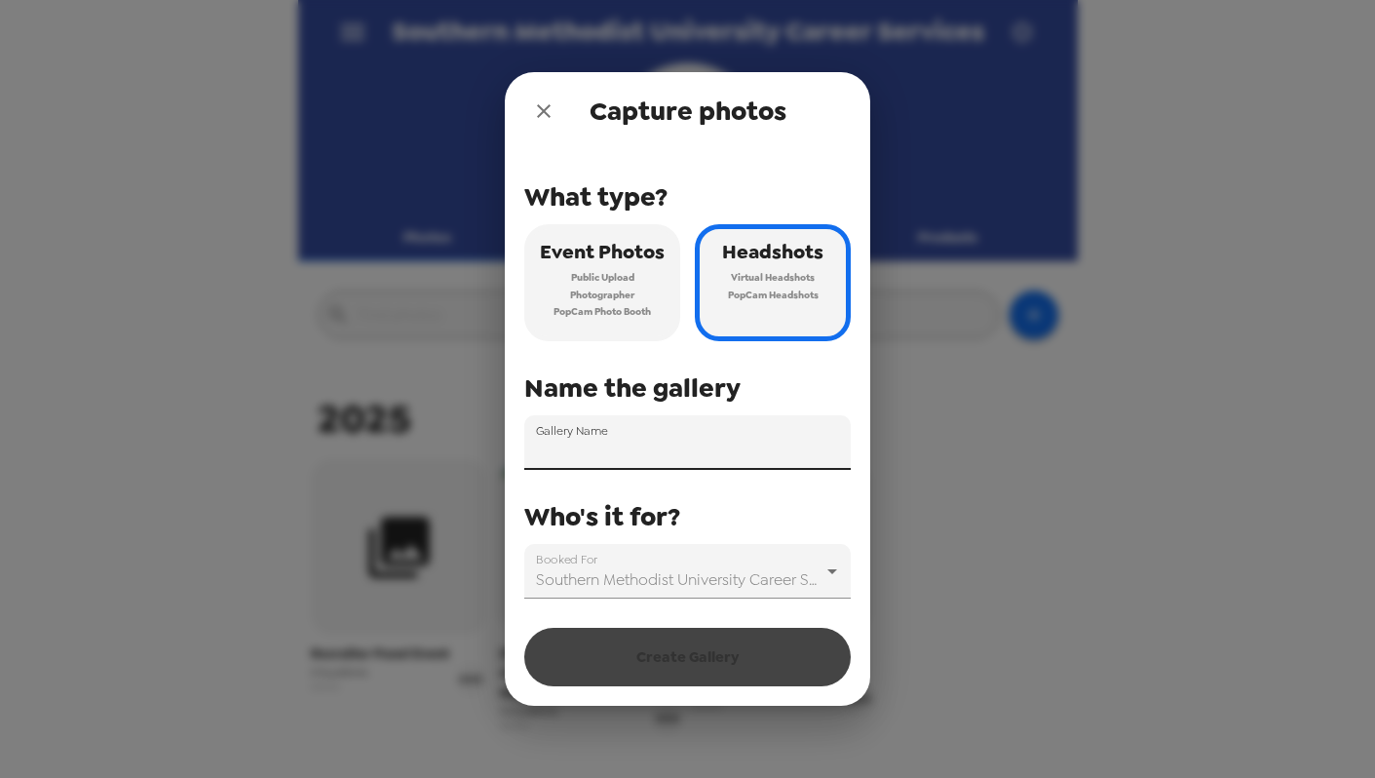
click at [663, 459] on input "Gallery Name" at bounding box center [687, 442] width 327 height 55
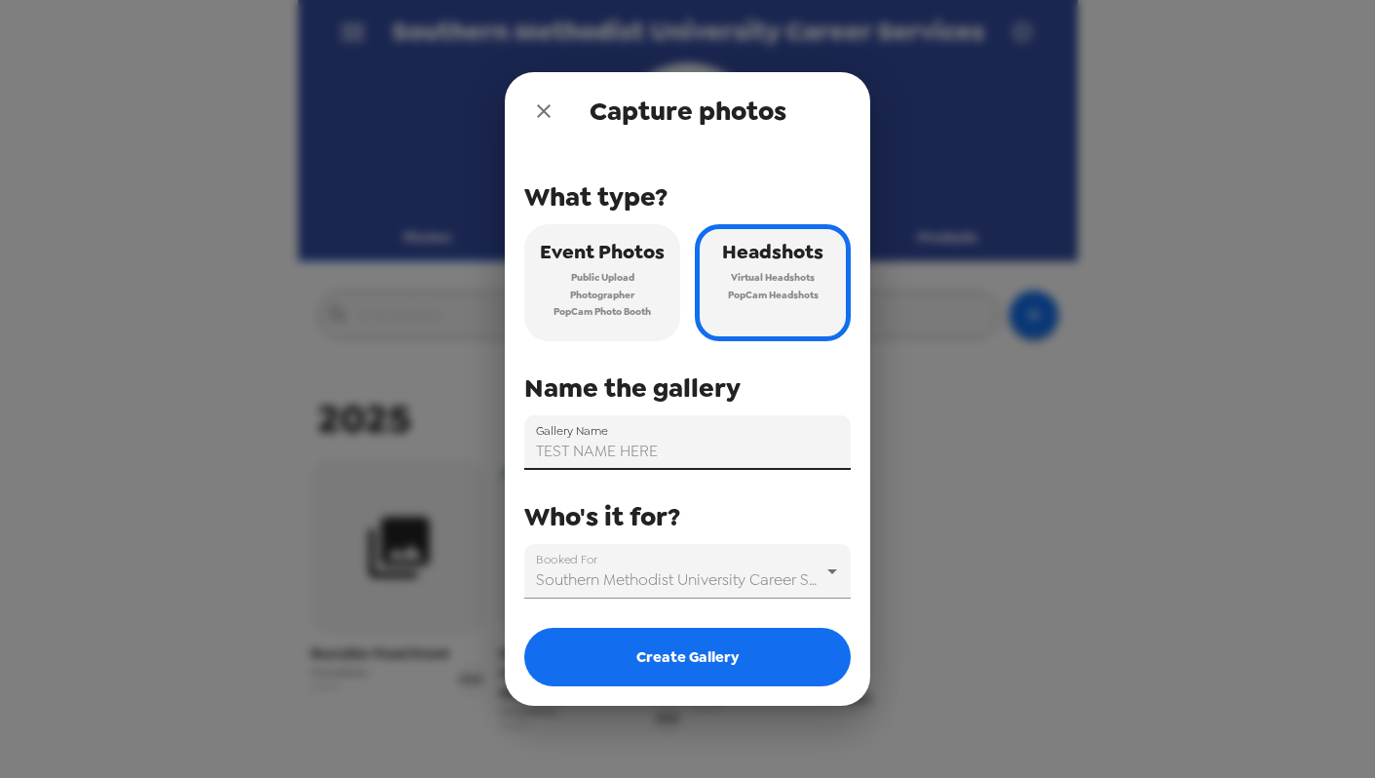
type input "TEST NAME HERE"
drag, startPoint x: 485, startPoint y: 57, endPoint x: 901, endPoint y: 457, distance: 576.9
click at [901, 457] on div "Capture photos What type? Event Photos Public Upload Photographer PopCam Photo …" at bounding box center [687, 389] width 1375 height 778
click at [535, 110] on icon "close" at bounding box center [543, 110] width 23 height 23
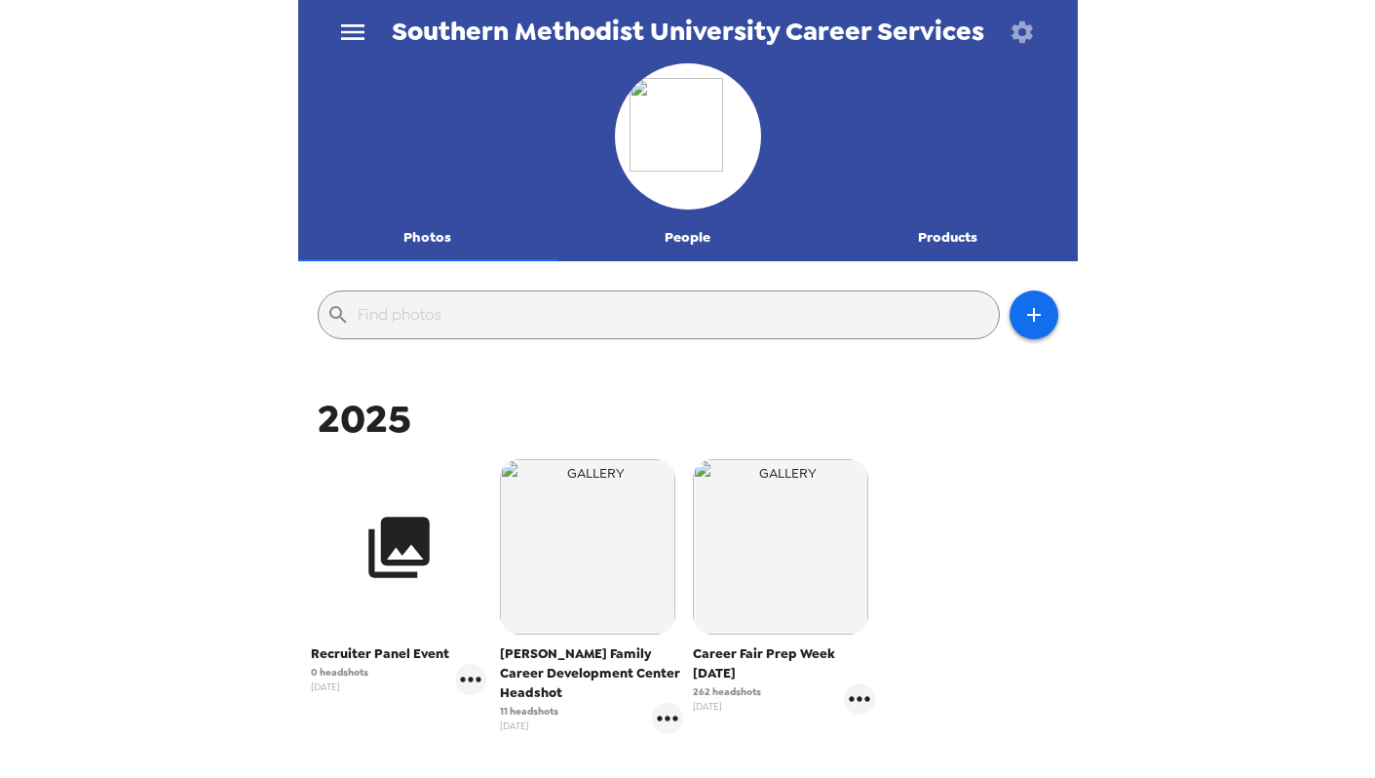
click at [347, 602] on button "button" at bounding box center [398, 546] width 175 height 175
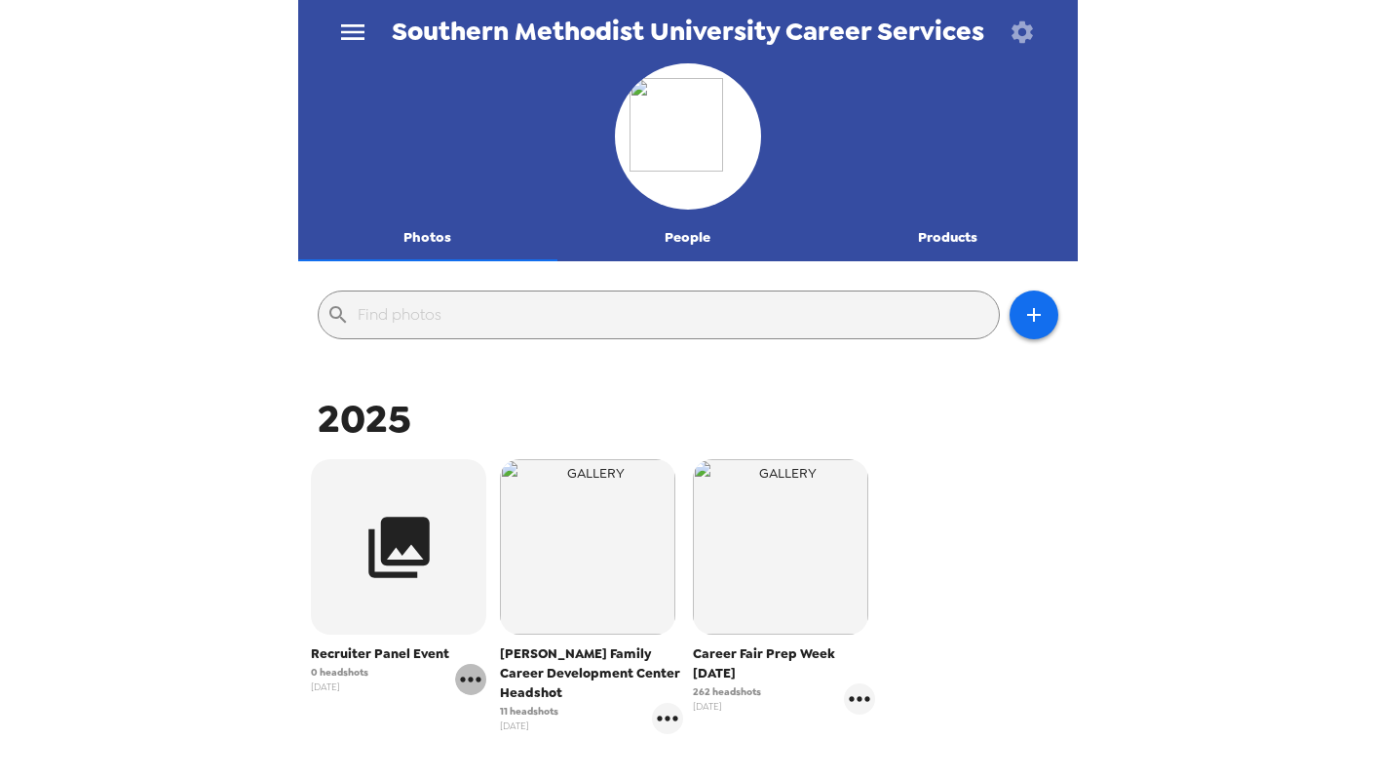
click at [470, 683] on icon "gallery menu" at bounding box center [470, 679] width 31 height 31
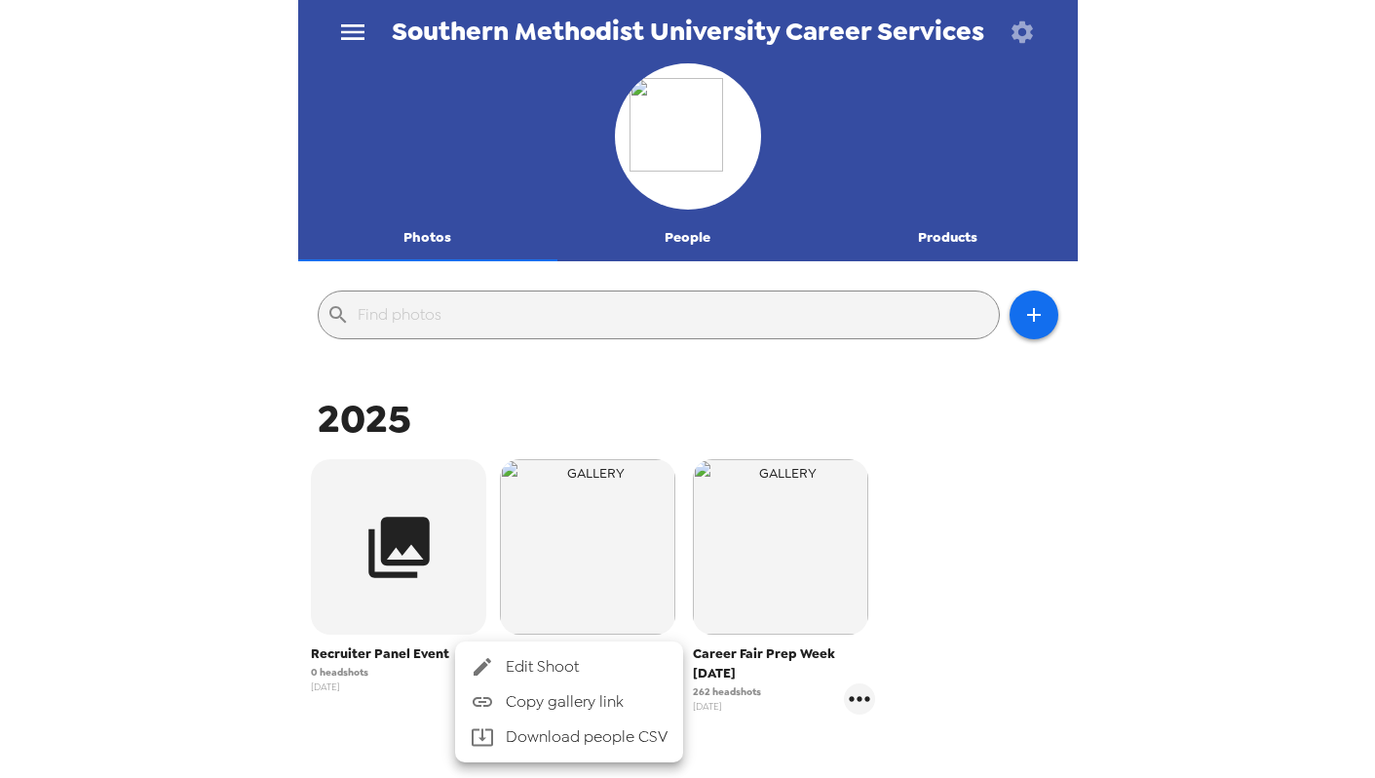
click at [527, 670] on span "Edit Shoot" at bounding box center [587, 666] width 162 height 23
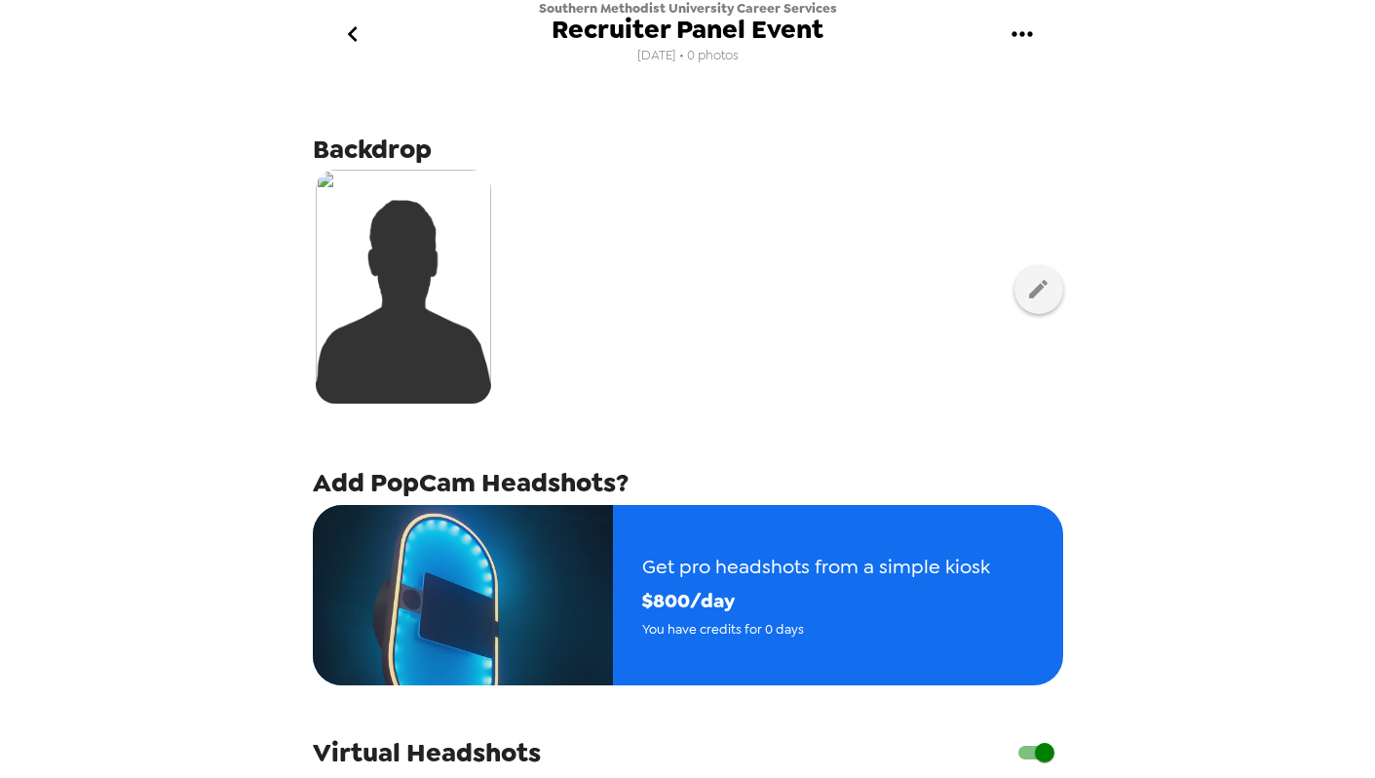
click at [1048, 264] on div at bounding box center [688, 289] width 750 height 245
click at [1047, 288] on icon "button" at bounding box center [1038, 289] width 24 height 24
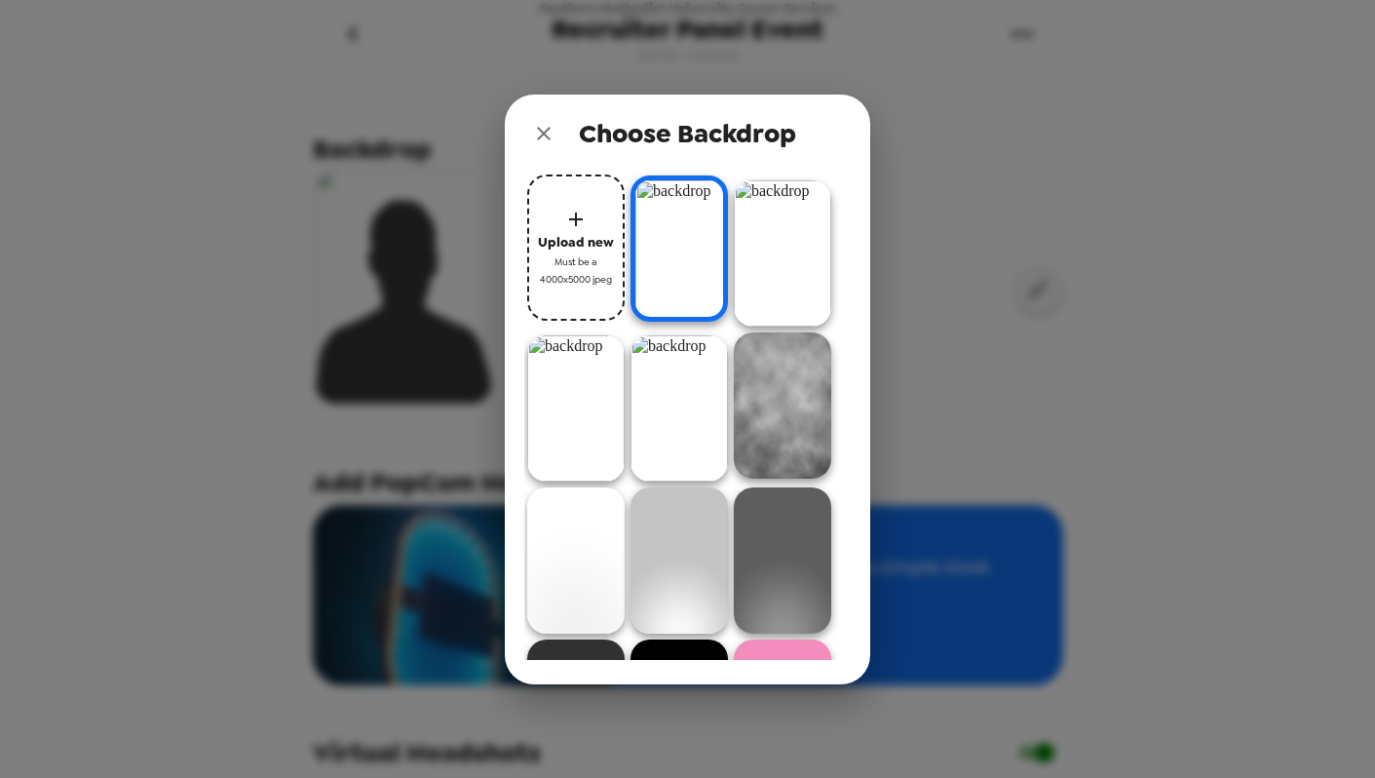
click at [547, 129] on icon "close" at bounding box center [544, 134] width 14 height 14
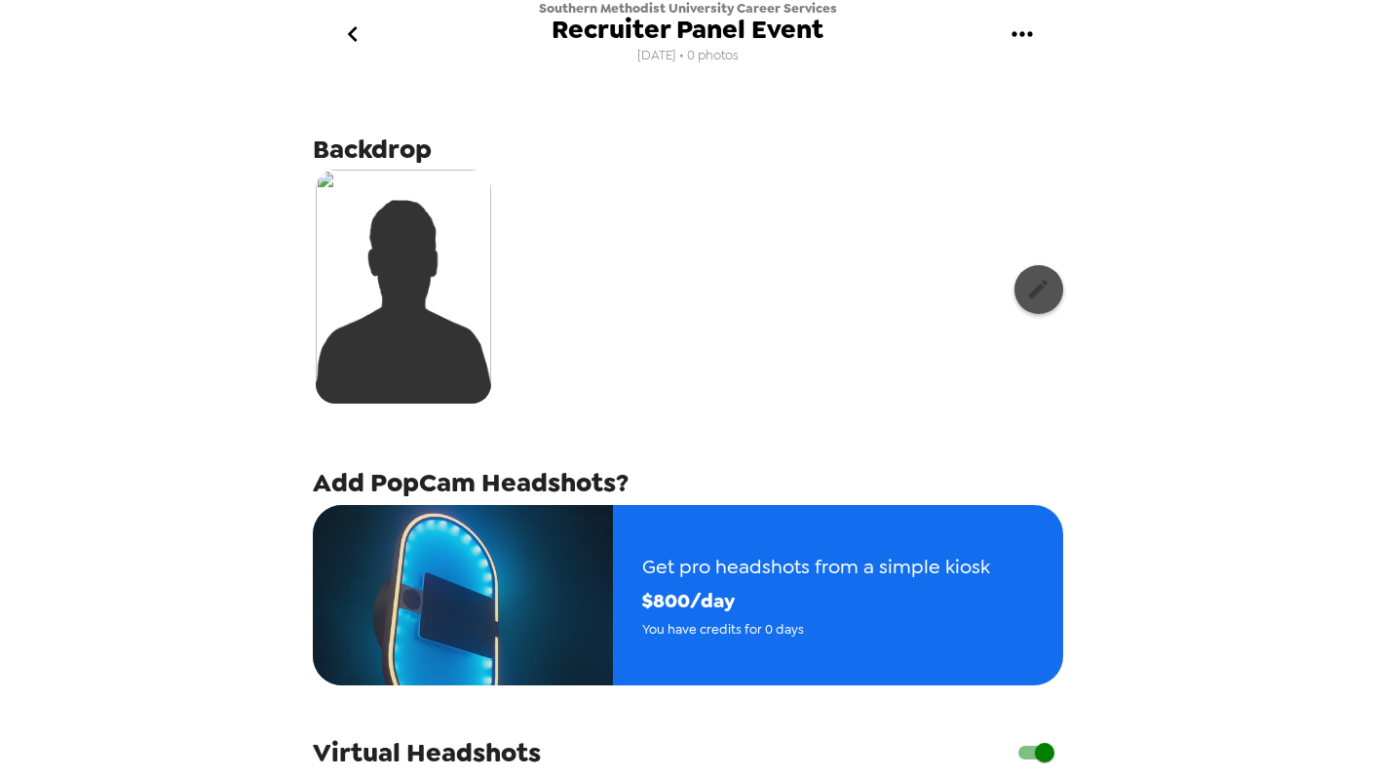
click at [1026, 279] on icon "button" at bounding box center [1038, 289] width 24 height 24
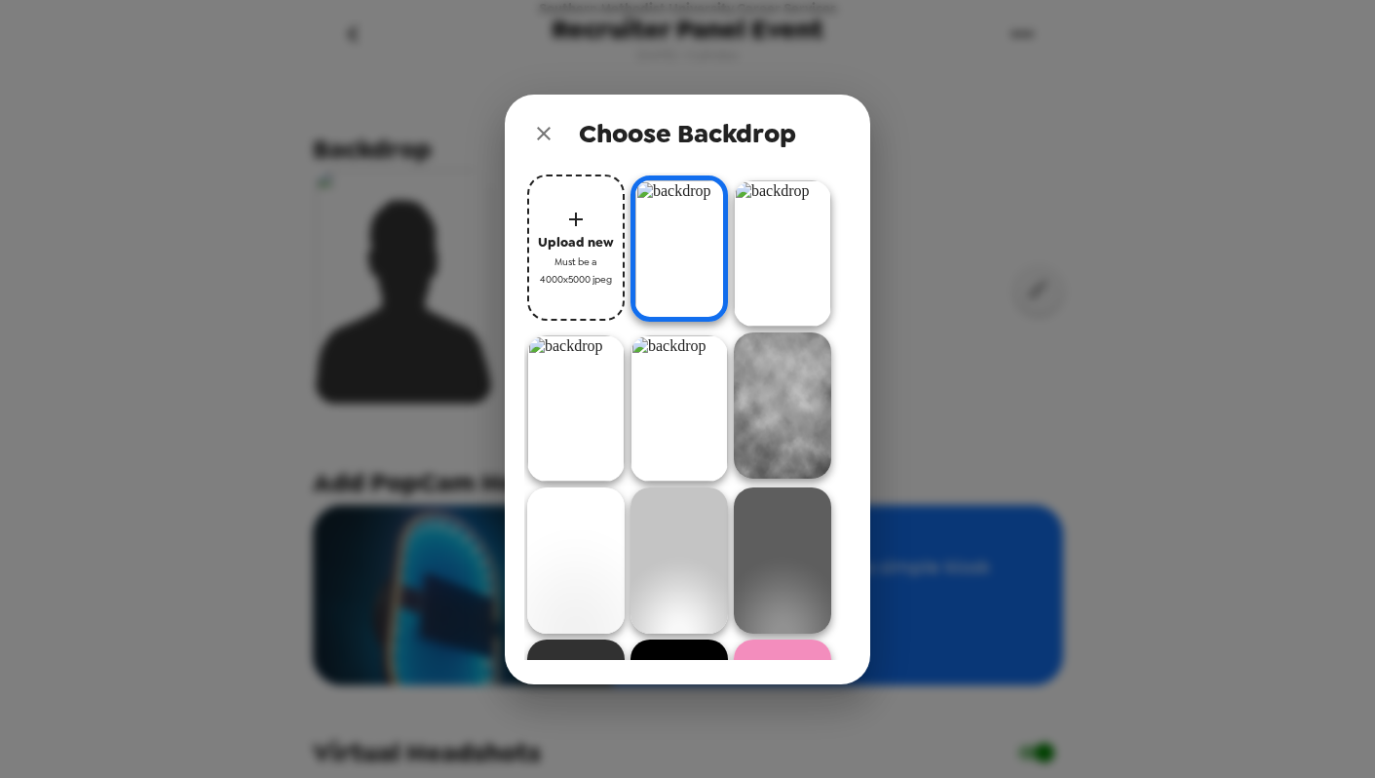
click at [654, 212] on img at bounding box center [679, 248] width 97 height 146
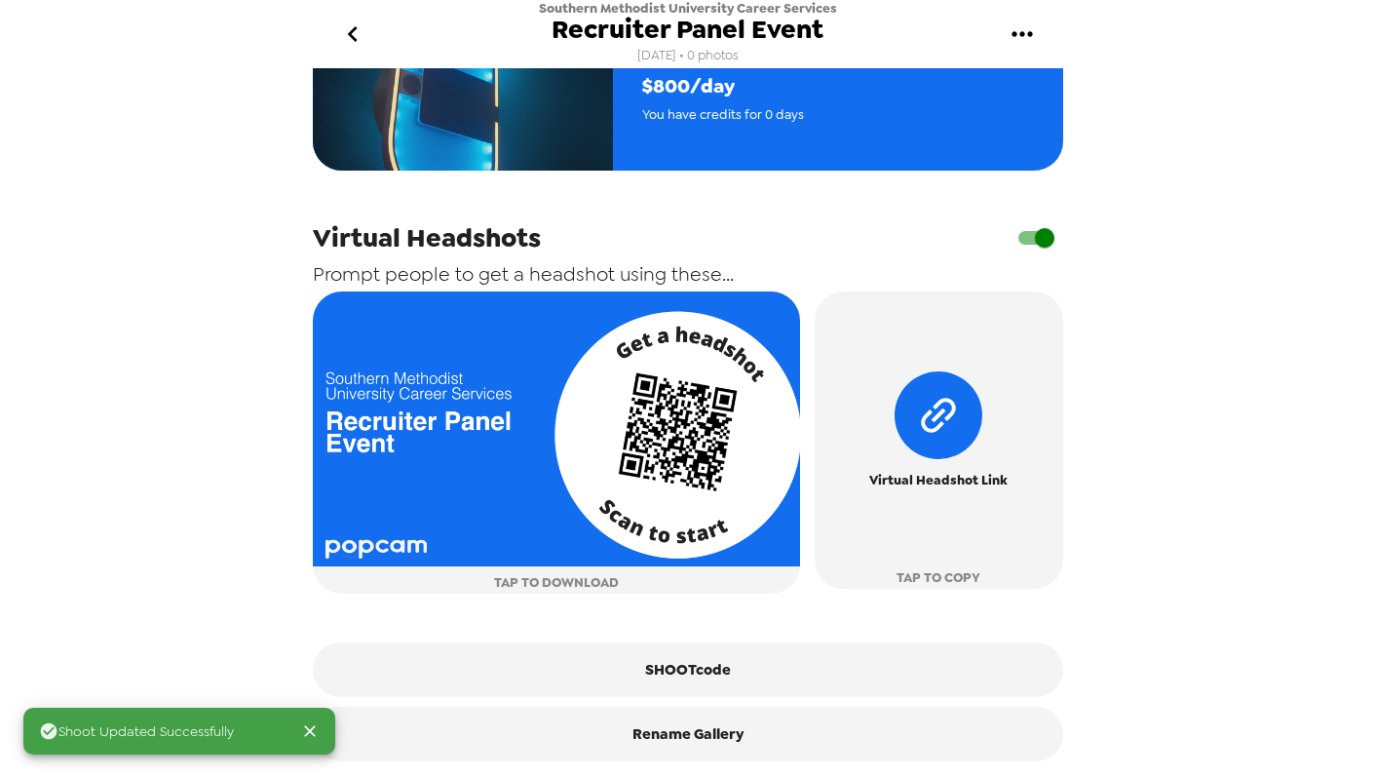
scroll to position [526, 0]
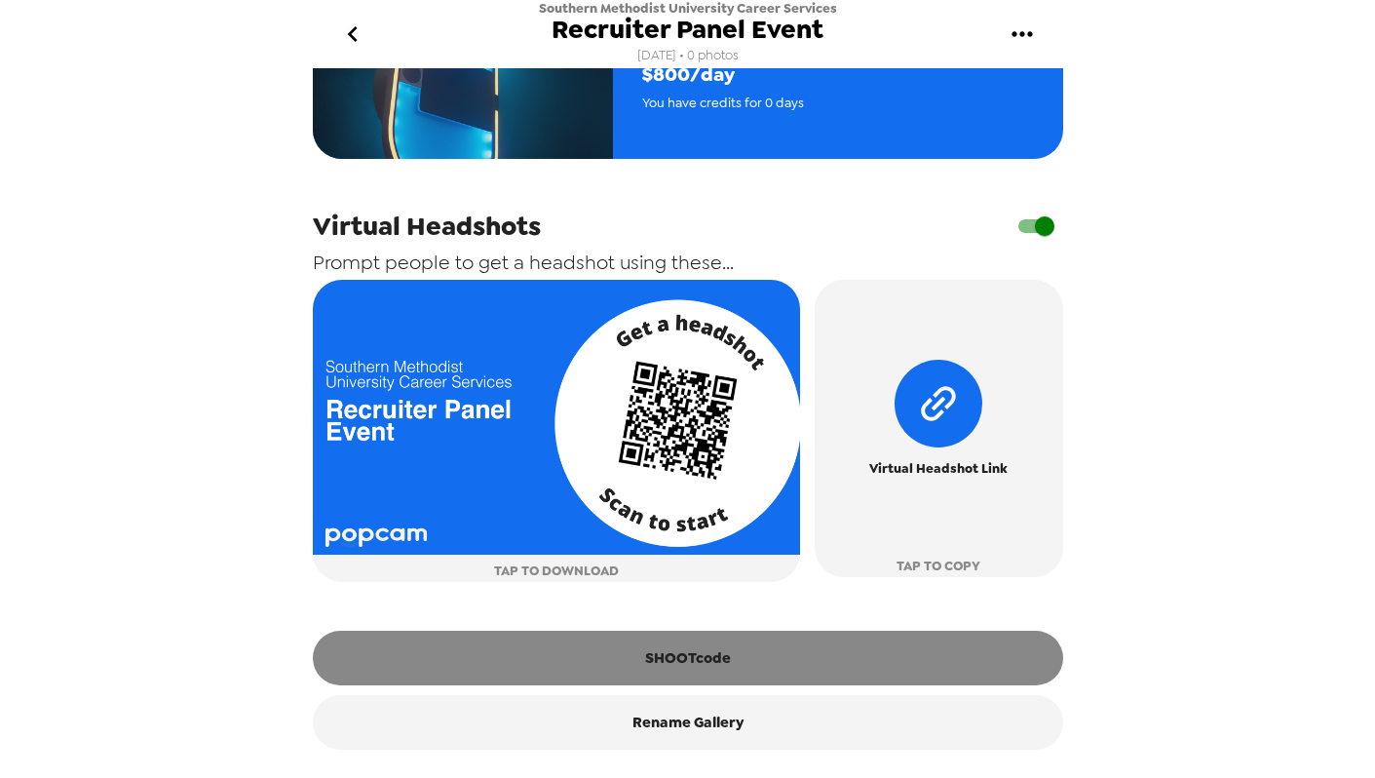
click at [744, 669] on button "SHOOTcode" at bounding box center [688, 658] width 750 height 55
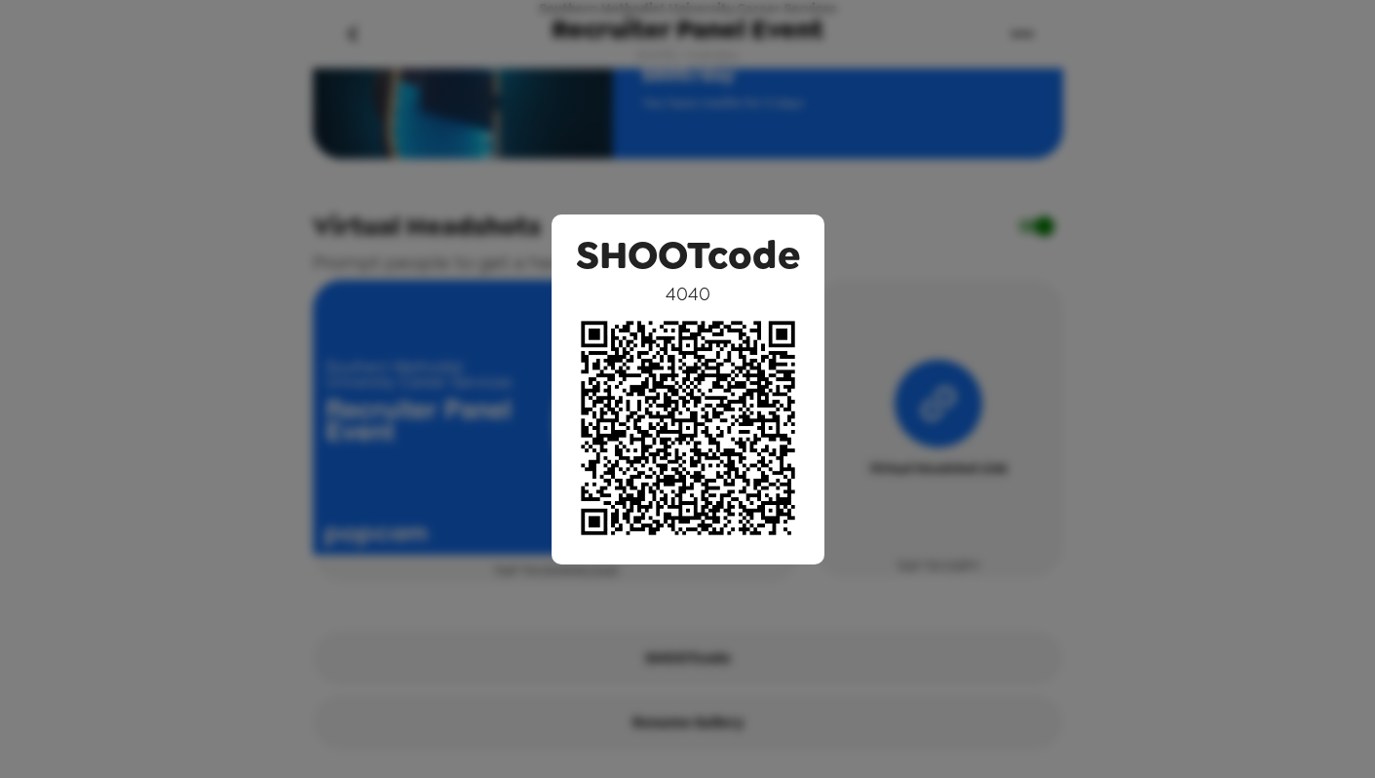
click at [1005, 226] on div "SHOOTcode 4040" at bounding box center [687, 389] width 1375 height 778
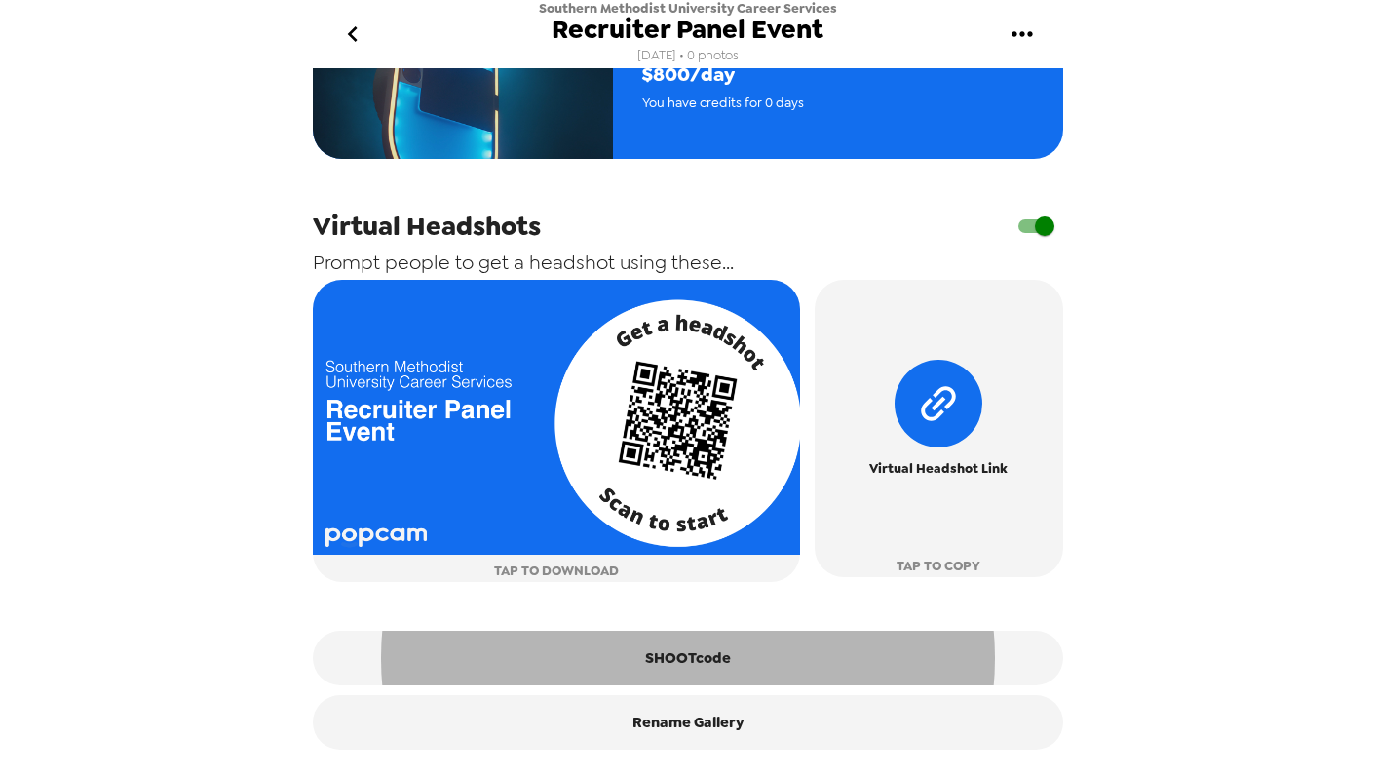
scroll to position [0, 0]
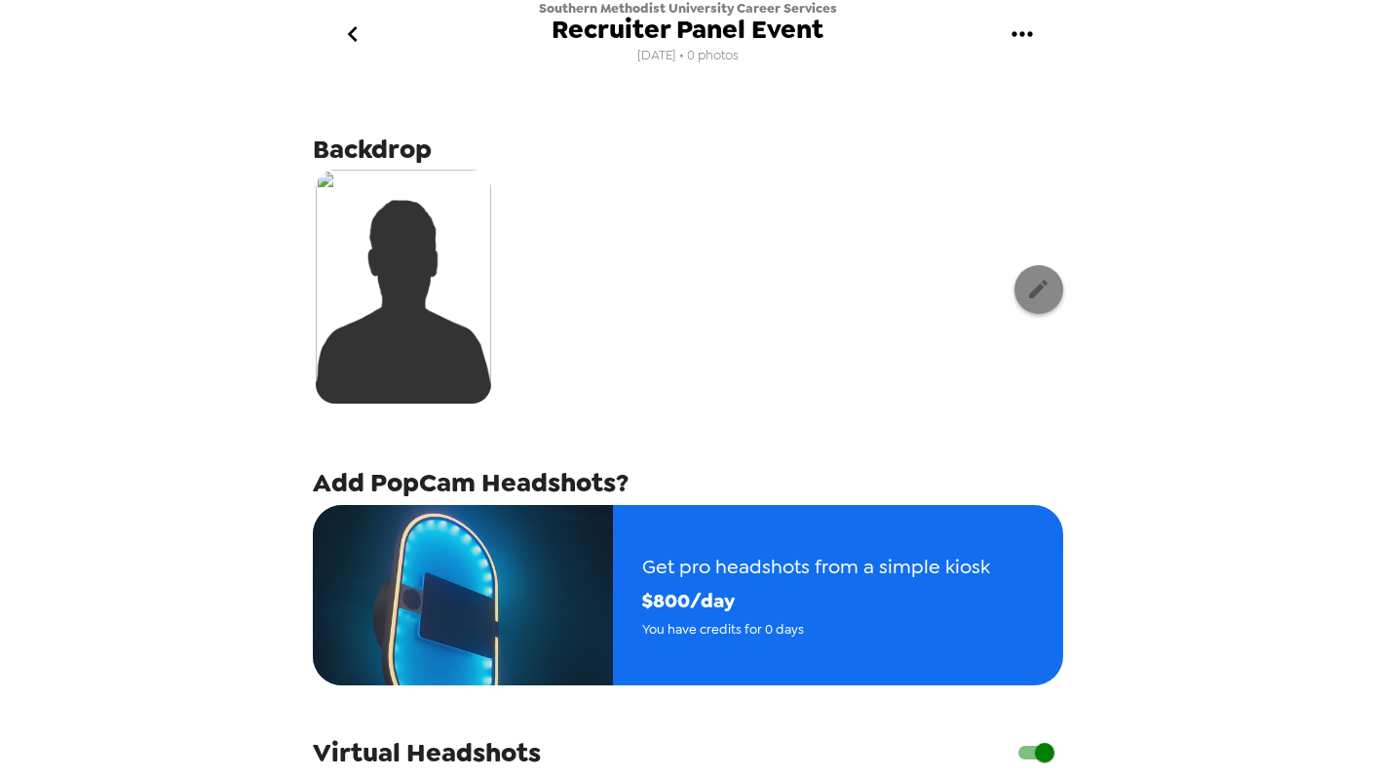
click at [1036, 284] on icon "button" at bounding box center [1038, 289] width 24 height 24
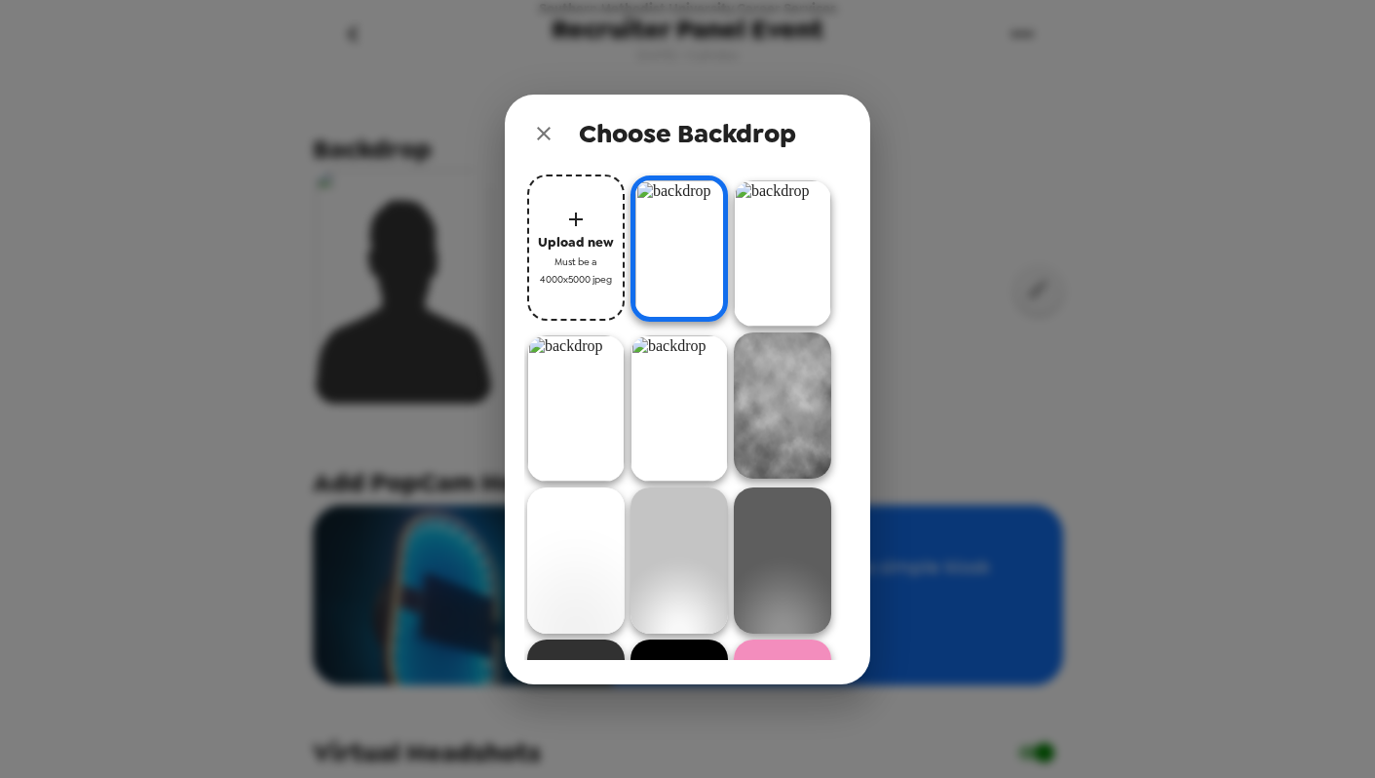
click at [1093, 249] on div "Choose Backdrop Upload new Must be a 4000x5000 jpeg" at bounding box center [687, 389] width 1375 height 778
click at [1250, 208] on div "Choose Backdrop Upload new Must be a 4000x5000 jpeg" at bounding box center [687, 389] width 1375 height 778
click at [542, 131] on icon "close" at bounding box center [544, 134] width 14 height 14
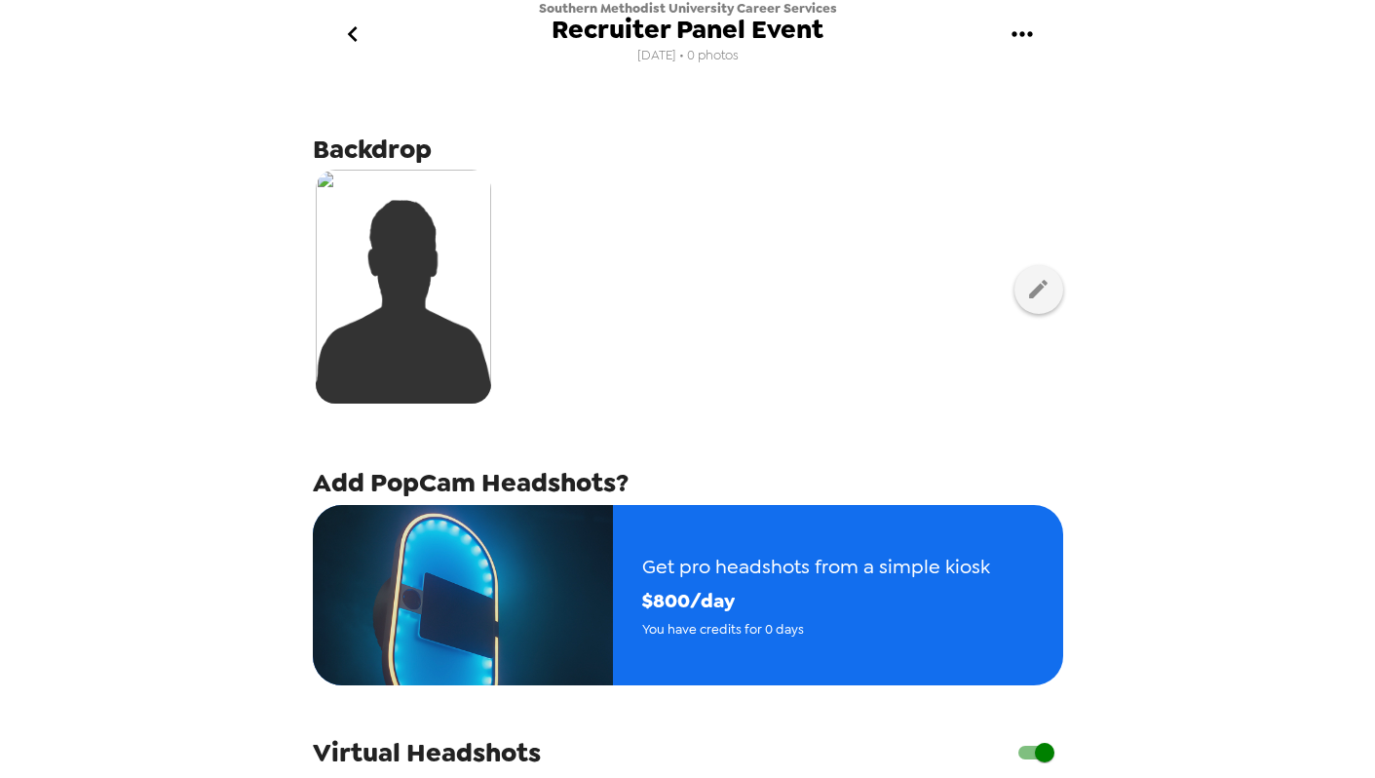
click at [1024, 66] on div "Southern Methodist University Career Services Recruiter Panel Event 8/28/25 • 0…" at bounding box center [688, 34] width 780 height 68
